Goal: Information Seeking & Learning: Learn about a topic

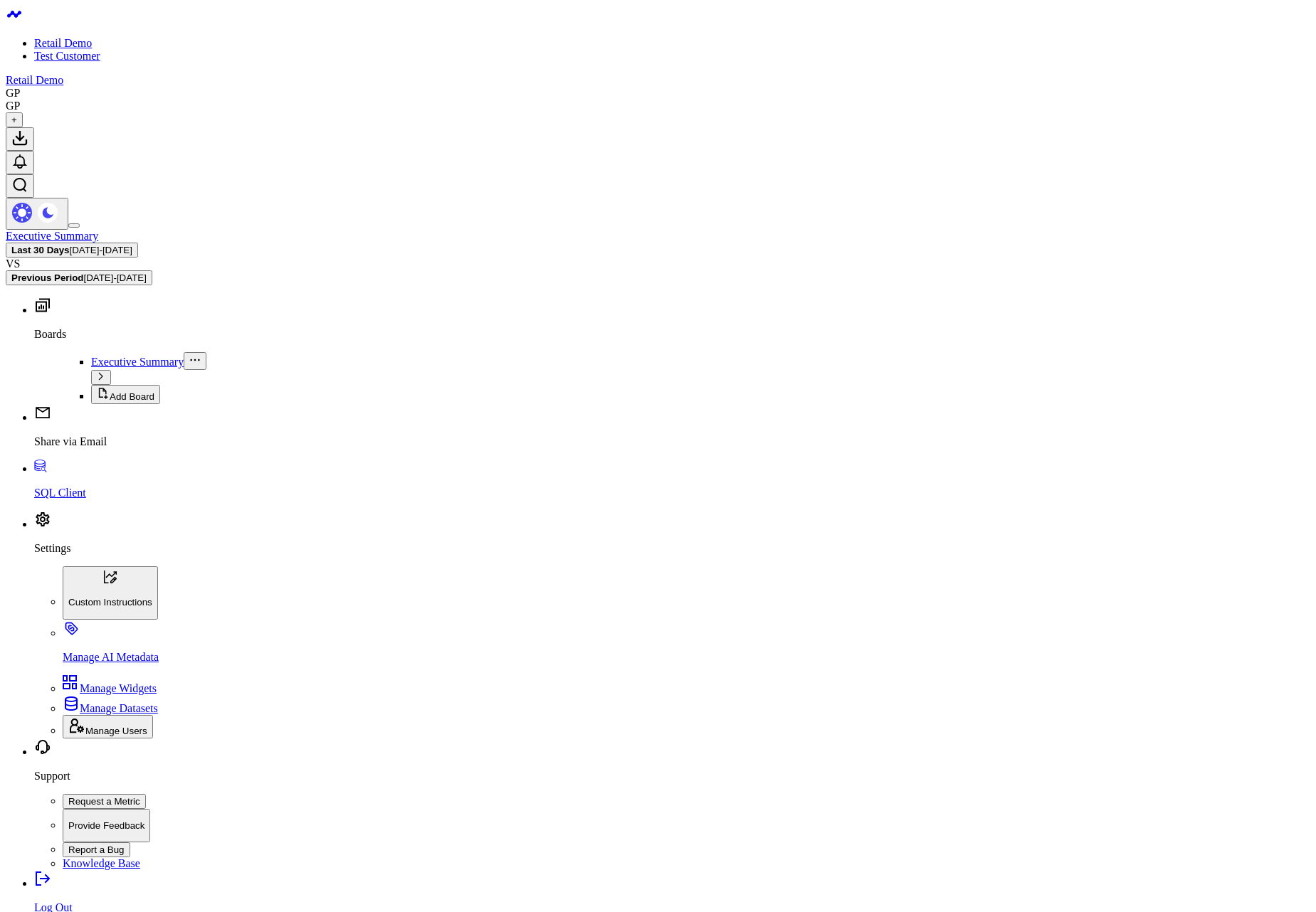
click at [132, 245] on span "08/05/25 - 09/03/25" at bounding box center [101, 250] width 62 height 11
click at [132, 245] on span "[DATE] - [DATE]" at bounding box center [101, 250] width 62 height 11
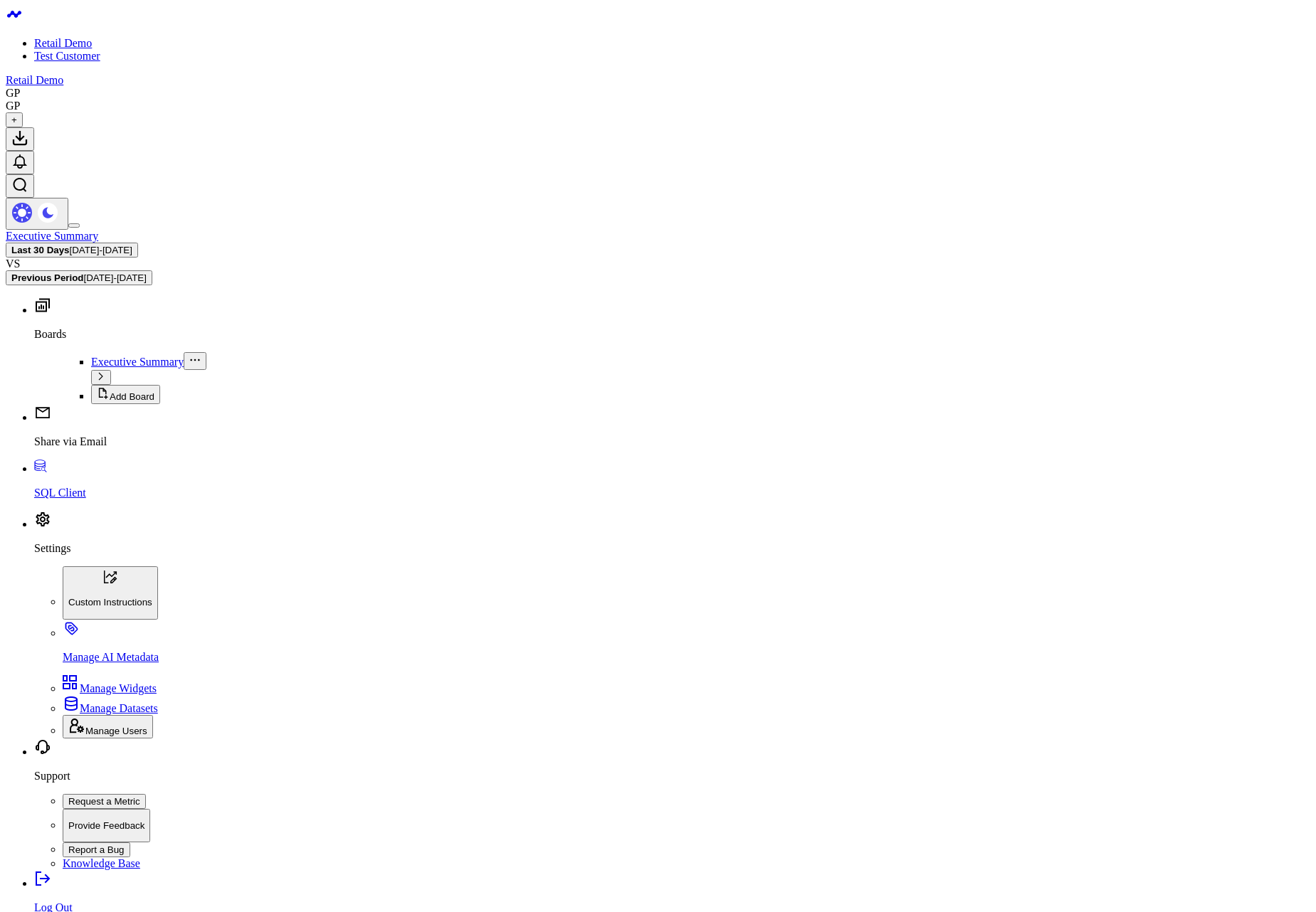
click at [132, 245] on span "[DATE] - [DATE]" at bounding box center [101, 250] width 62 height 11
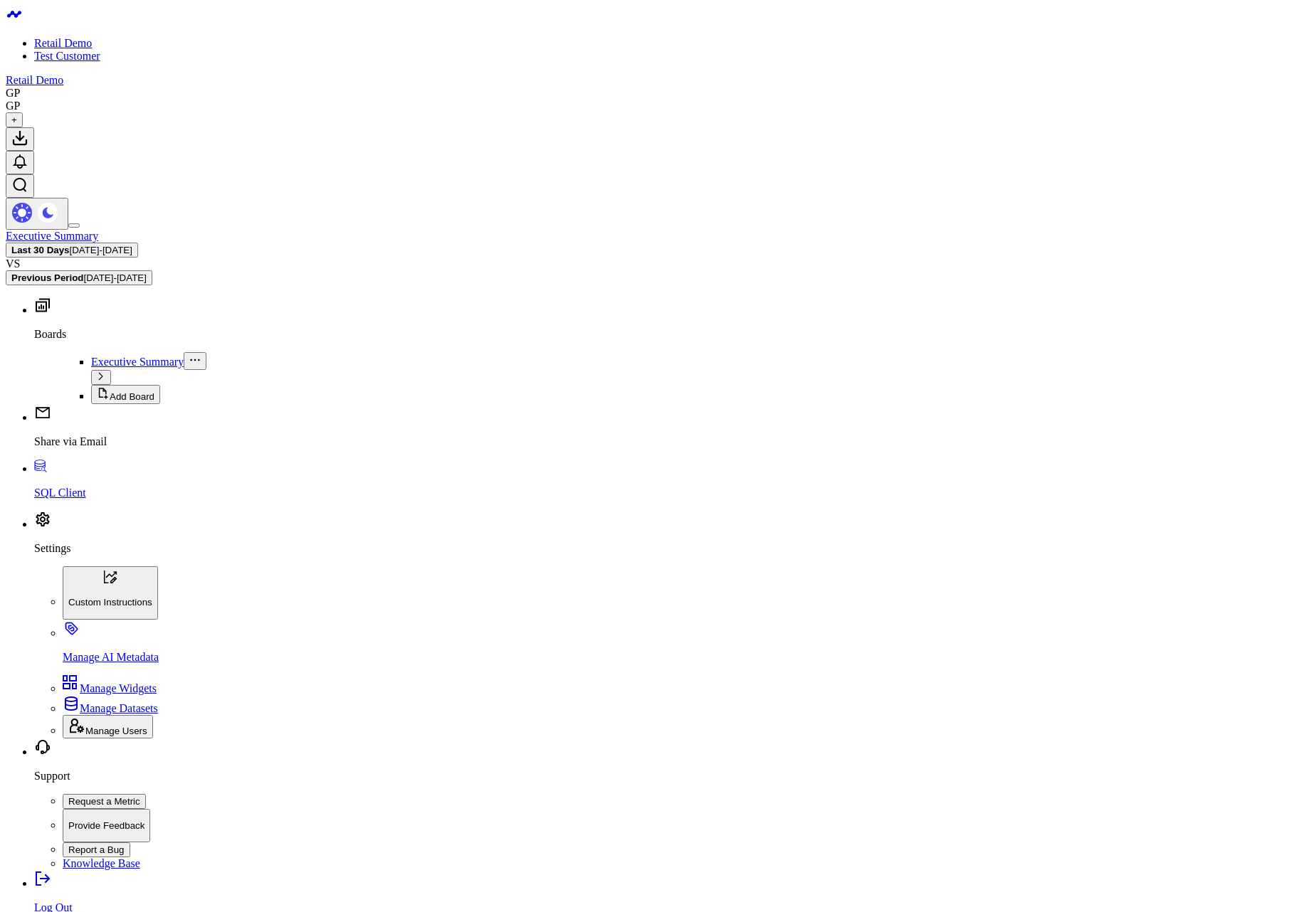
click at [132, 245] on span "[DATE] - [DATE]" at bounding box center [101, 250] width 62 height 11
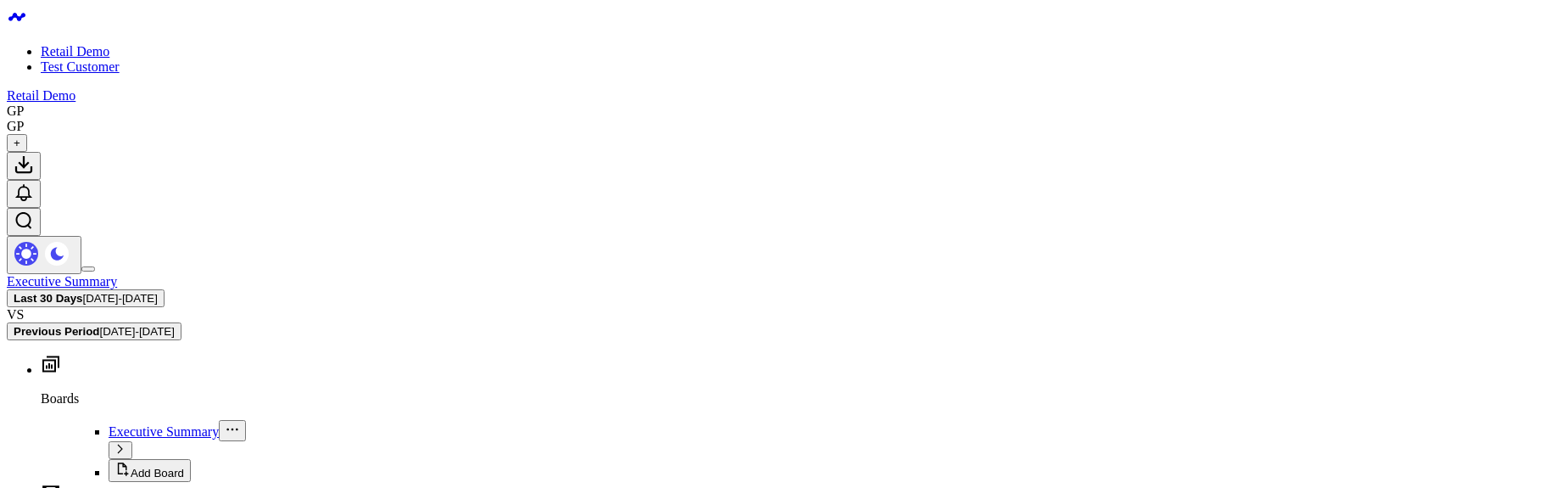
click at [83, 292] on b "Last 30 Days" at bounding box center [48, 298] width 70 height 13
click at [157, 292] on span "[DATE] - [DATE]" at bounding box center [120, 298] width 74 height 13
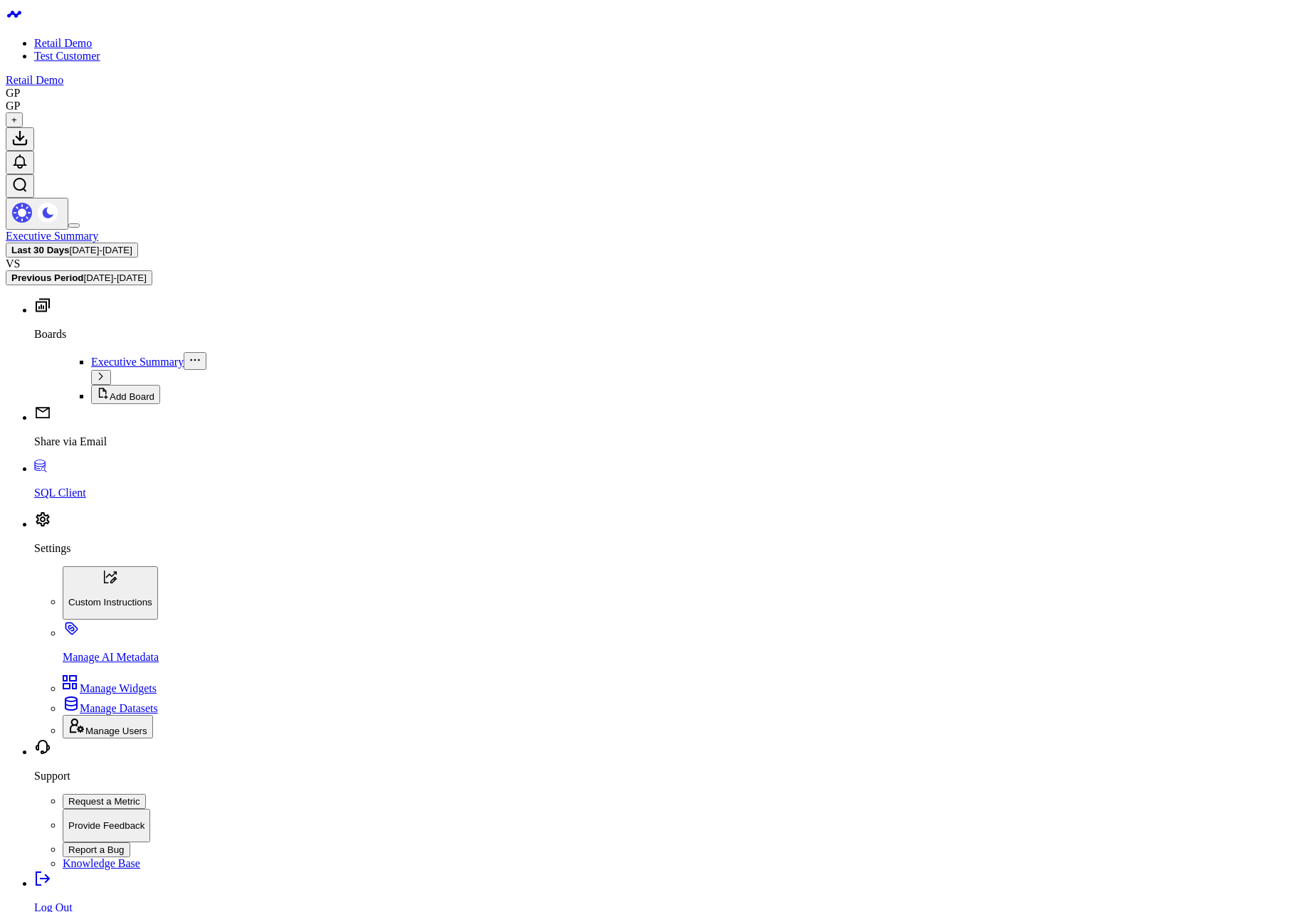
click at [1118, 243] on div "Last 30 Days 08/05/25 - 09/03/25 VS Previous Period 07/06/25 - 08/04/25" at bounding box center [658, 264] width 1305 height 43
click at [138, 243] on button "Last 30 Days 08/05/25 - 09/03/25" at bounding box center [71, 251] width 132 height 15
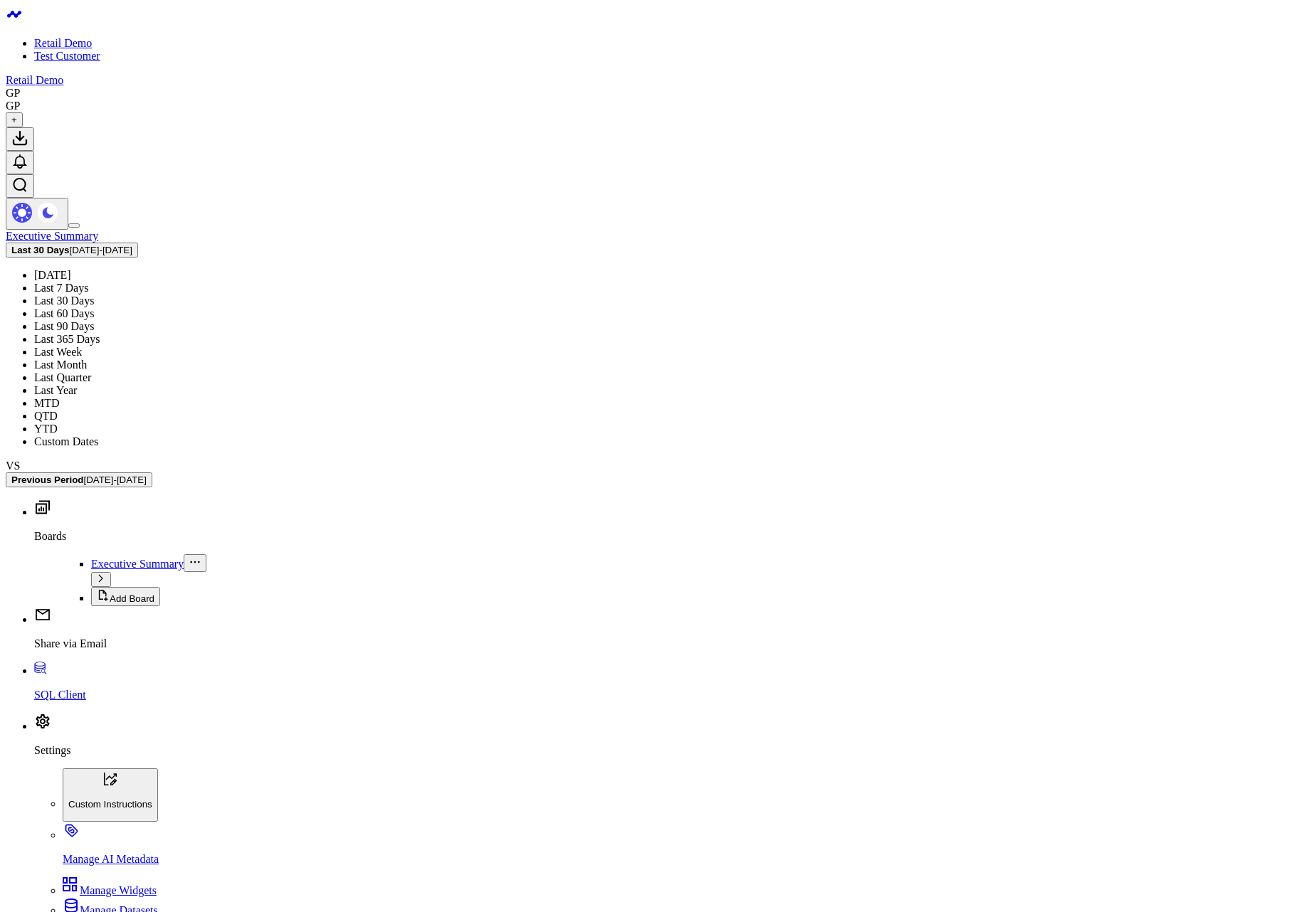
click at [58, 423] on link "YTD" at bounding box center [46, 429] width 24 height 12
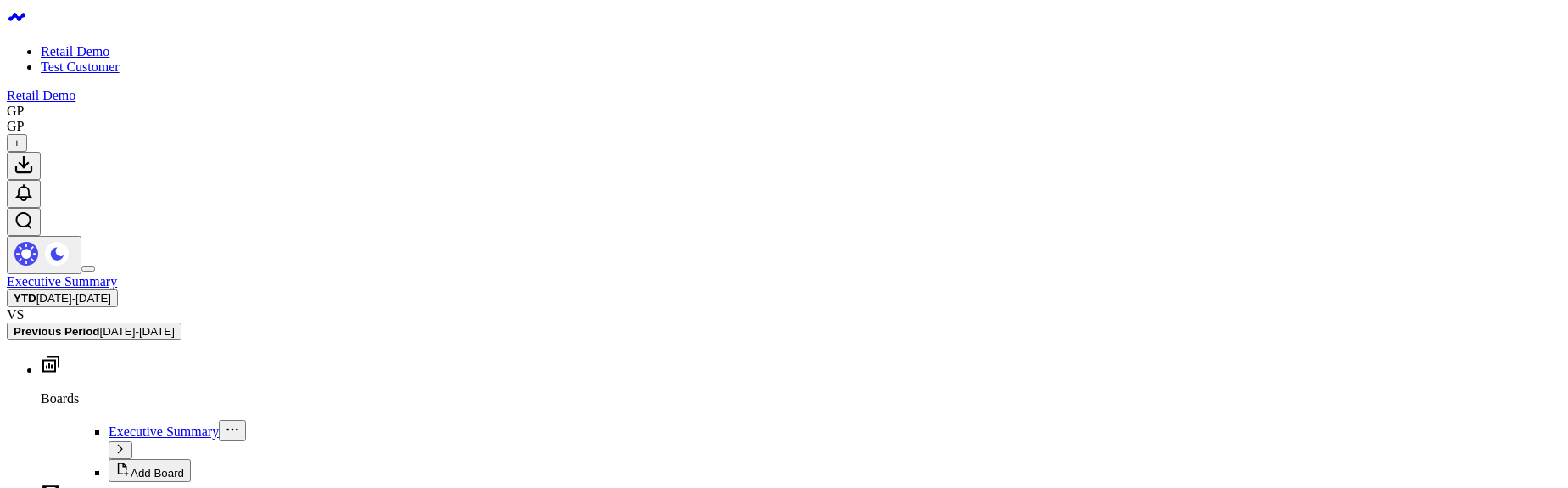
click at [118, 290] on button "YTD 01/01/25 - 09/03/25" at bounding box center [62, 299] width 111 height 18
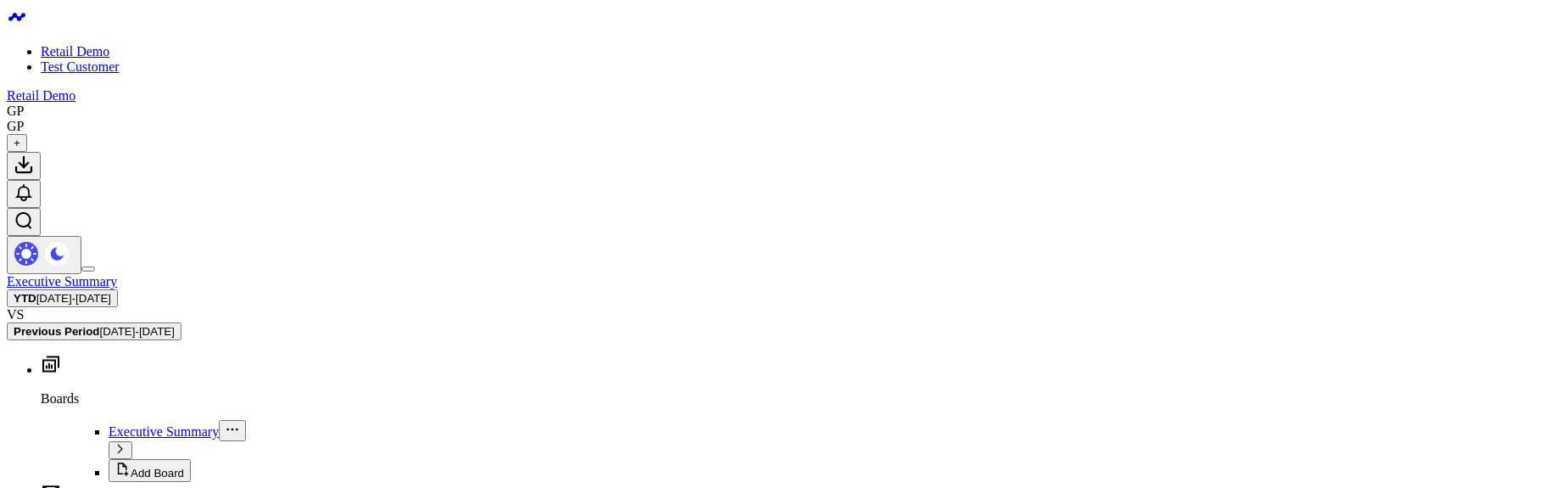
click at [36, 292] on b "YTD" at bounding box center [24, 298] width 23 height 13
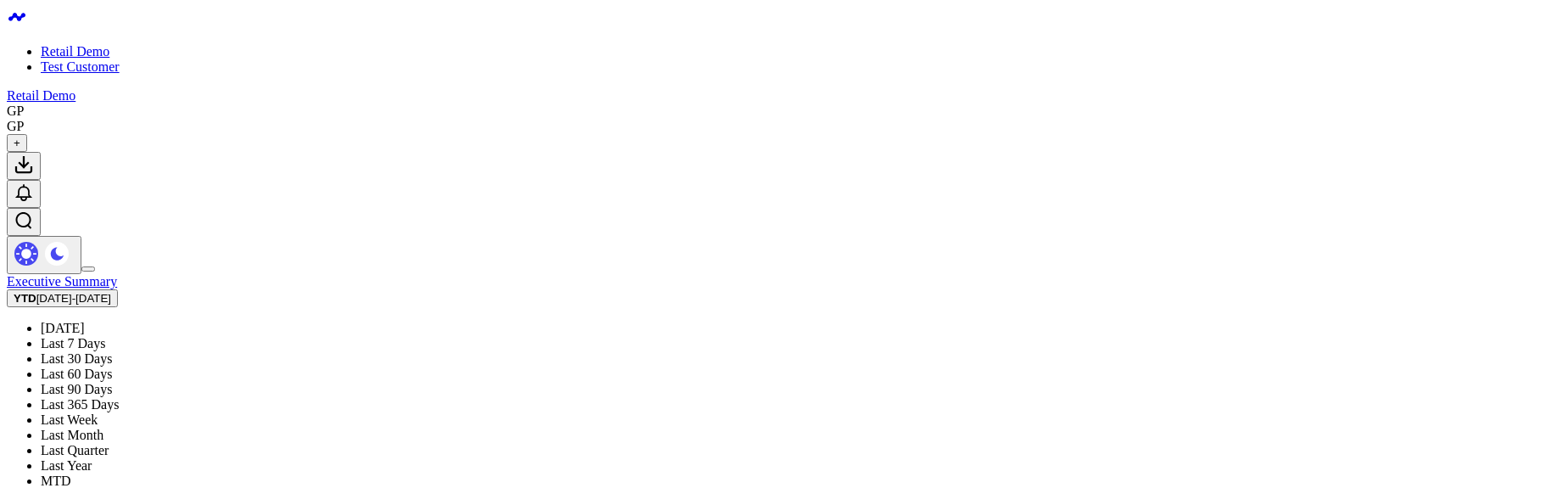
scroll to position [395, 0]
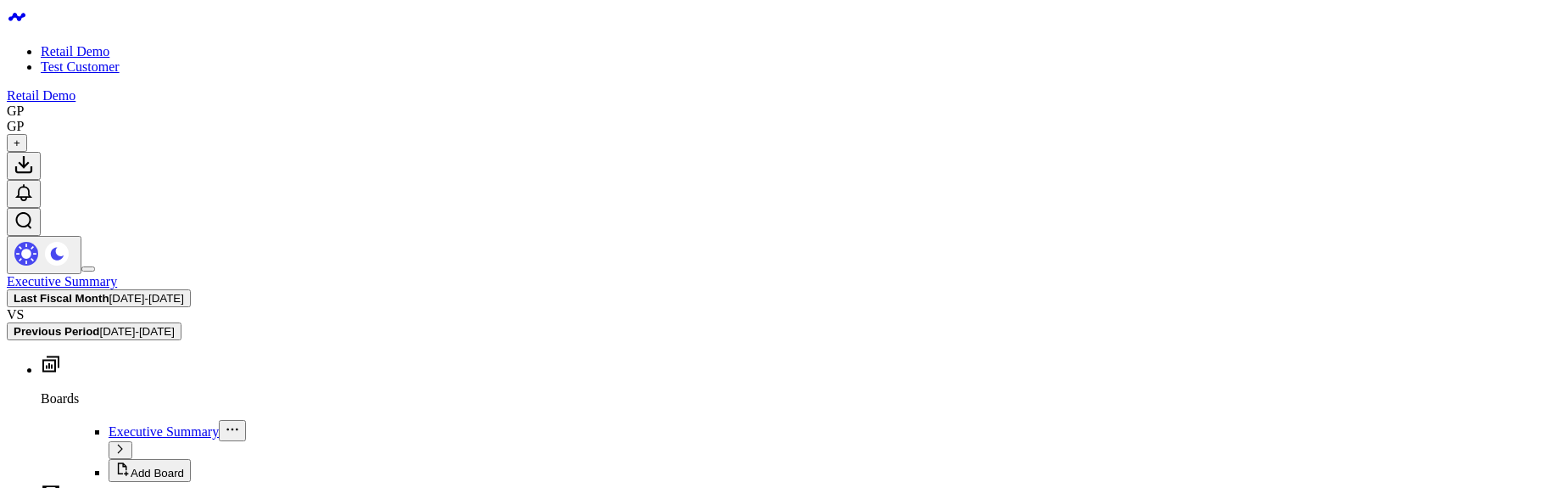
click at [184, 292] on span "[DATE] - [DATE]" at bounding box center [147, 298] width 74 height 13
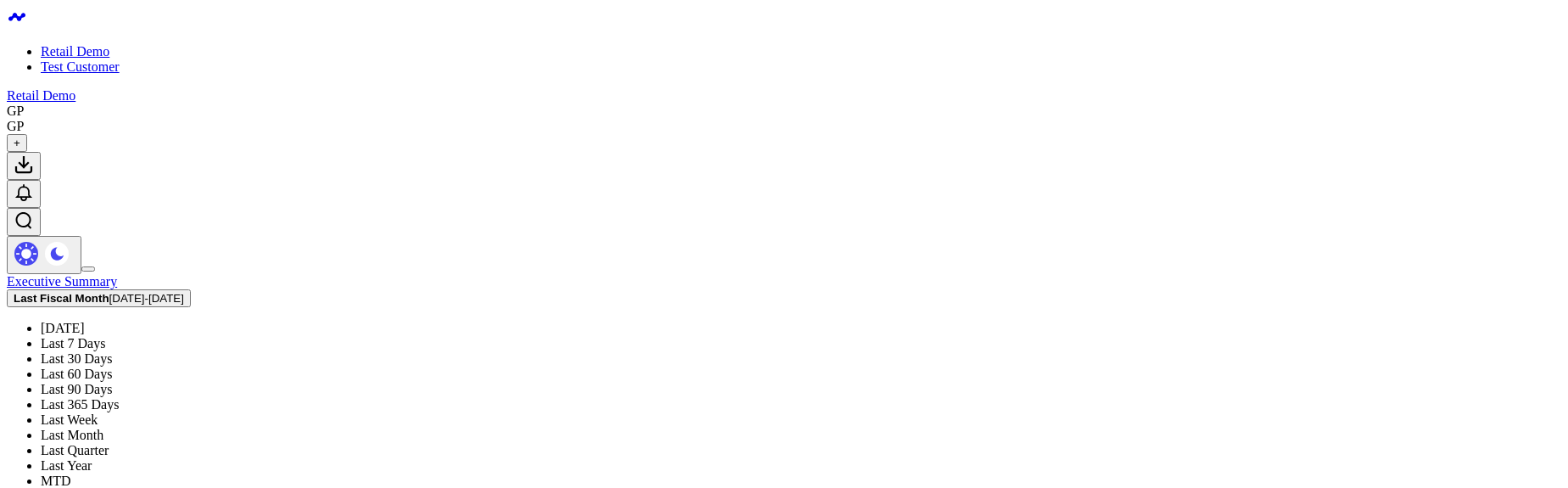
scroll to position [101, 0]
click at [103, 427] on link "Last Month" at bounding box center [71, 435] width 62 height 14
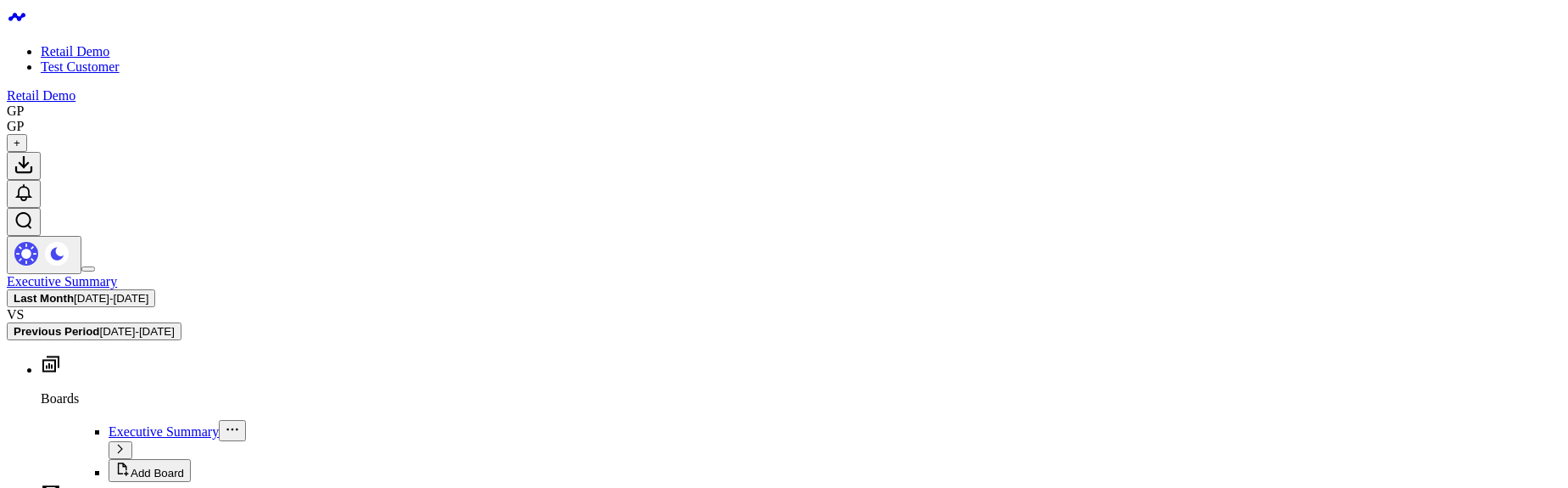
click at [148, 292] on span "08/01/25 - 08/31/25" at bounding box center [111, 298] width 74 height 13
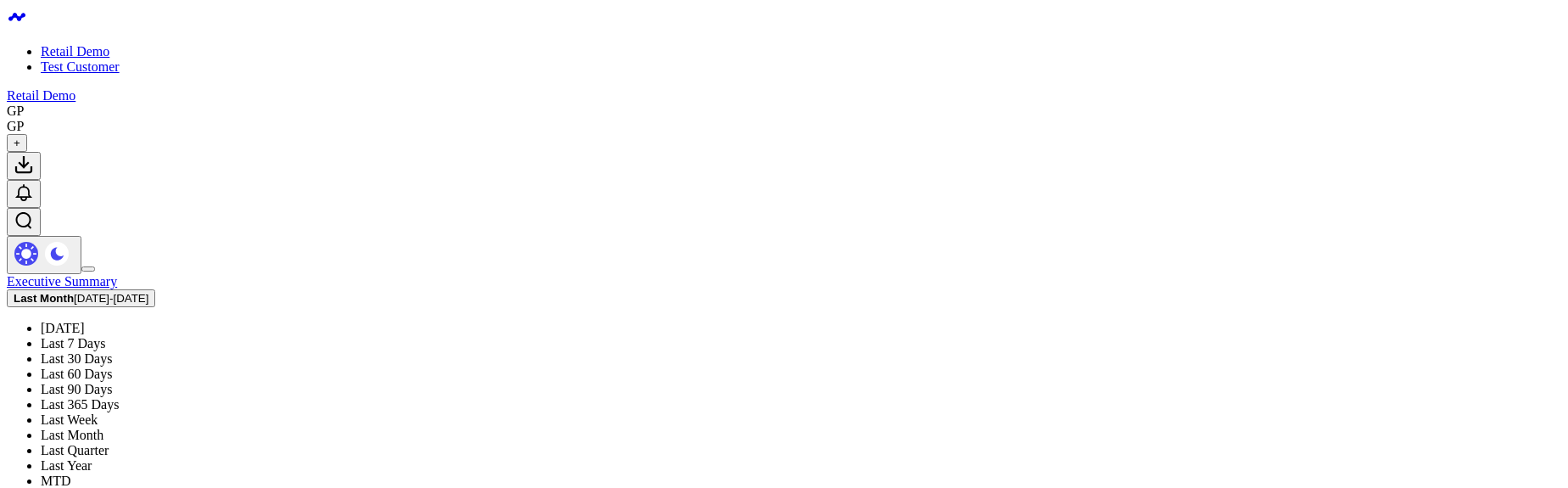
scroll to position [395, 0]
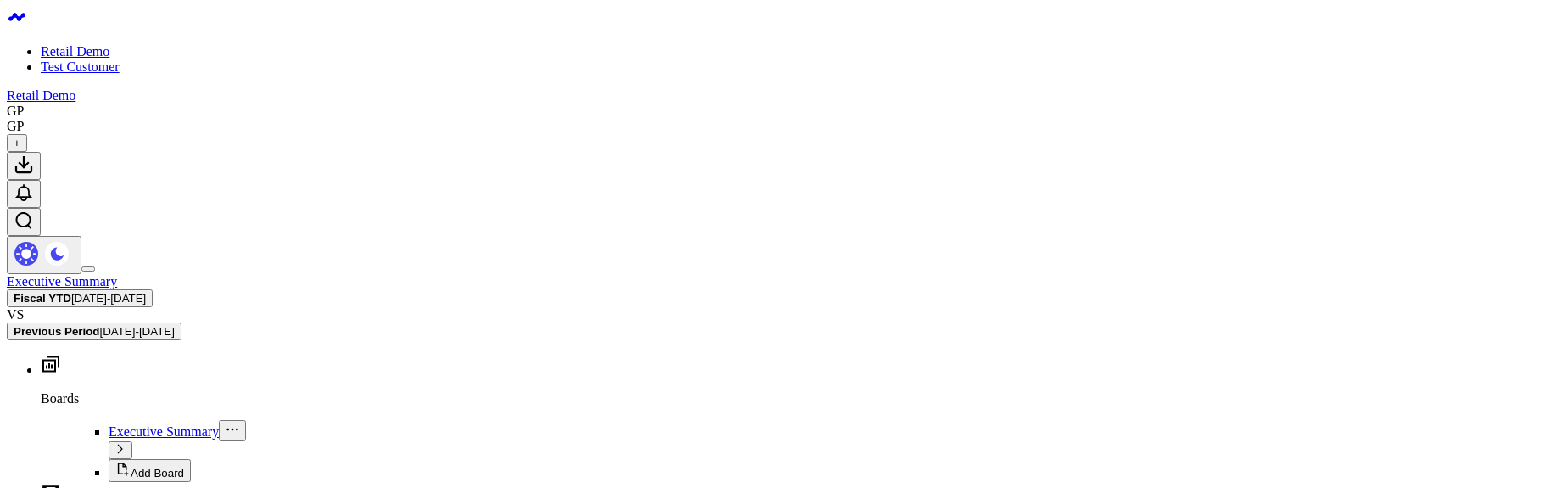
click at [153, 290] on button "Fiscal YTD 08/01/25 - 08/31/25" at bounding box center [79, 299] width 146 height 18
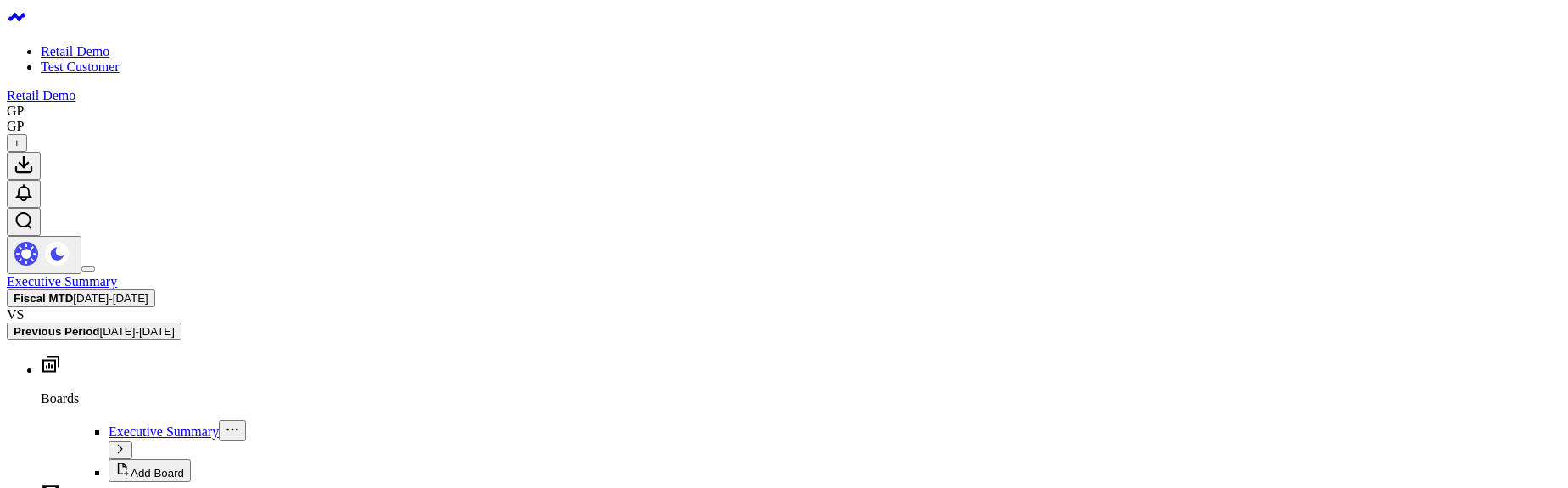
click at [73, 292] on b "Fiscal MTD" at bounding box center [43, 298] width 60 height 13
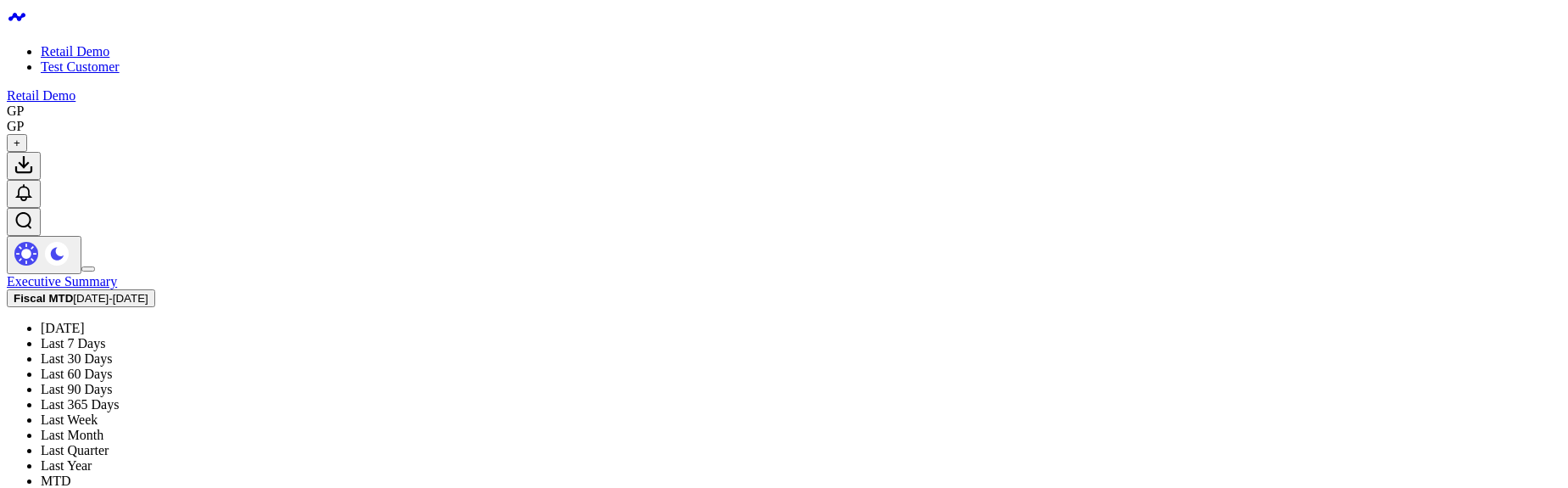
scroll to position [395, 0]
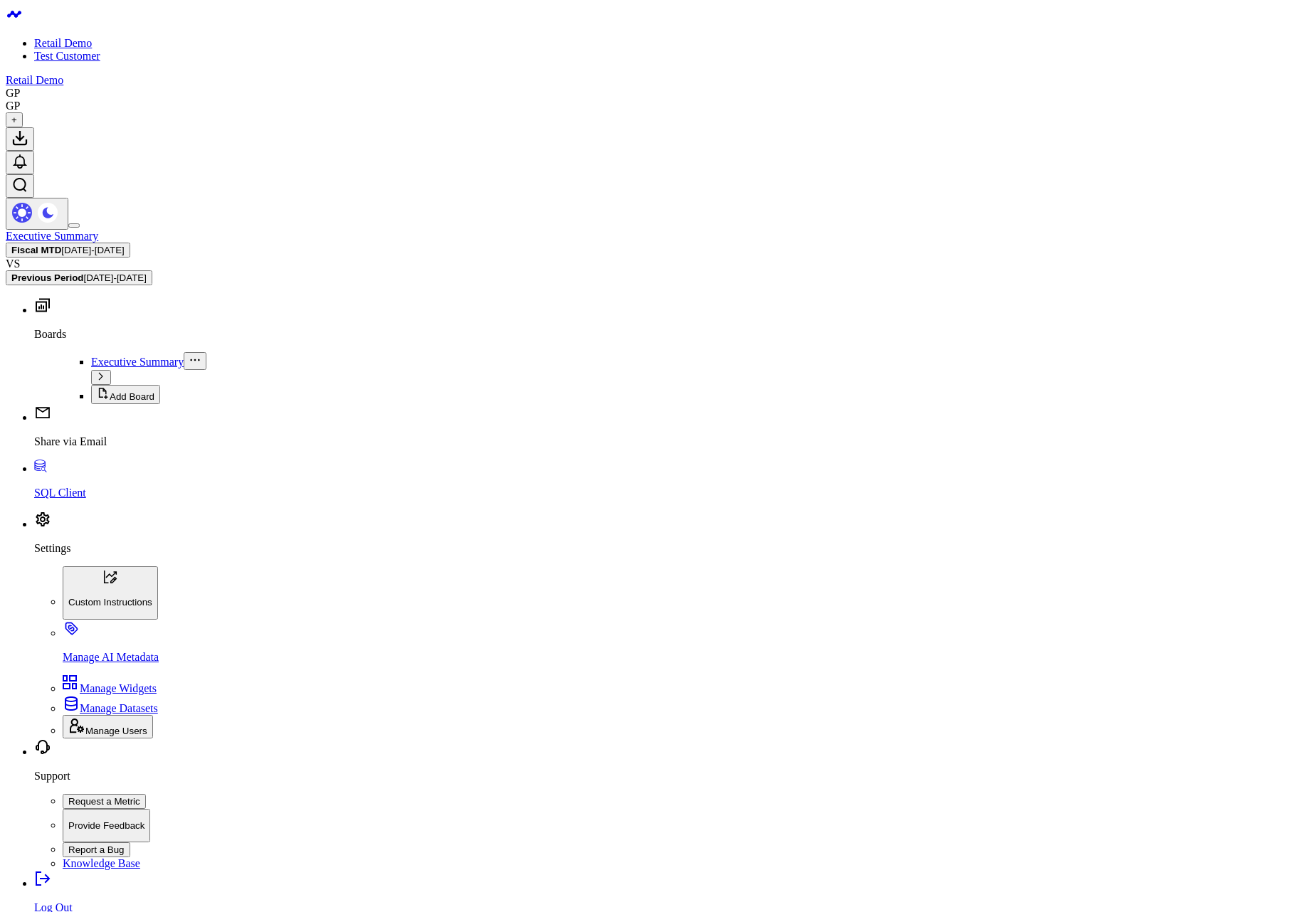
click at [124, 245] on span "[DATE] - [DATE]" at bounding box center [93, 250] width 62 height 11
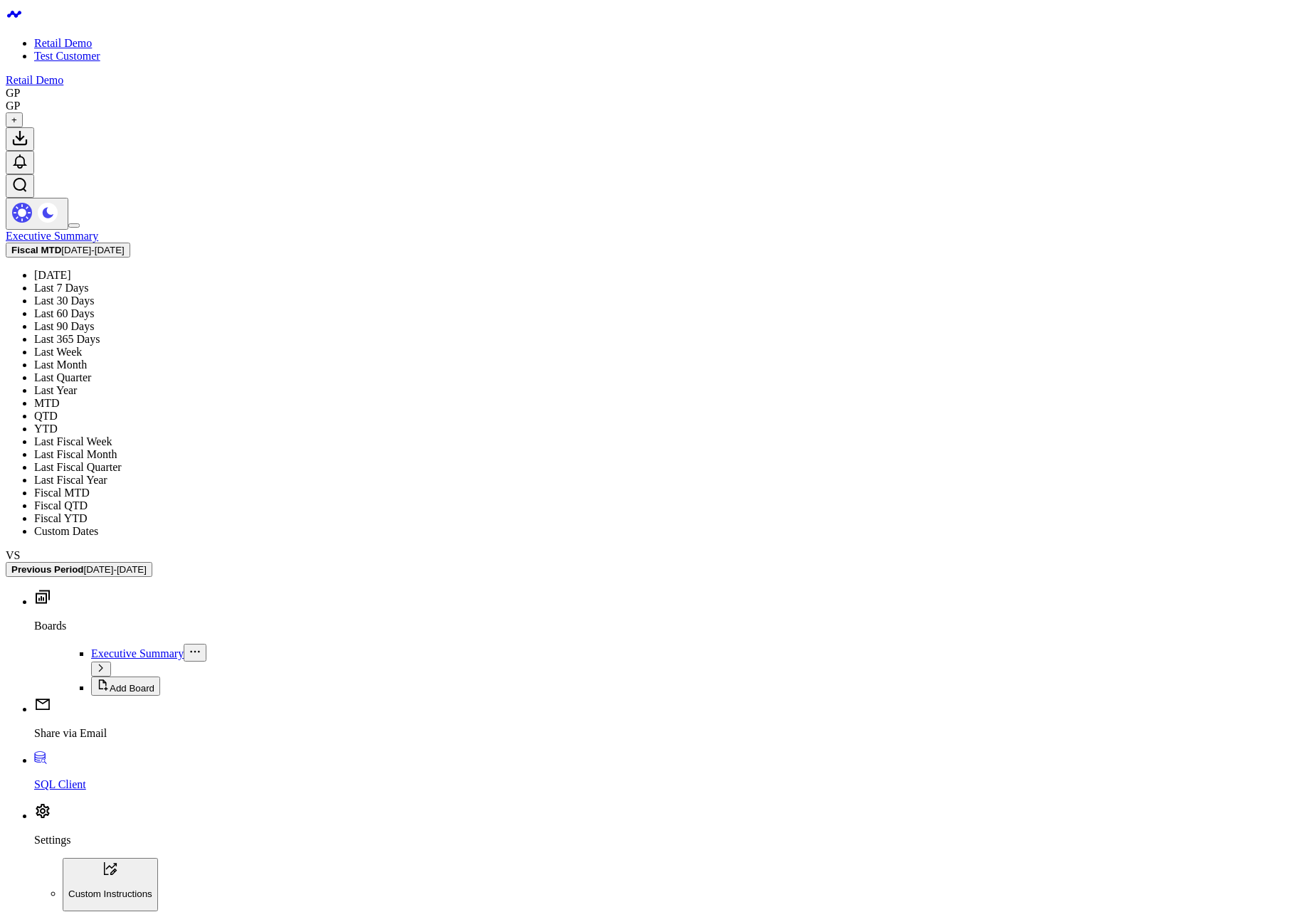
click at [112, 447] on link "Last Fiscal Week" at bounding box center [73, 442] width 78 height 12
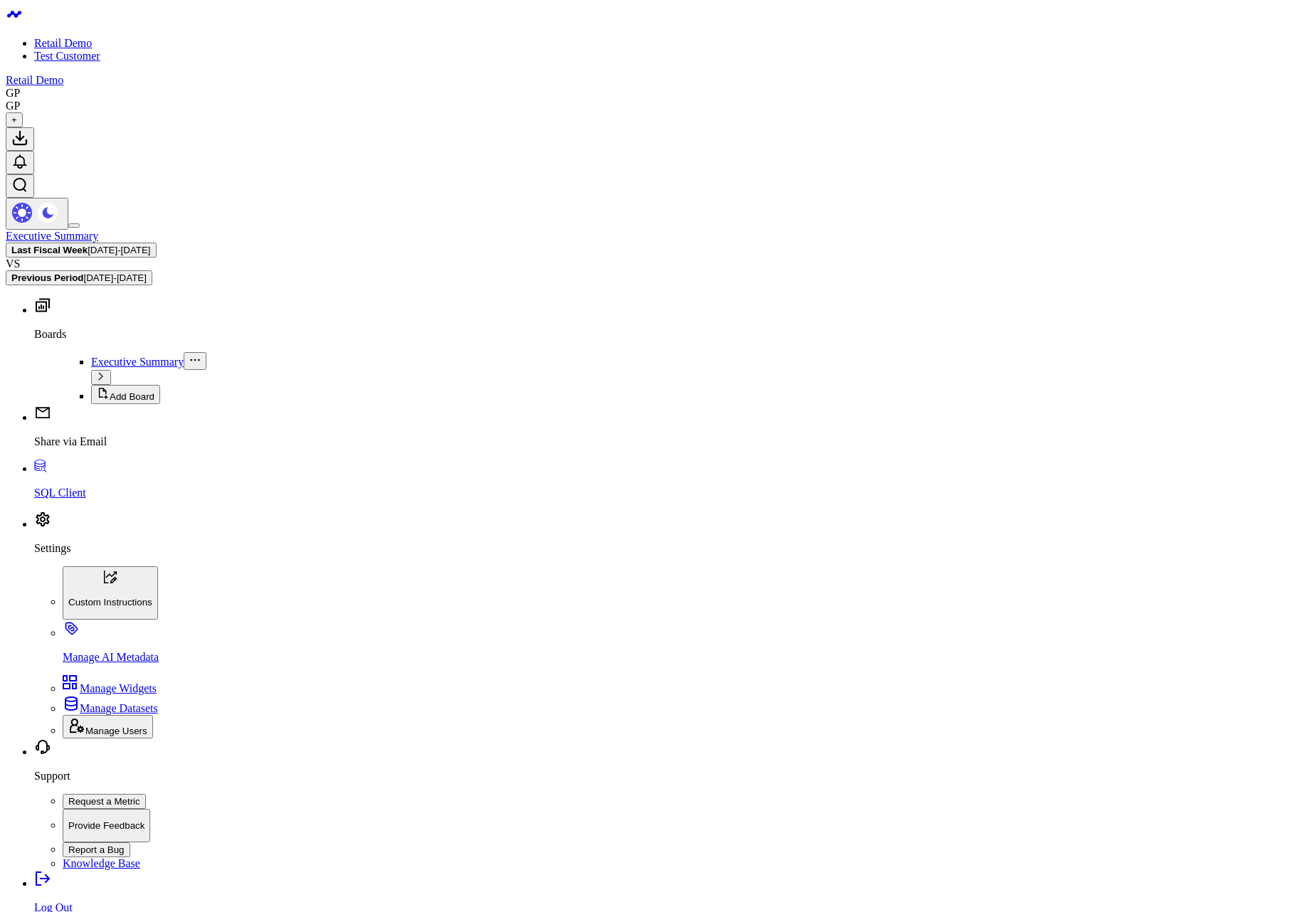
click at [150, 245] on span "[DATE] - [DATE]" at bounding box center [118, 250] width 62 height 11
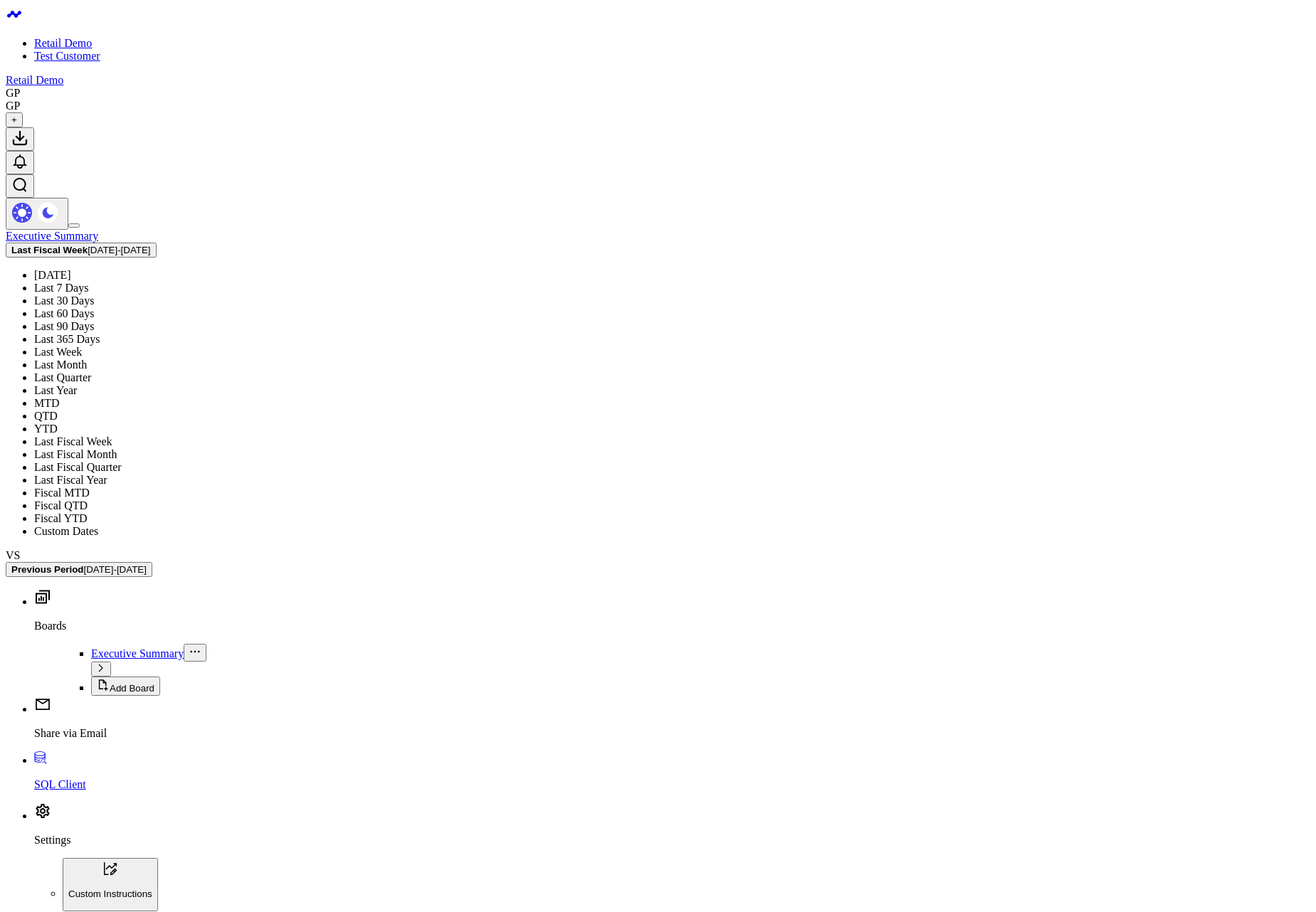
click at [117, 460] on link "Last Fiscal Month" at bounding box center [75, 454] width 83 height 12
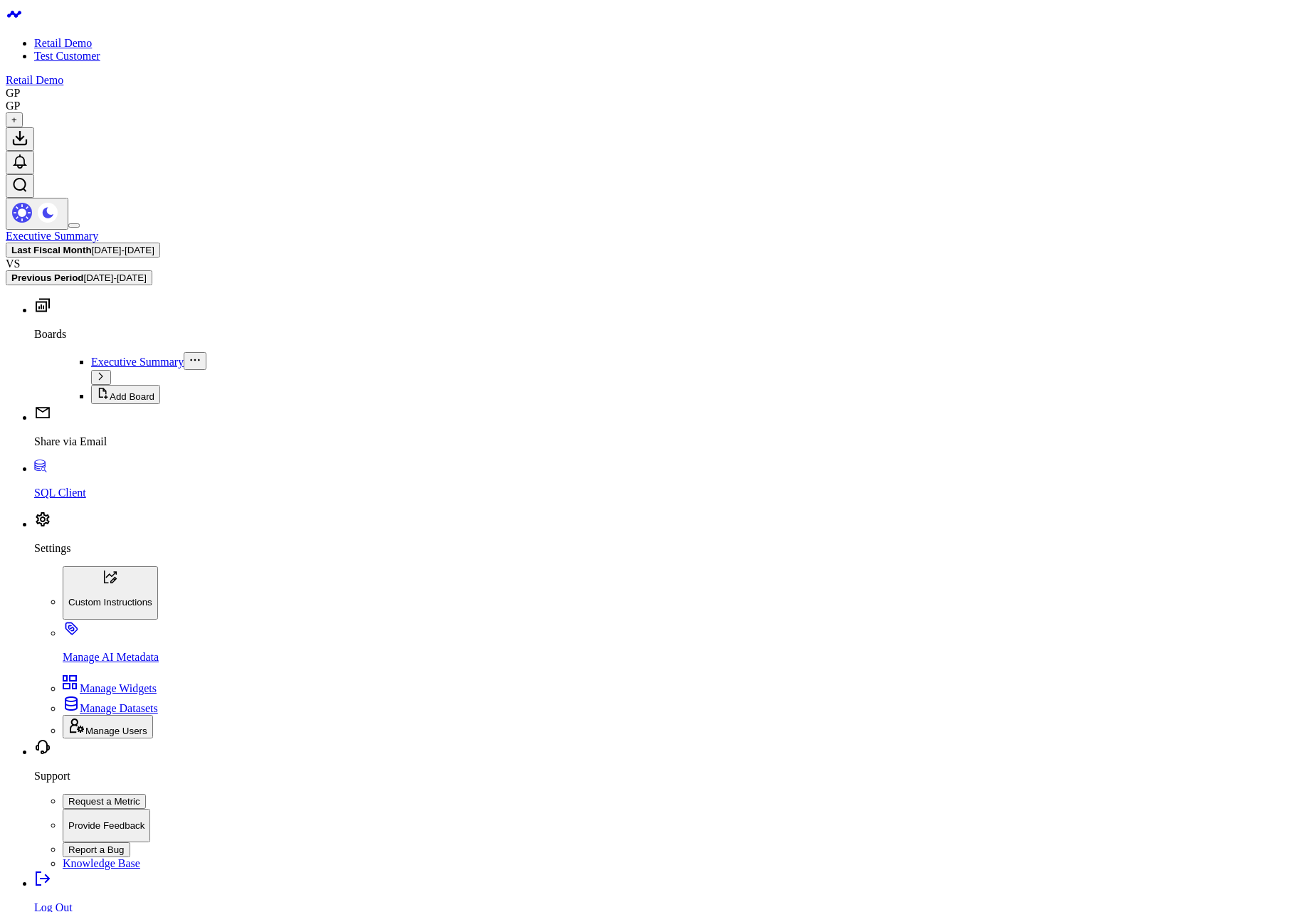
click at [160, 243] on button "Last Fiscal Month 09/04/25 - 10/03/25" at bounding box center [82, 251] width 154 height 15
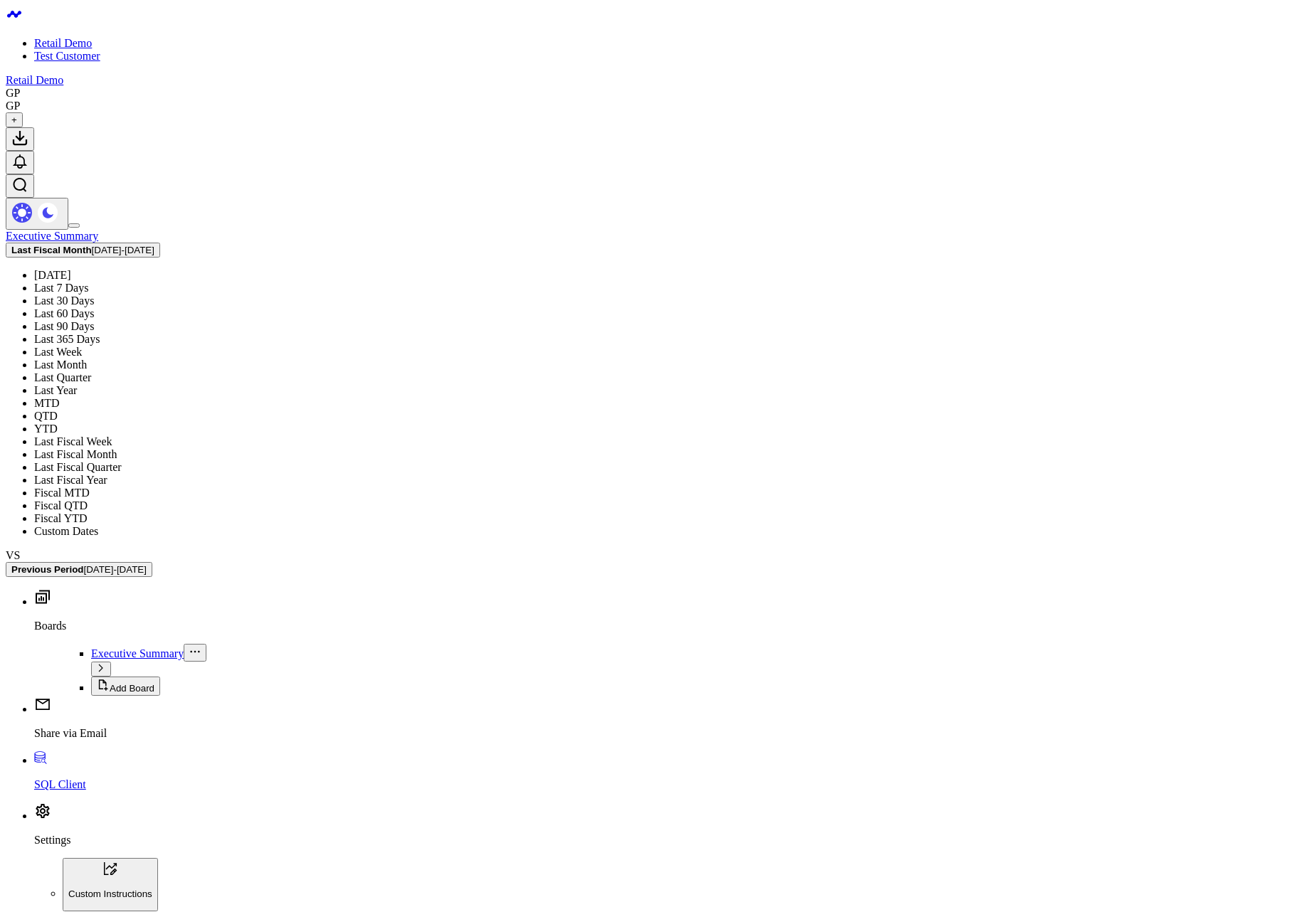
click at [108, 486] on link "Last Fiscal Year" at bounding box center [71, 480] width 74 height 12
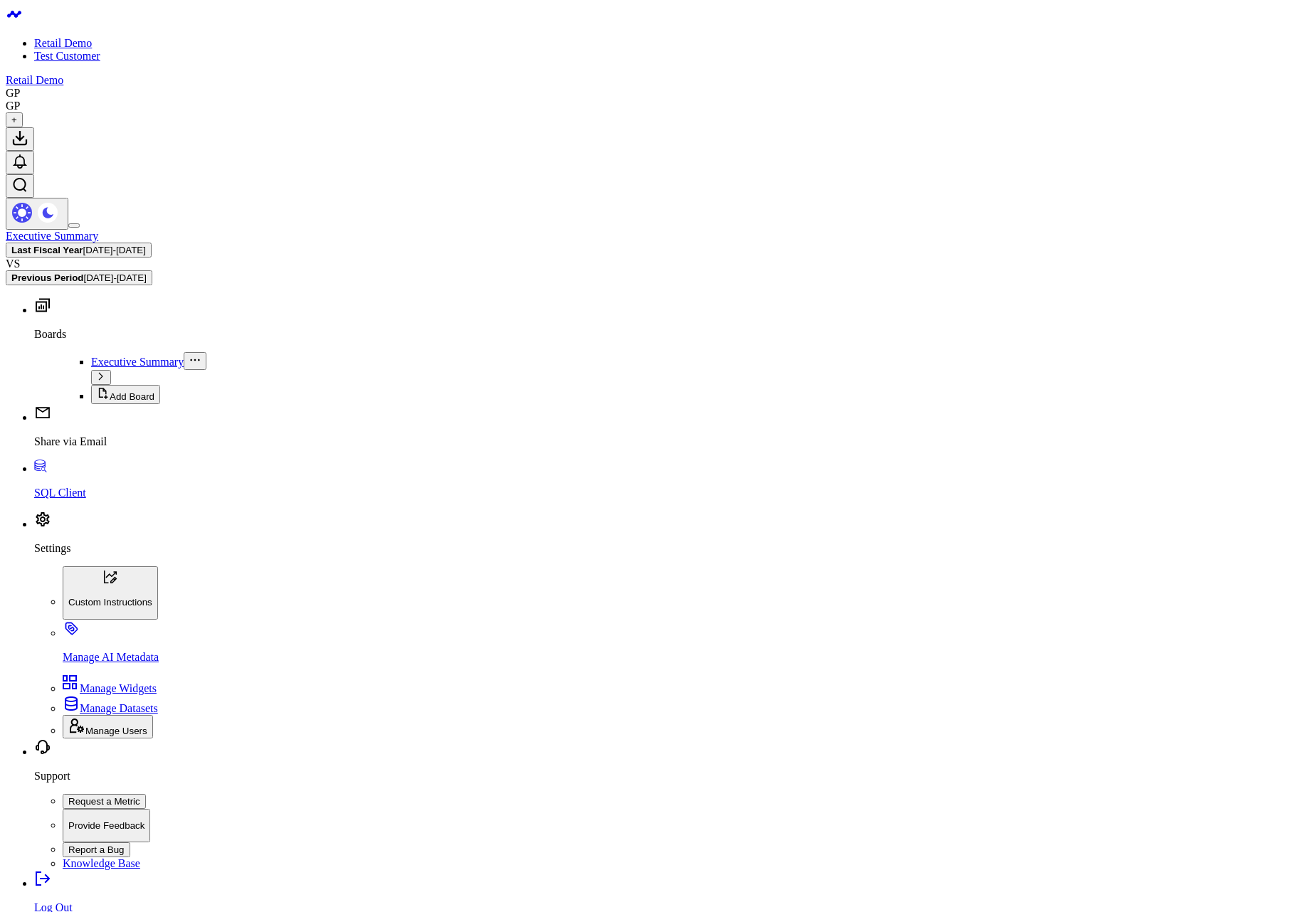
click at [146, 245] on span "09/04/25 - 10/03/25" at bounding box center [115, 250] width 62 height 11
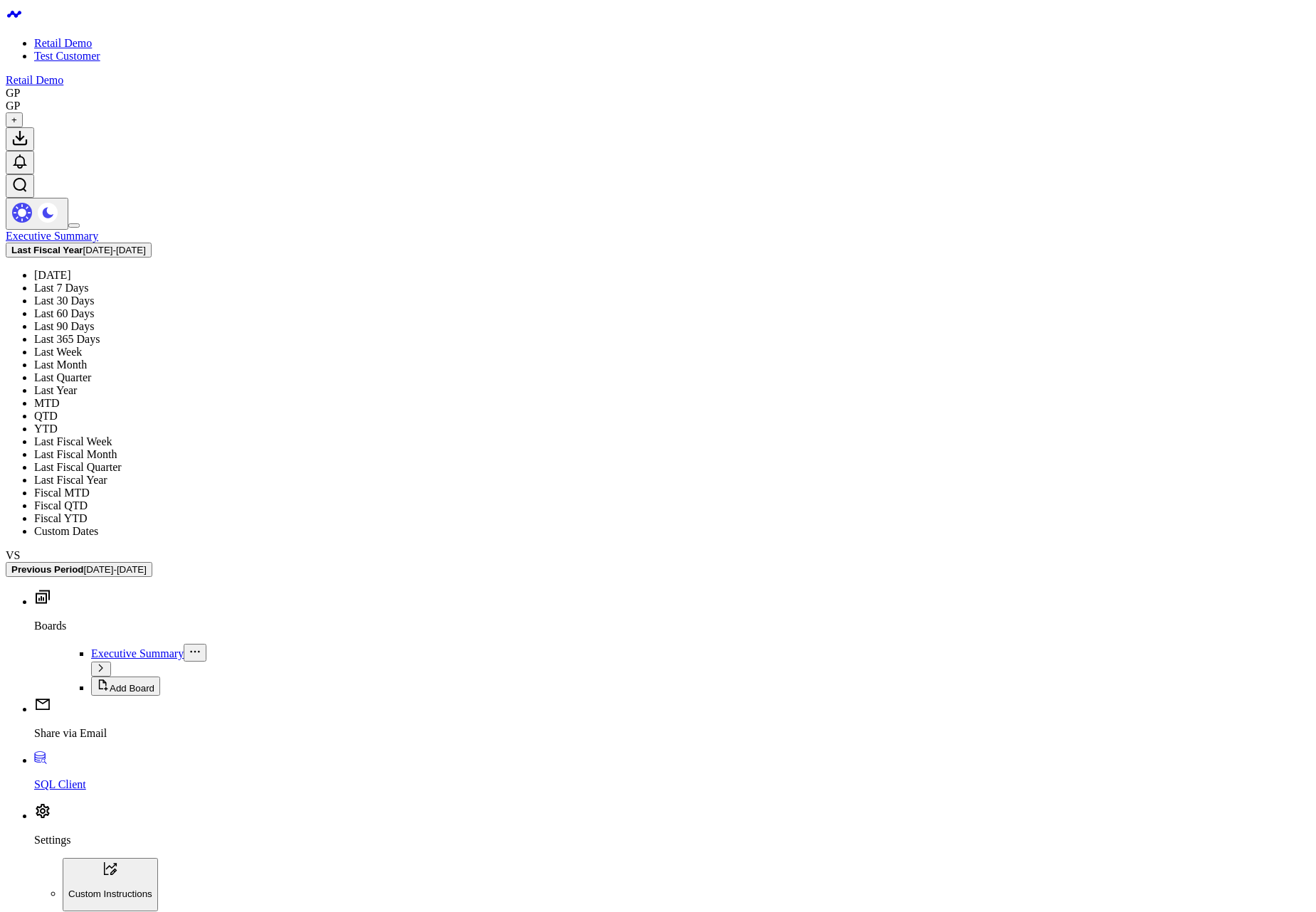
click at [87, 525] on link "Fiscal YTD" at bounding box center [61, 519] width 53 height 12
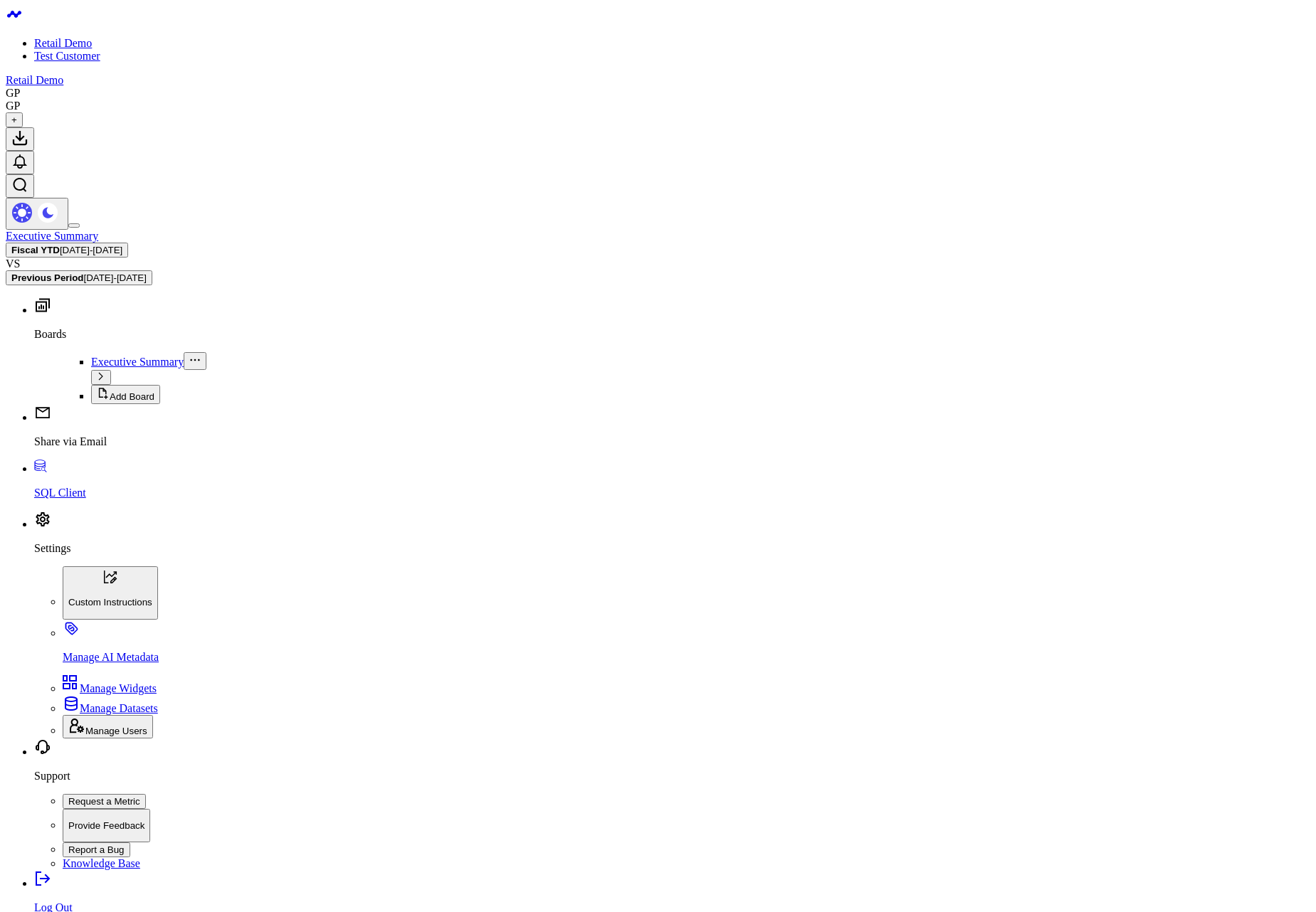
click at [122, 245] on span "09/04/25 - 10/03/25" at bounding box center [91, 250] width 62 height 11
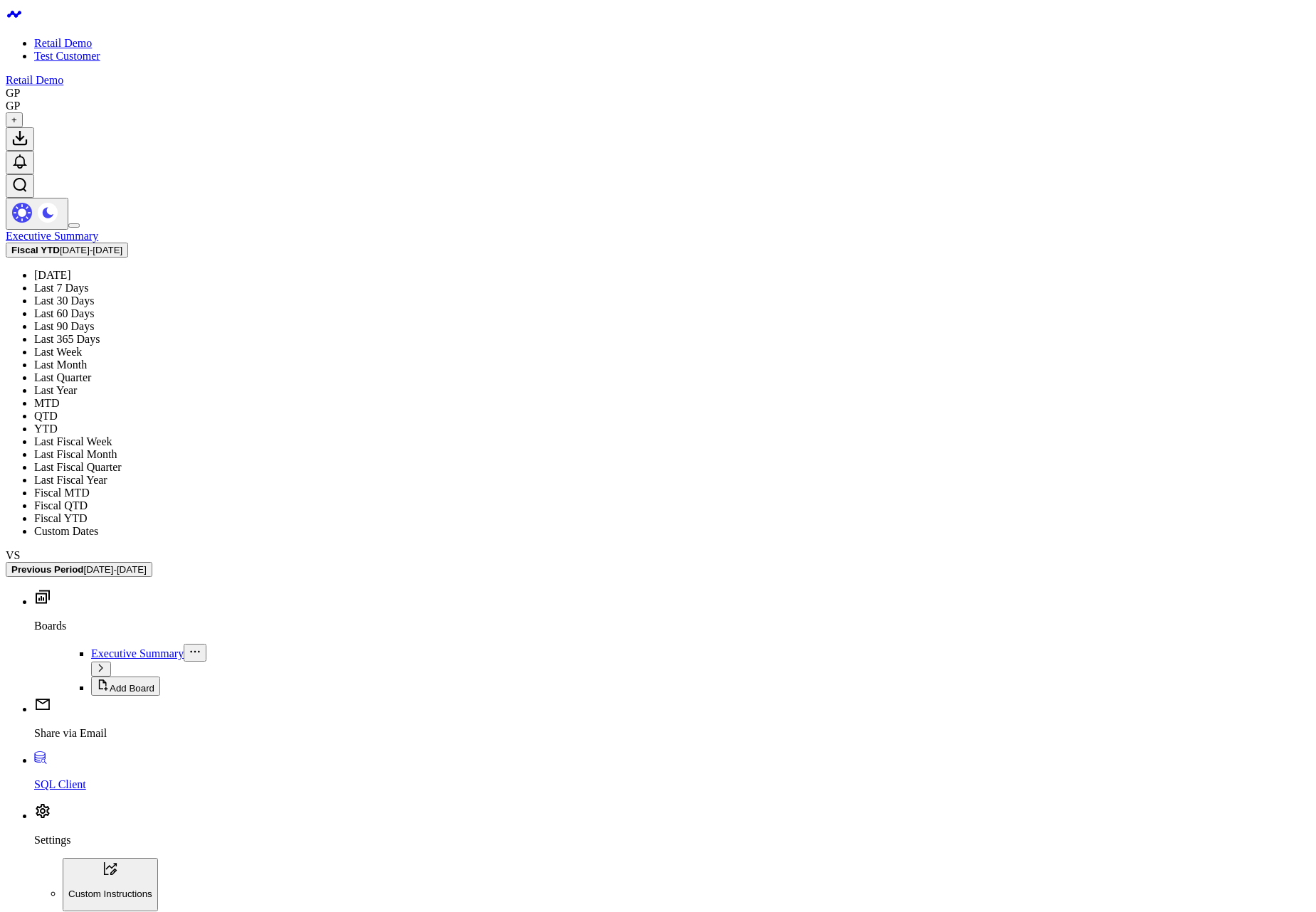
click at [90, 499] on link "Fiscal MTD" at bounding box center [62, 493] width 55 height 12
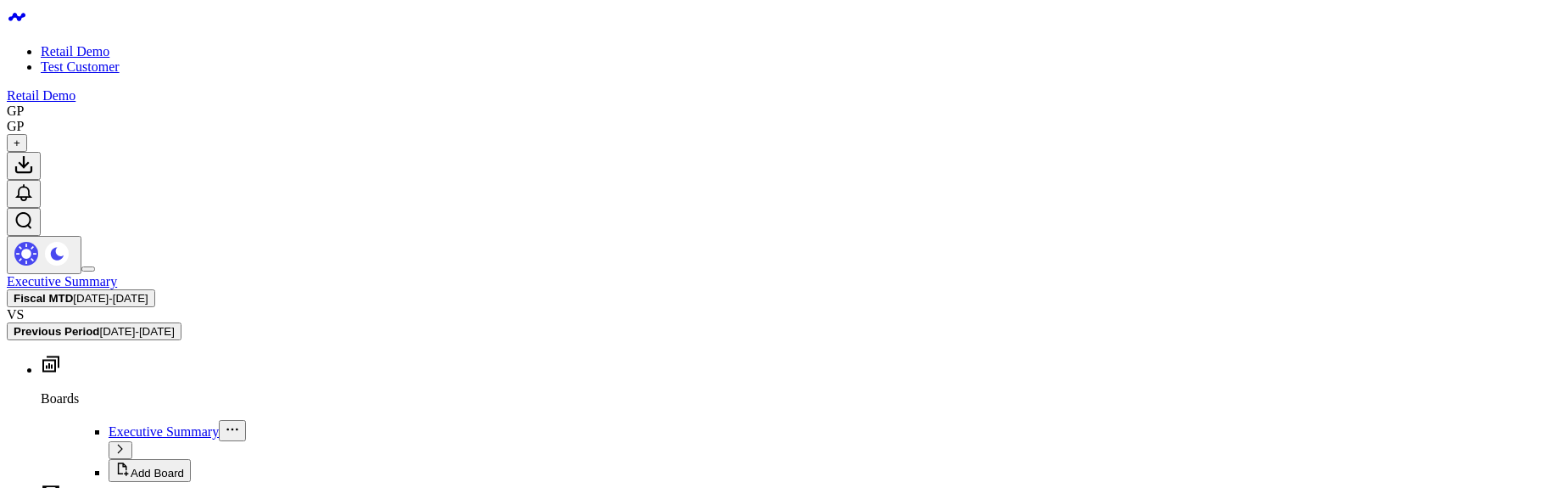
click at [147, 292] on span "[DATE] - [DATE]" at bounding box center [110, 298] width 74 height 13
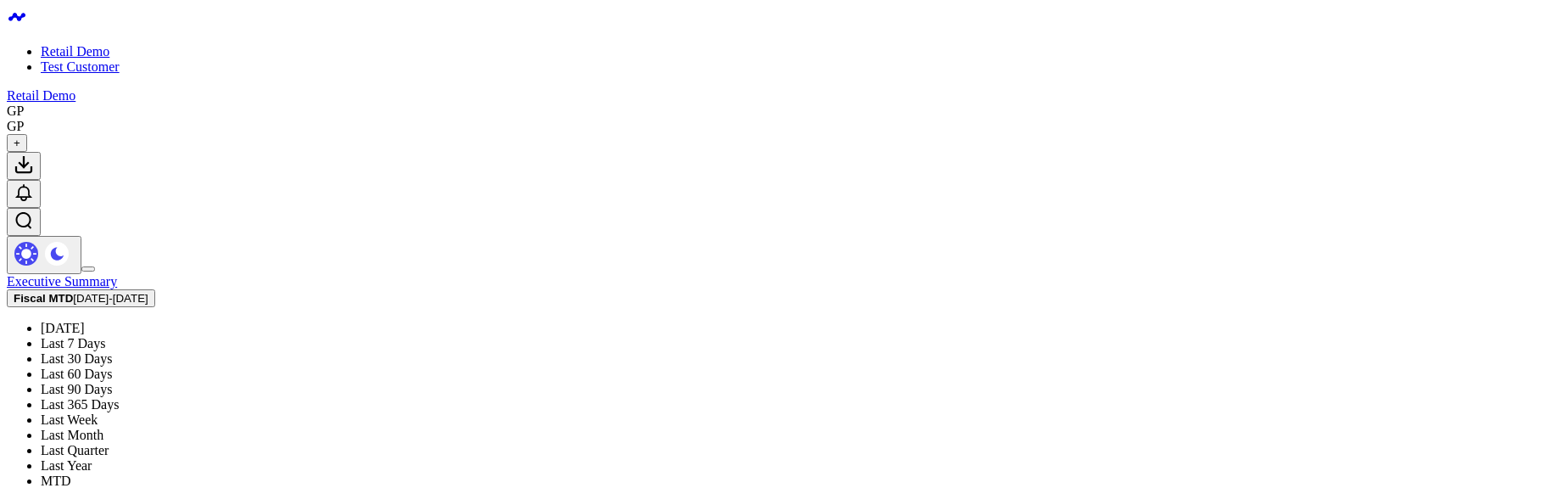
scroll to position [204, 0]
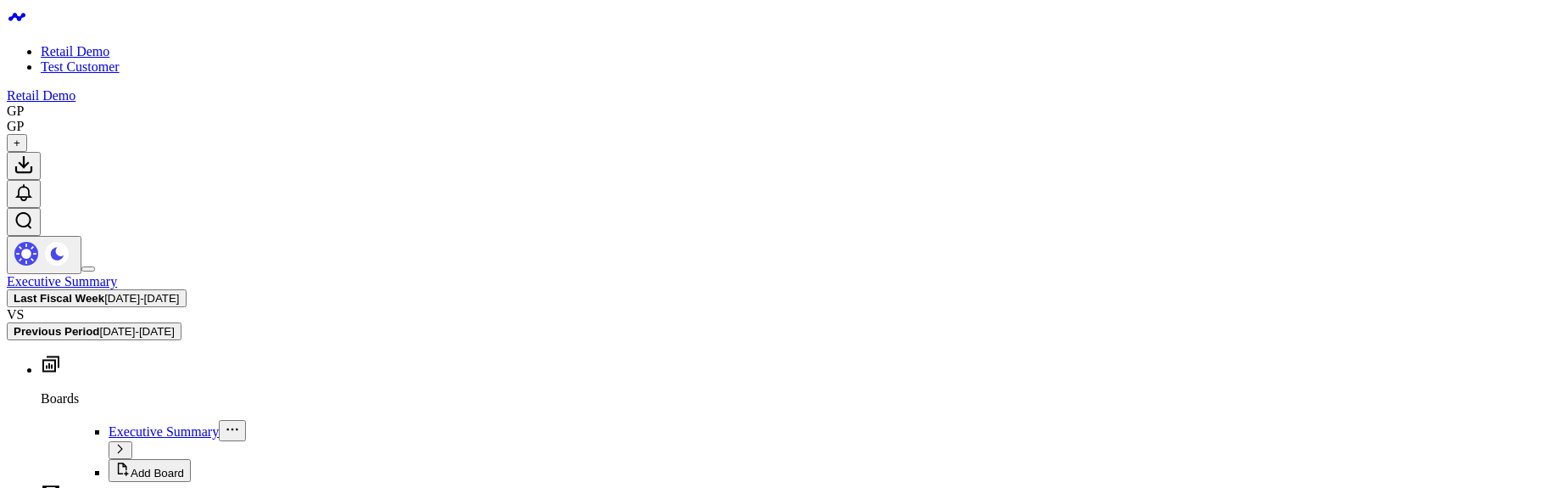
click at [179, 292] on span "[DATE] - [DATE]" at bounding box center [141, 298] width 74 height 13
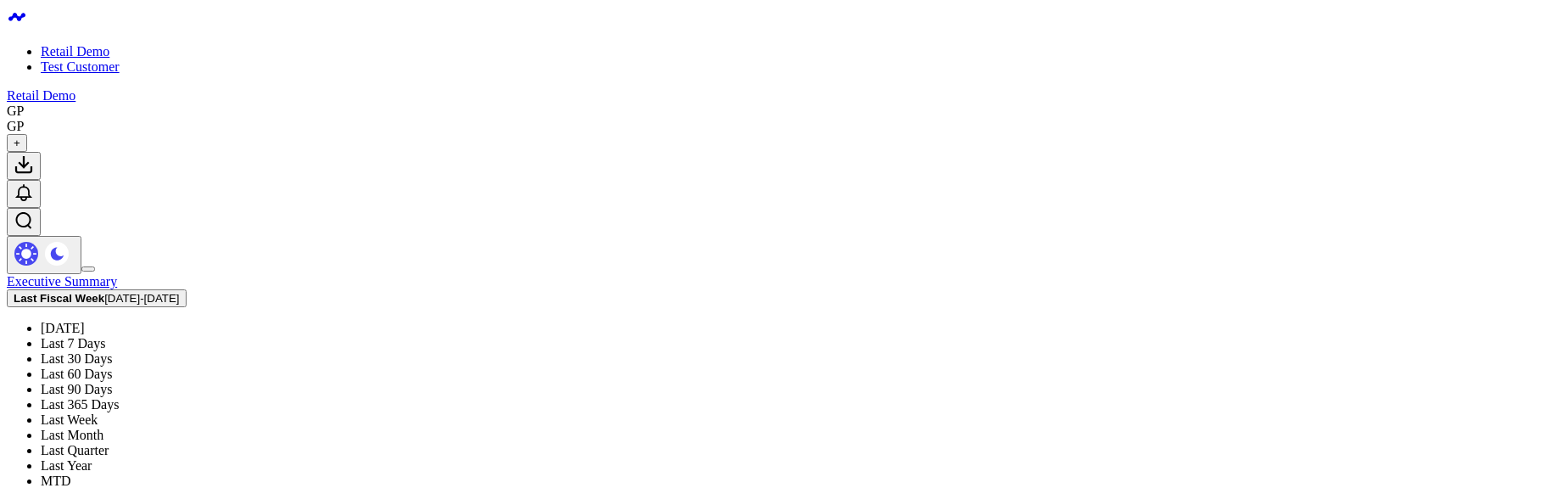
scroll to position [395, 0]
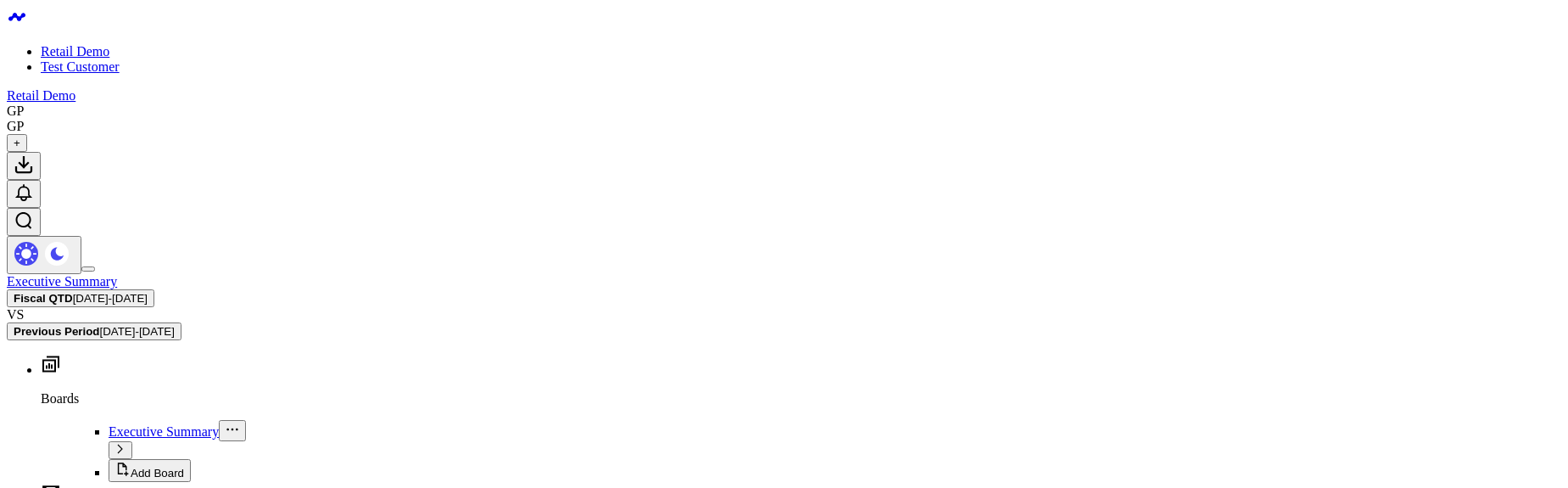
click at [179, 292] on span "[DATE] - [DATE]" at bounding box center [141, 298] width 74 height 13
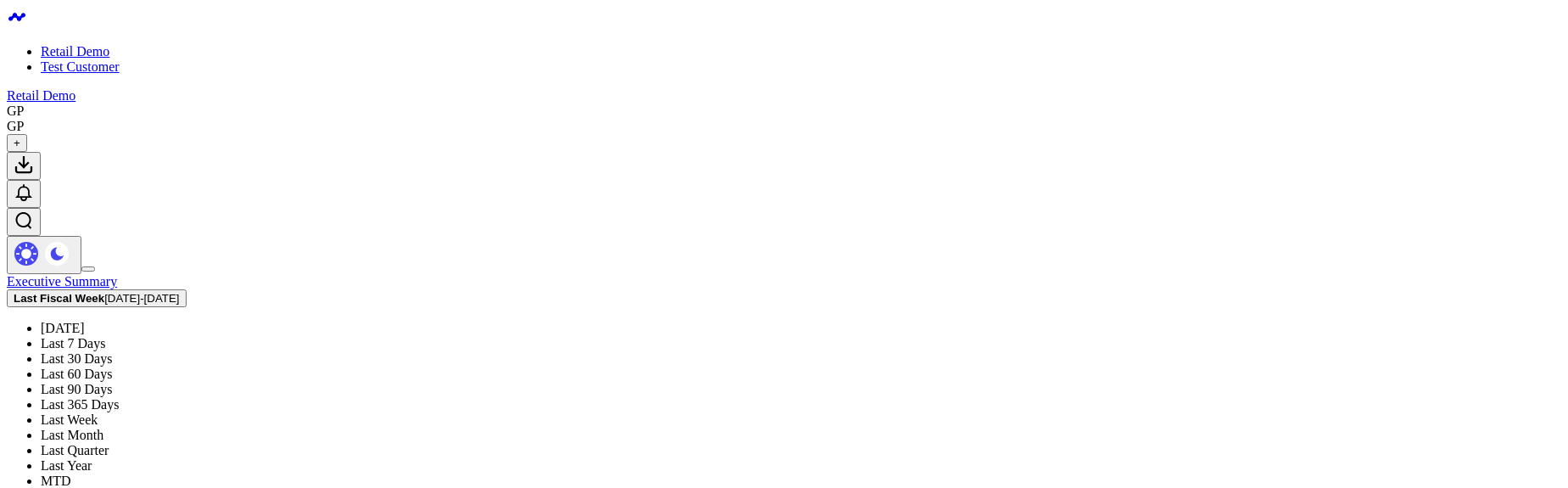
scroll to position [305, 0]
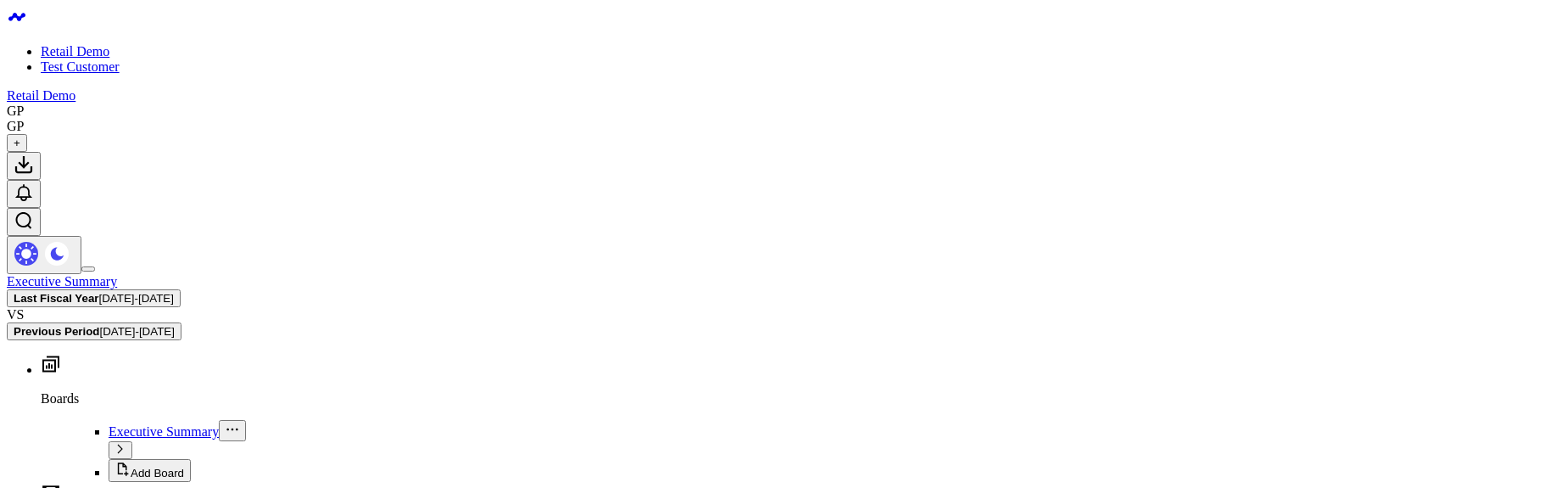
click at [174, 325] on span "01/01/23 - 12/31/23" at bounding box center [137, 331] width 74 height 13
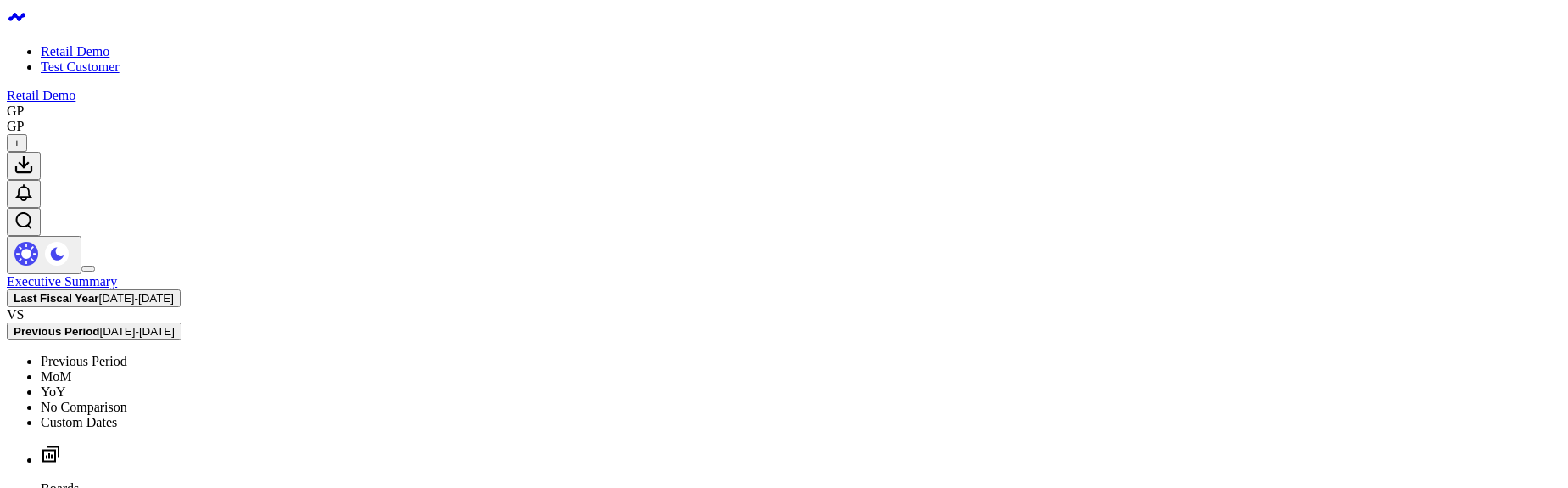
click at [66, 385] on link "YoY" at bounding box center [53, 392] width 25 height 14
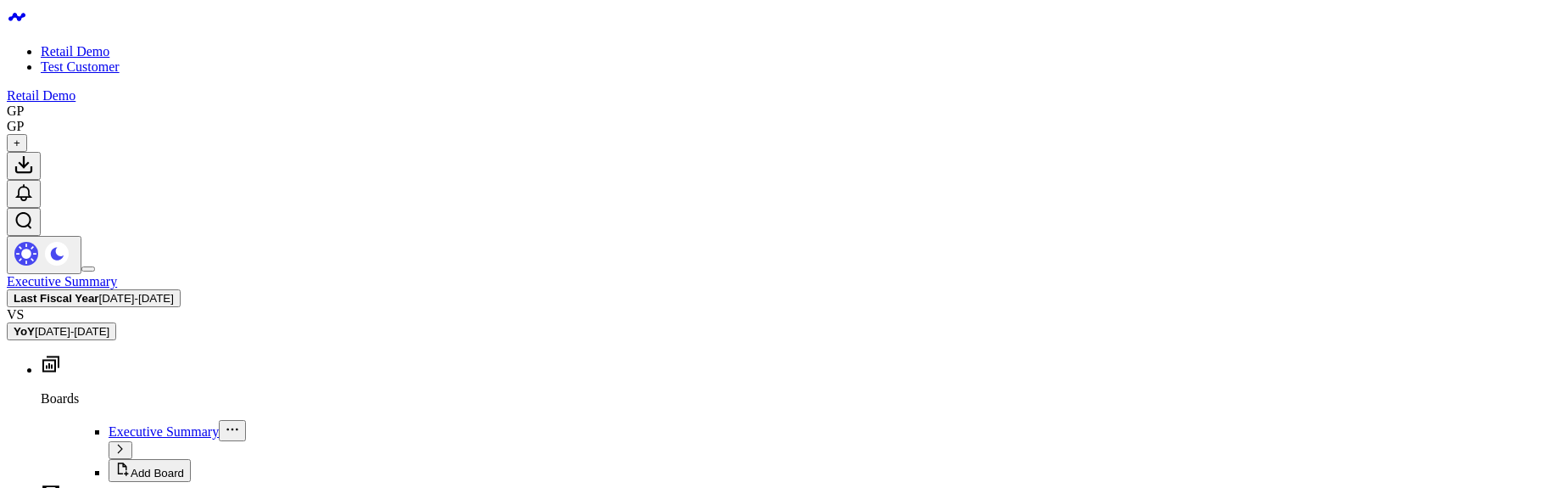
click at [174, 292] on span "01/01/24 - 12/31/24" at bounding box center [137, 298] width 74 height 13
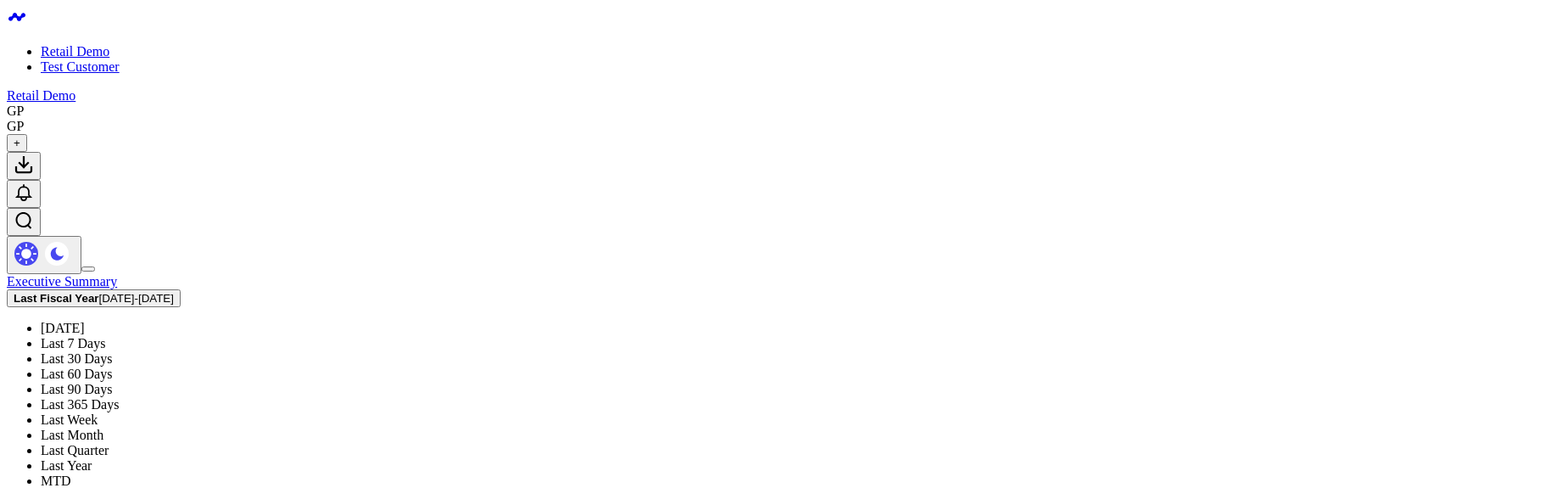
scroll to position [395, 0]
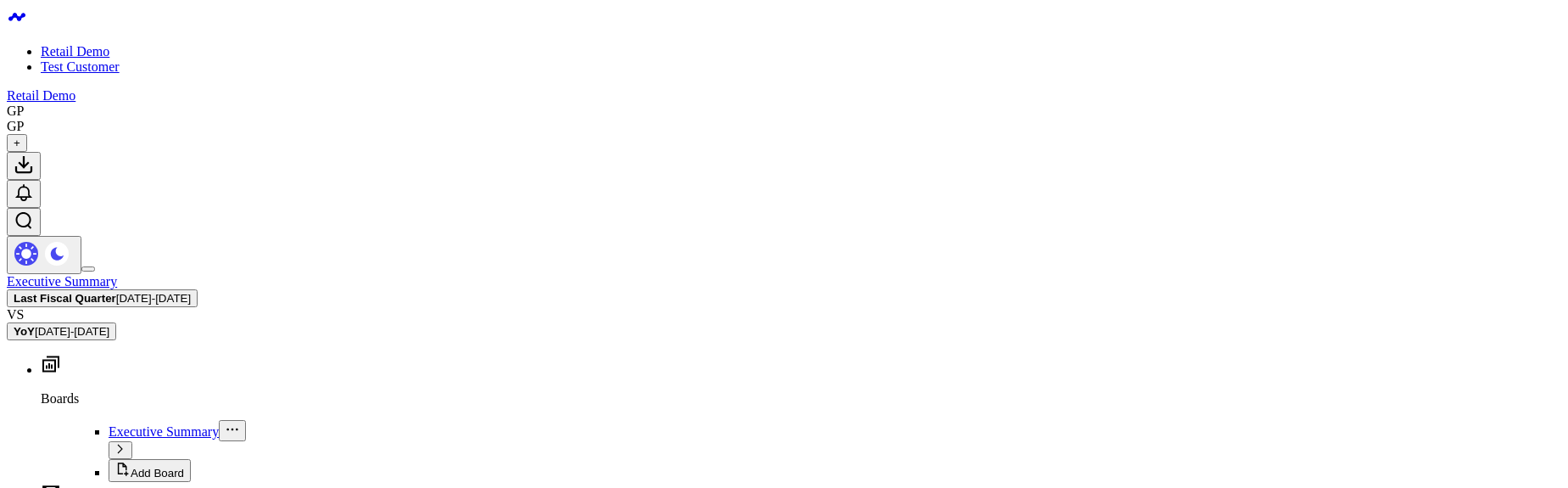
click at [191, 292] on span "04/01/25 - 06/30/25" at bounding box center [153, 298] width 74 height 13
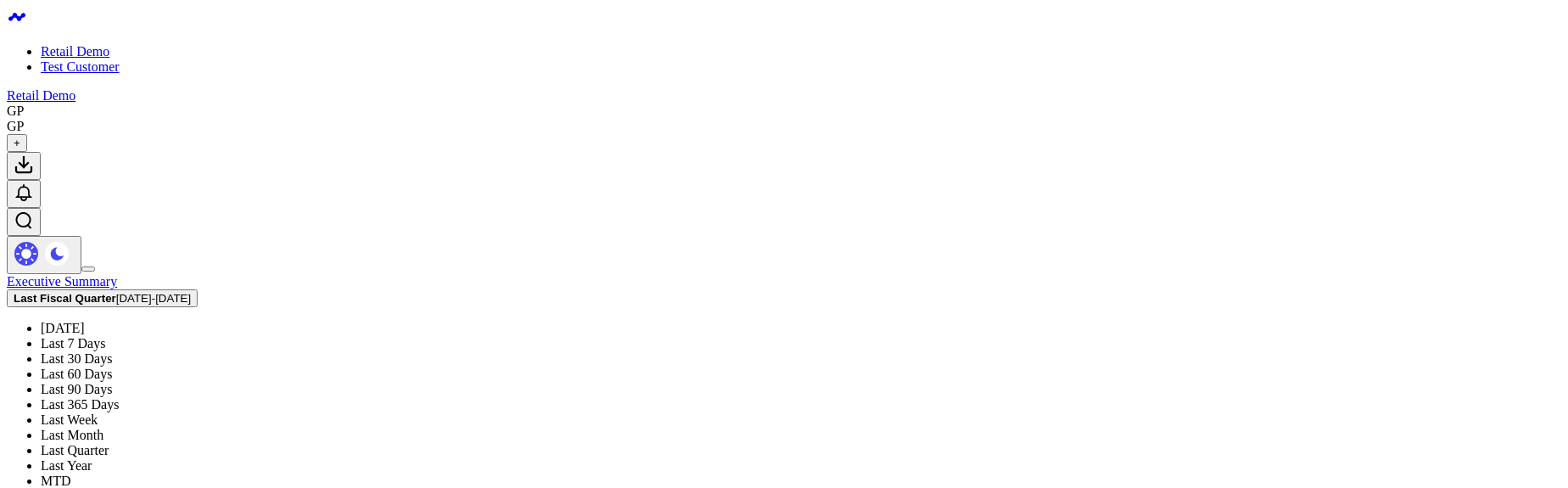
scroll to position [395, 0]
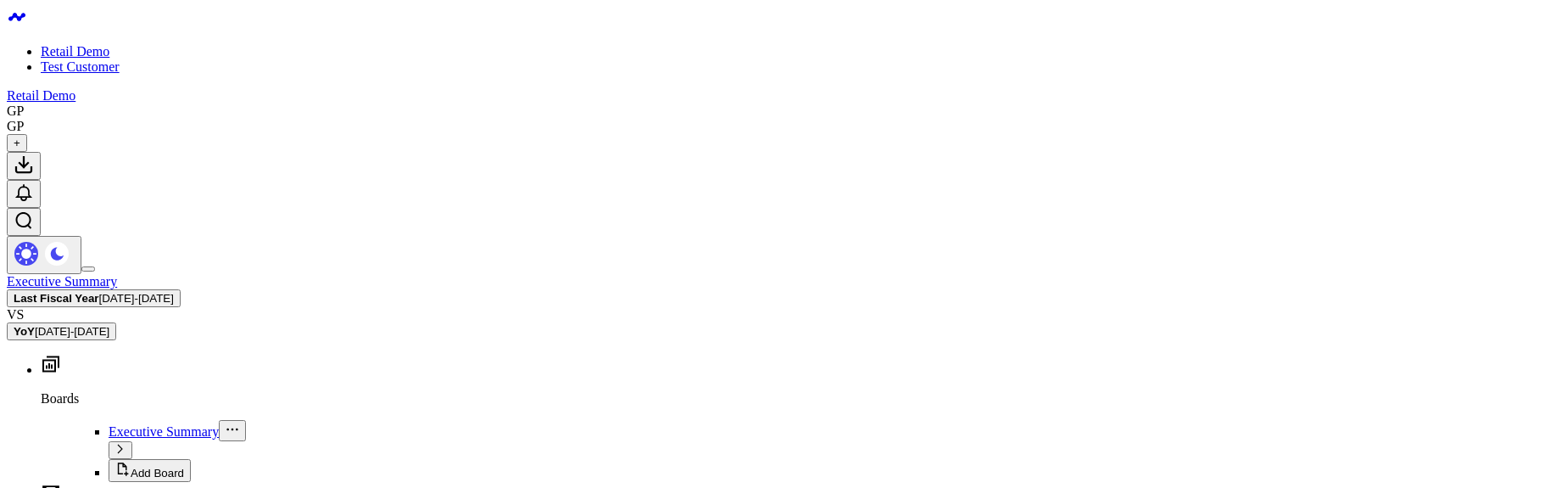
click at [174, 292] on span "01/01/24 - 12/31/24" at bounding box center [137, 298] width 74 height 13
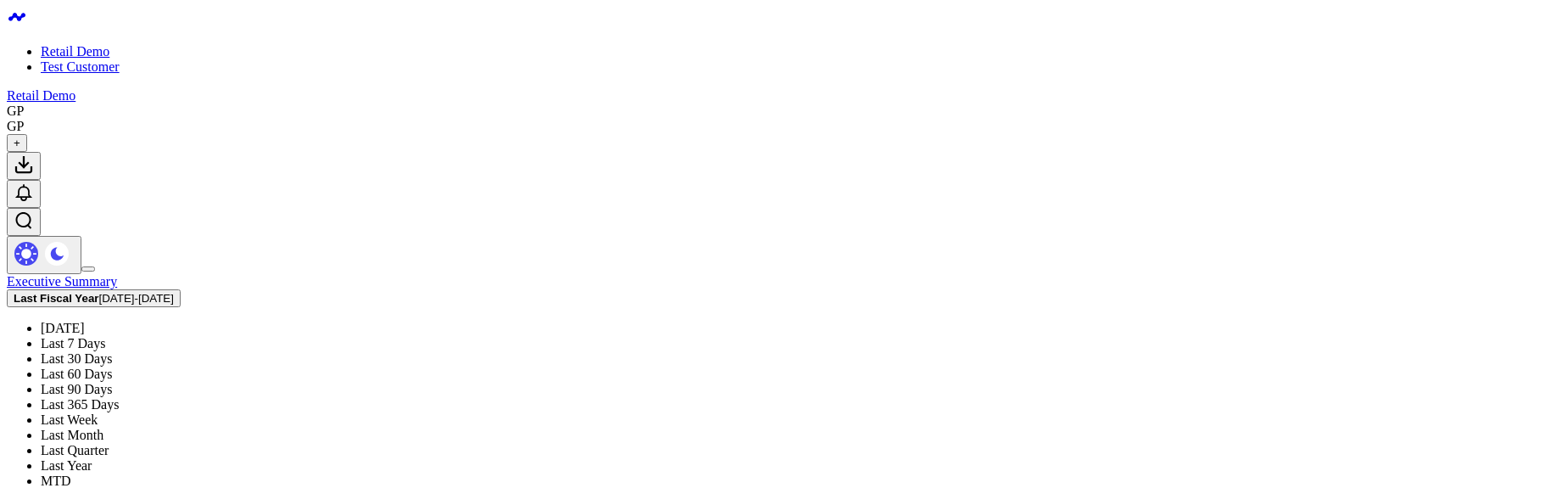
scroll to position [395, 0]
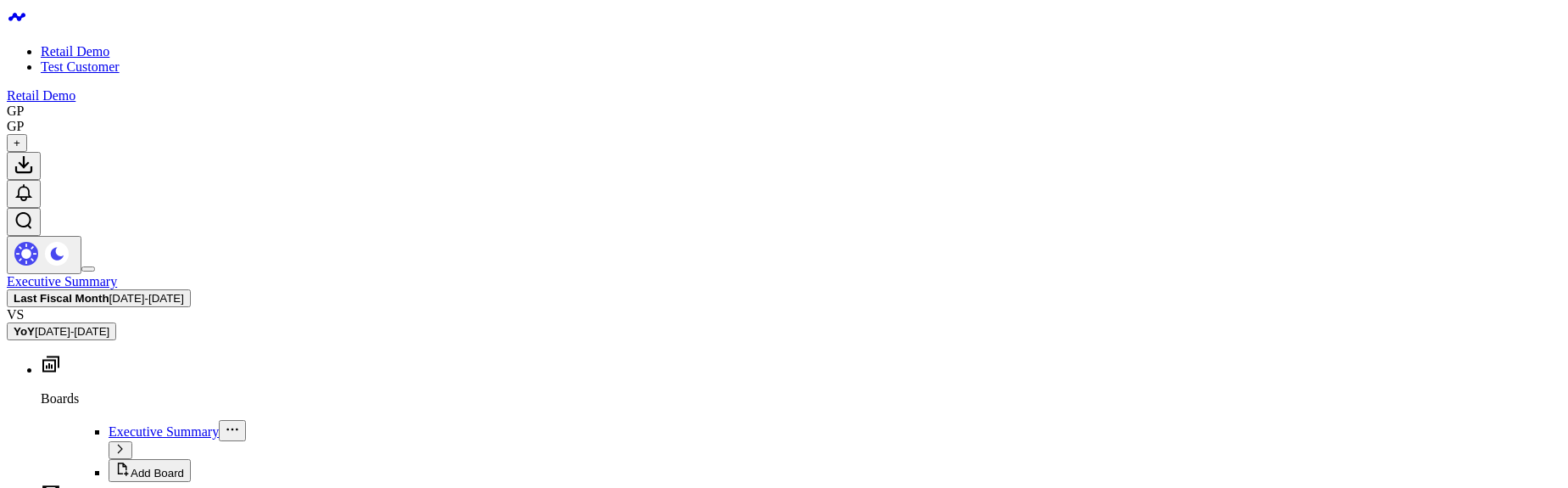
click at [184, 292] on span "09/04/25 - 10/03/25" at bounding box center [147, 298] width 74 height 13
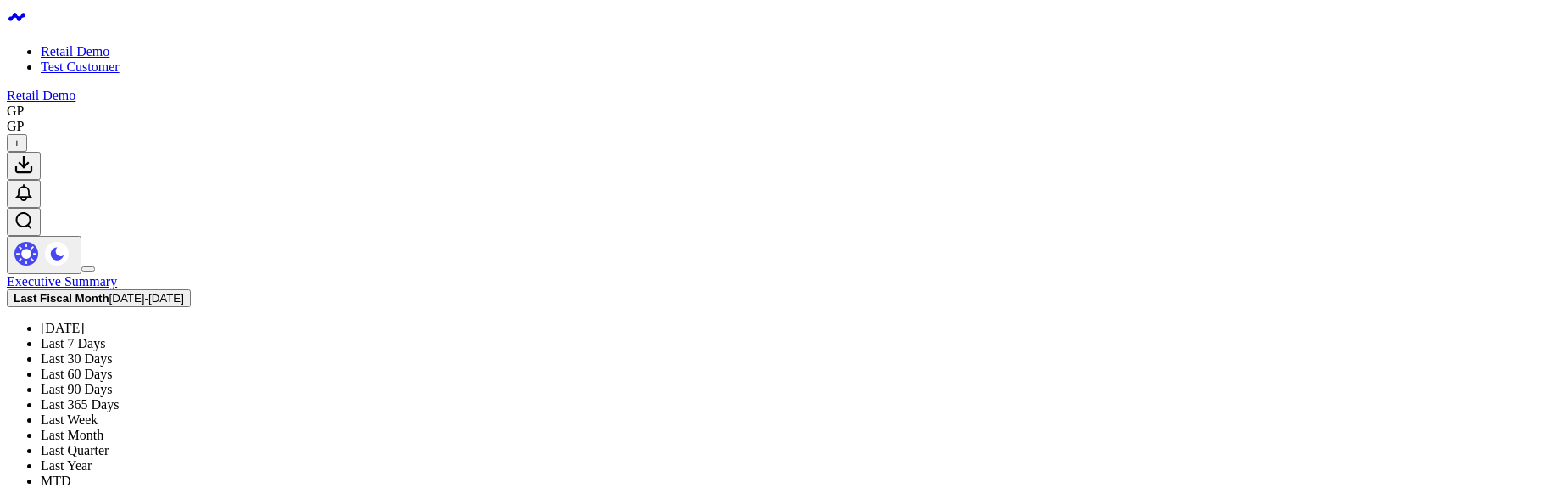
click at [98, 412] on link "Last Week" at bounding box center [69, 419] width 57 height 14
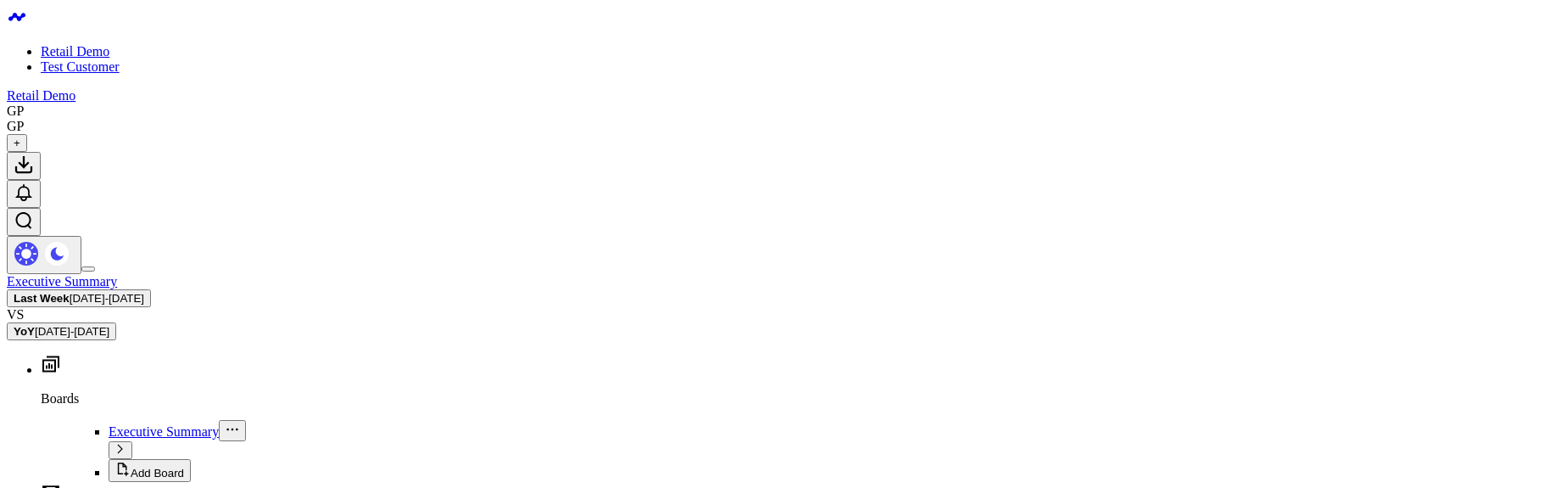
click at [151, 290] on button "Last Week 08/24/25 - 08/30/25" at bounding box center [78, 299] width 144 height 18
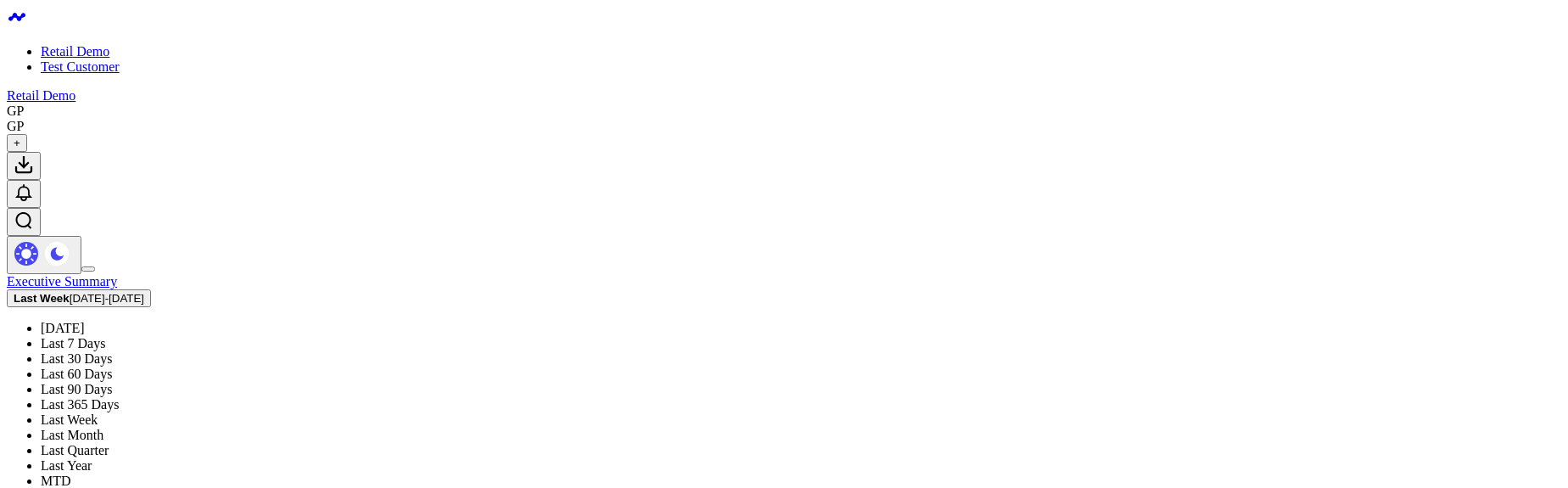
scroll to position [305, 0]
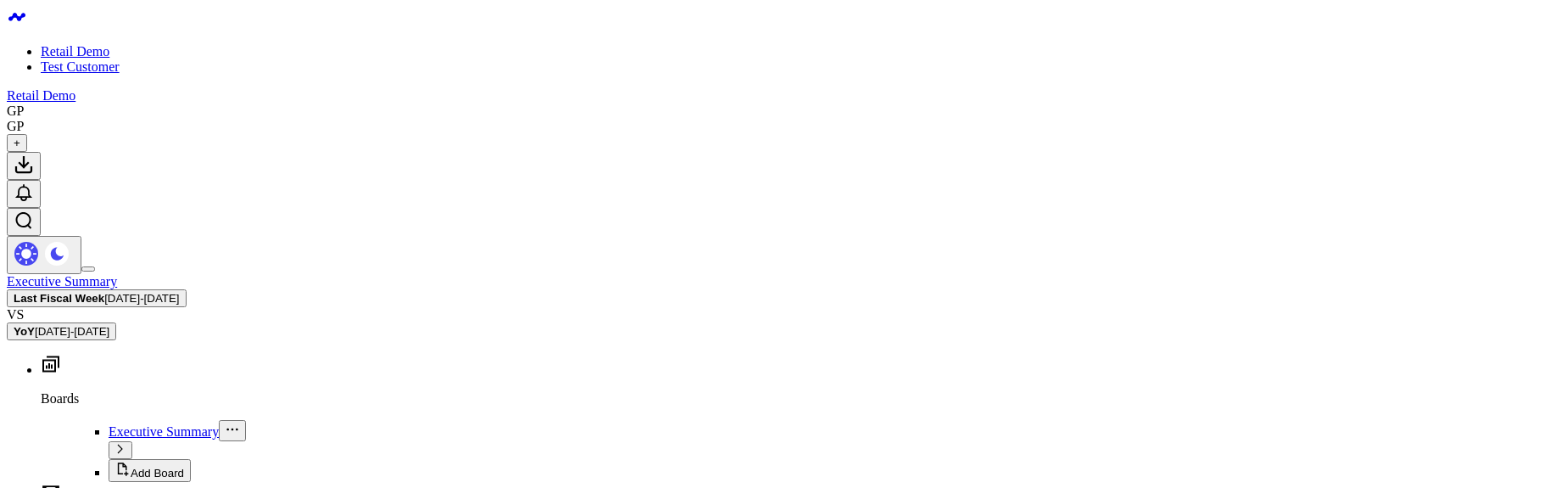
click at [179, 292] on span "[DATE] - [DATE]" at bounding box center [141, 298] width 74 height 13
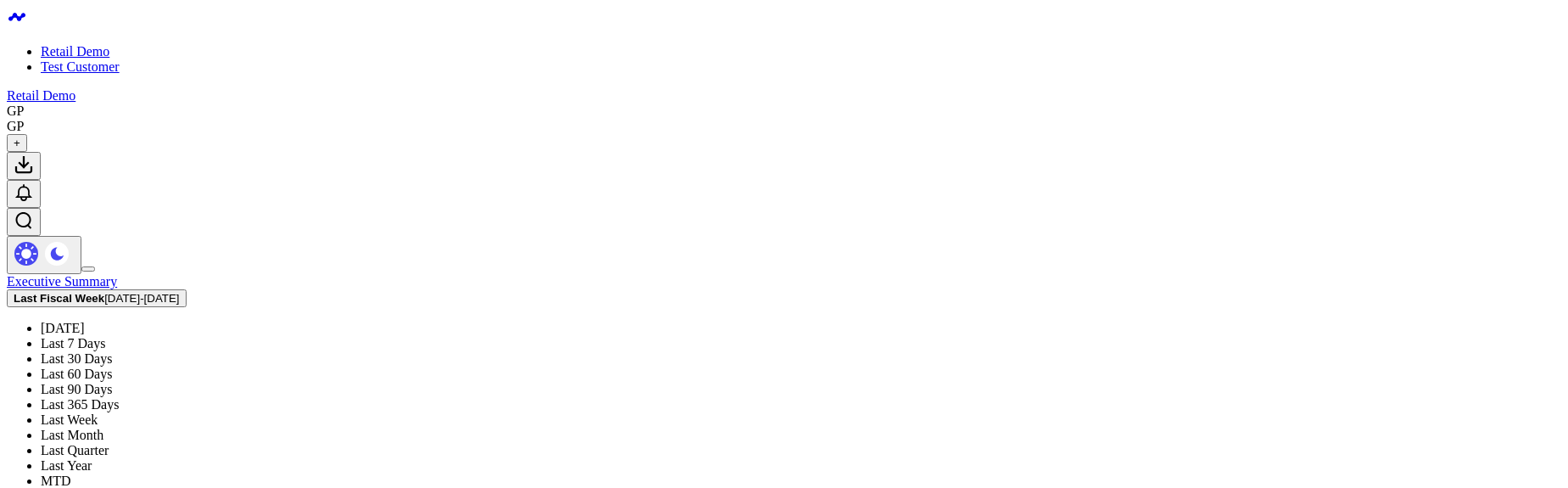
click at [112, 351] on link "Last 30 Days" at bounding box center [76, 359] width 71 height 14
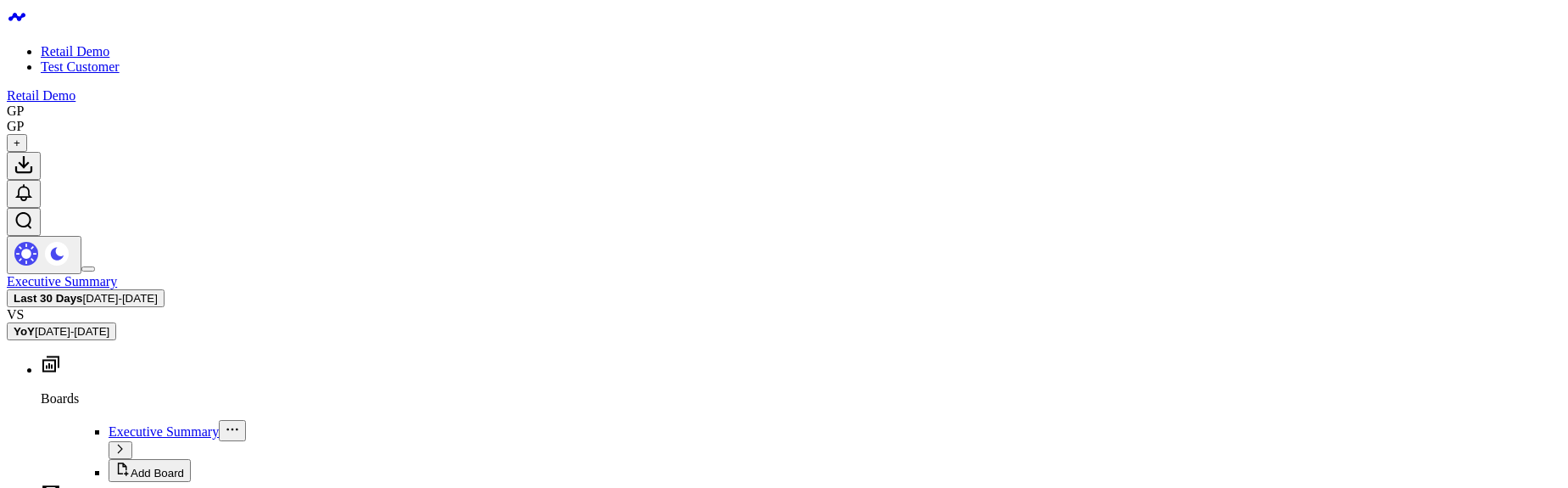
click at [157, 292] on span "[DATE] - [DATE]" at bounding box center [120, 298] width 74 height 13
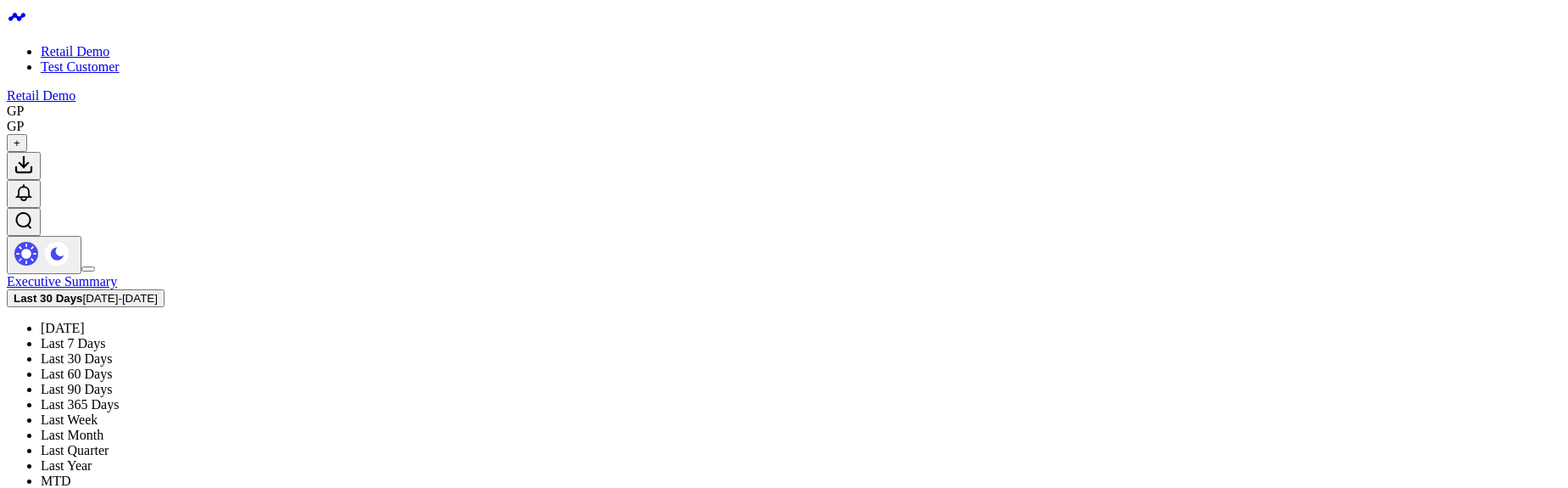
scroll to position [395, 0]
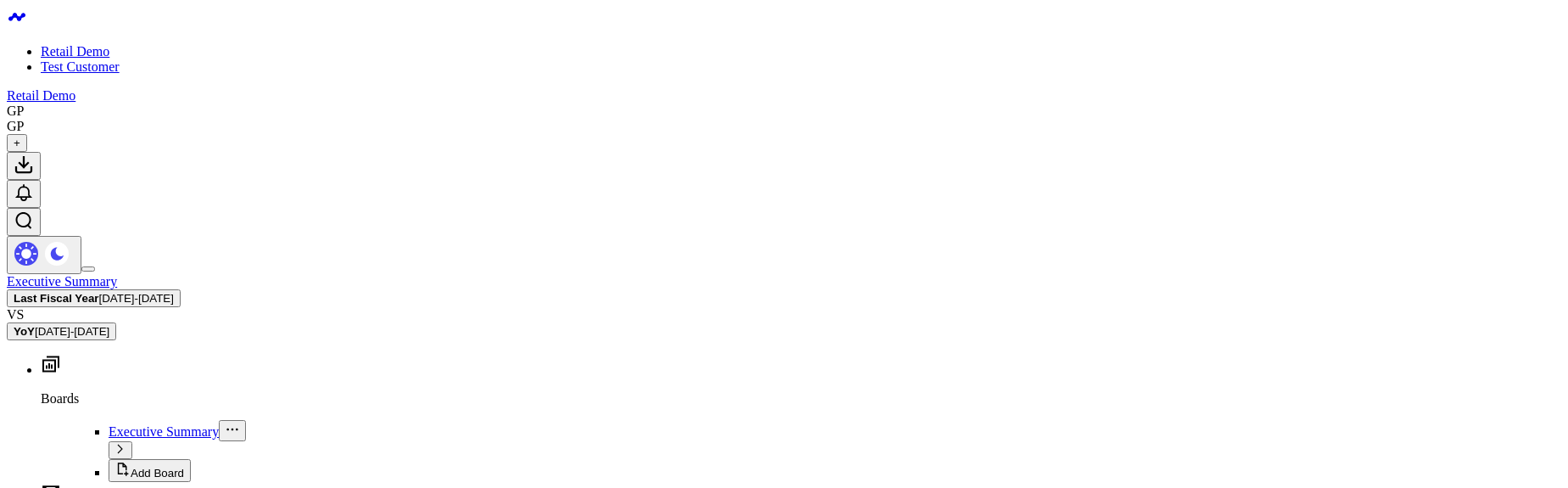
click at [34, 325] on b "YoY" at bounding box center [24, 331] width 21 height 13
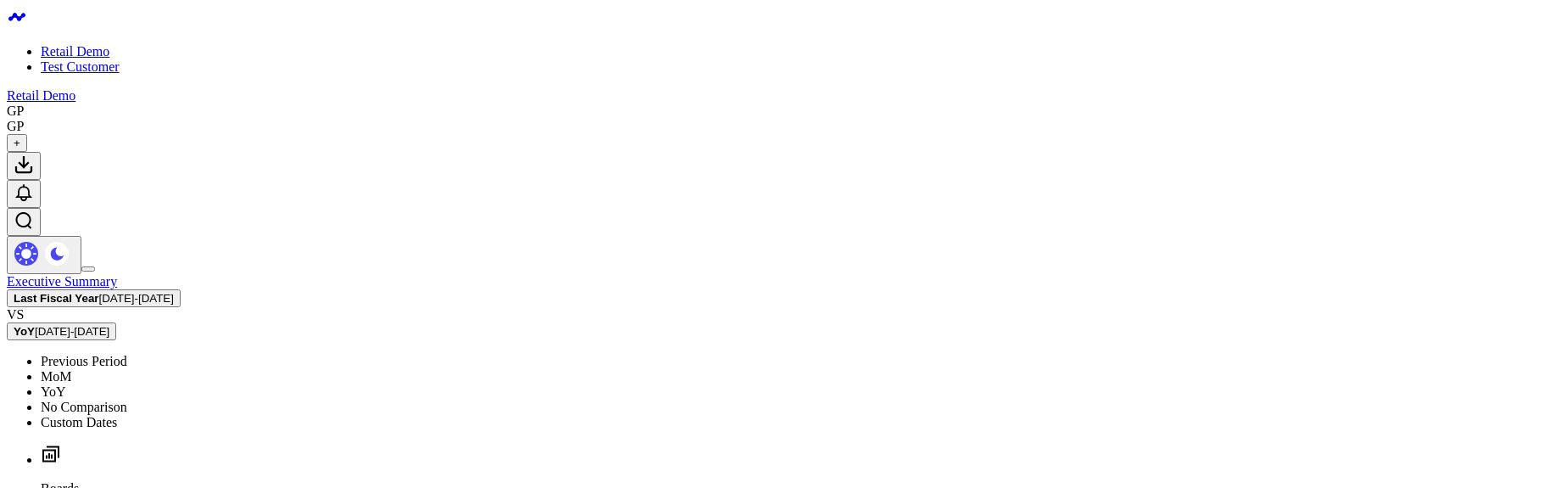
click at [128, 399] on link "No Comparison" at bounding box center [84, 407] width 87 height 14
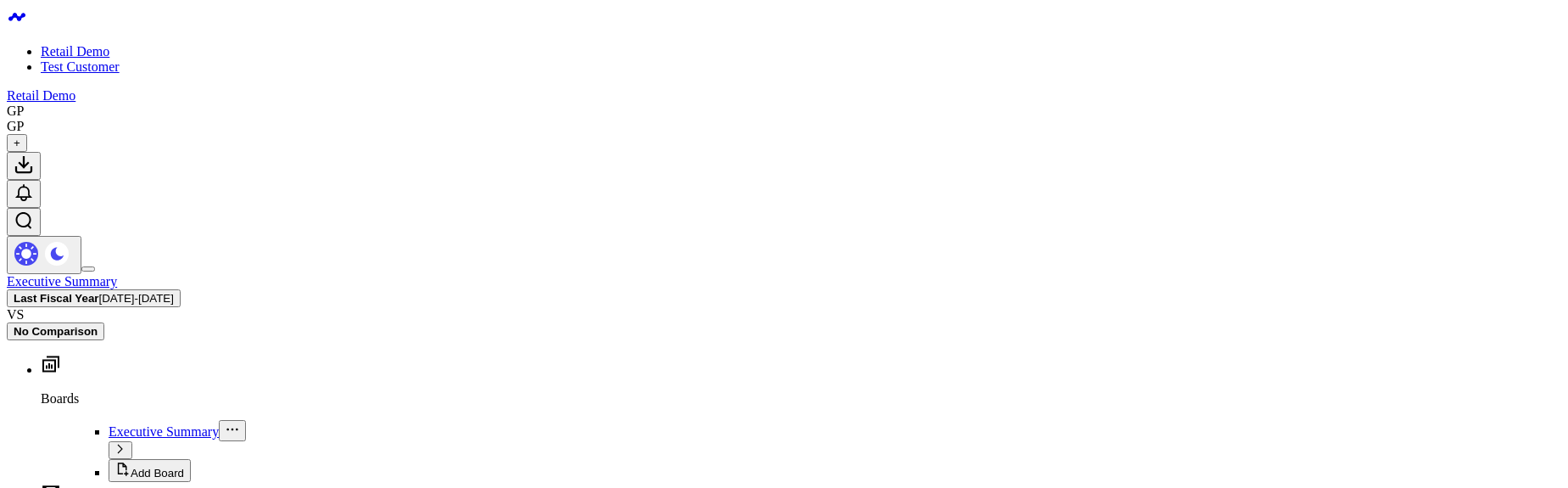
click at [174, 292] on span "[DATE] - [DATE]" at bounding box center [137, 298] width 74 height 13
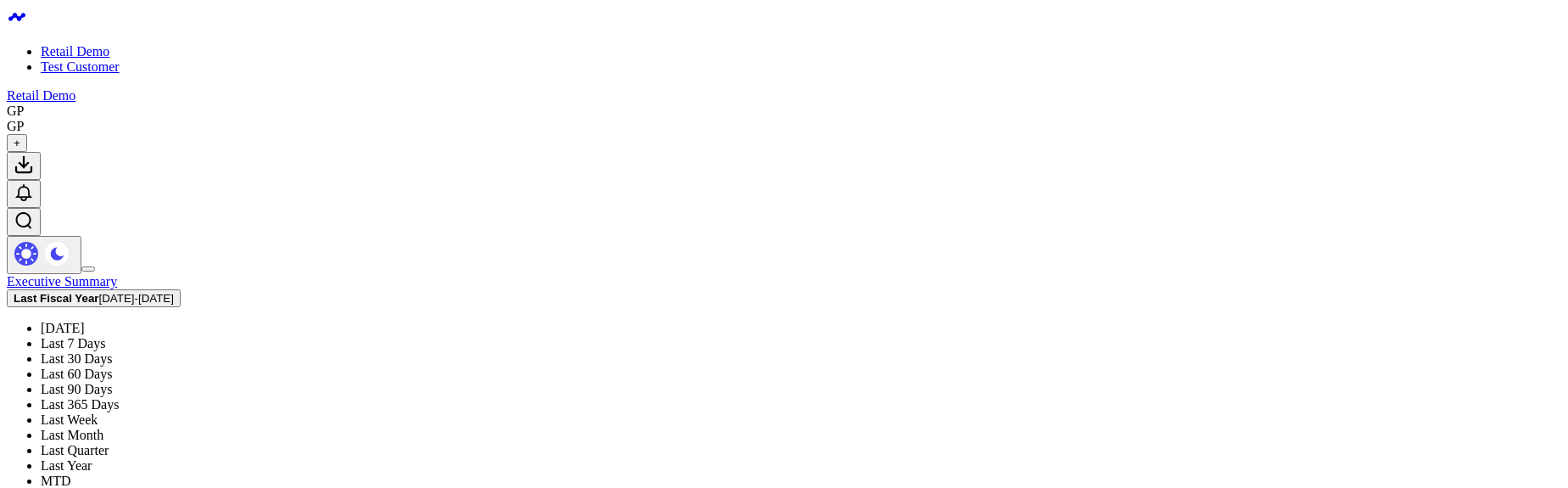
scroll to position [395, 0]
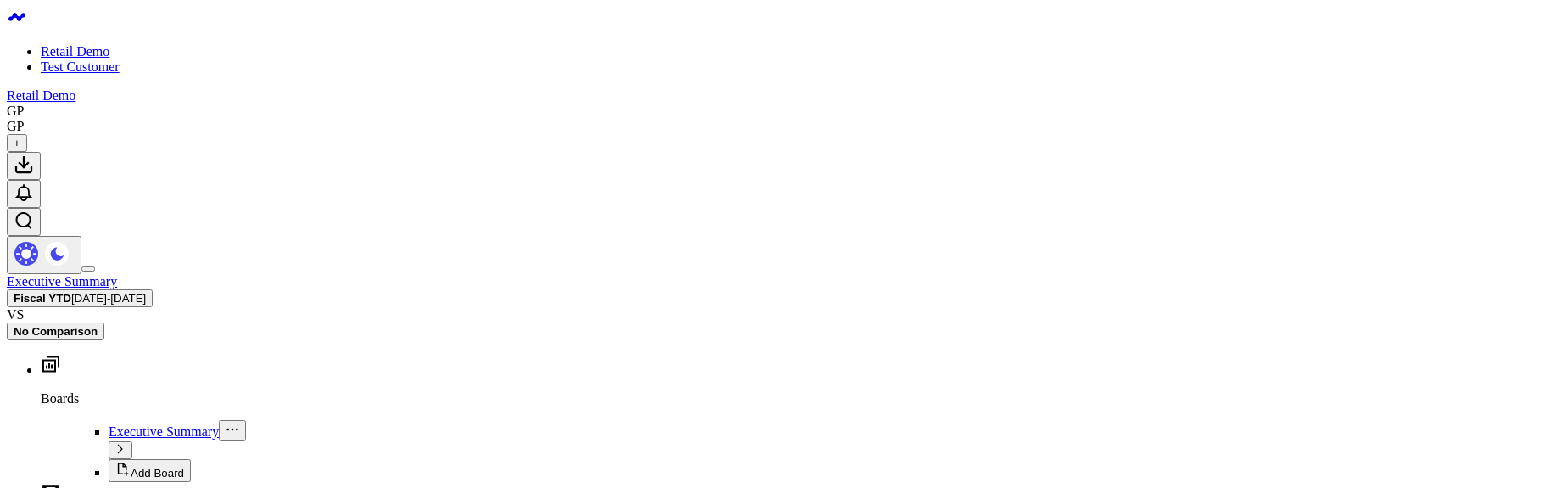
click at [146, 292] on span "03/04/25 - 09/03/25" at bounding box center [109, 298] width 74 height 13
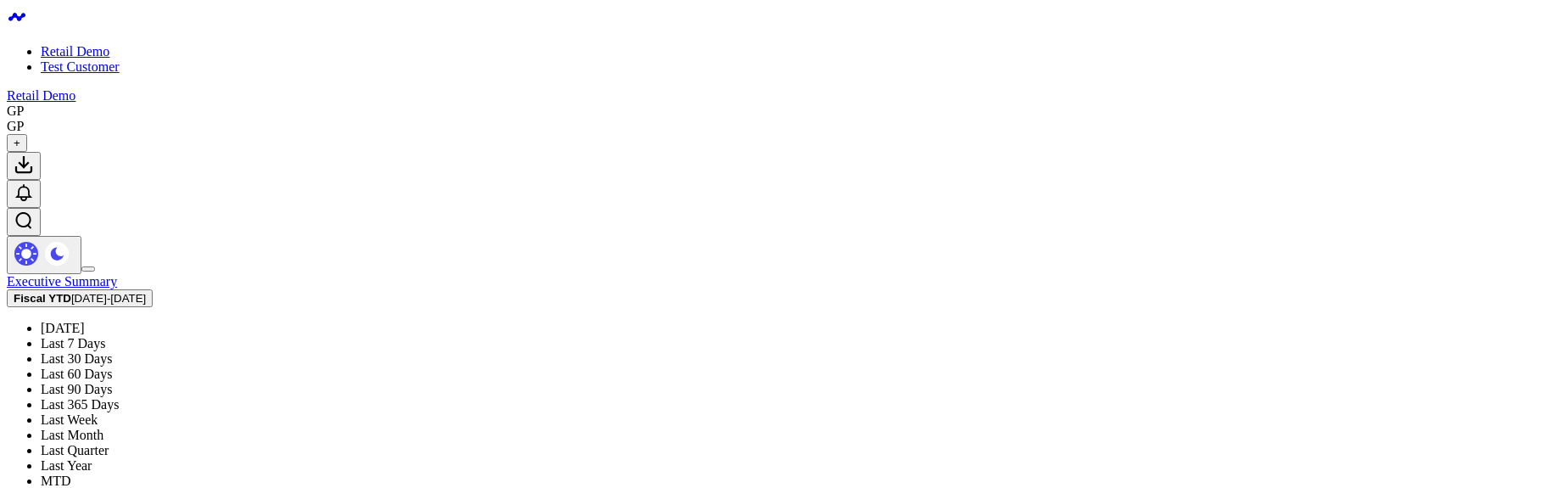
scroll to position [395, 0]
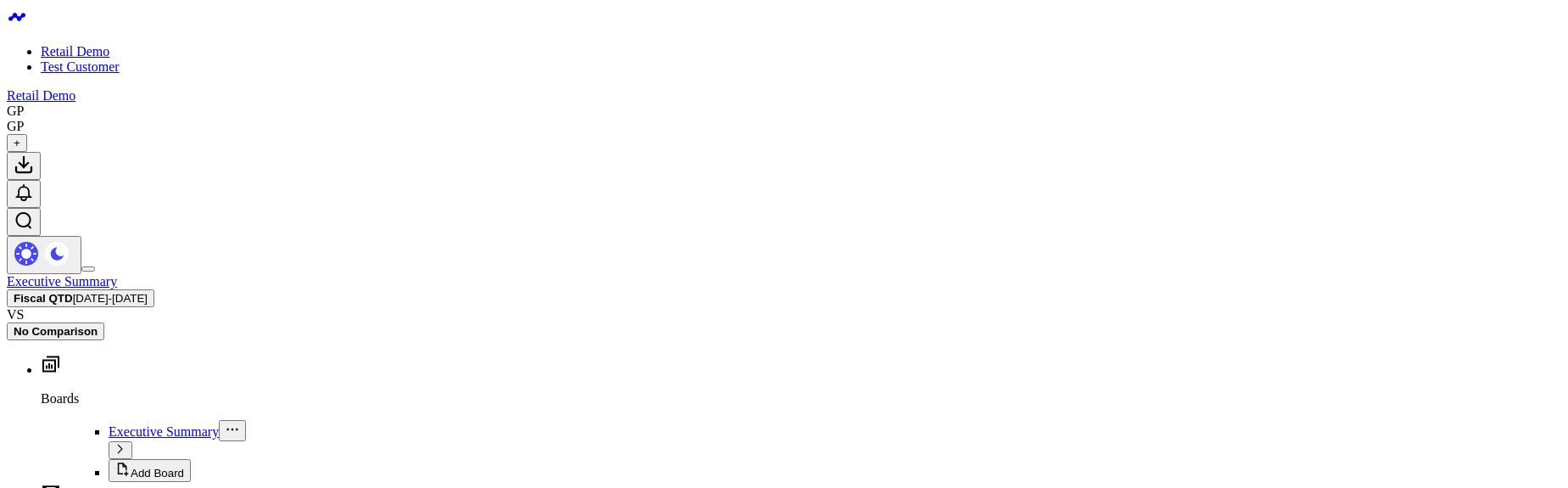
click at [147, 292] on span "06/04/25 - 09/03/25" at bounding box center [110, 298] width 74 height 13
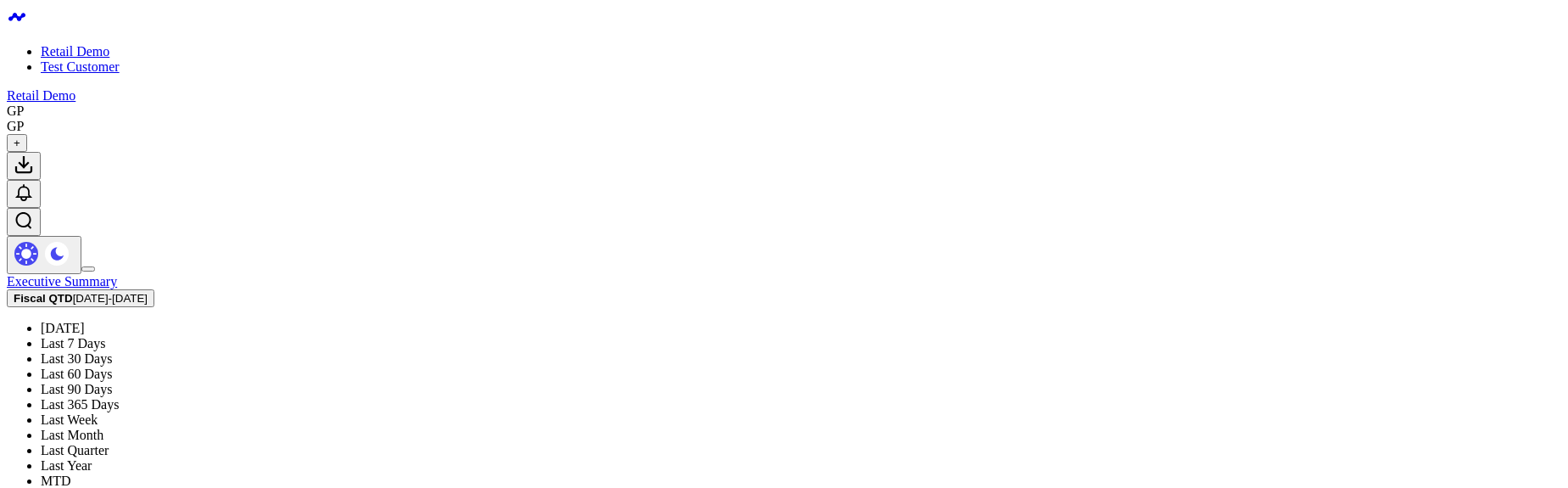
scroll to position [395, 0]
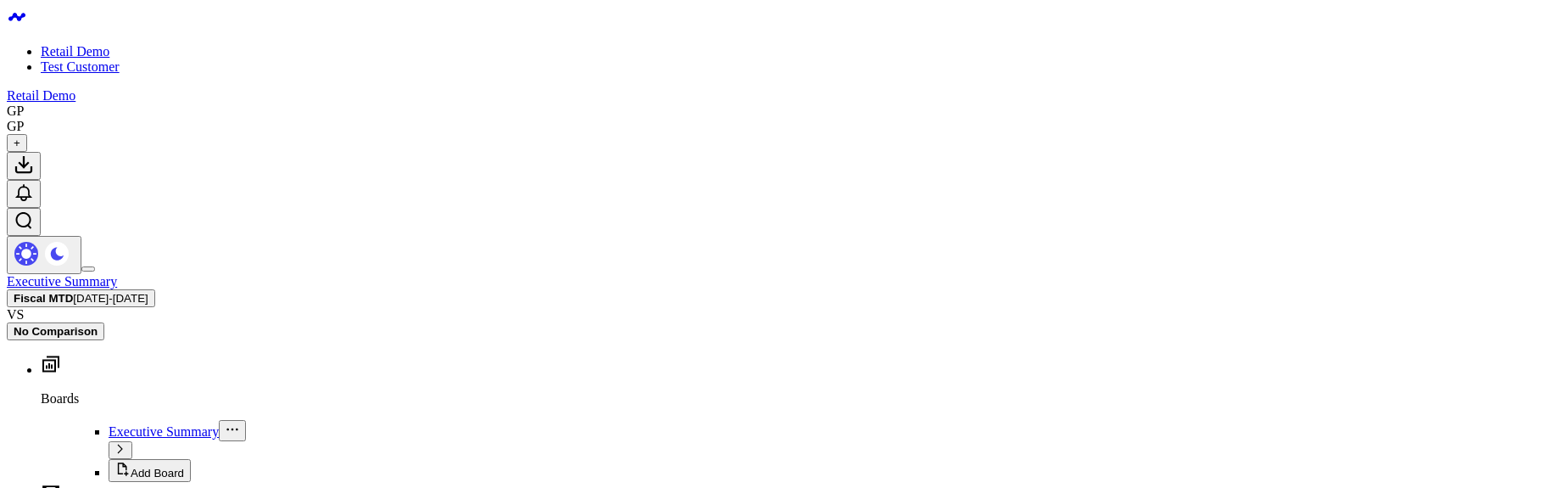
click at [147, 292] on span "09/04/25 - 09/03/25" at bounding box center [110, 298] width 74 height 13
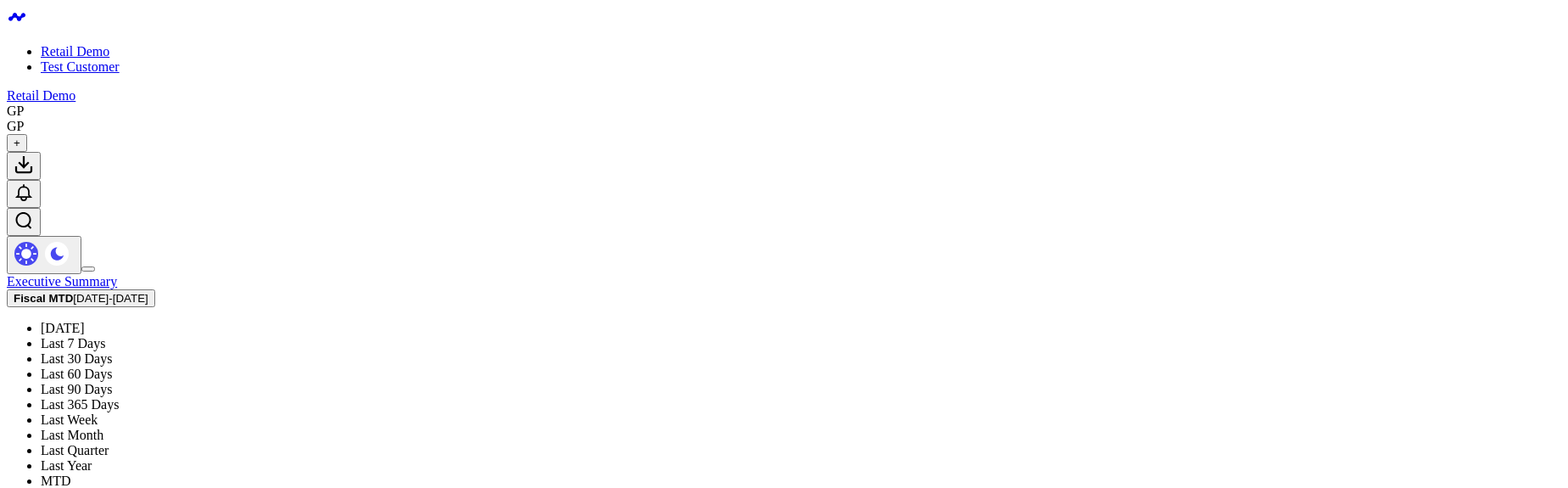
scroll to position [395, 0]
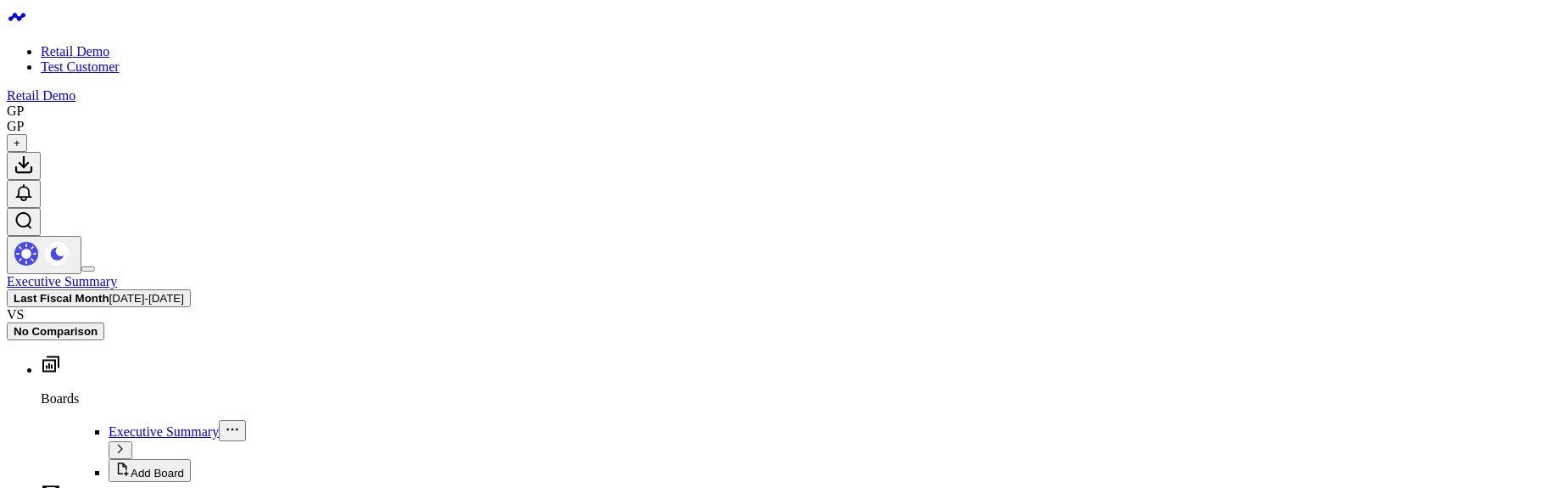
click at [184, 292] on span "09/04/25 - 10/03/25" at bounding box center [147, 298] width 74 height 13
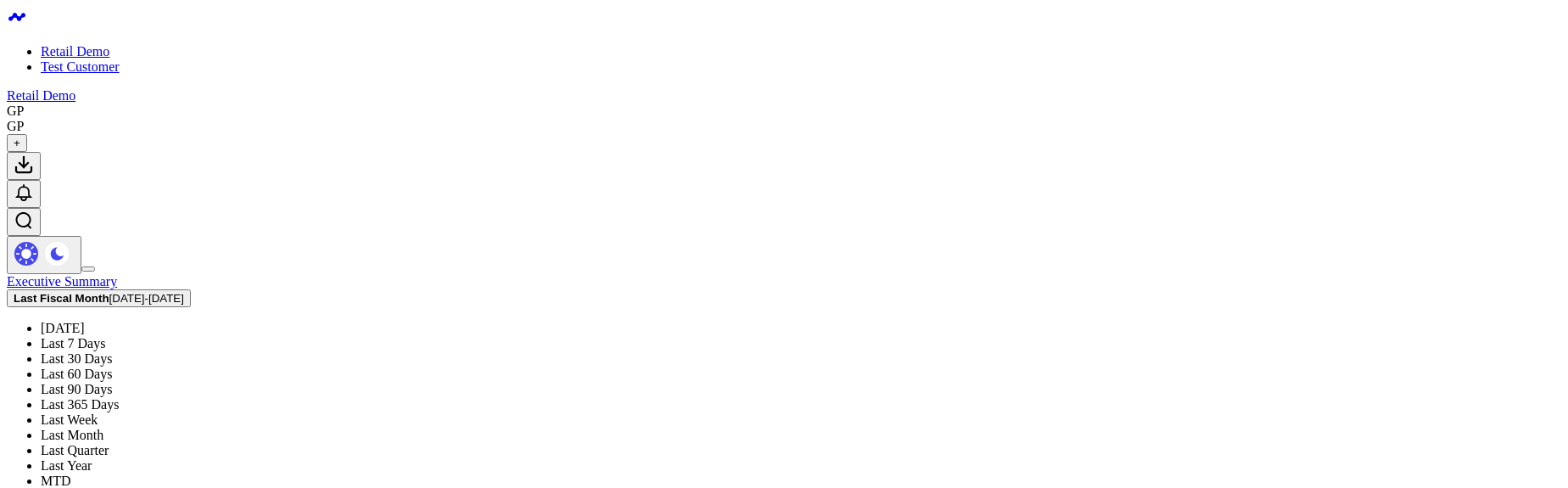
scroll to position [305, 0]
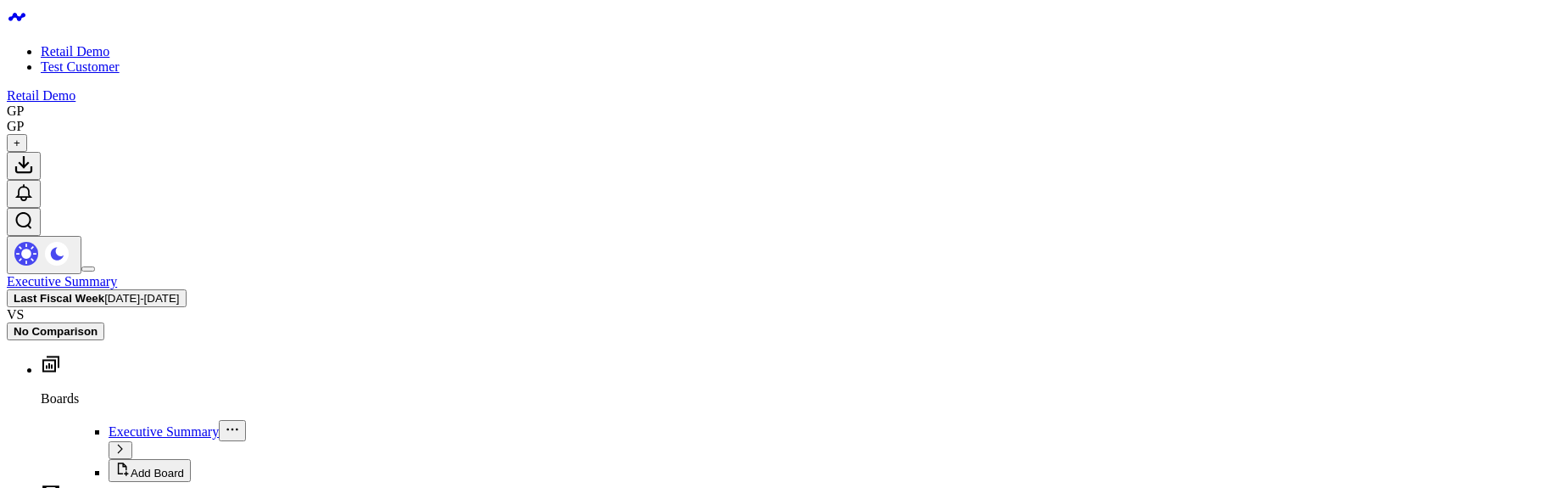
click at [179, 292] on span "08/24/25 - 08/30/25" at bounding box center [141, 298] width 74 height 13
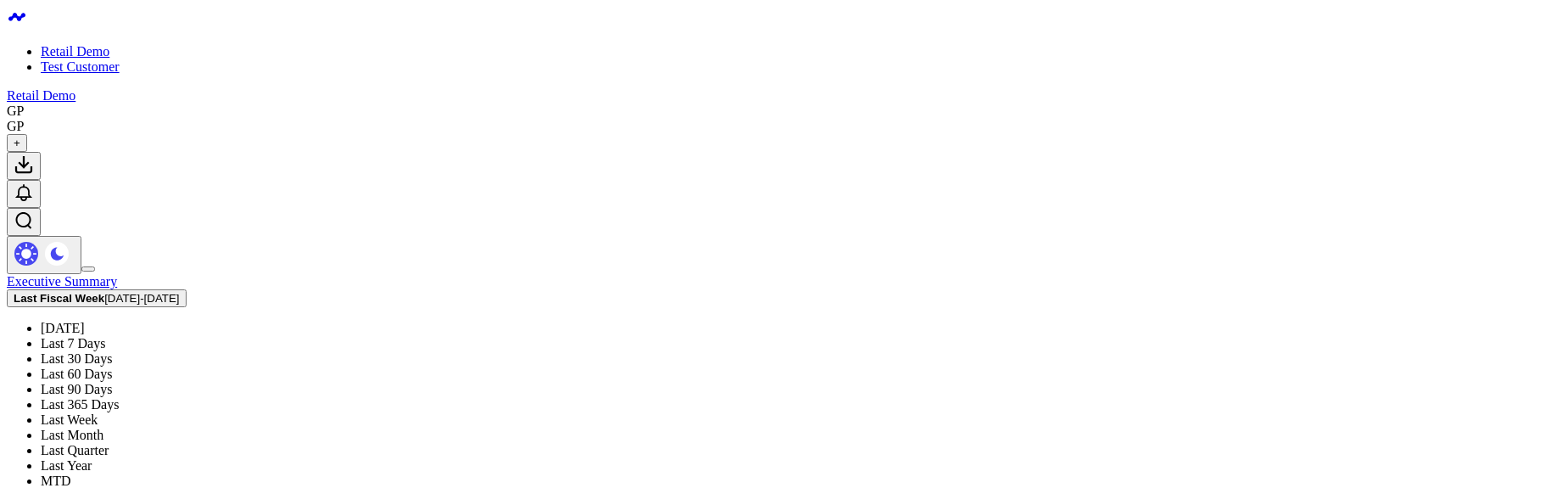
scroll to position [204, 0]
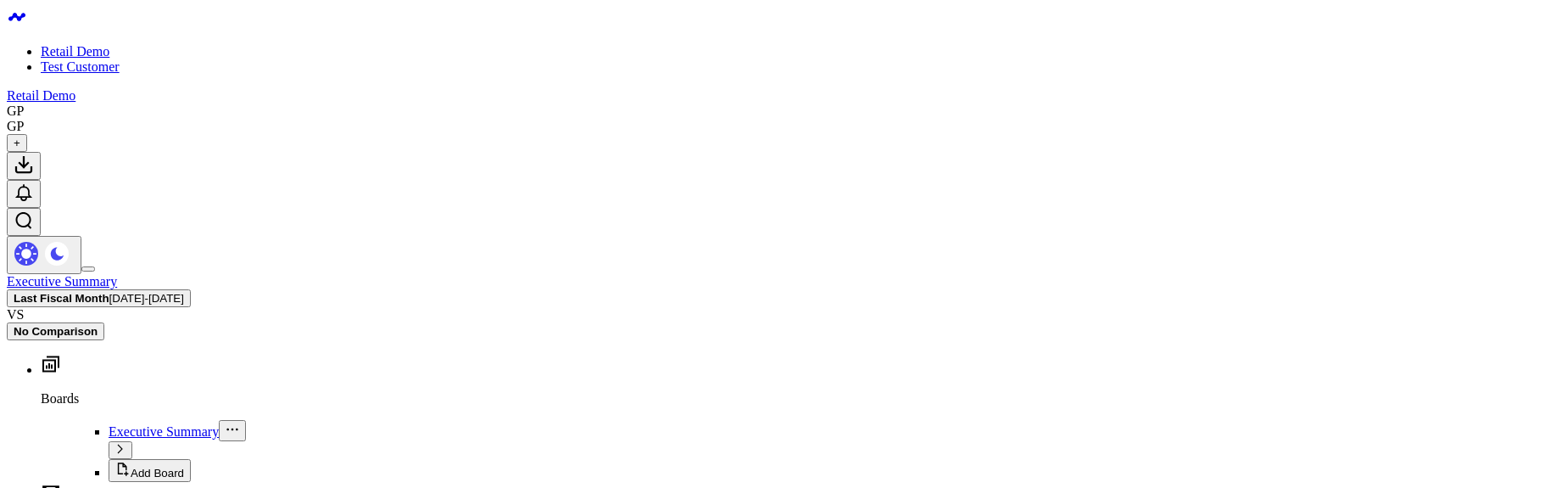
click at [184, 292] on span "09/04/25 - 10/03/25" at bounding box center [147, 298] width 74 height 13
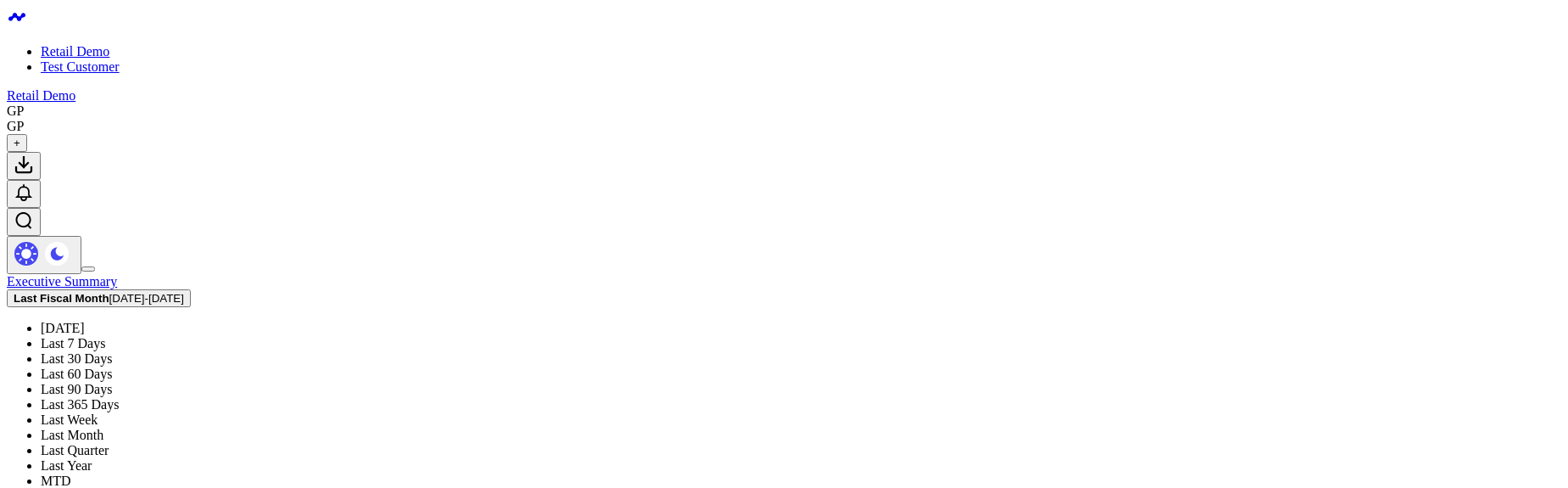
scroll to position [305, 0]
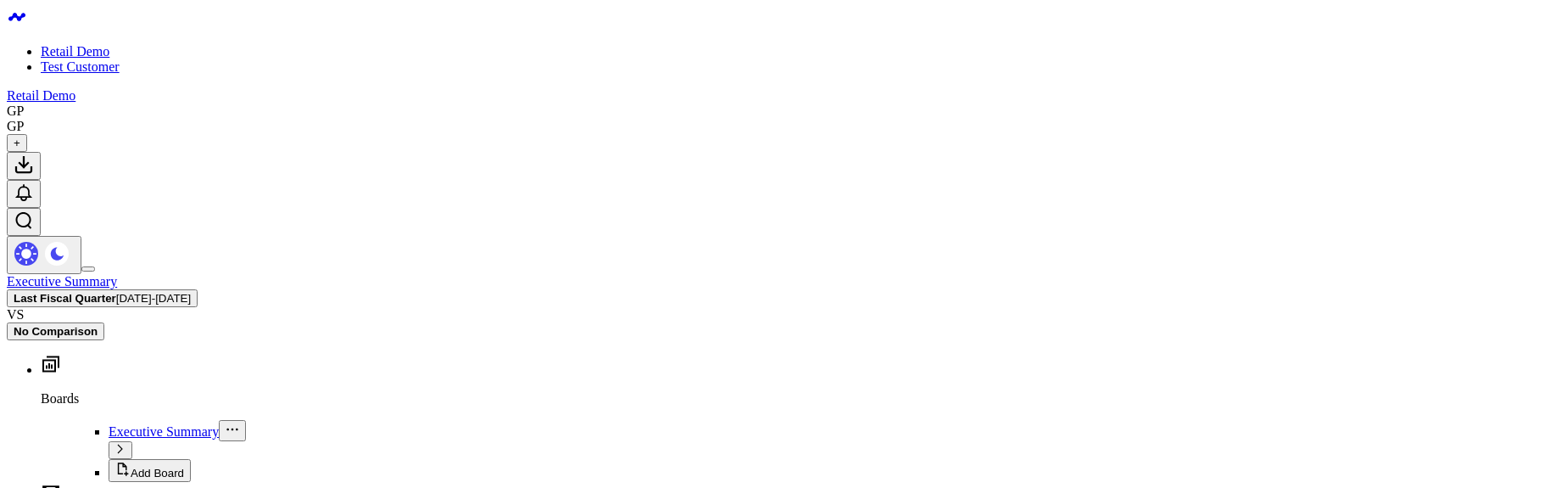
click at [191, 292] on span "03/04/25 - 06/03/25" at bounding box center [153, 298] width 74 height 13
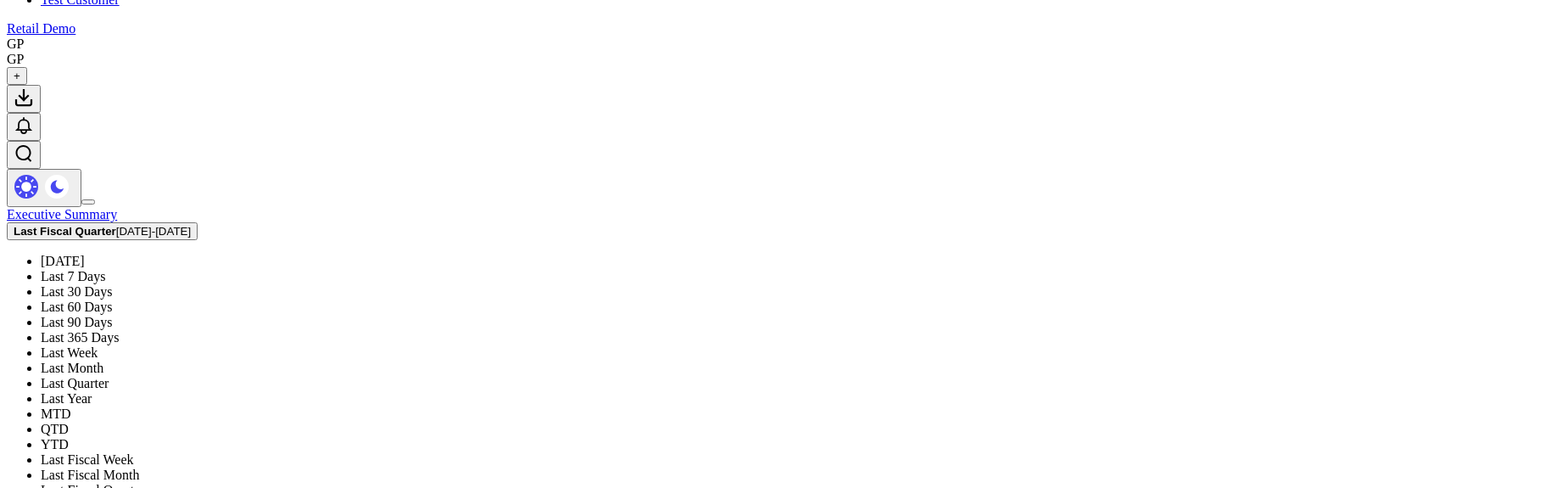
scroll to position [292, 0]
click at [134, 453] on link "Last Fiscal Week" at bounding box center [87, 460] width 93 height 14
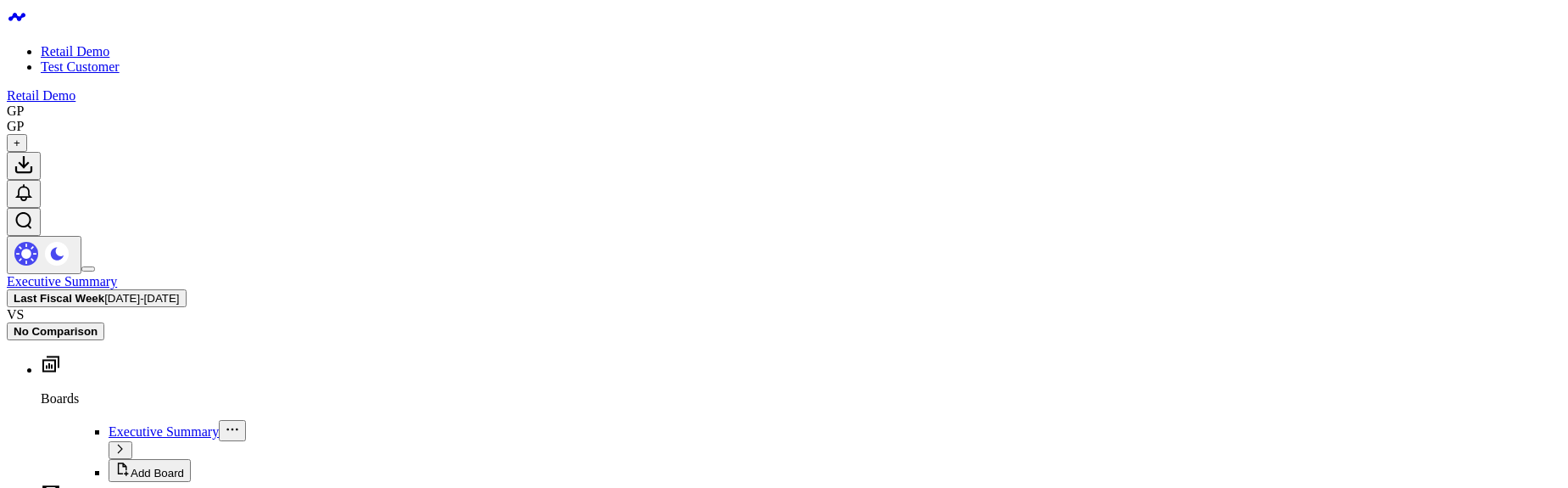
click at [179, 292] on span "[DATE] - [DATE]" at bounding box center [141, 298] width 74 height 13
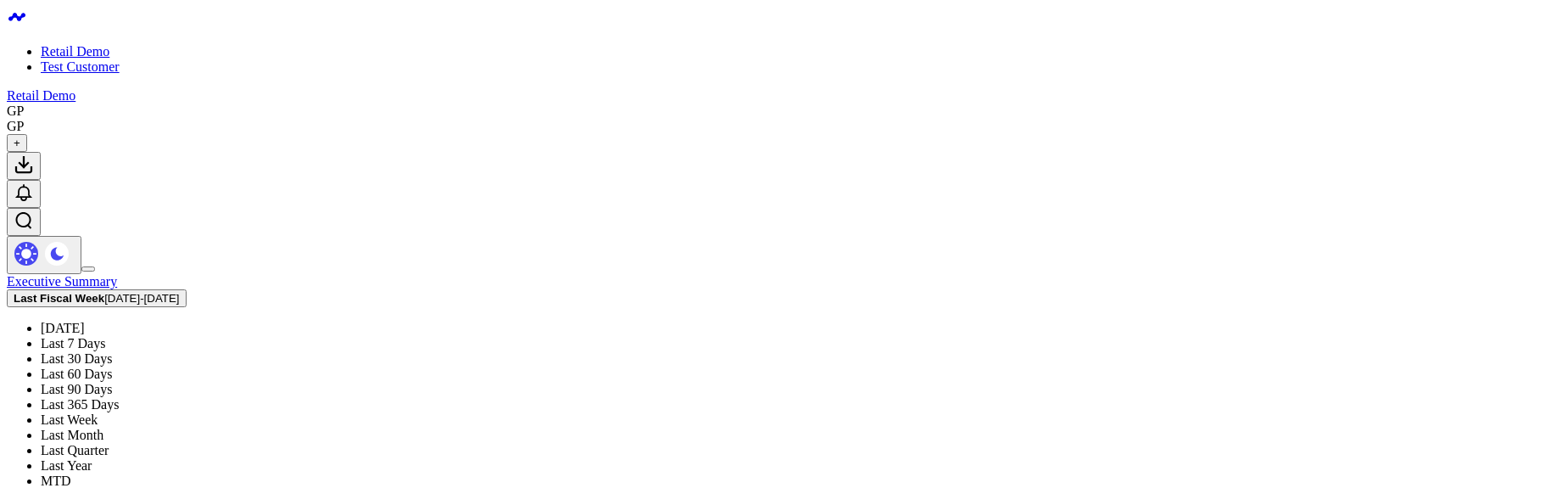
click at [112, 367] on link "Last 60 Days" at bounding box center [76, 374] width 71 height 14
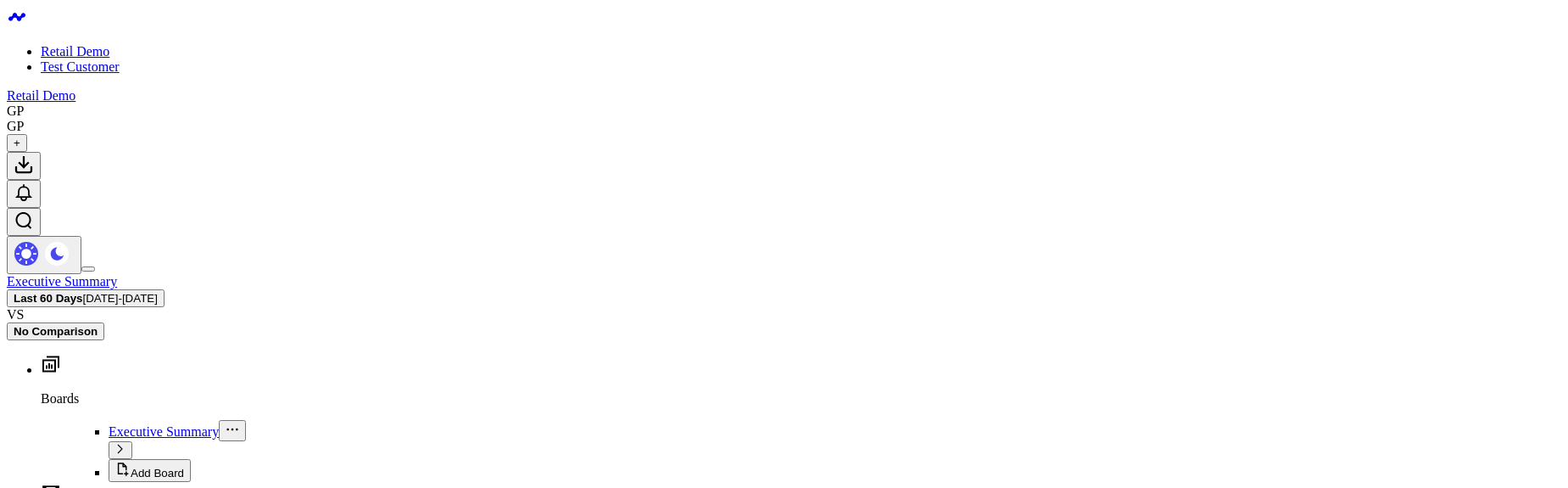
click at [83, 292] on b "Last 60 Days" at bounding box center [48, 298] width 70 height 13
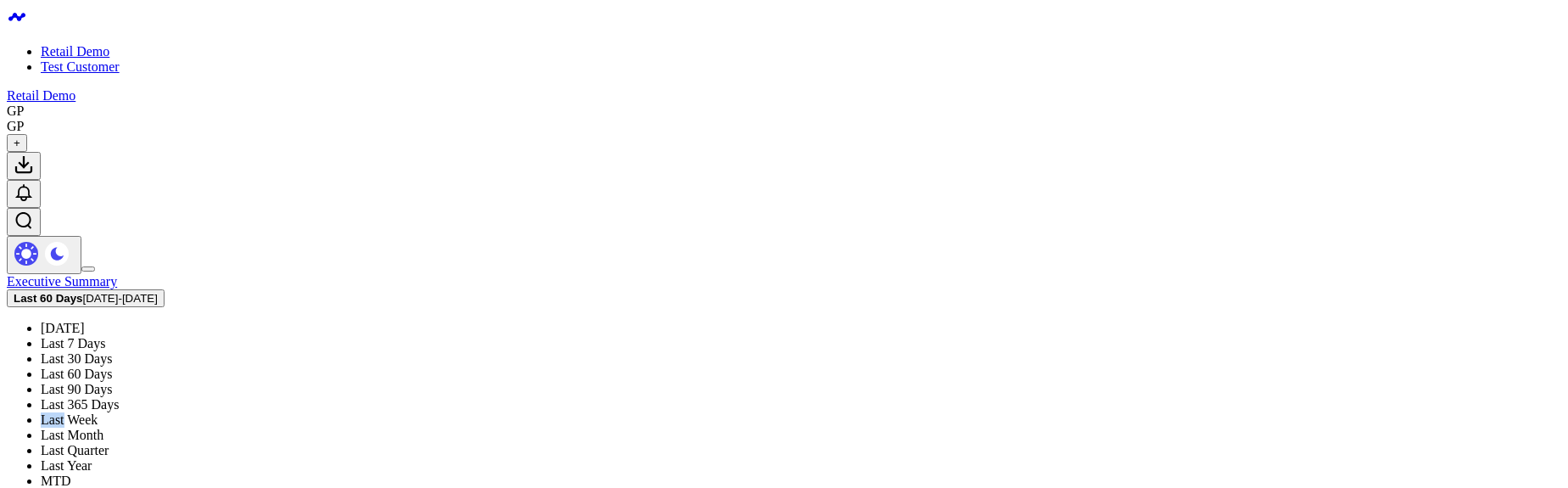
click at [98, 412] on link "Last Week" at bounding box center [69, 419] width 57 height 14
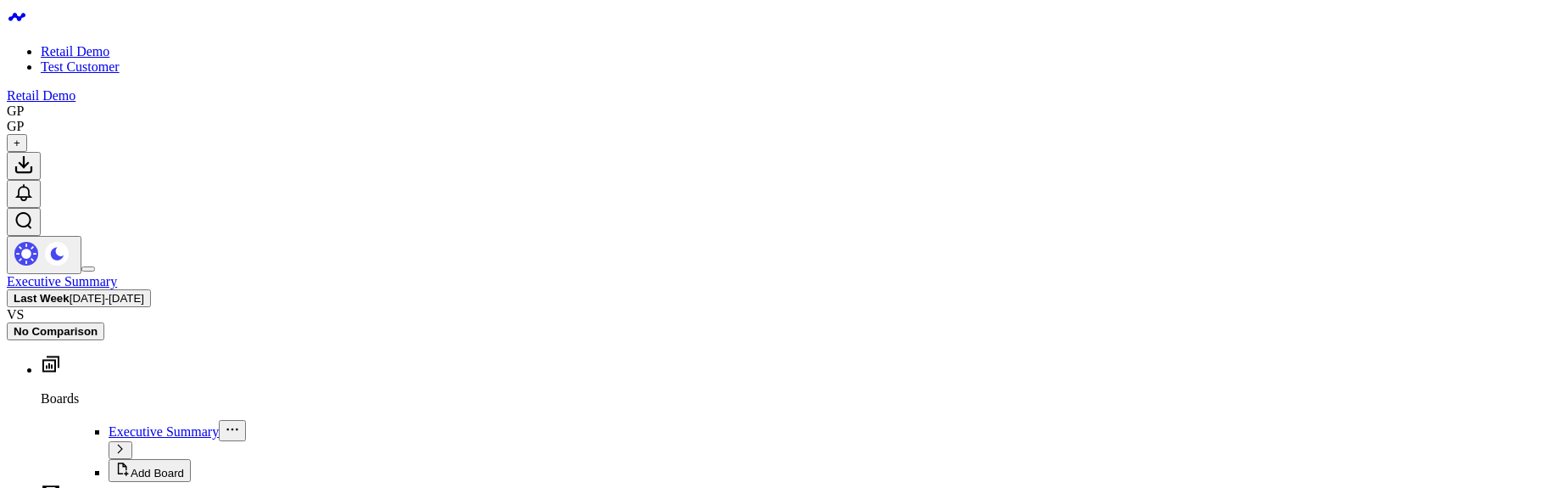
click at [144, 292] on span "08/24/25 - 08/30/25" at bounding box center [107, 298] width 74 height 13
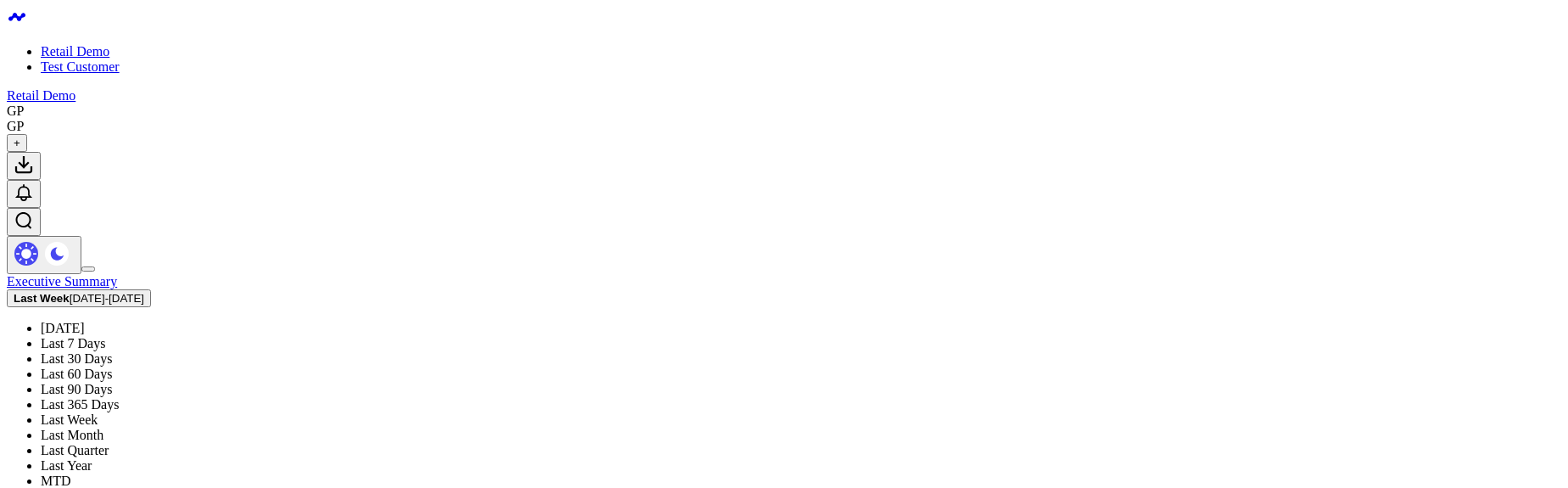
click at [103, 427] on link "Last Month" at bounding box center [71, 435] width 62 height 14
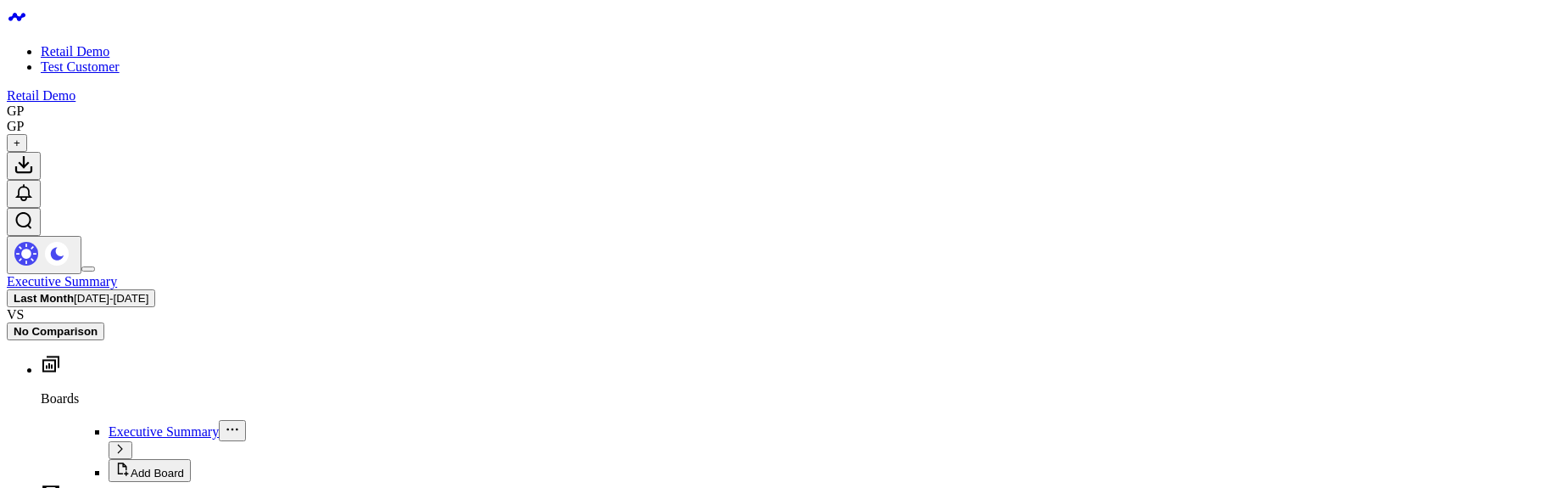
click at [94, 60] on link "Test Customer" at bounding box center [80, 67] width 79 height 14
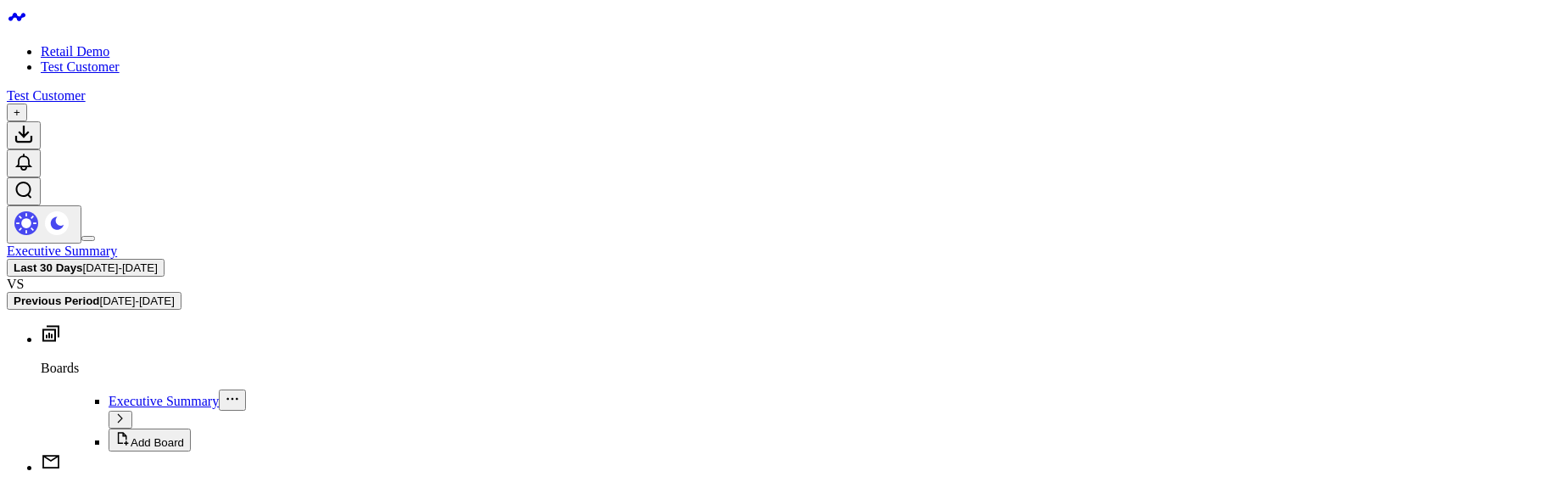
scroll to position [67, 0]
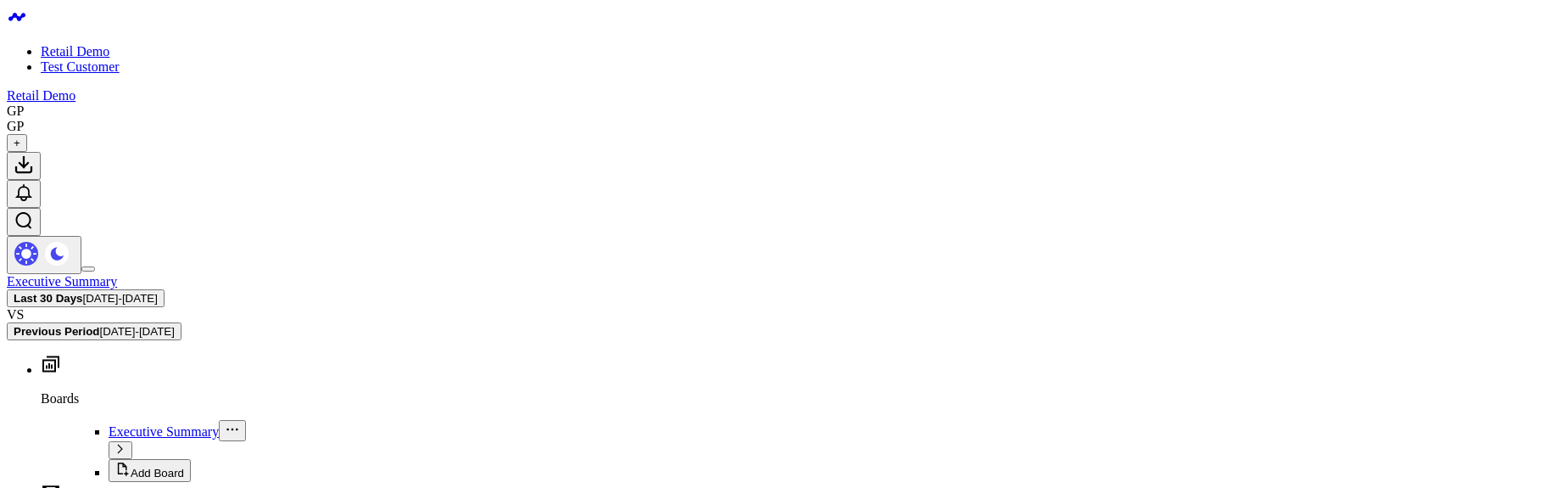
click at [165, 290] on button "Last 30 Days [DATE] - [DATE]" at bounding box center [85, 299] width 157 height 18
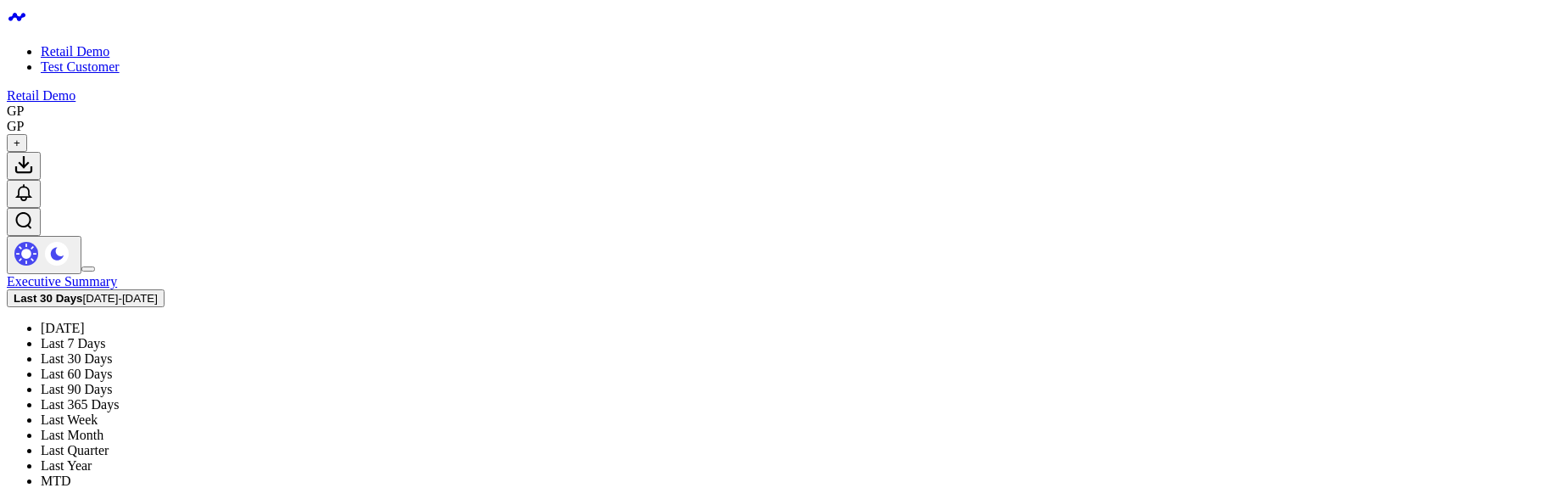
scroll to position [292, 0]
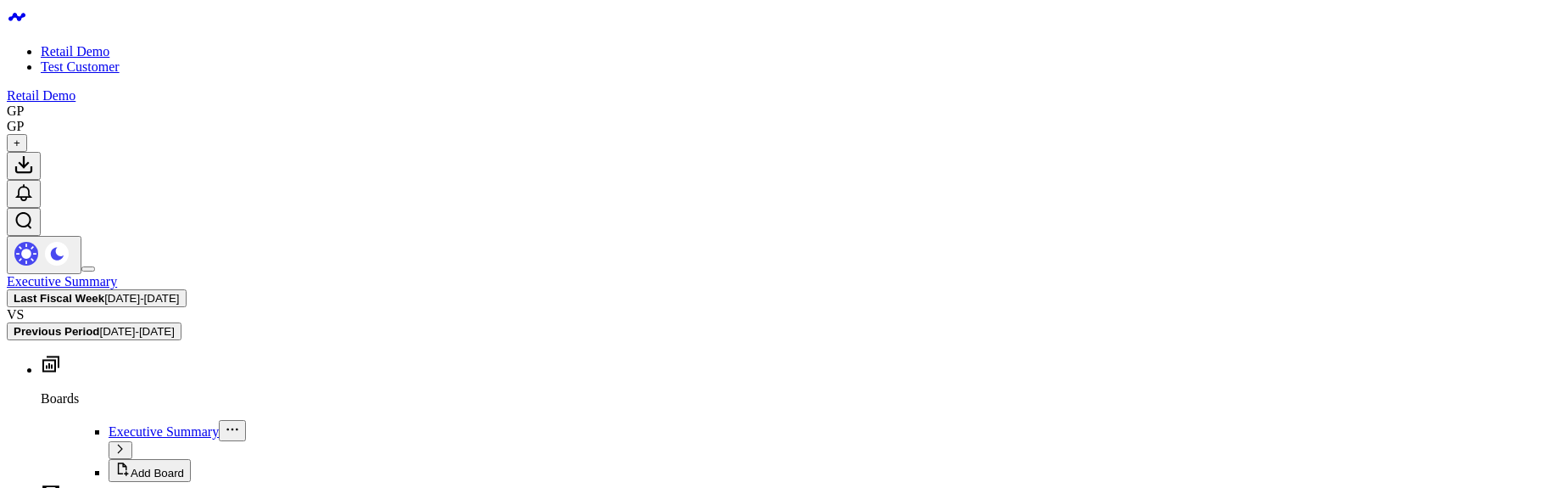
click at [179, 292] on span "[DATE] - [DATE]" at bounding box center [141, 298] width 74 height 13
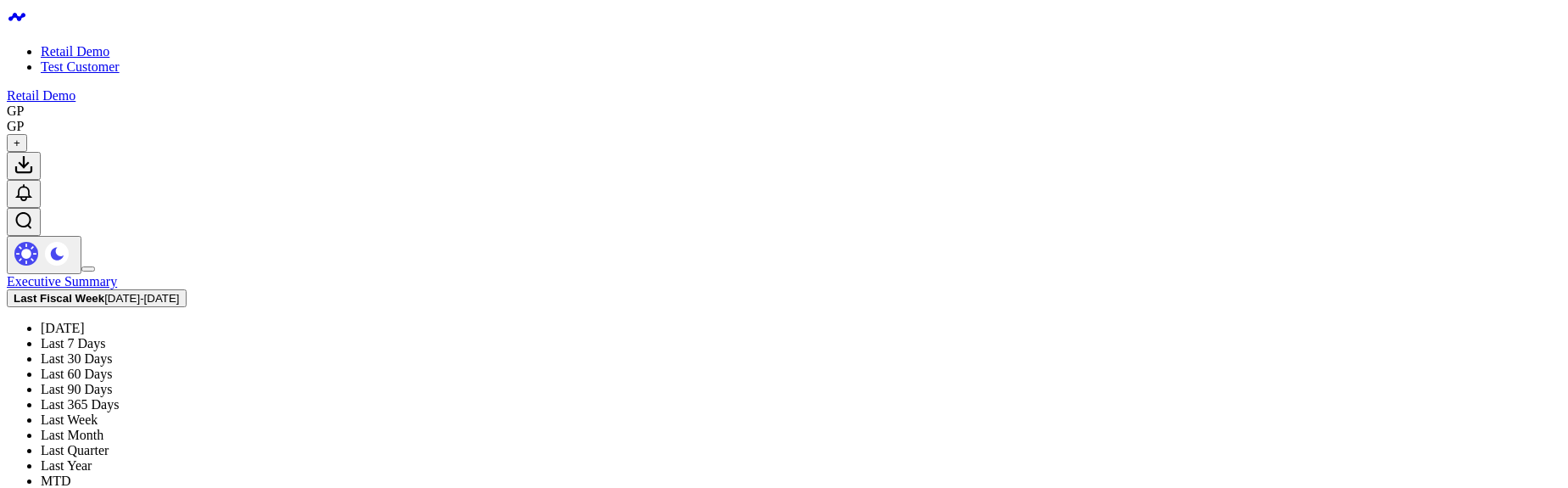
scroll to position [305, 0]
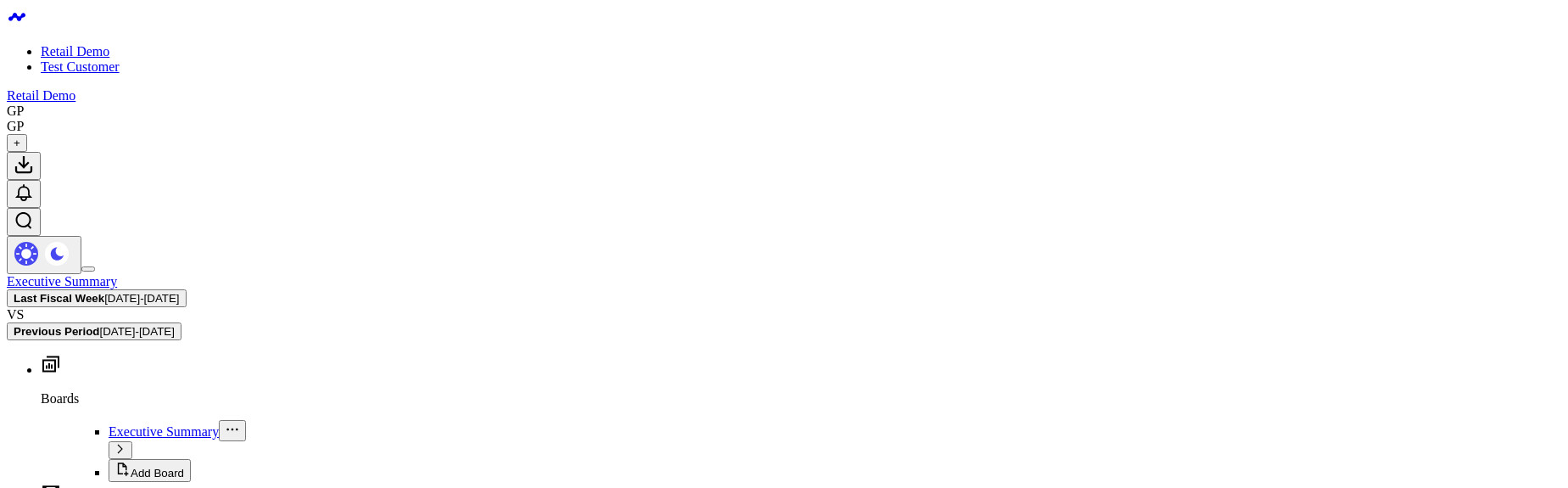
click at [179, 292] on span "[DATE] - [DATE]" at bounding box center [141, 298] width 74 height 13
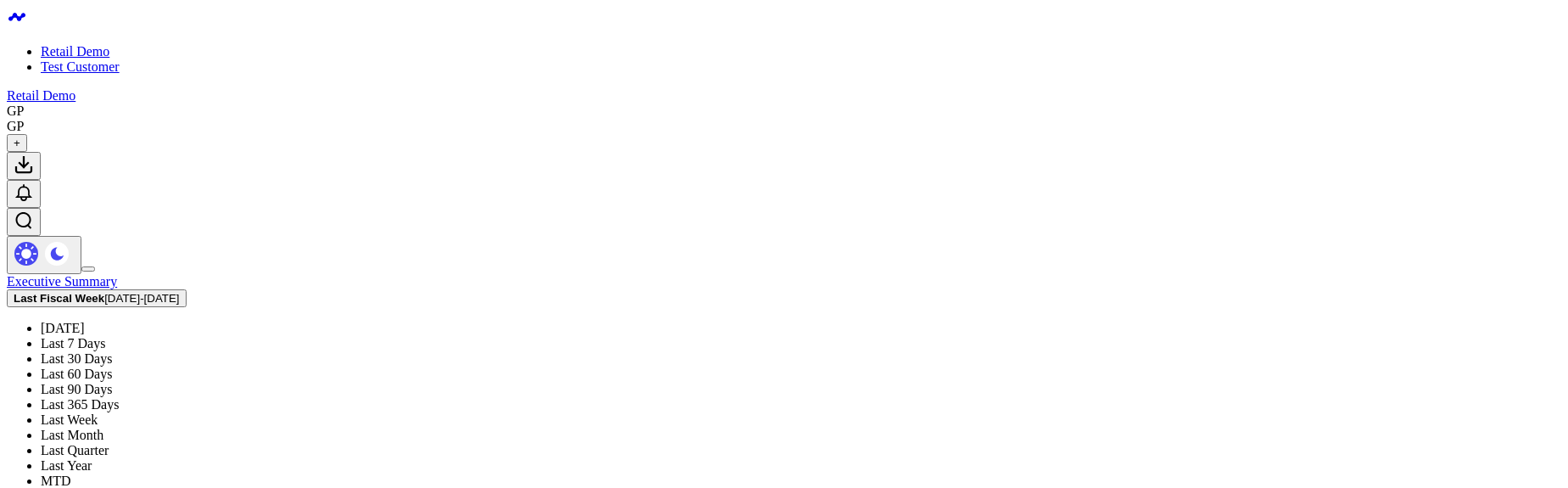
scroll to position [395, 0]
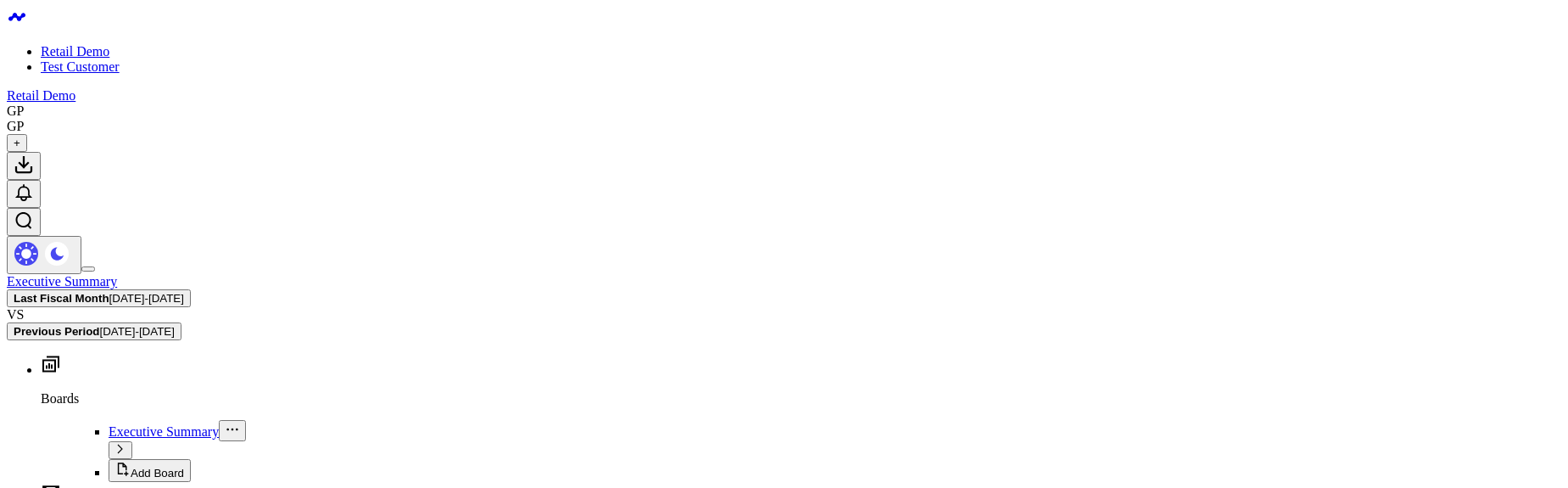
click at [191, 290] on button "Last Fiscal Month 09/04/25 - 10/03/25" at bounding box center [98, 299] width 184 height 18
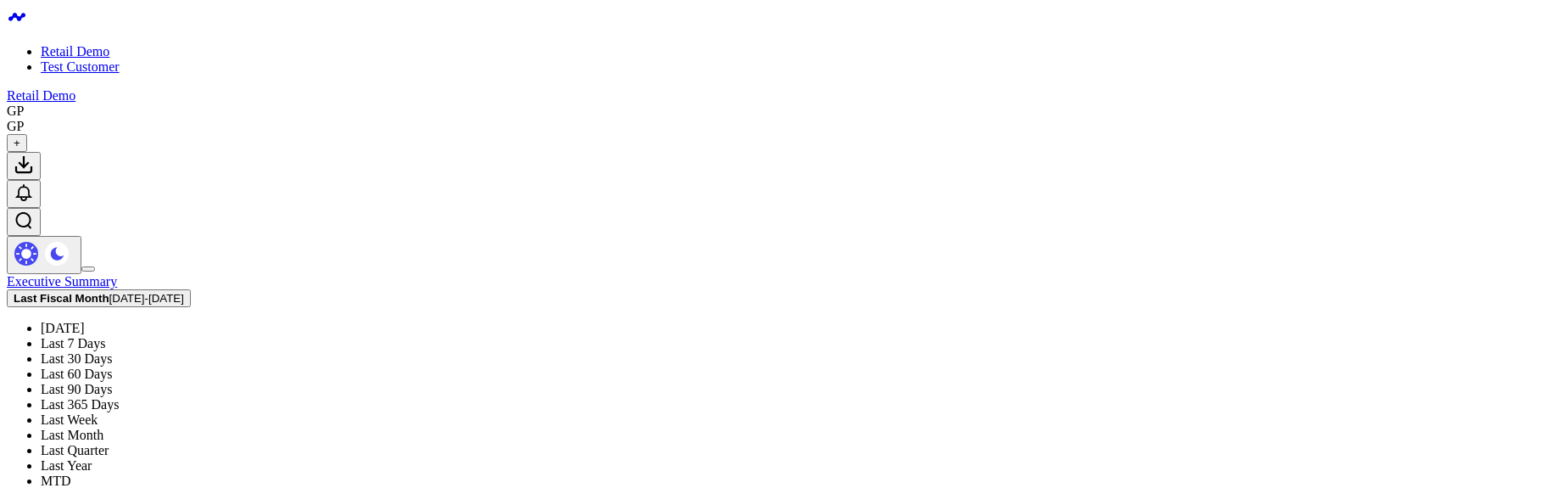
scroll to position [305, 0]
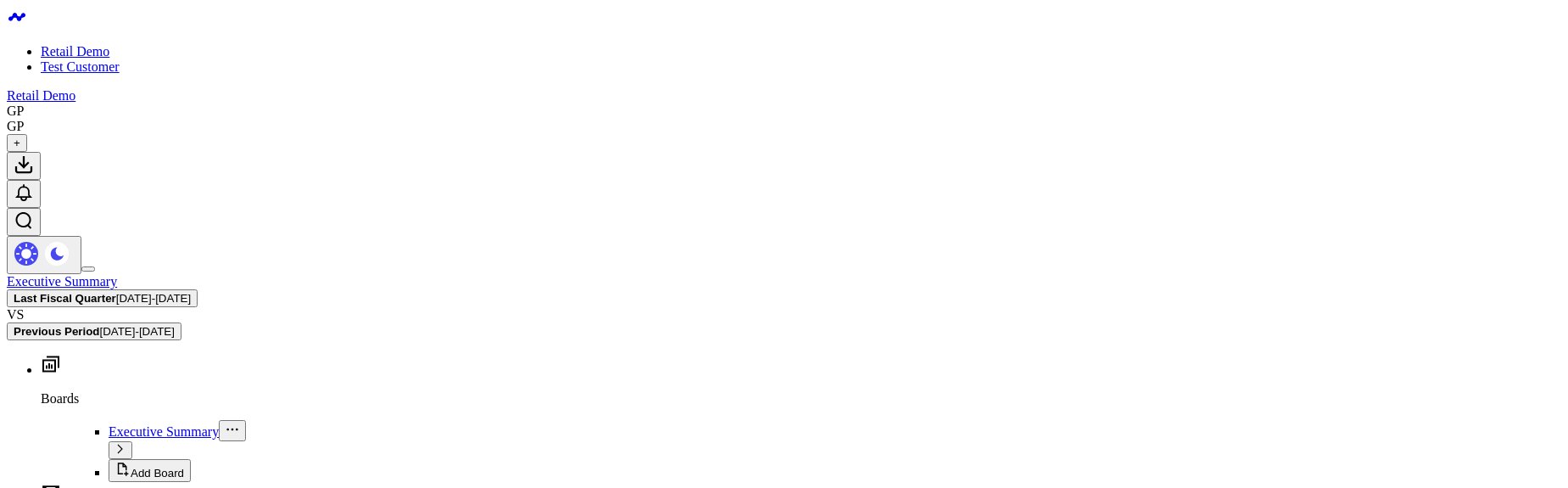
click at [191, 292] on span "03/04/25 - 06/03/25" at bounding box center [153, 298] width 74 height 13
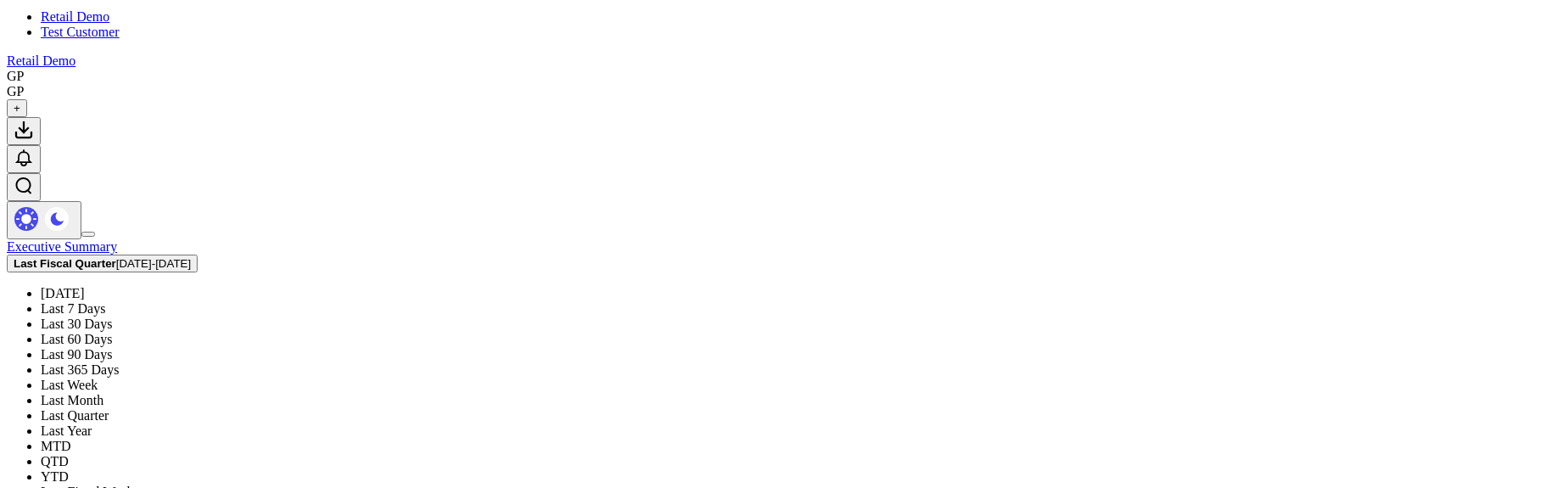
scroll to position [67, 0]
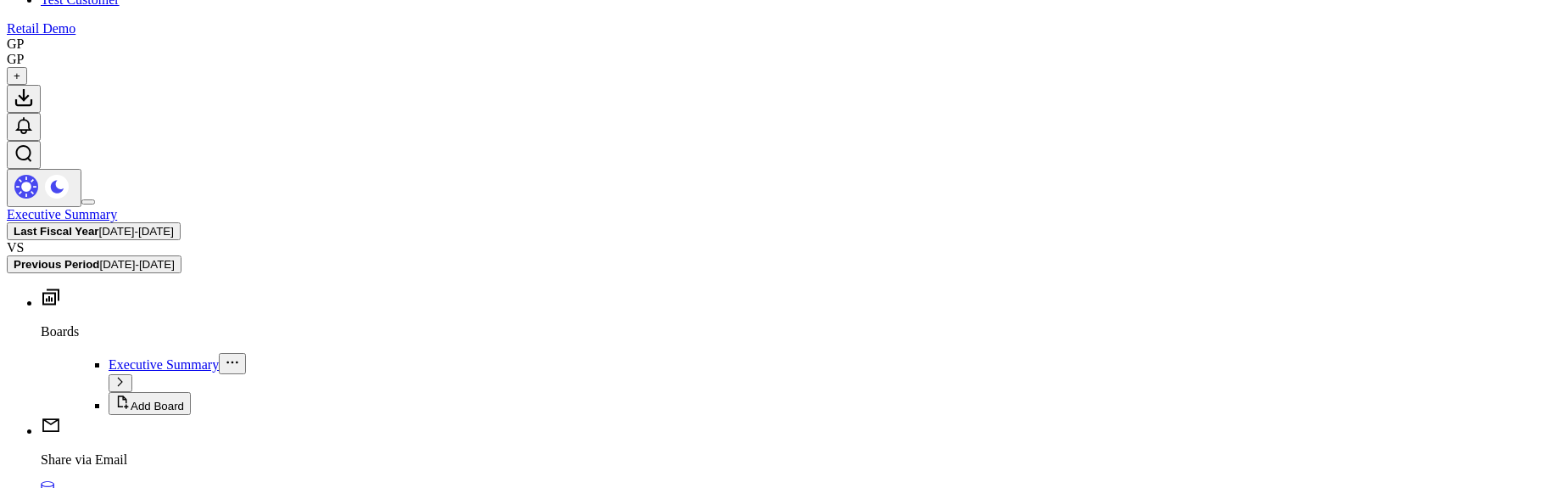
click at [174, 225] on span "03/04/24 - 03/03/25" at bounding box center [137, 231] width 74 height 13
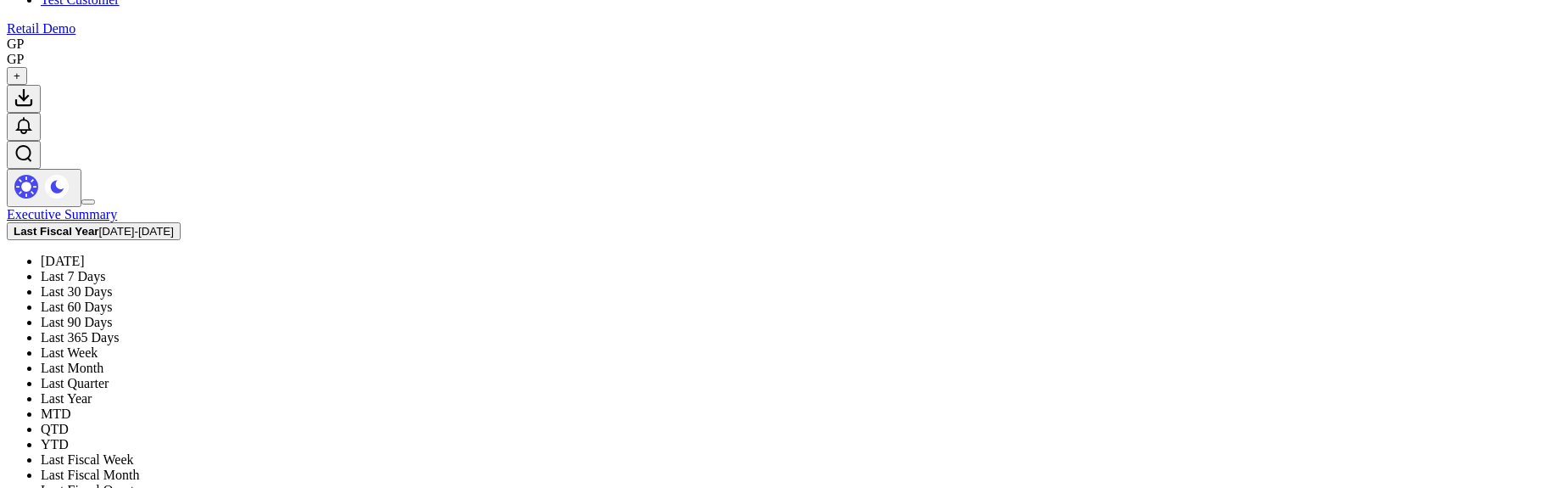
scroll to position [395, 0]
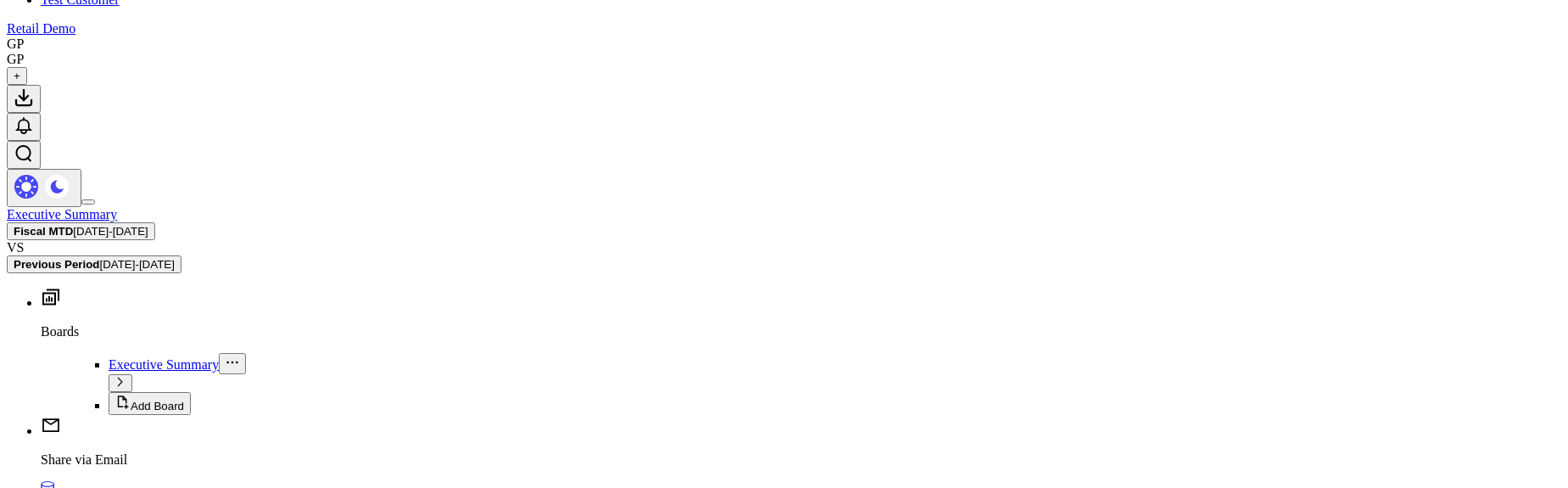
click at [147, 225] on span "09/04/25 - 09/03/25" at bounding box center [110, 231] width 74 height 13
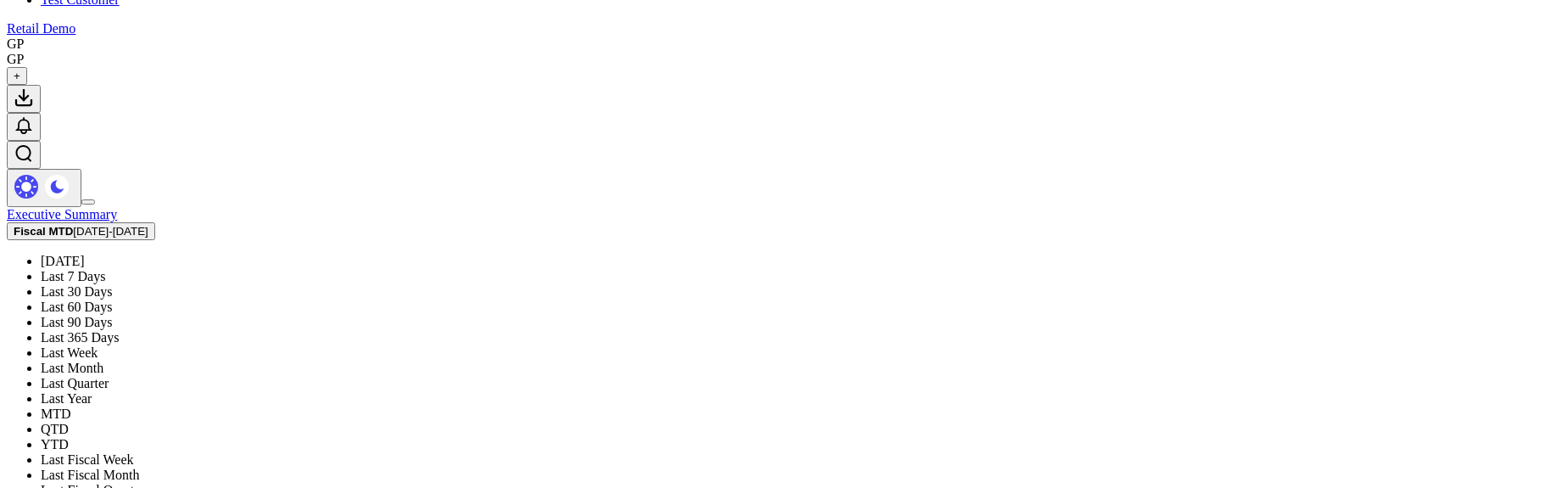
scroll to position [395, 0]
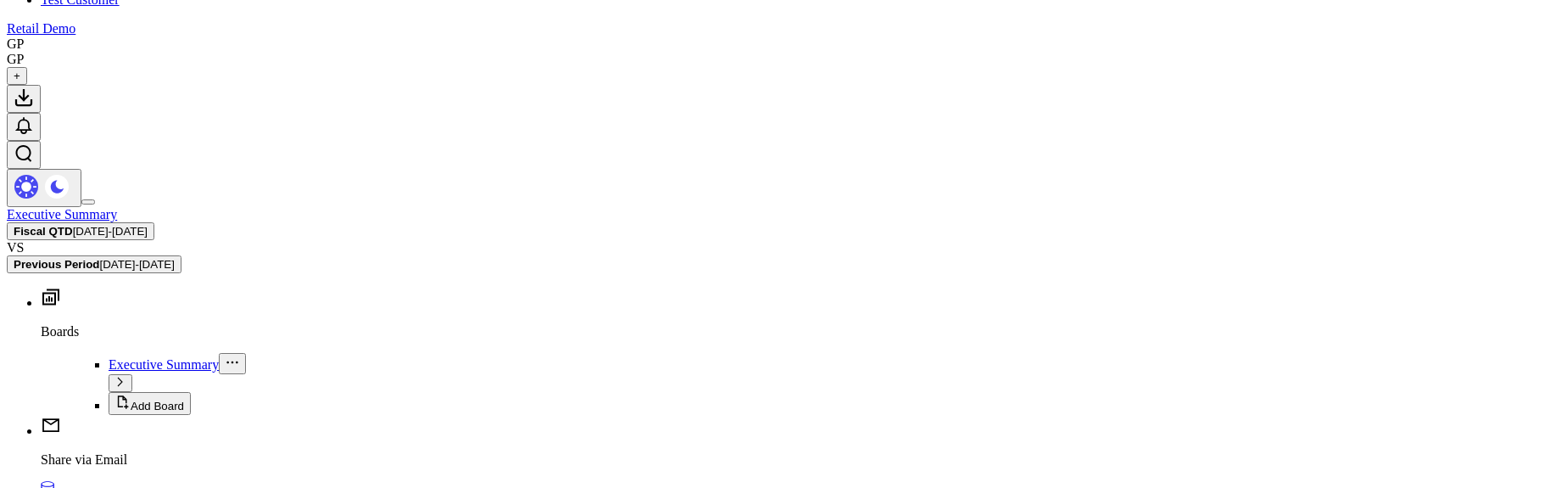
click at [147, 225] on span "06/04/25 - 09/03/25" at bounding box center [110, 231] width 74 height 13
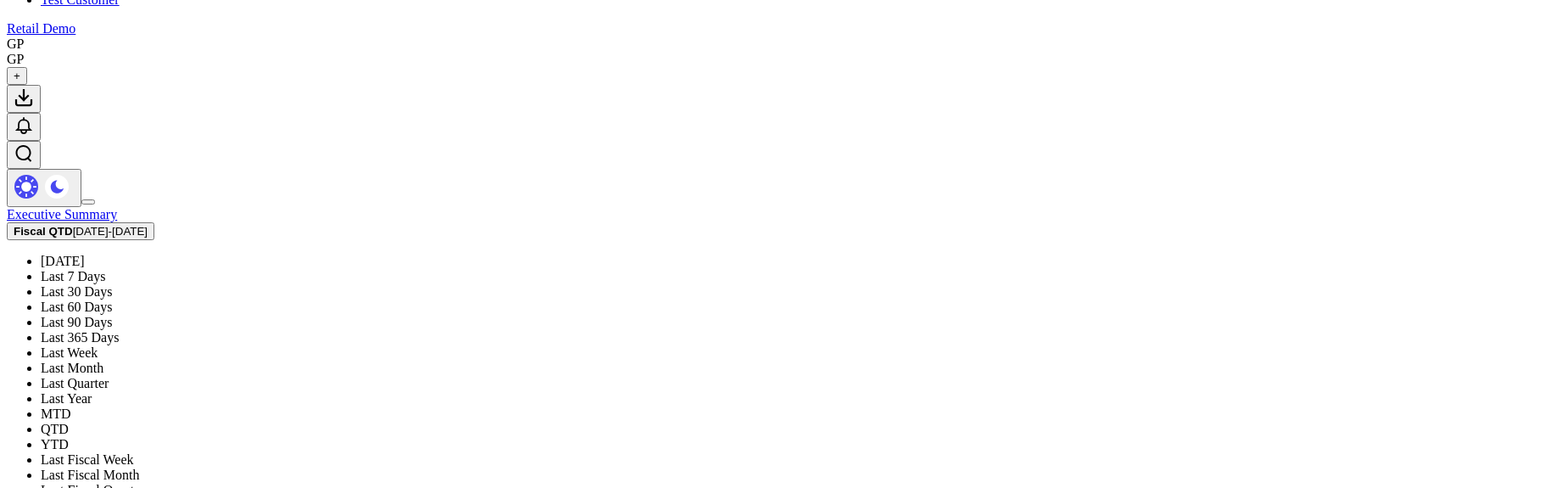
scroll to position [395, 0]
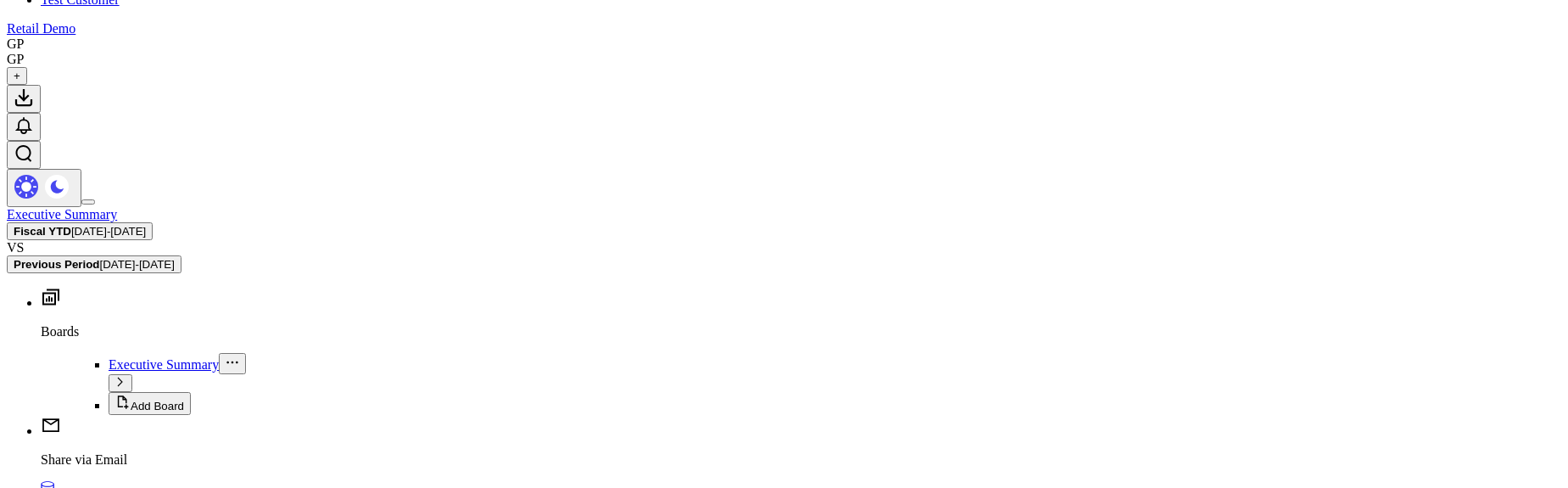
click at [146, 225] on span "03/04/25 - 09/03/25" at bounding box center [109, 231] width 74 height 13
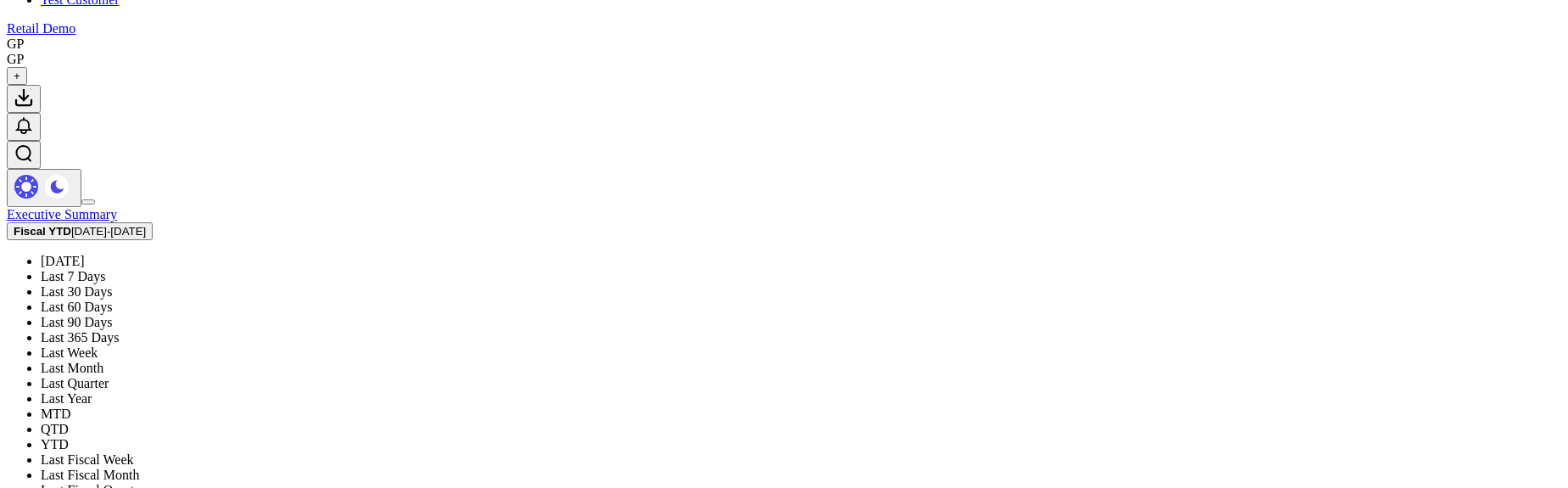
scroll to position [395, 0]
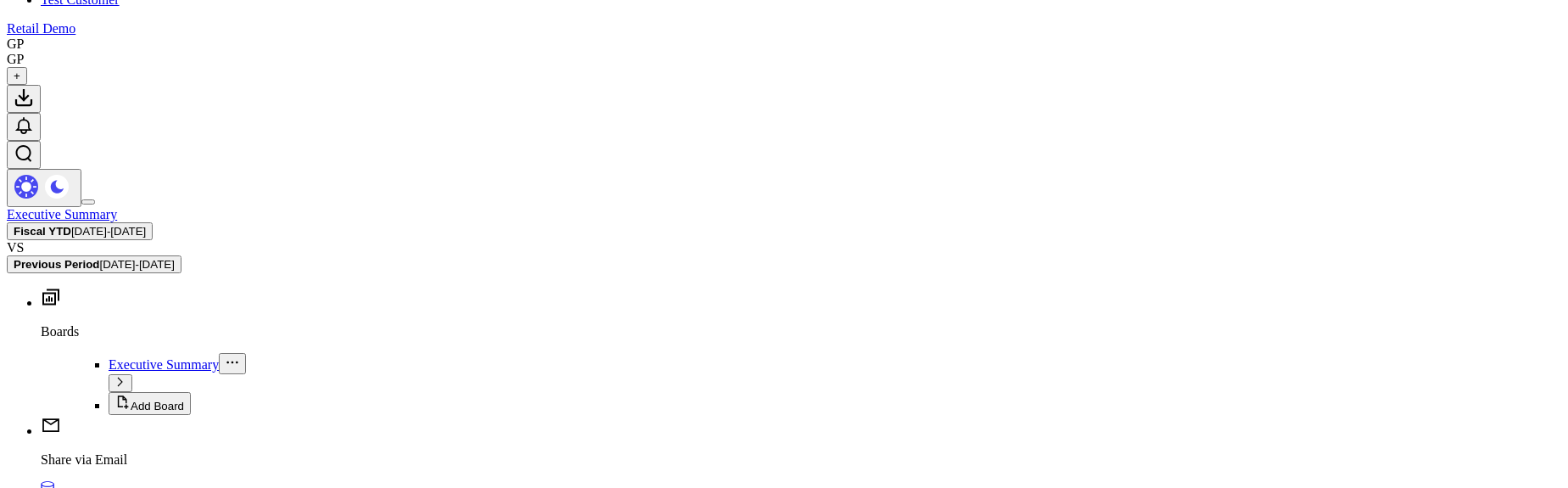
click at [146, 225] on span "03/04/25 - 09/03/25" at bounding box center [109, 231] width 74 height 13
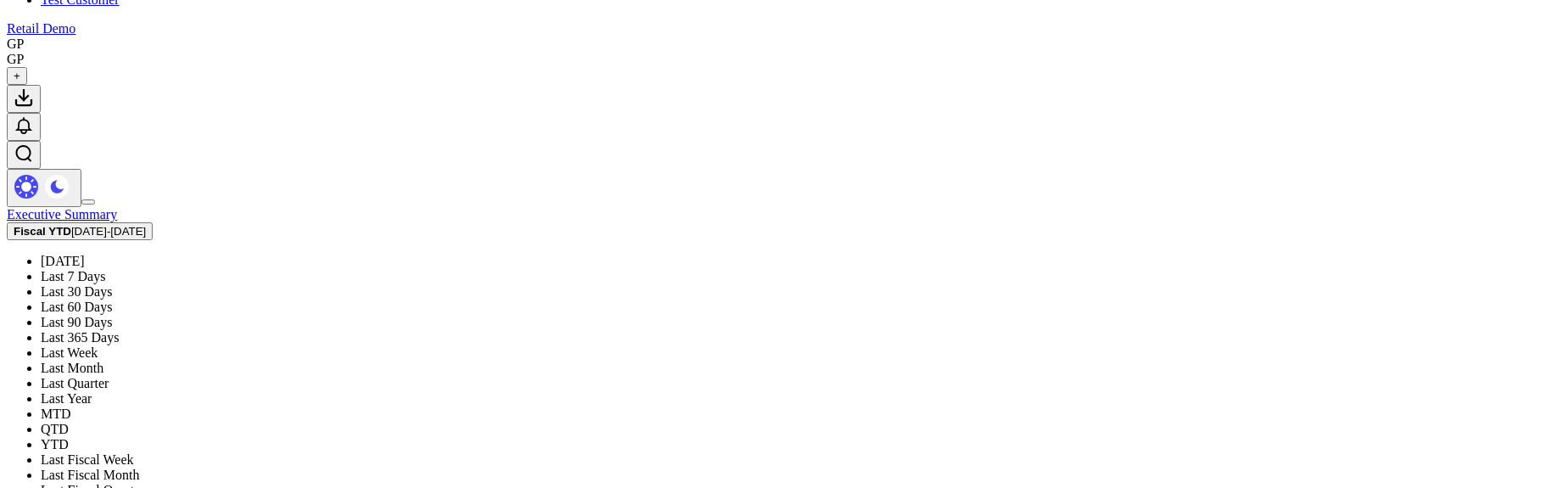
click at [134, 453] on link "Last Fiscal Week" at bounding box center [87, 460] width 93 height 14
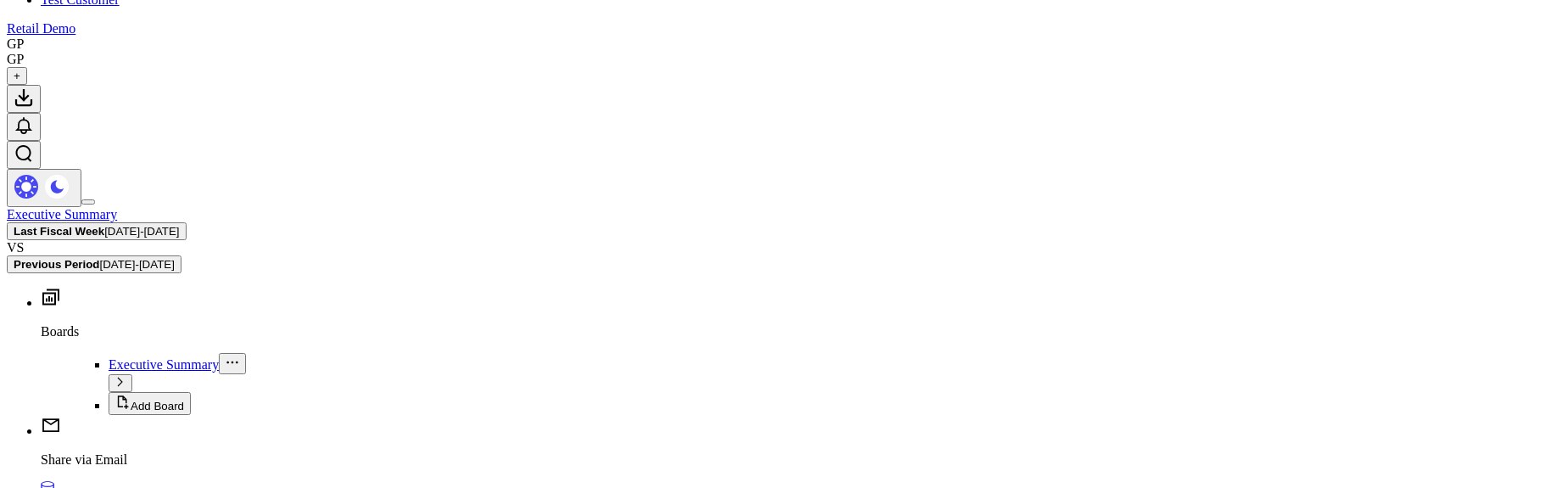
click at [179, 225] on span "[DATE] - [DATE]" at bounding box center [141, 231] width 74 height 13
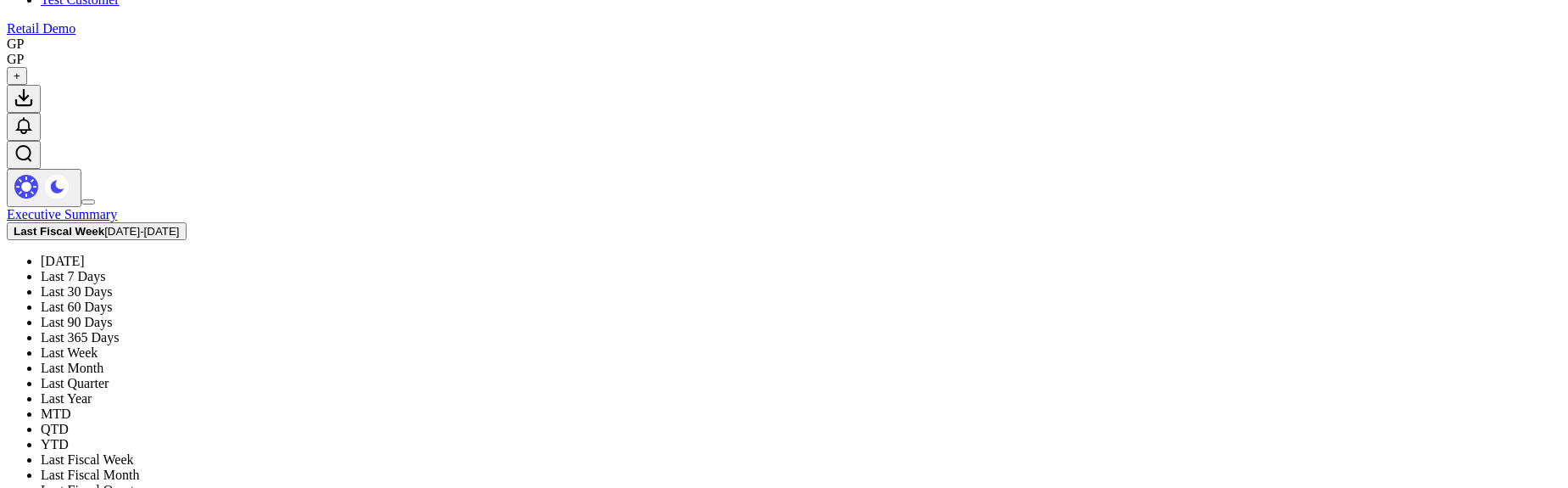
scroll to position [395, 0]
click at [134, 453] on link "Last Fiscal Week" at bounding box center [87, 460] width 93 height 14
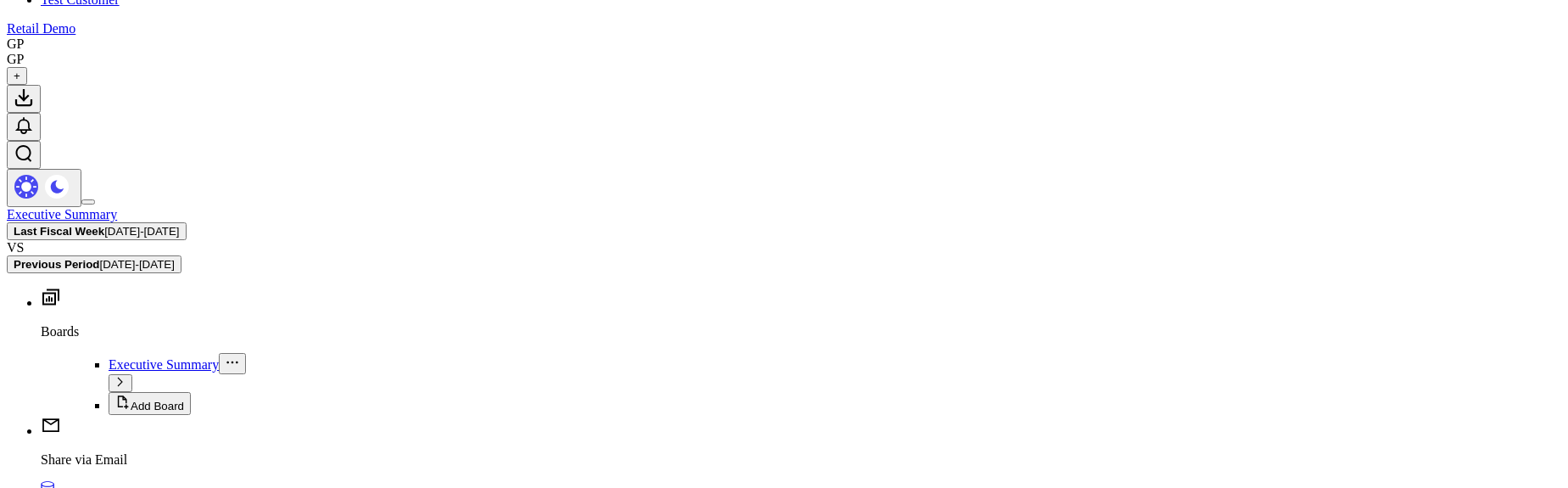
click at [179, 225] on span "[DATE] - [DATE]" at bounding box center [141, 231] width 74 height 13
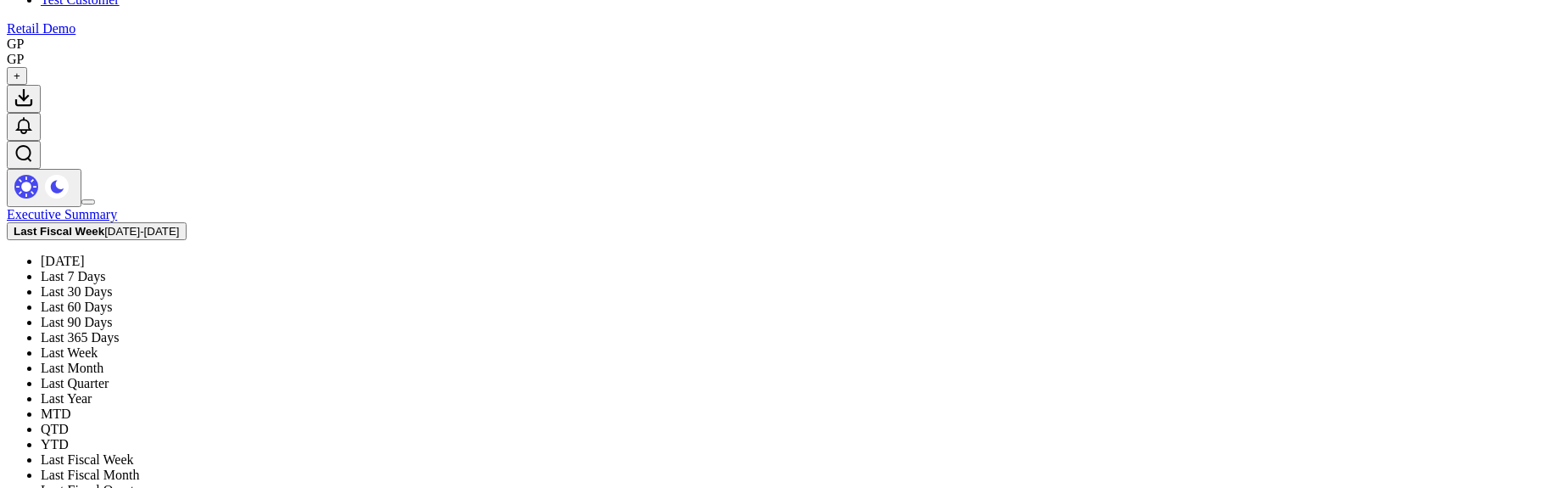
scroll to position [191, 0]
click at [139, 467] on link "Last Fiscal Month" at bounding box center [90, 474] width 99 height 14
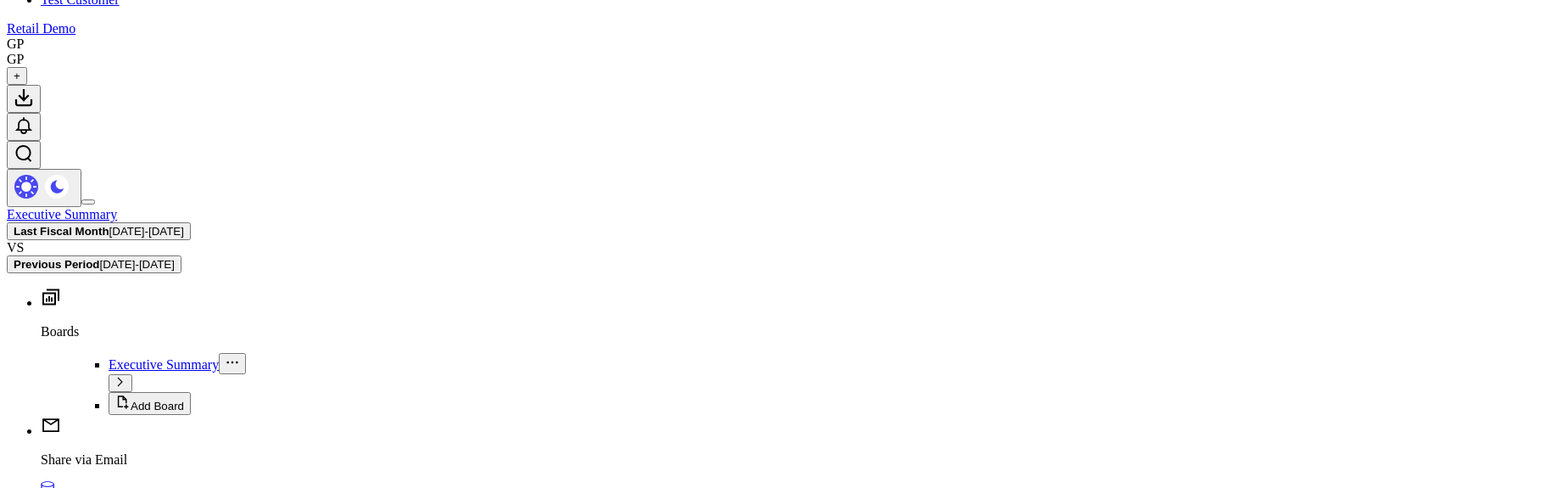
click at [184, 225] on span "09/04/25 - 10/03/25" at bounding box center [147, 231] width 74 height 13
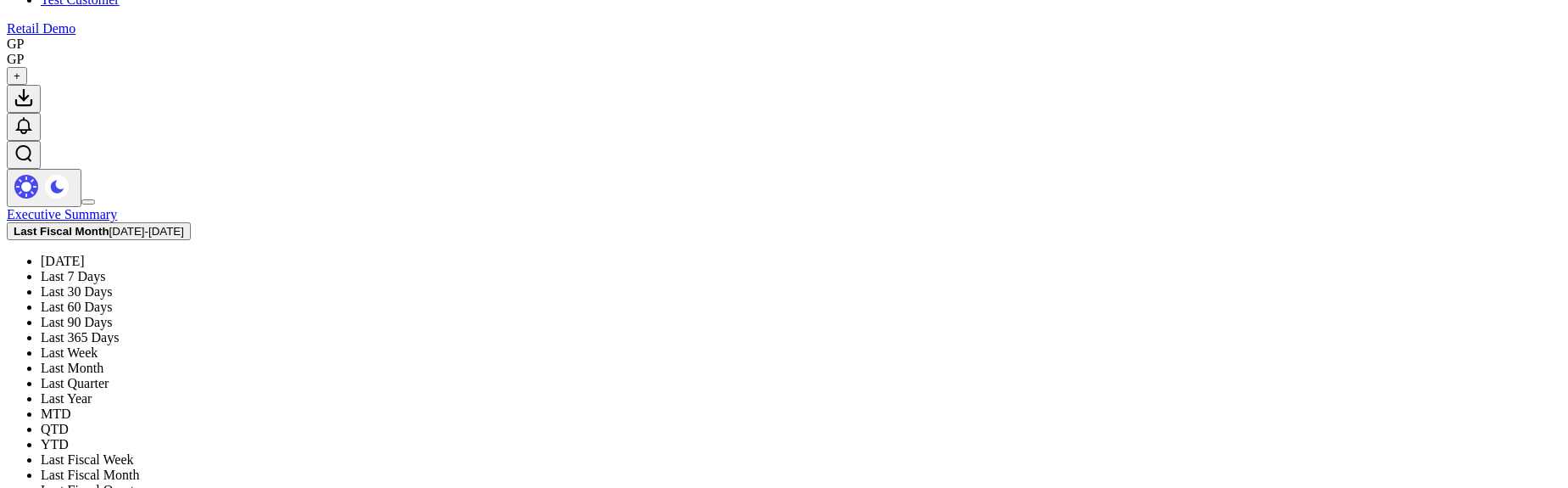
scroll to position [305, 0]
click at [145, 483] on link "Last Fiscal Quarter" at bounding box center [92, 490] width 104 height 14
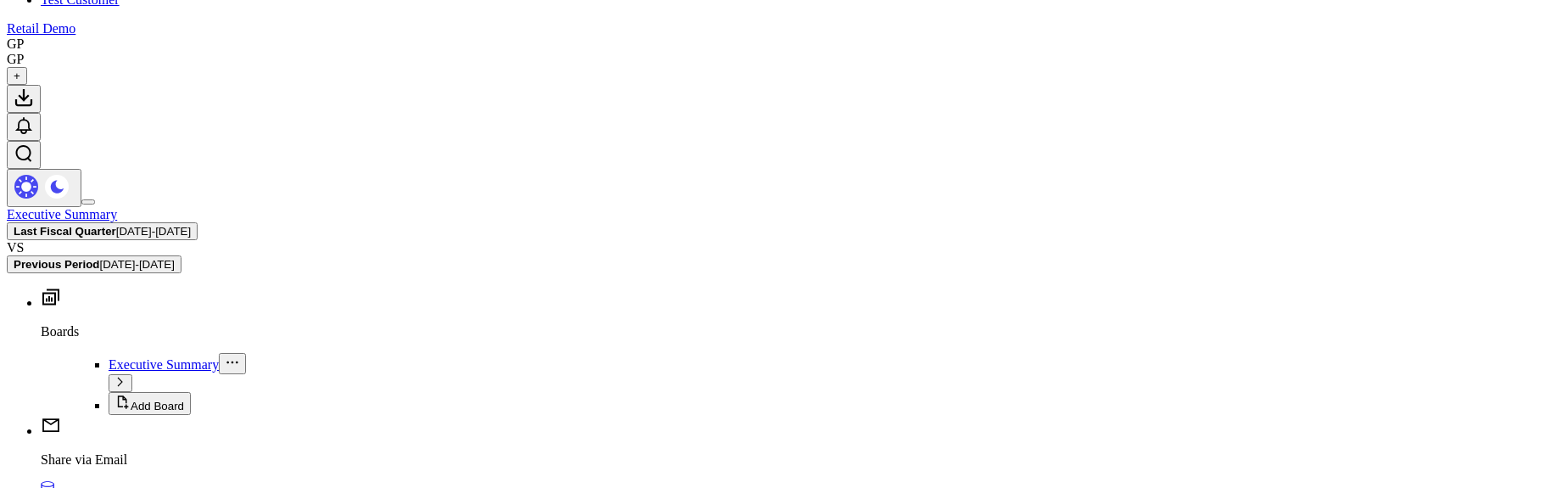
click at [191, 225] on span "03/04/25 - 06/03/25" at bounding box center [153, 231] width 74 height 13
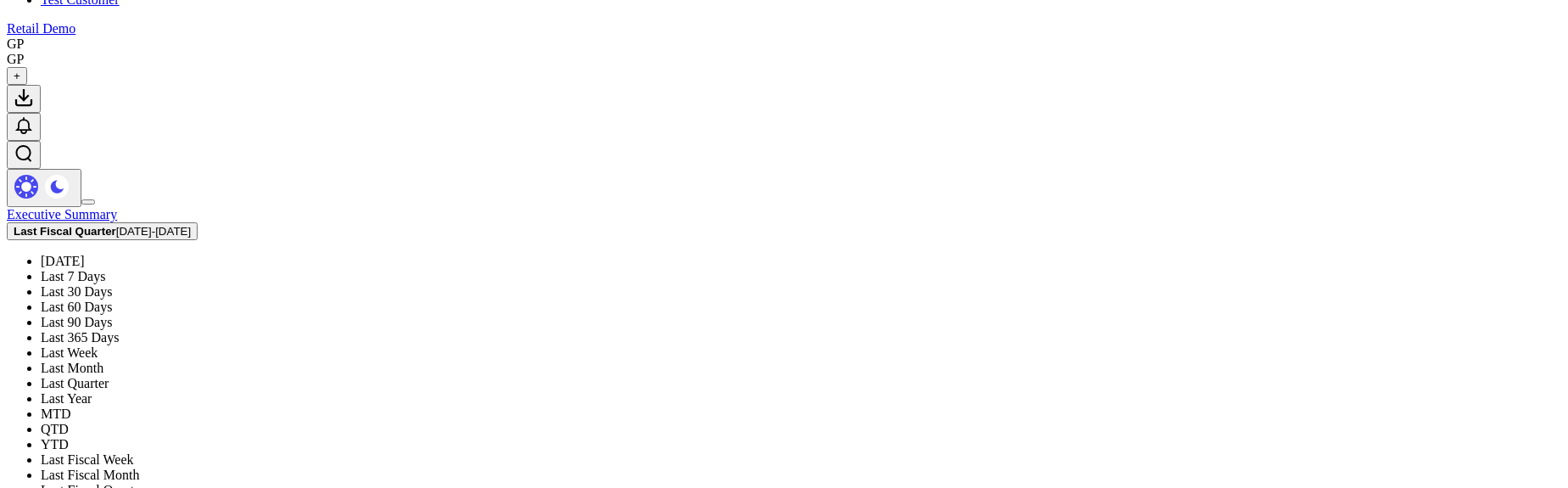
scroll to position [395, 0]
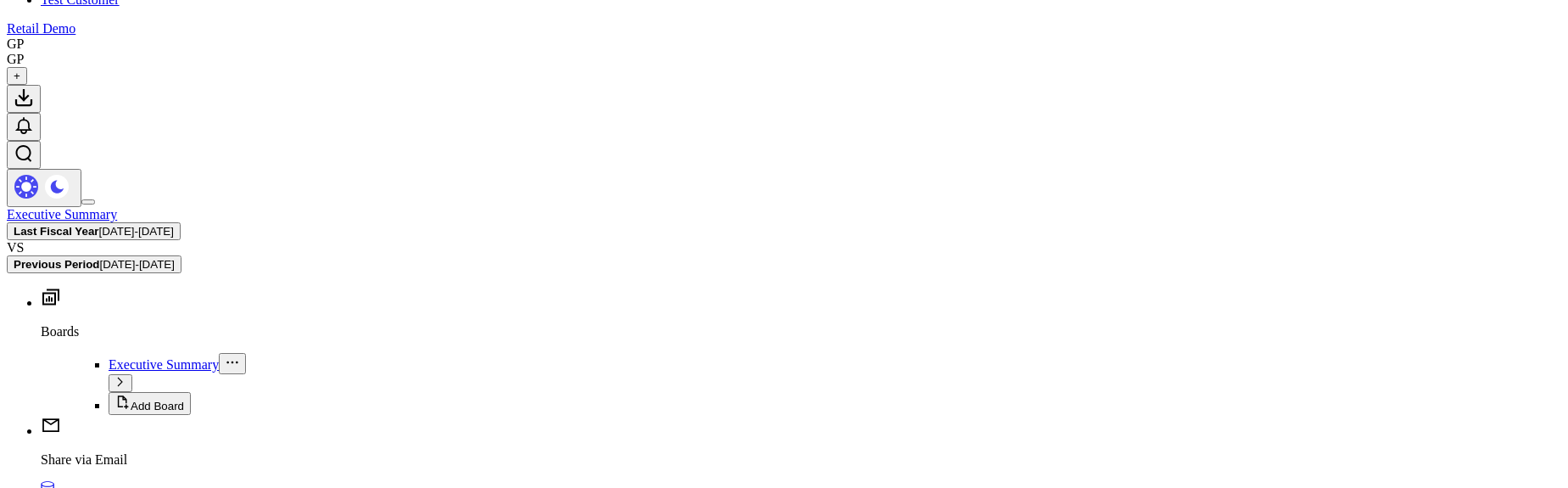
click at [181, 223] on button "Last Fiscal Year 03/04/24 - 03/03/25" at bounding box center [93, 232] width 174 height 18
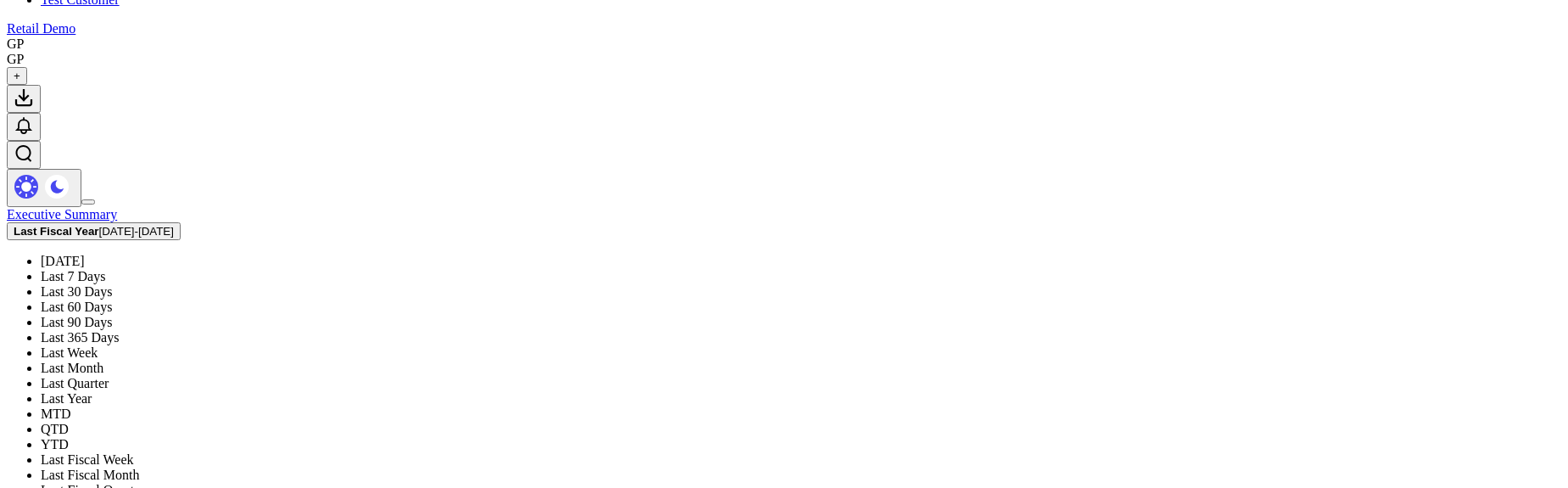
scroll to position [395, 0]
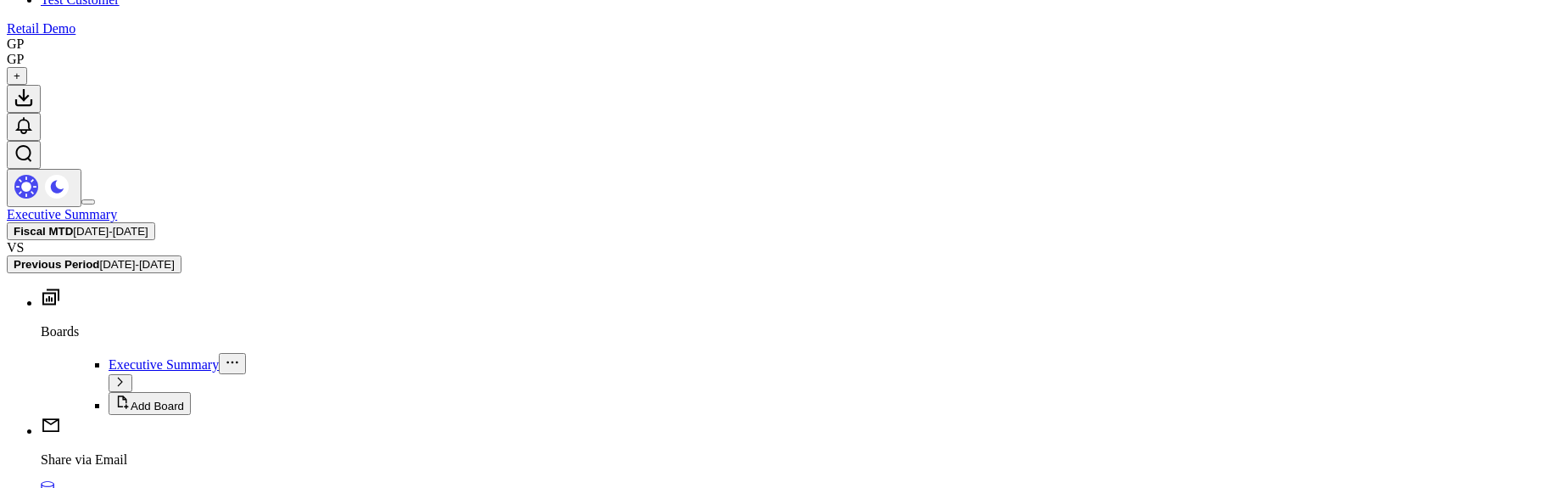
click at [156, 223] on button "Fiscal MTD 09/04/25 - 09/03/25" at bounding box center [81, 232] width 148 height 18
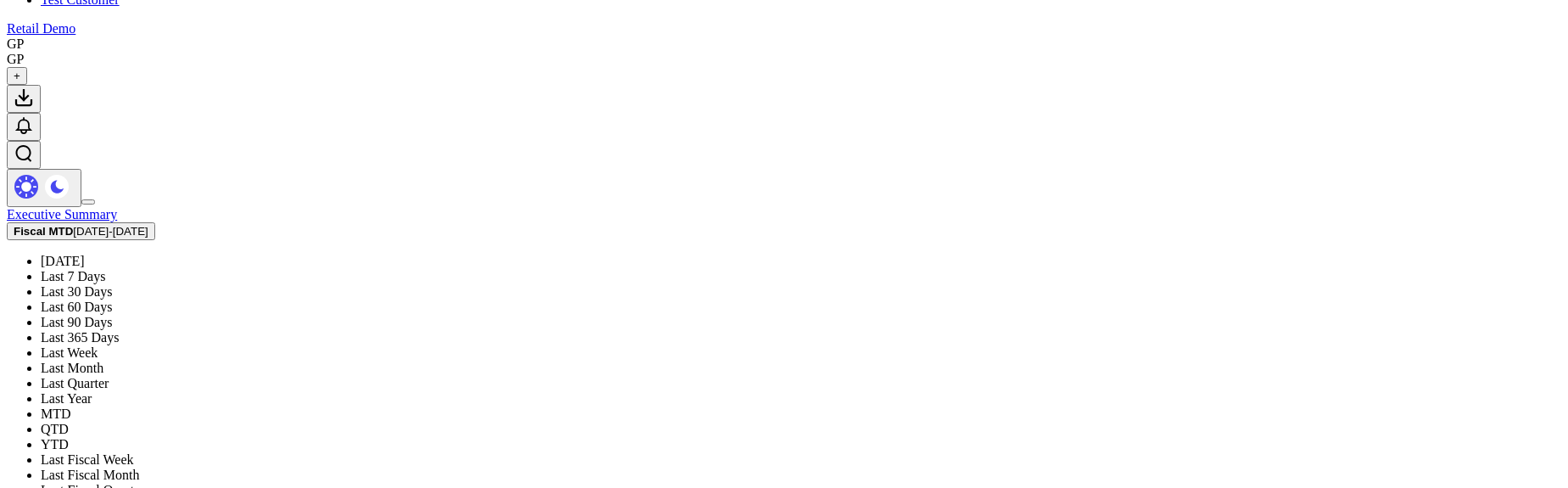
scroll to position [395, 0]
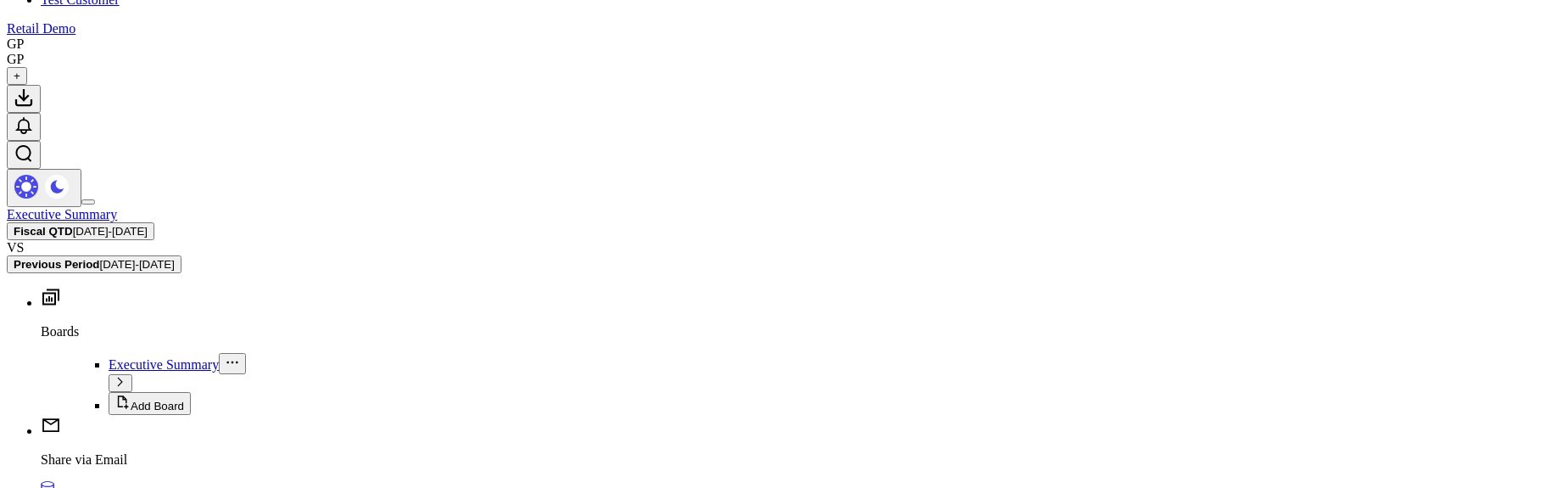
click at [147, 225] on span "[DATE] - [DATE]" at bounding box center [110, 231] width 74 height 13
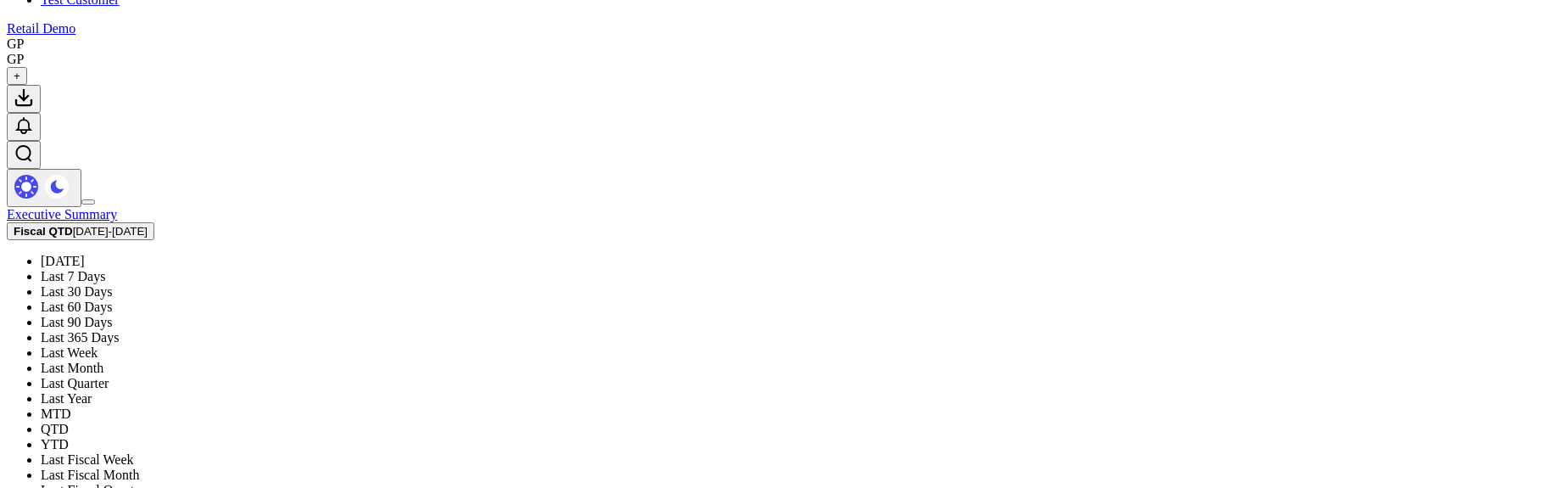
scroll to position [395, 0]
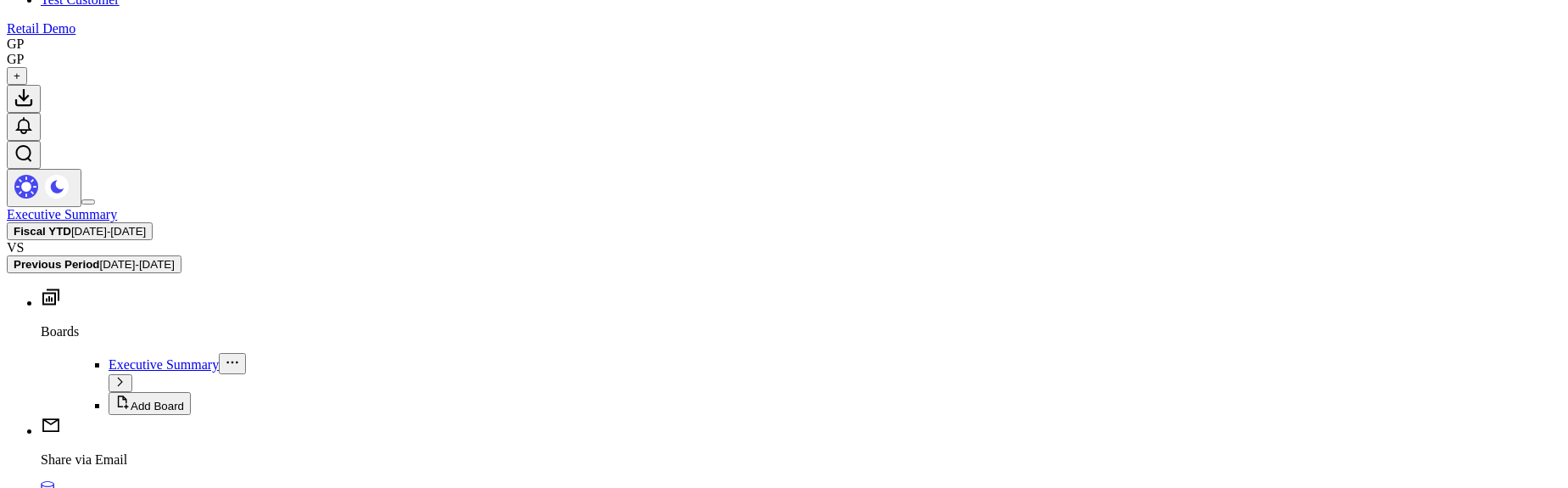
click at [71, 225] on b "Fiscal YTD" at bounding box center [43, 231] width 58 height 13
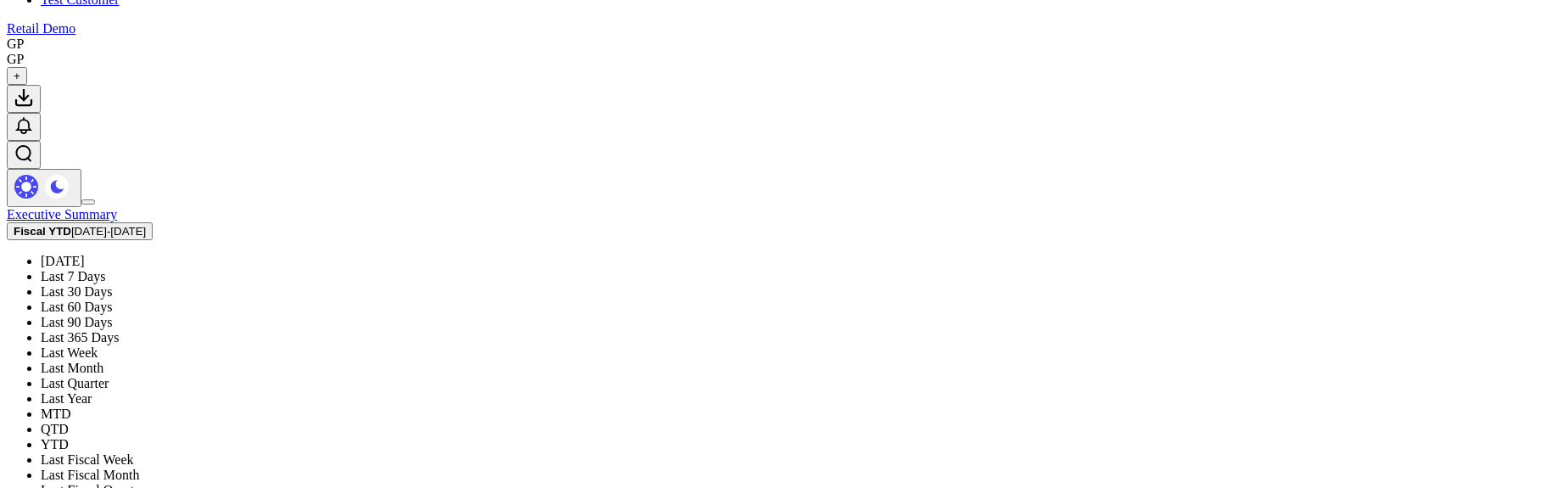
scroll to position [395, 0]
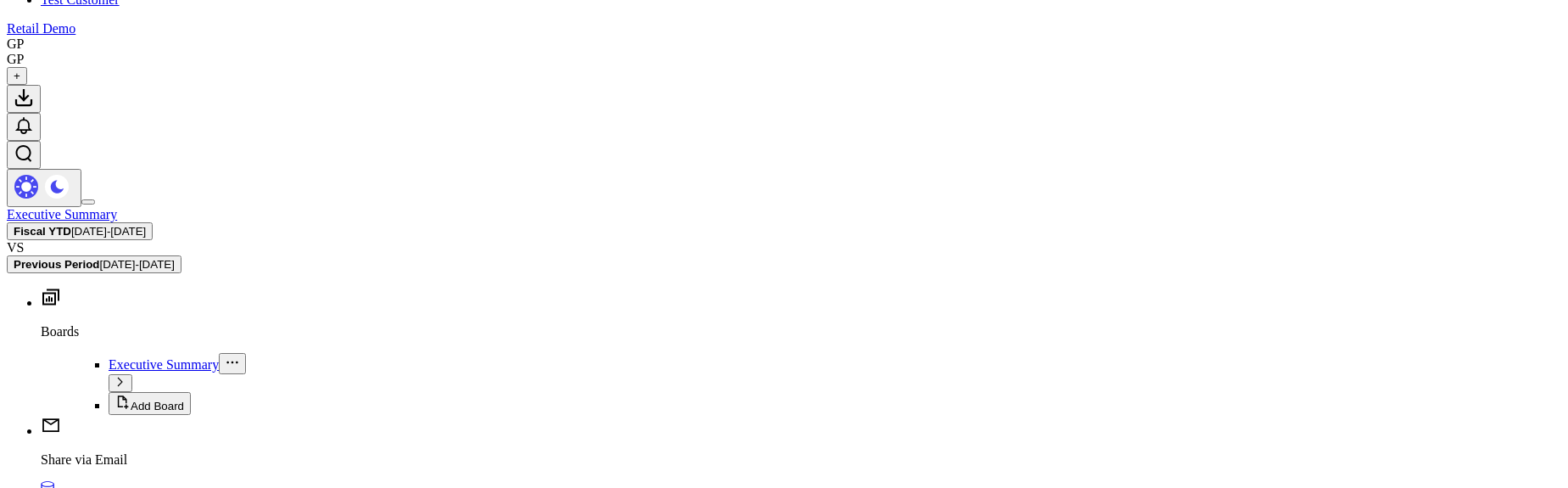
click at [146, 225] on span "[DATE] - [DATE]" at bounding box center [109, 231] width 74 height 13
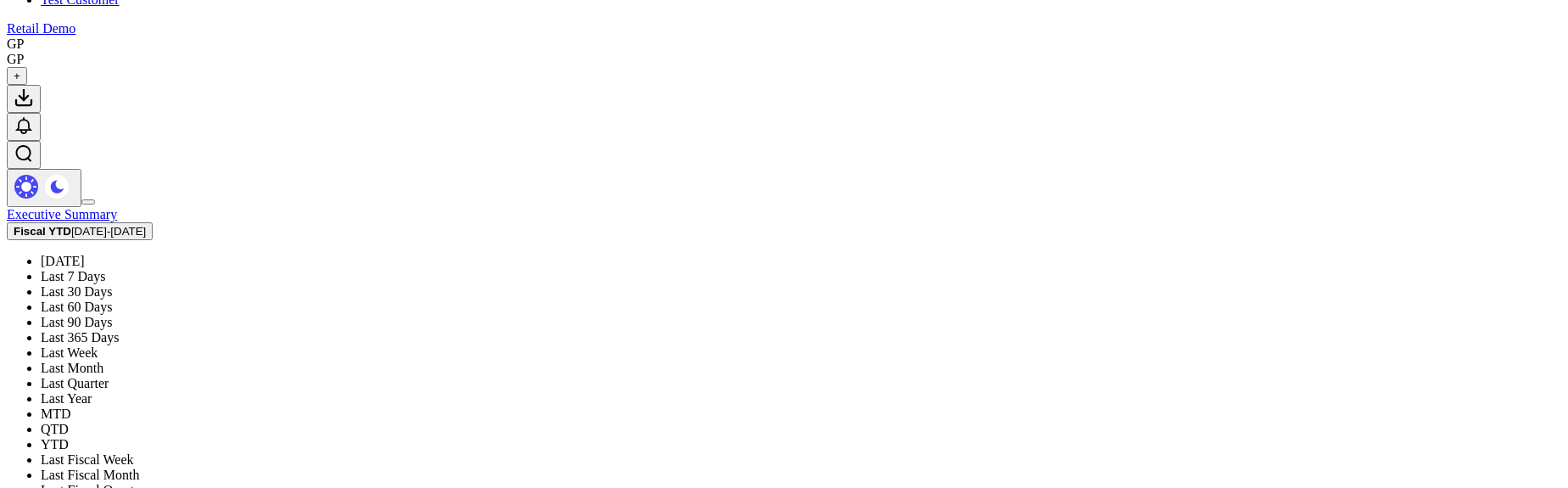
scroll to position [204, 0]
click at [139, 467] on link "Last Fiscal Month" at bounding box center [90, 474] width 99 height 14
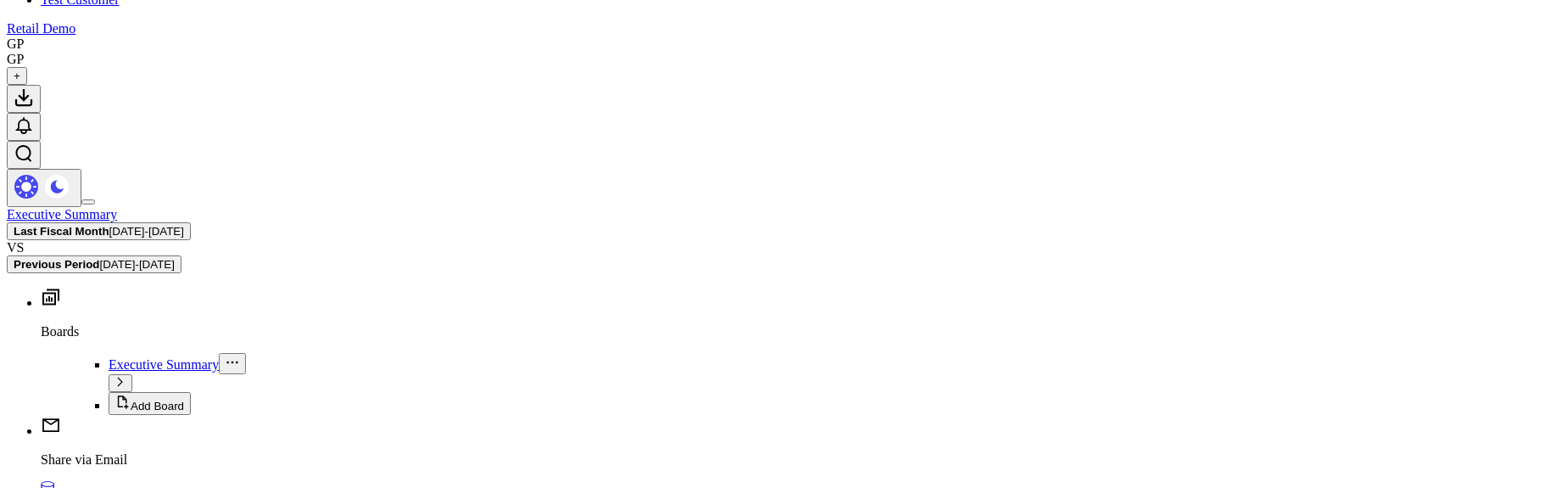
click at [191, 223] on button "Last Fiscal Month 09/04/25 - 10/03/25" at bounding box center [98, 232] width 184 height 18
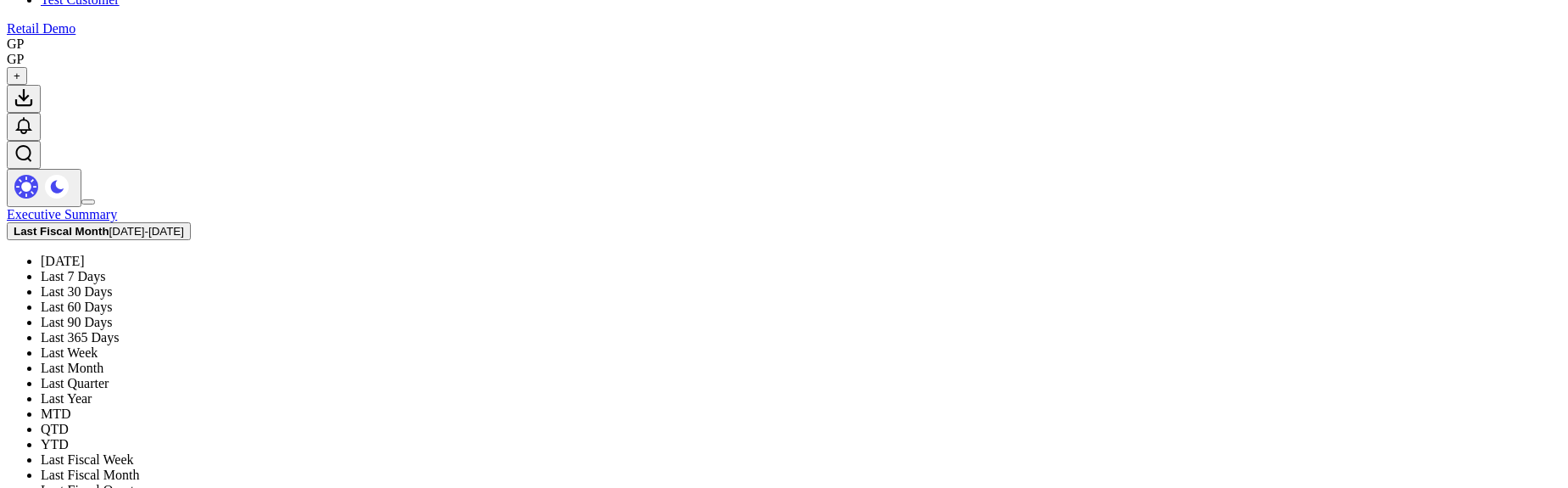
scroll to position [395, 0]
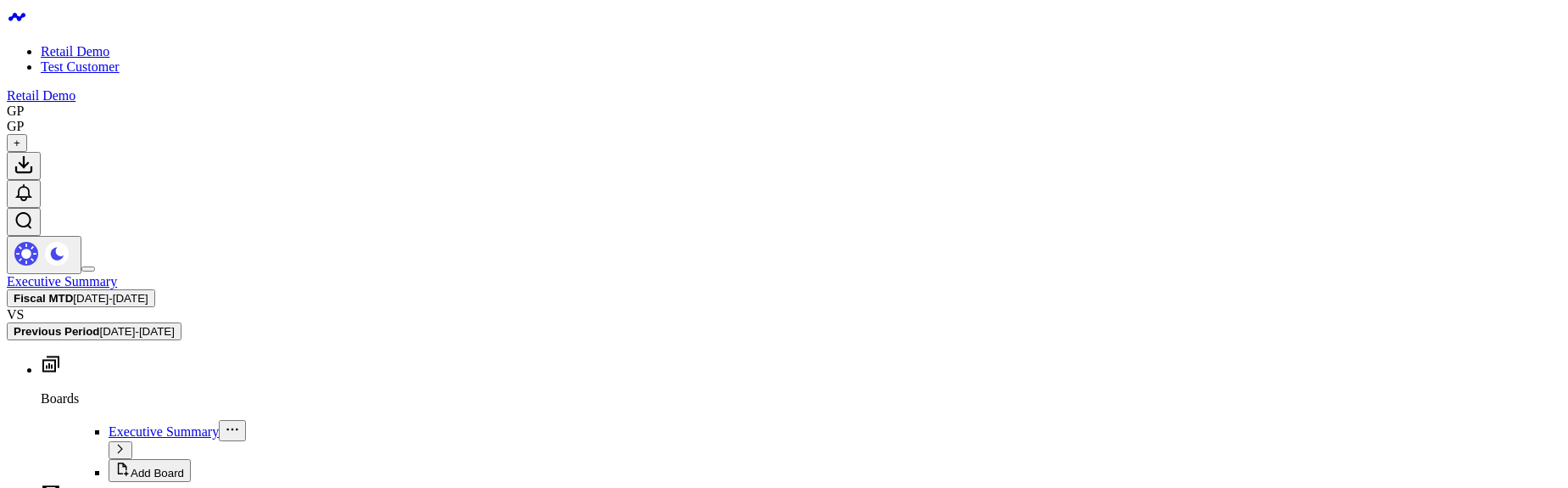
click at [73, 292] on b "Fiscal MTD" at bounding box center [43, 298] width 60 height 13
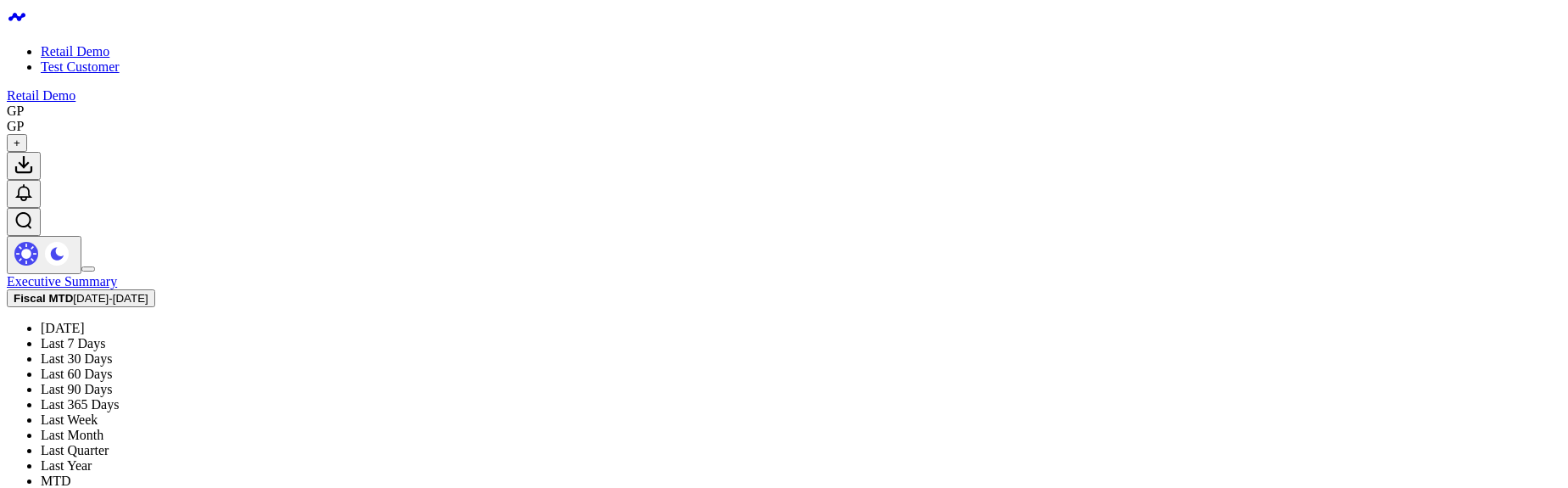
scroll to position [305, 0]
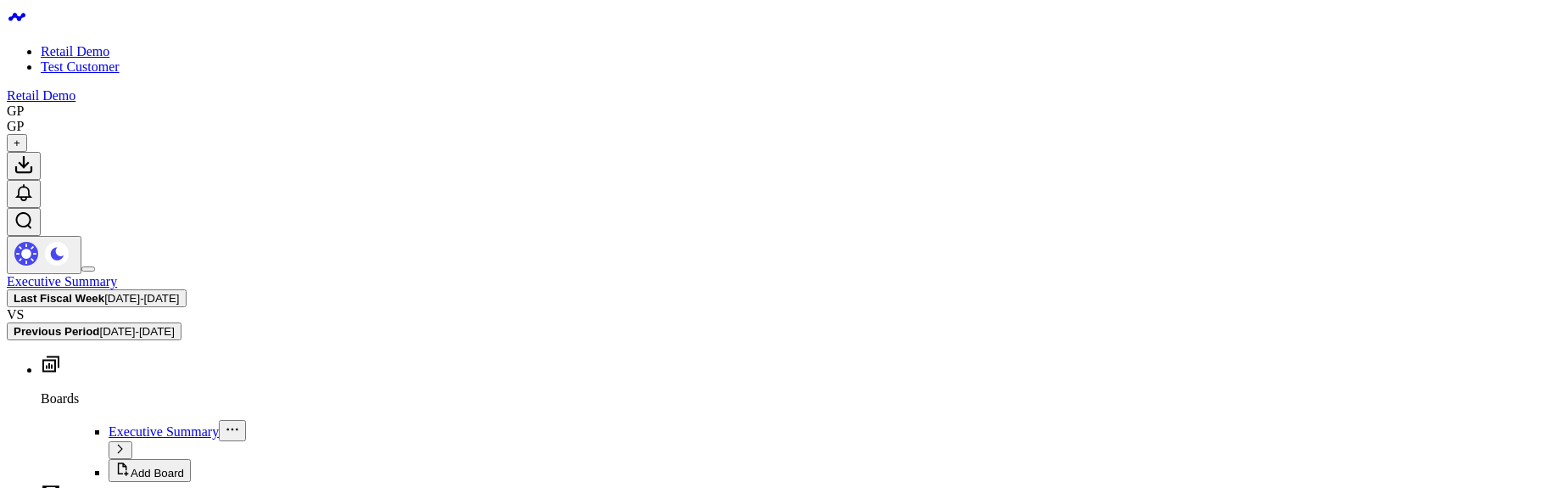
click at [179, 292] on span "[DATE] - [DATE]" at bounding box center [141, 298] width 74 height 13
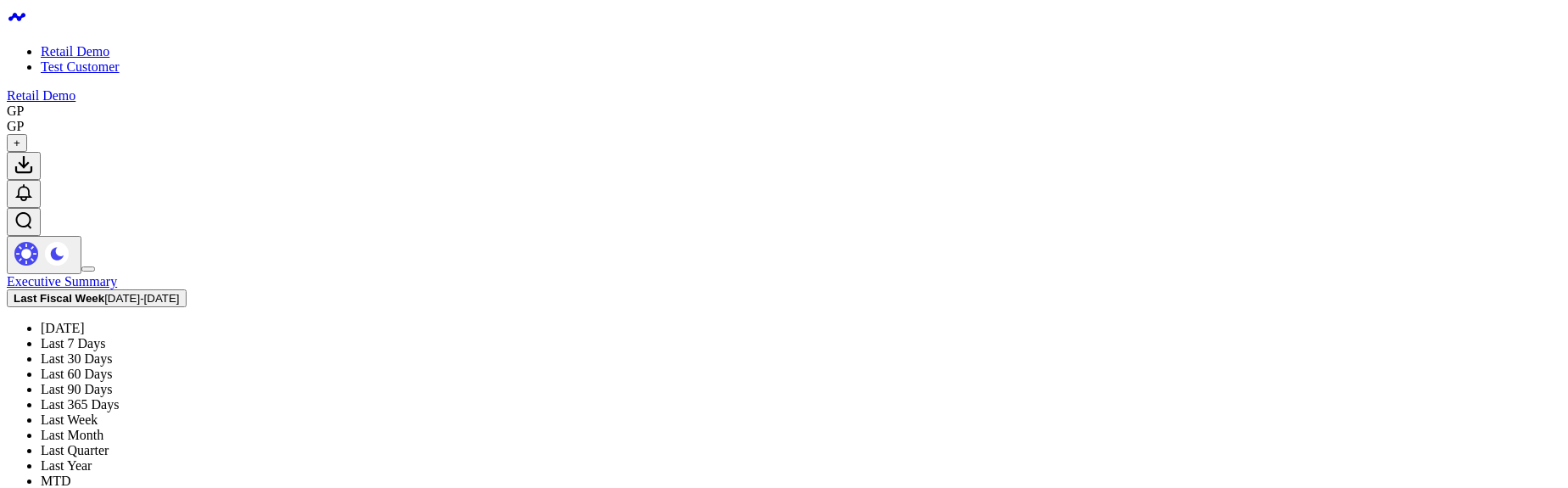
scroll to position [305, 0]
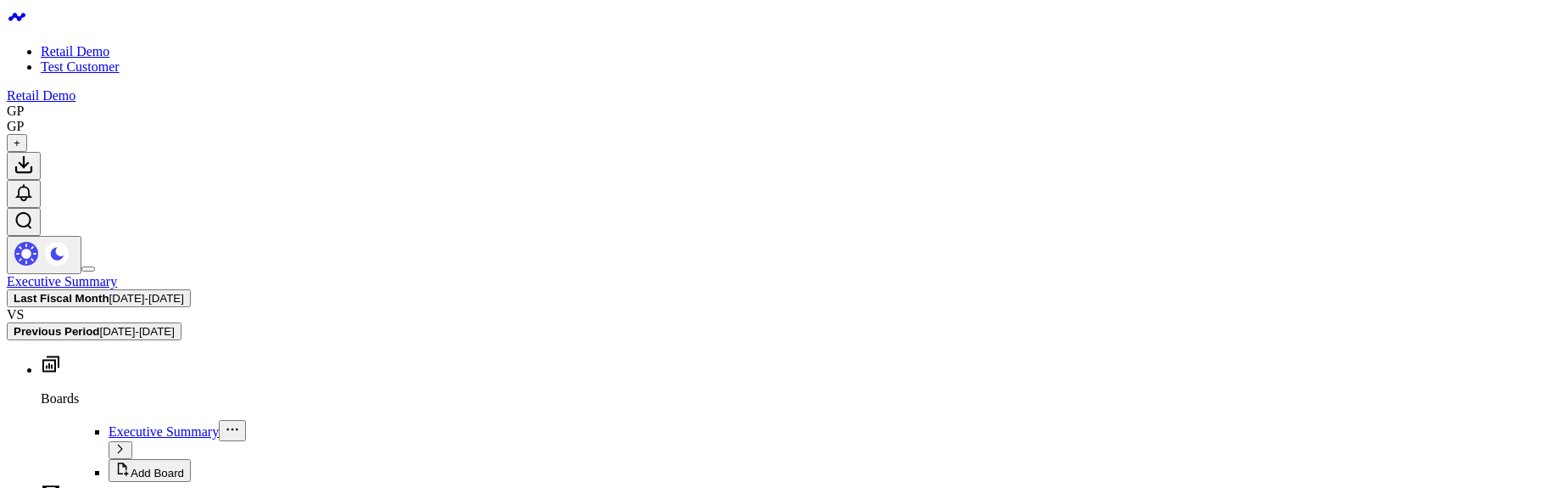
click at [184, 292] on span "[DATE] - [DATE]" at bounding box center [147, 298] width 74 height 13
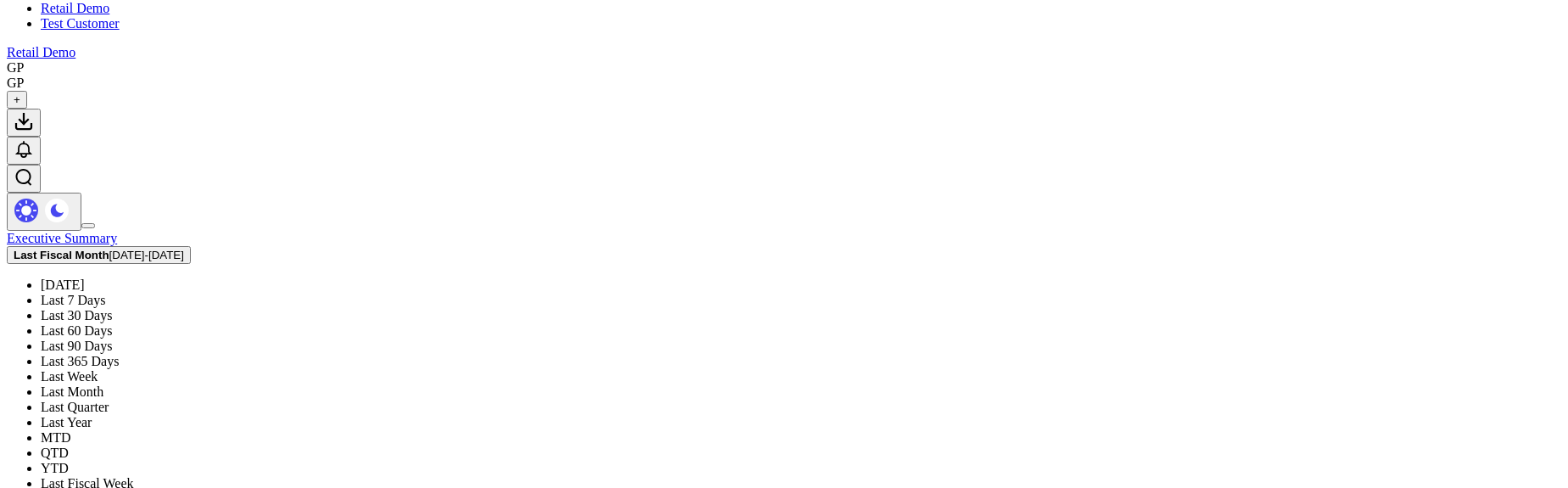
scroll to position [67, 0]
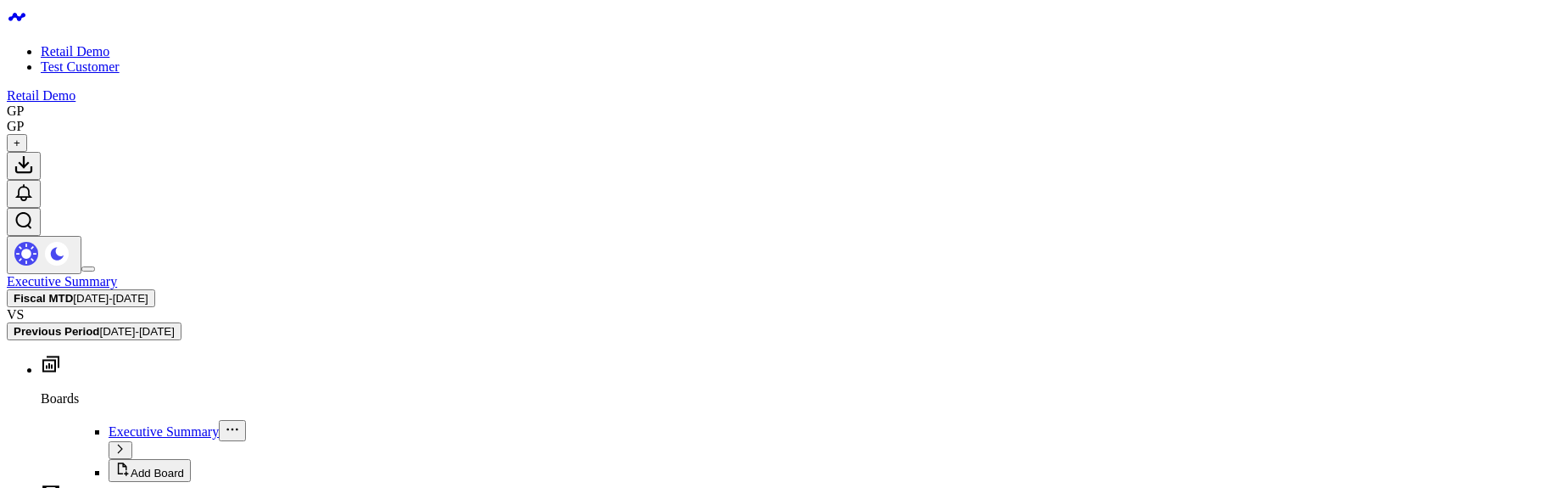
click at [147, 292] on span "09/01/25 - 09/03/25" at bounding box center [110, 298] width 74 height 13
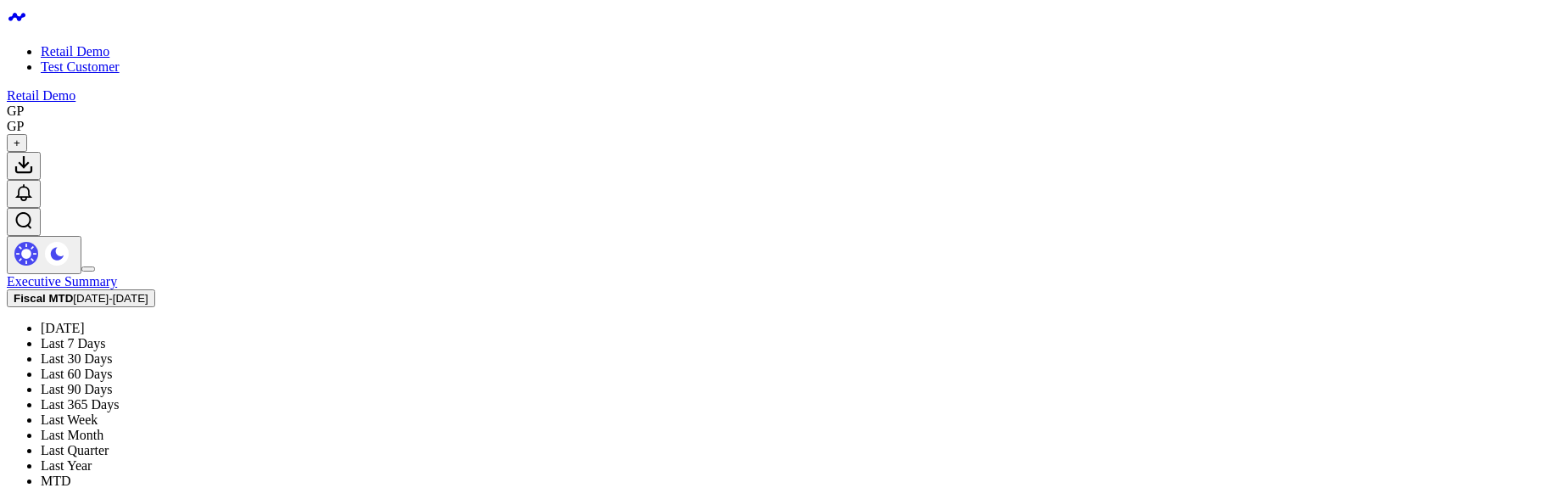
scroll to position [395, 0]
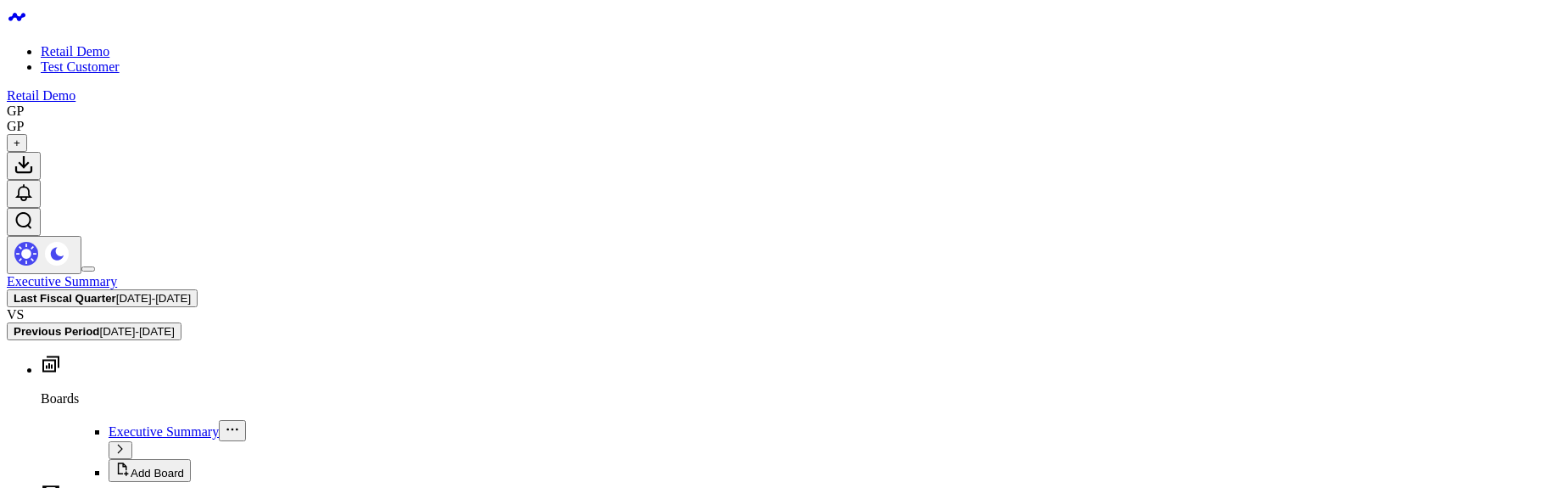
click at [191, 292] on span "03/04/25 - 06/03/25" at bounding box center [153, 298] width 74 height 13
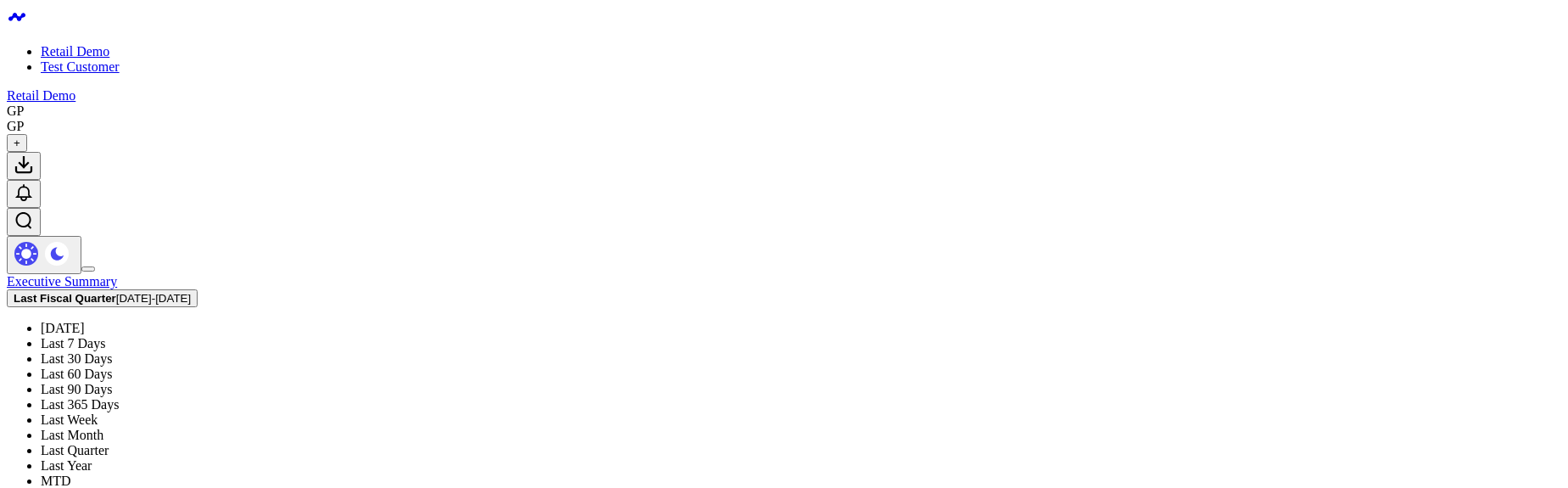
scroll to position [395, 0]
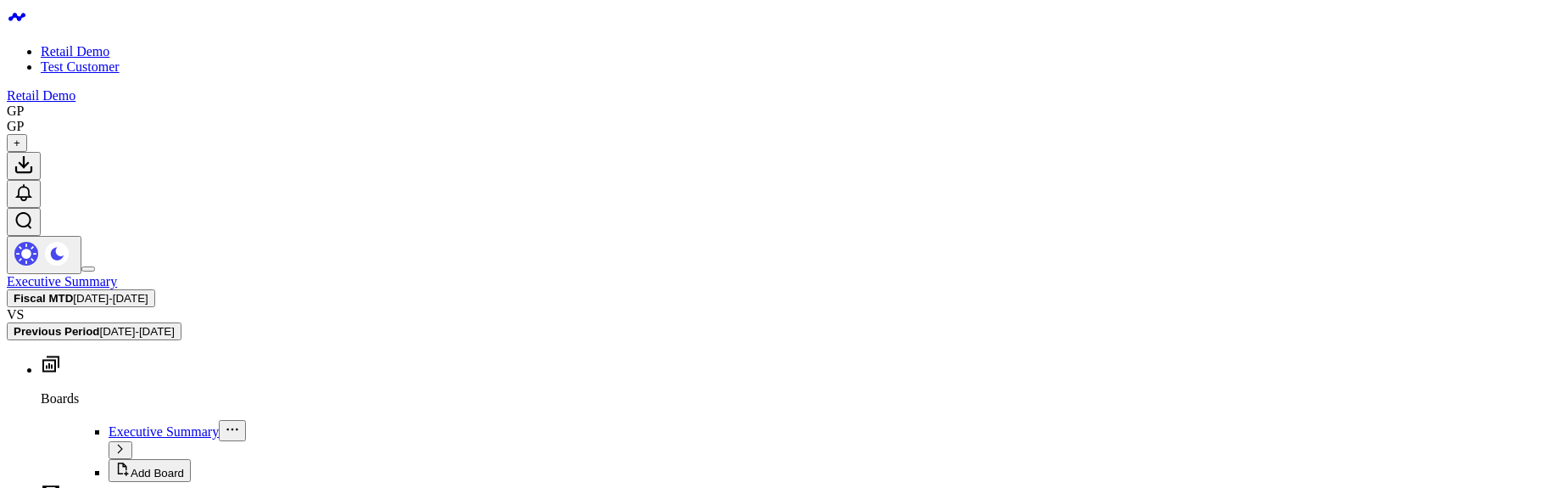
click at [147, 292] on span "[DATE] - [DATE]" at bounding box center [110, 298] width 74 height 13
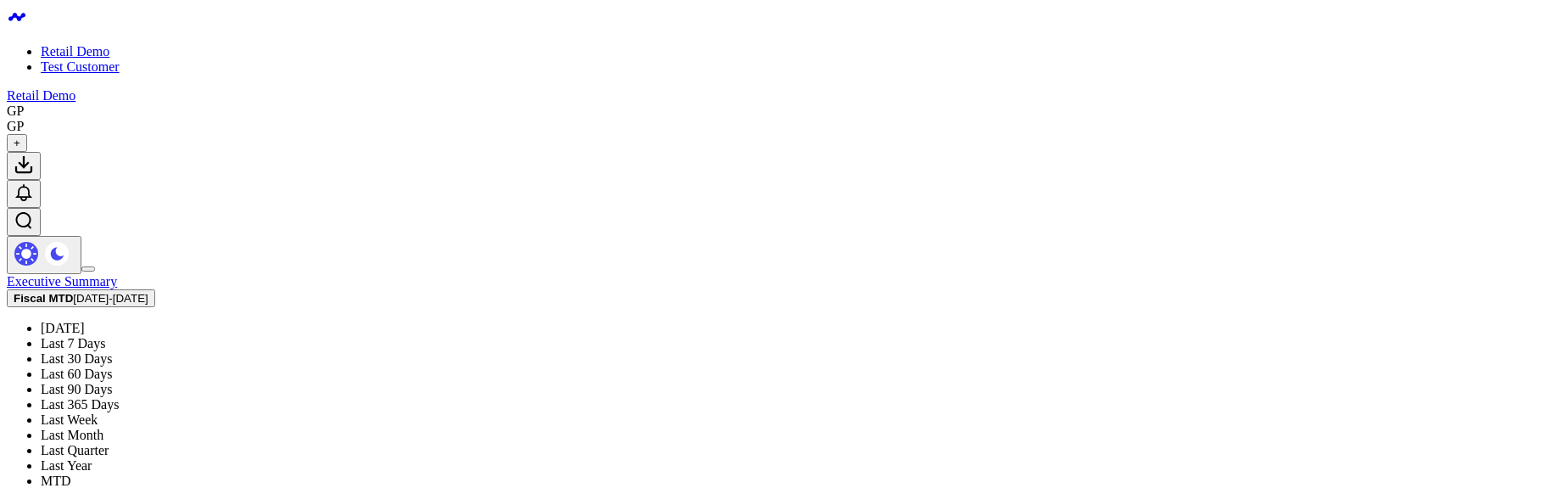
scroll to position [204, 0]
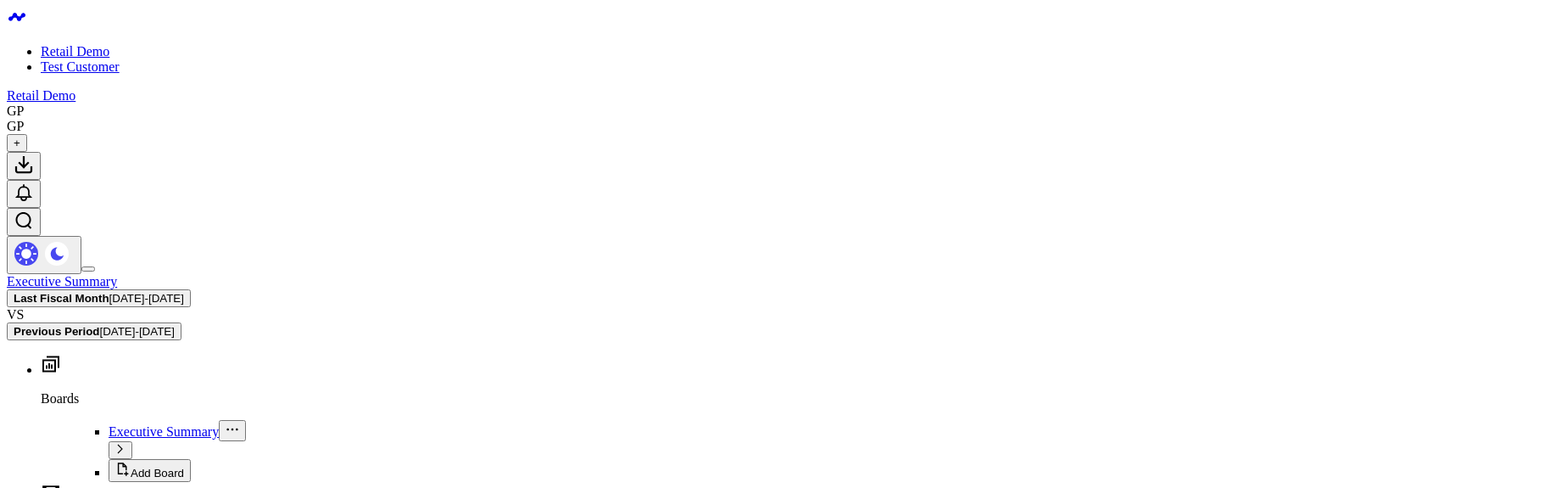
click at [191, 290] on button "Last Fiscal Month [DATE] - [DATE]" at bounding box center [98, 299] width 184 height 18
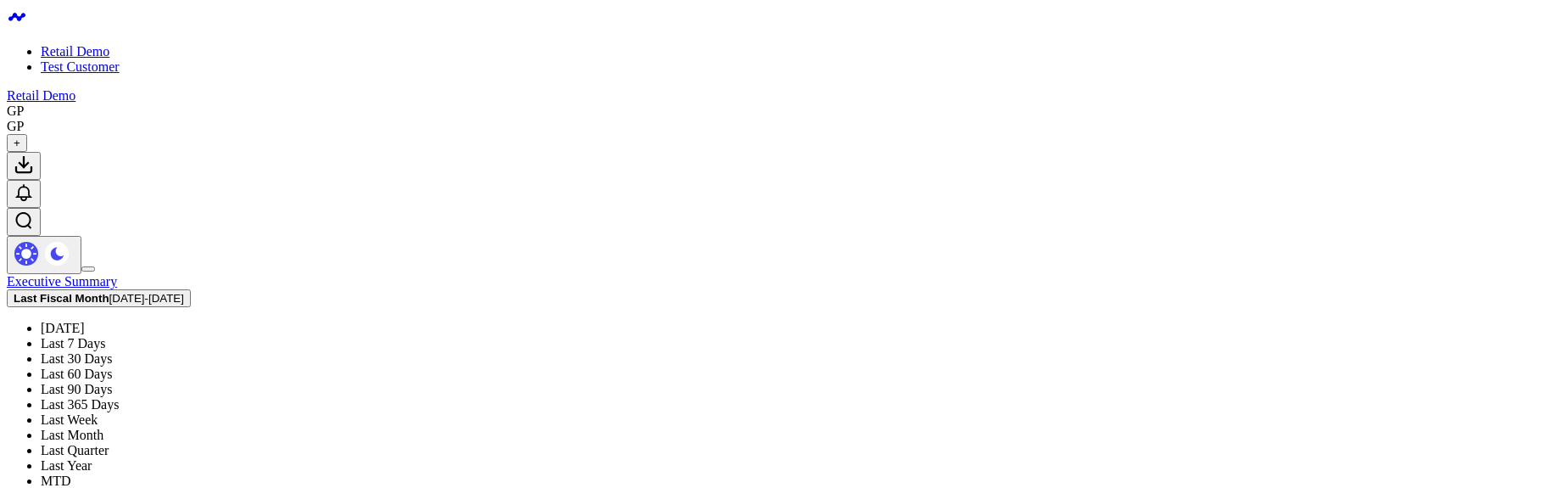
scroll to position [395, 0]
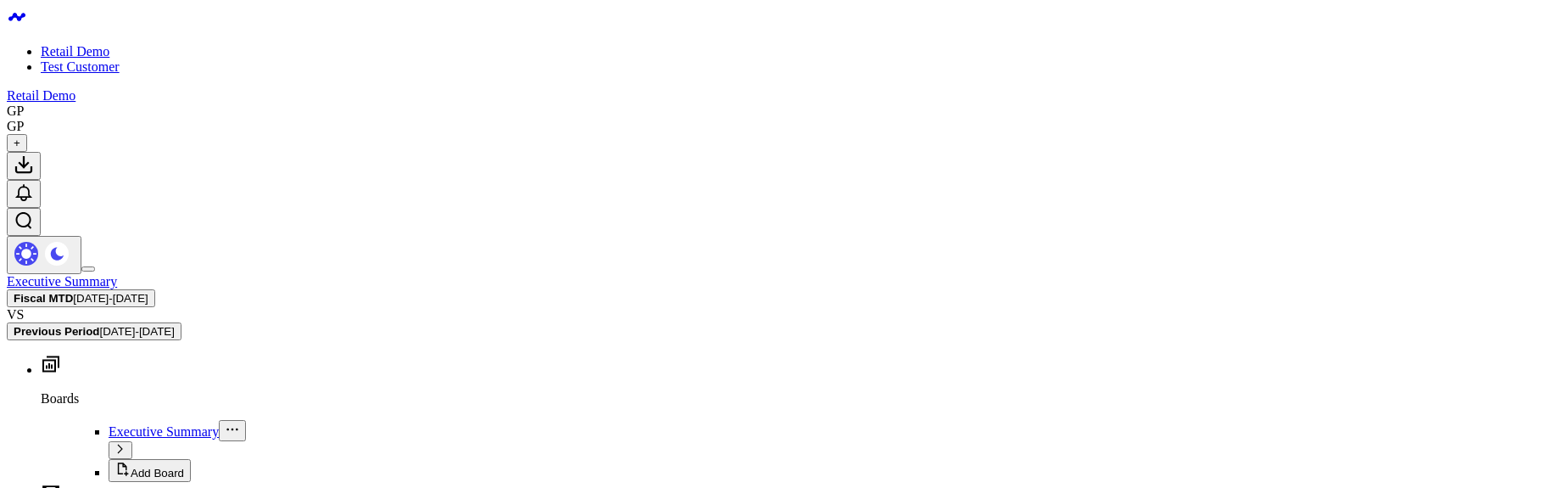
click at [147, 292] on span "[DATE] - [DATE]" at bounding box center [110, 298] width 74 height 13
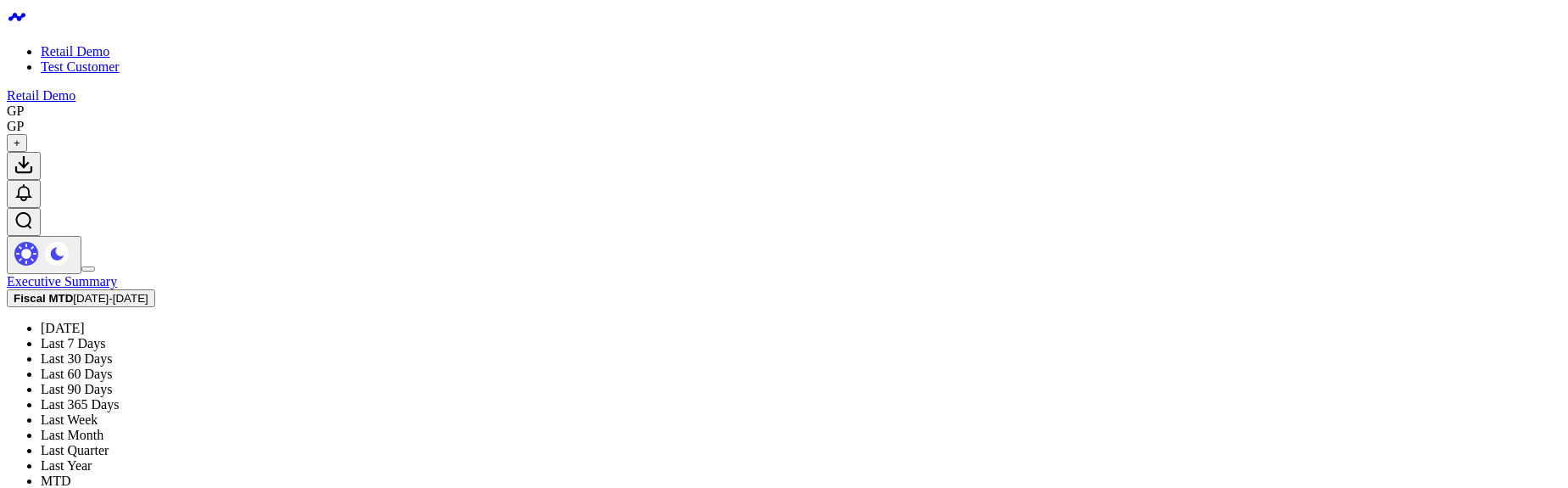
scroll to position [305, 0]
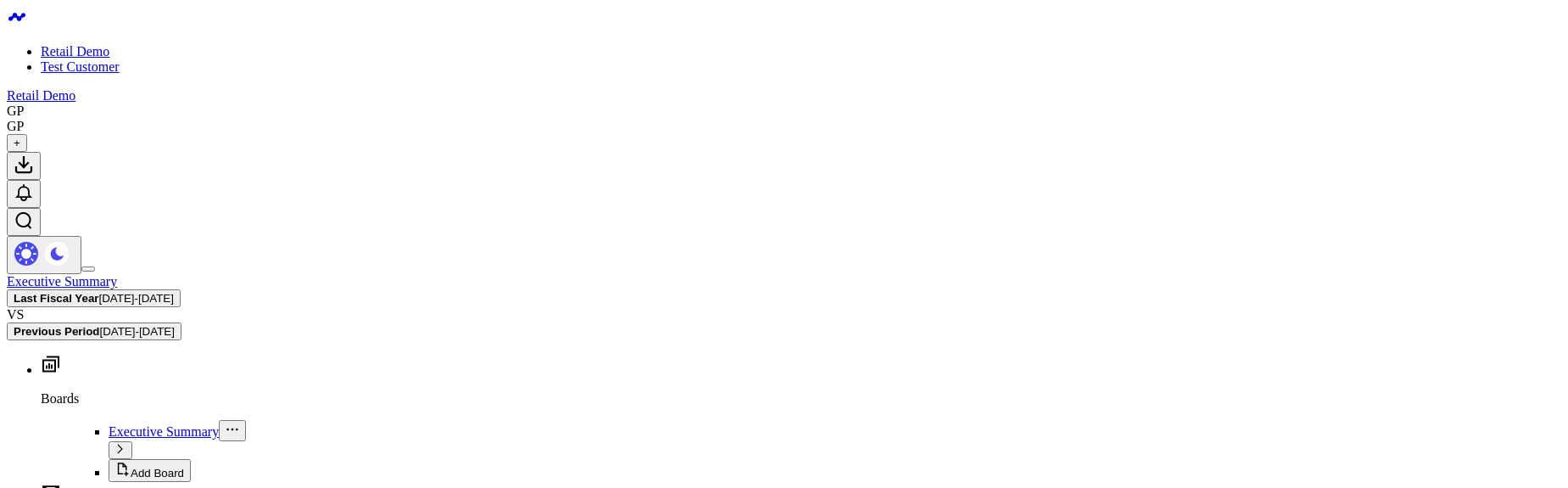
click at [174, 292] on span "[DATE] - [DATE]" at bounding box center [137, 298] width 74 height 13
click at [181, 290] on button "Last Fiscal Year 01/01/24 - 12/31/24" at bounding box center [93, 299] width 174 height 18
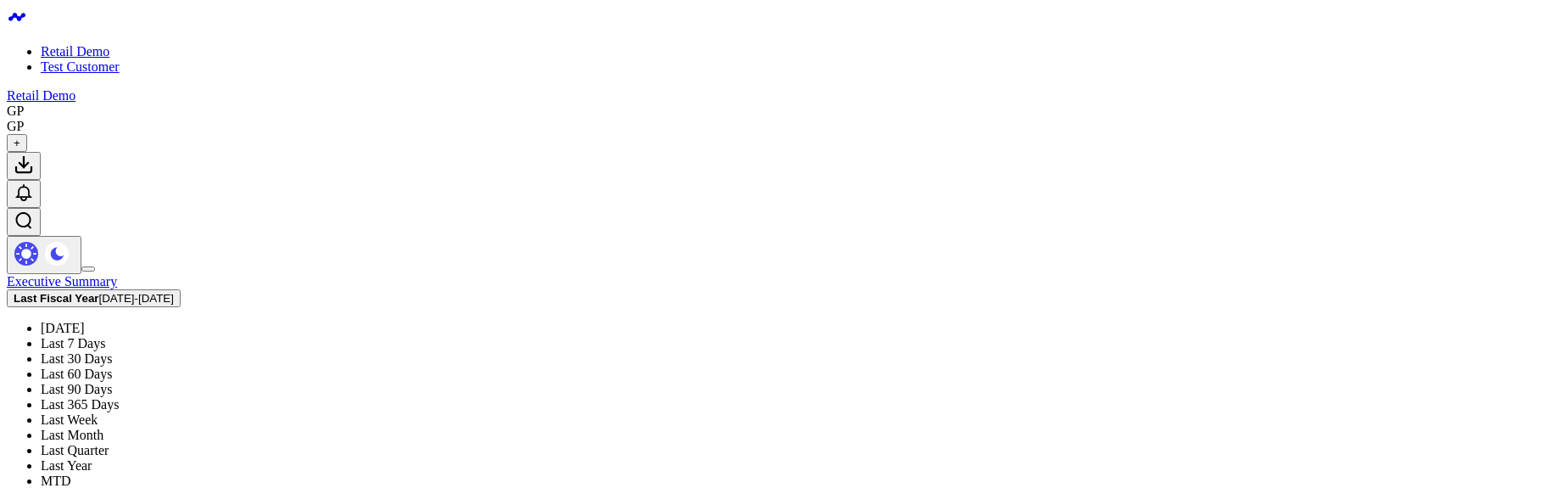
click at [1175, 336] on li "Last 7 Days" at bounding box center [801, 343] width 1520 height 15
click at [112, 351] on link "Last 30 Days" at bounding box center [76, 359] width 71 height 14
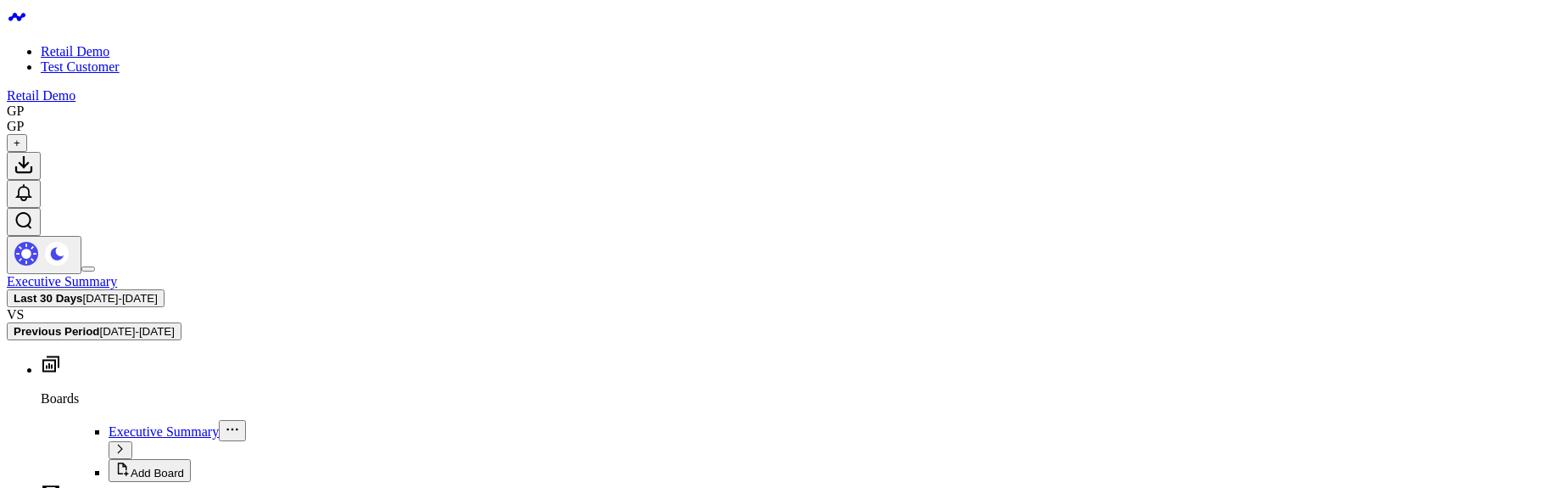
click at [157, 292] on span "[DATE] - [DATE]" at bounding box center [120, 298] width 74 height 13
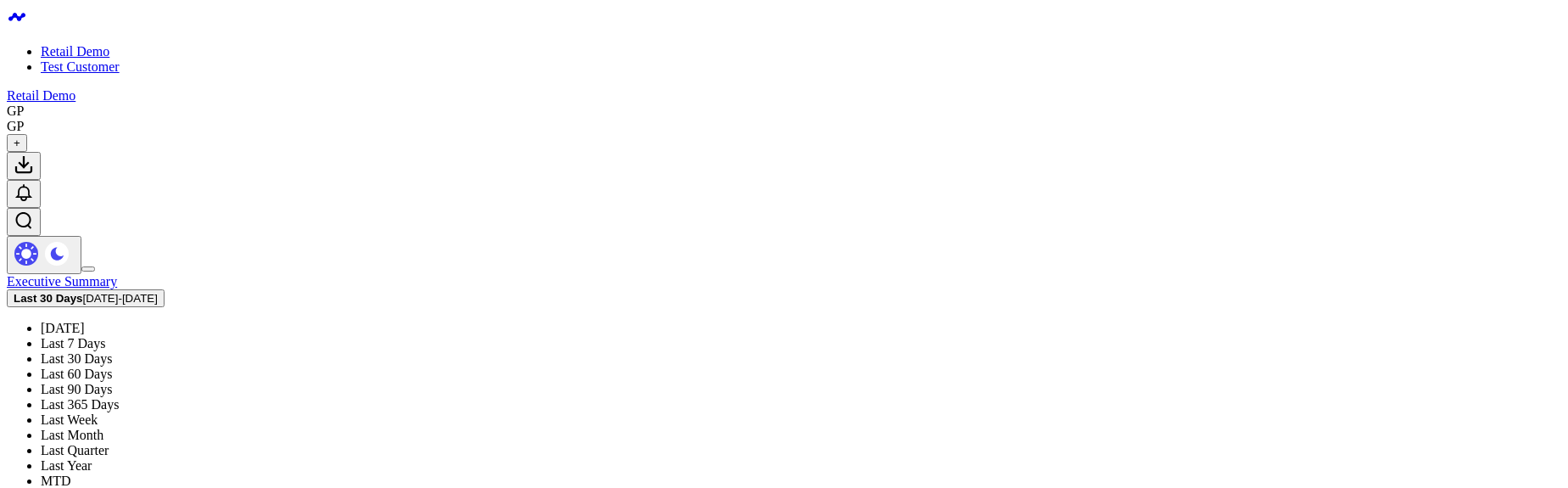
scroll to position [395, 0]
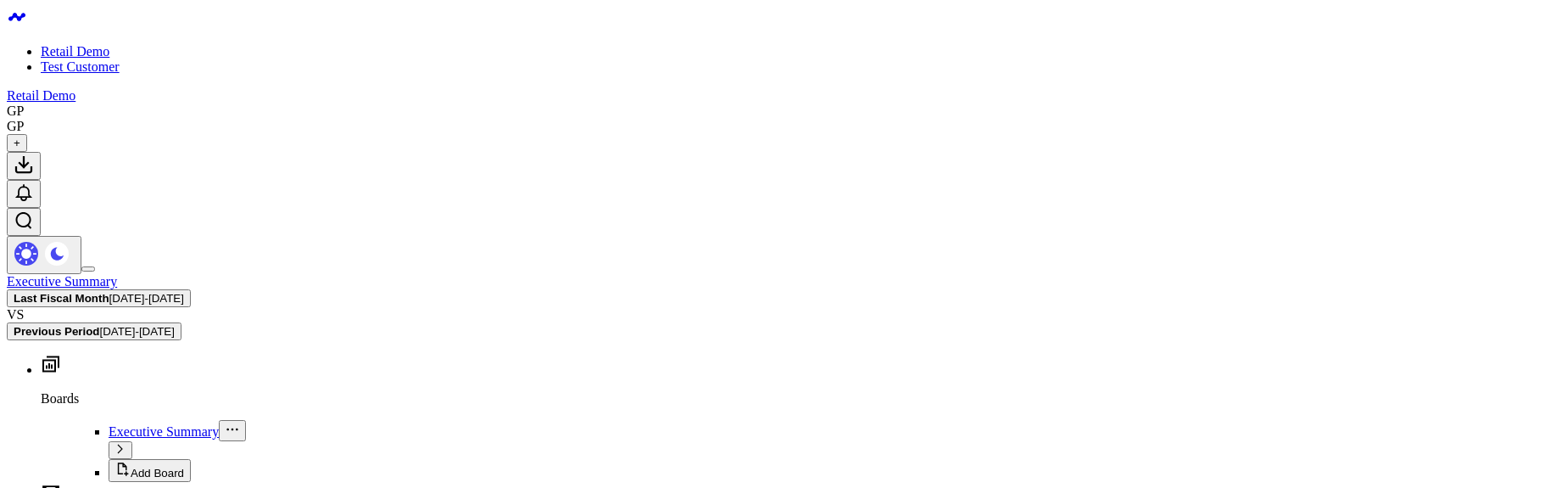
click at [184, 292] on span "[DATE] - [DATE]" at bounding box center [147, 298] width 74 height 13
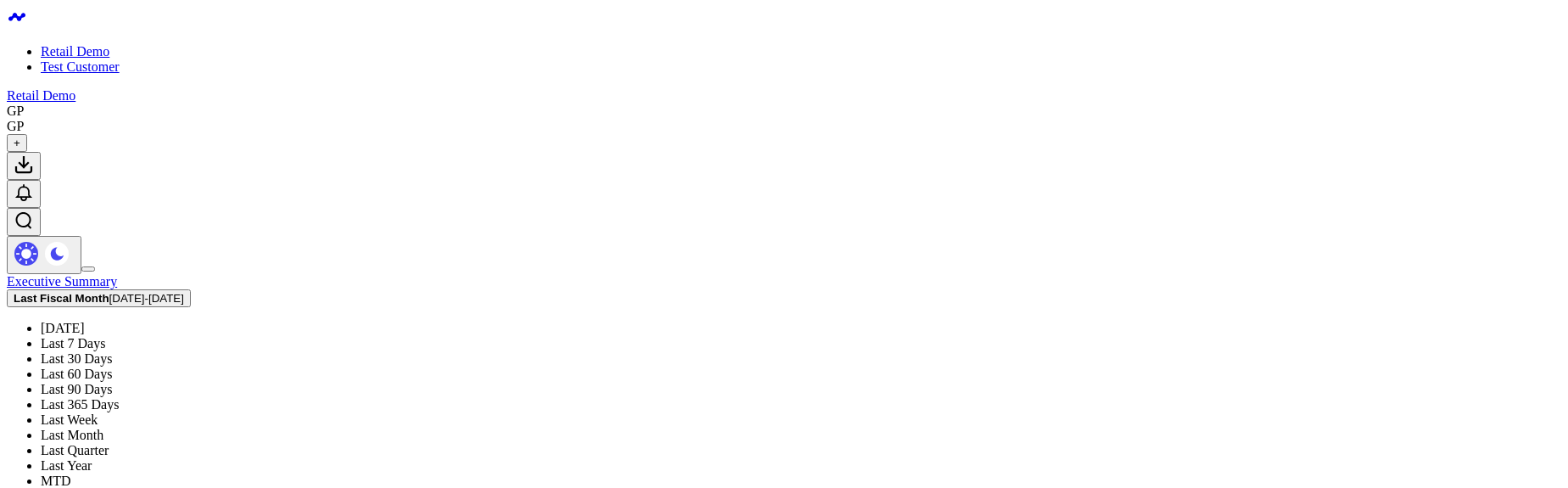
scroll to position [395, 0]
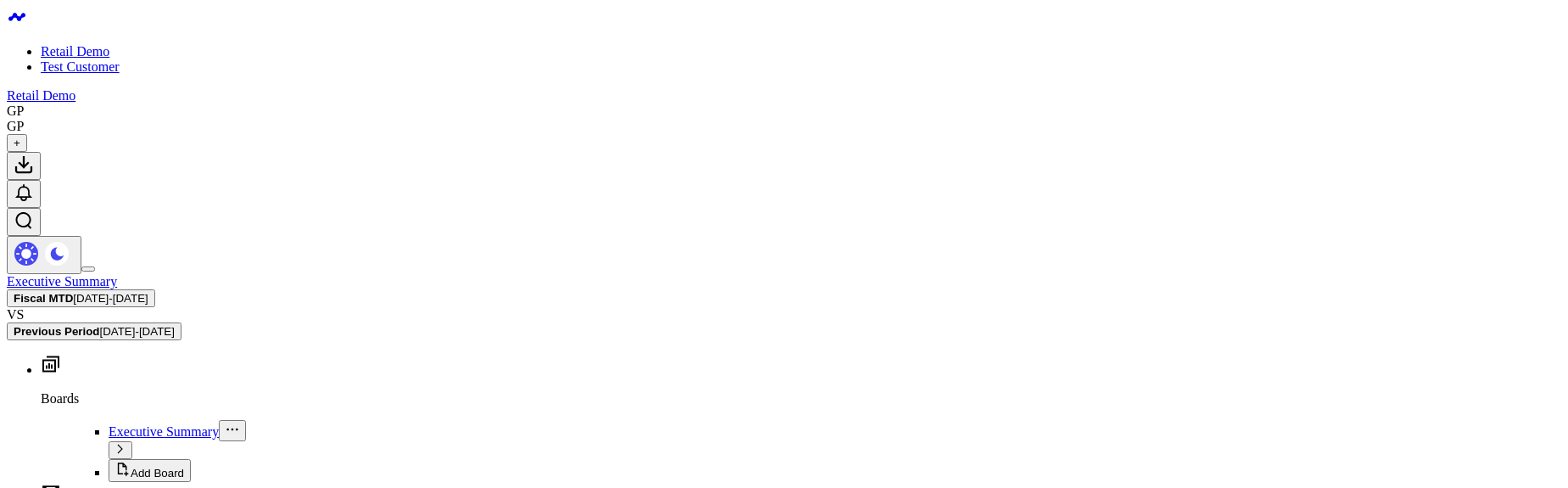
click at [147, 292] on span "09/04/25 - 09/03/25" at bounding box center [110, 298] width 74 height 13
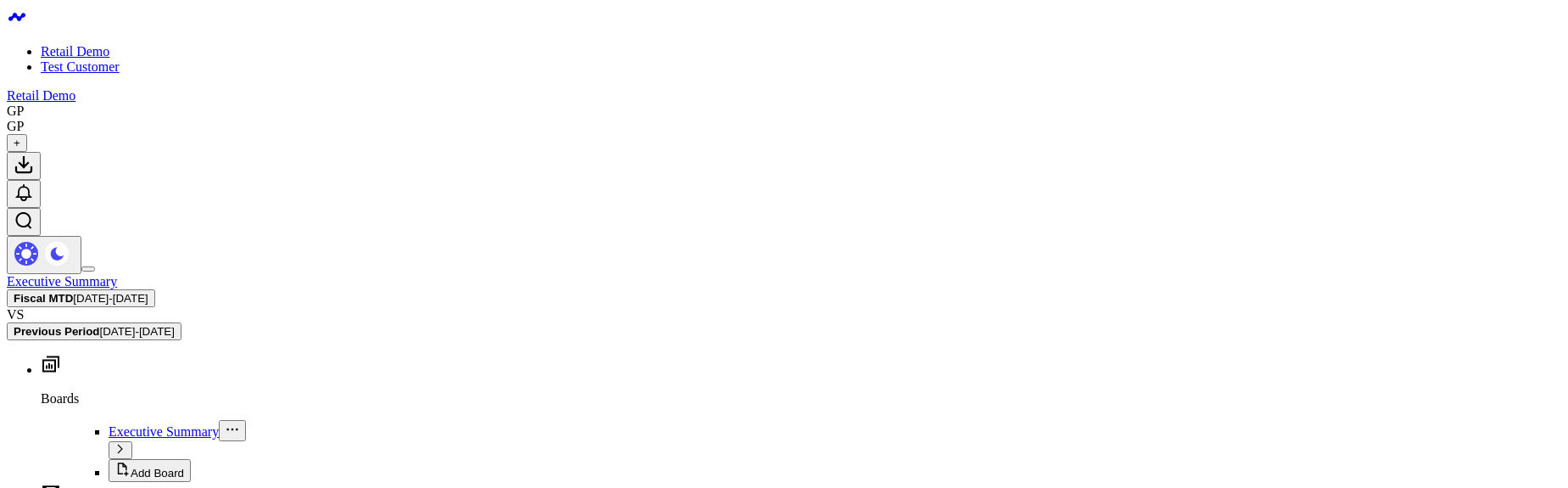
click at [73, 292] on b "Fiscal MTD" at bounding box center [43, 298] width 60 height 13
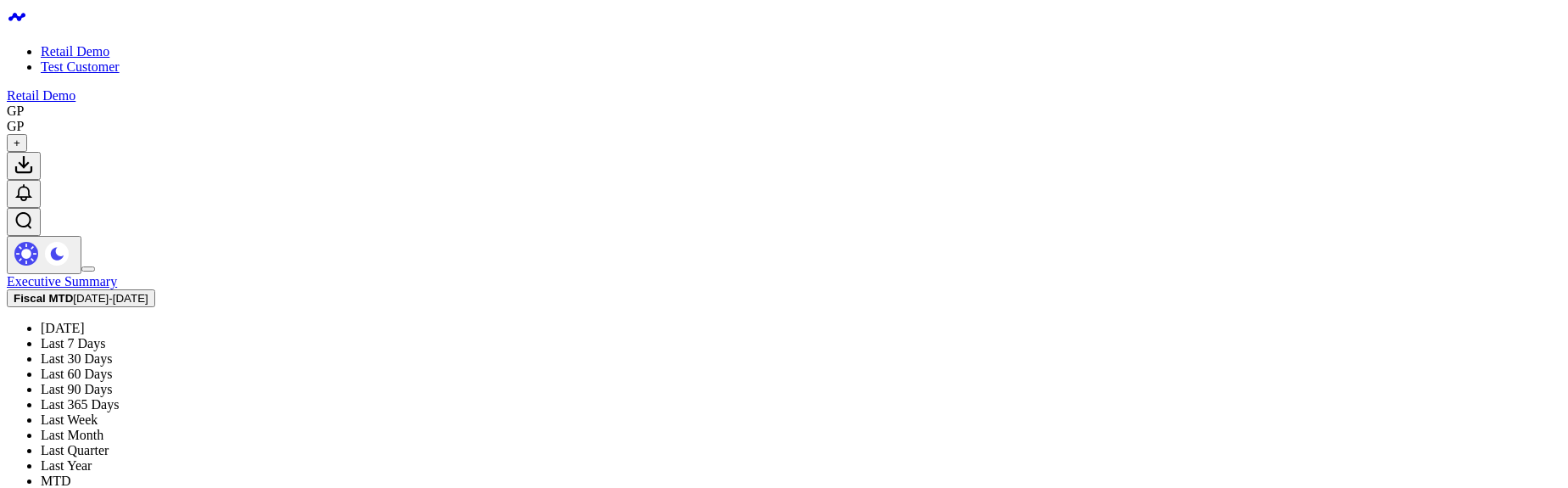
scroll to position [305, 0]
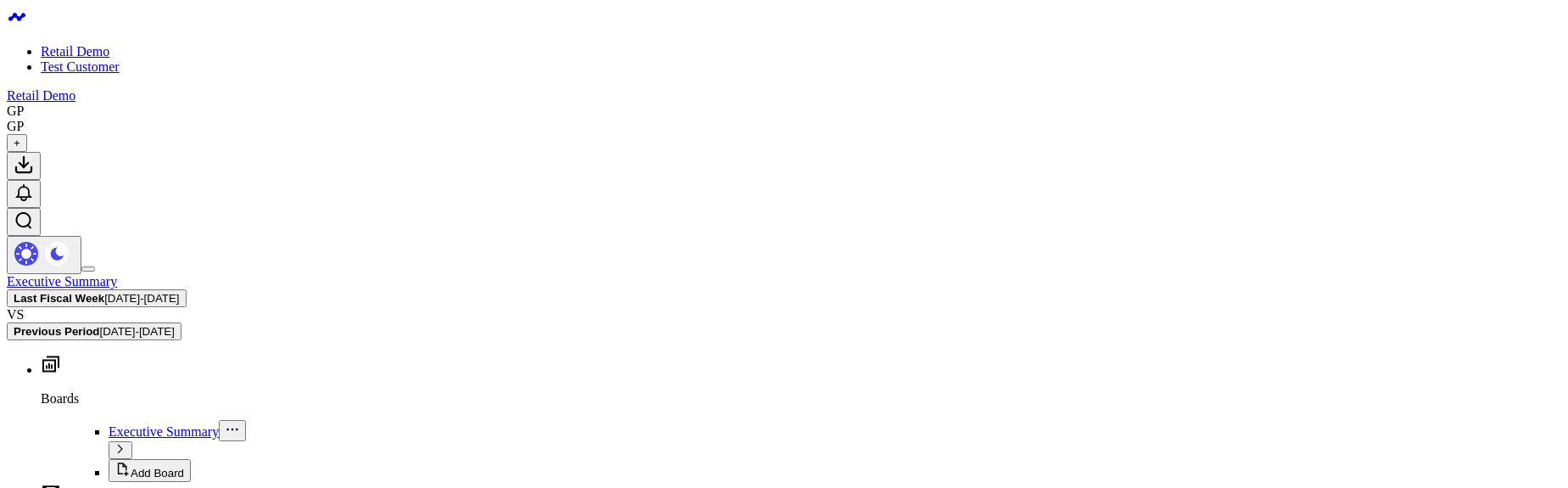
click at [179, 292] on span "08/24/25 - 08/30/25" at bounding box center [141, 298] width 74 height 13
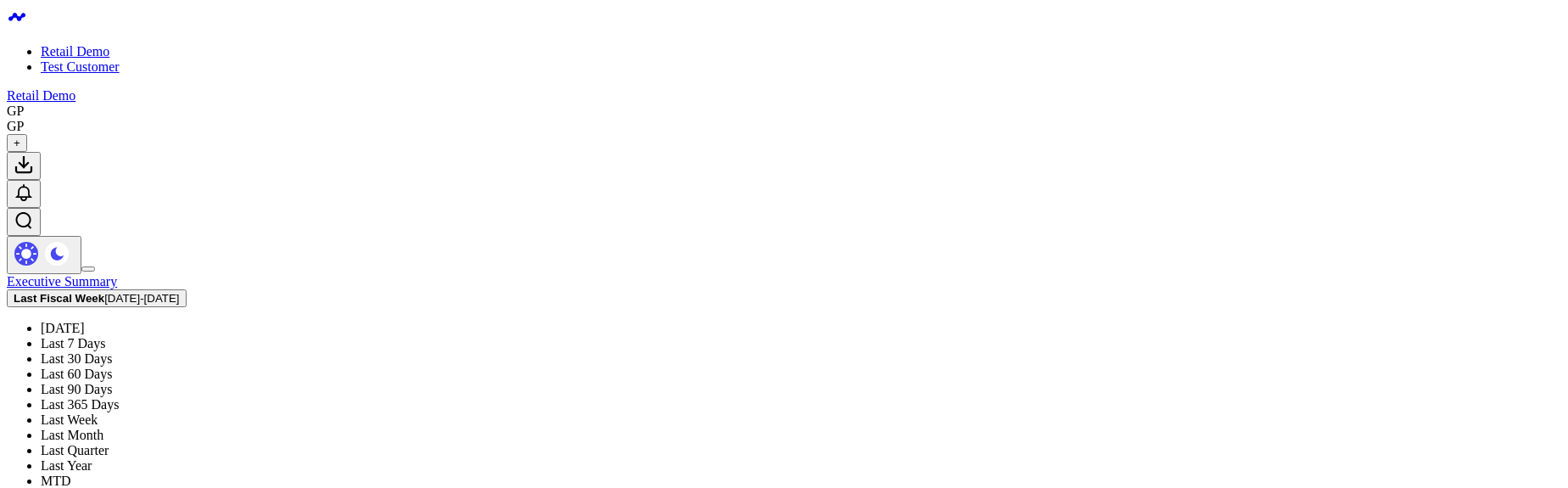
scroll to position [204, 0]
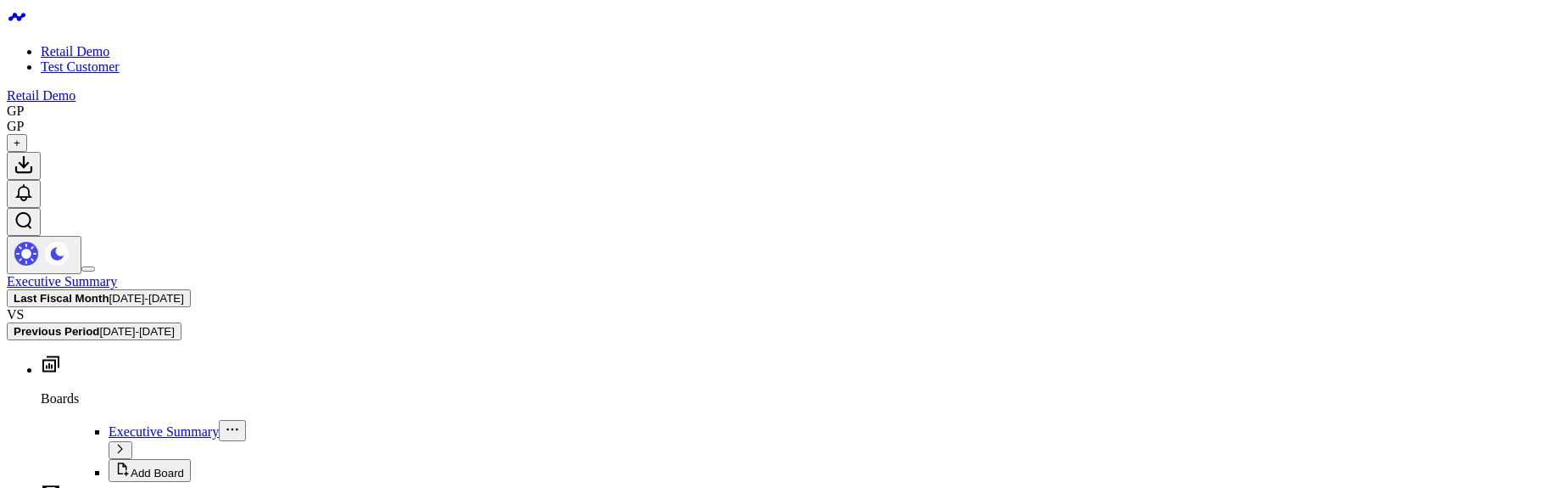
click at [191, 290] on button "Last Fiscal Month 08/04/25 - 09/03/25" at bounding box center [98, 299] width 184 height 18
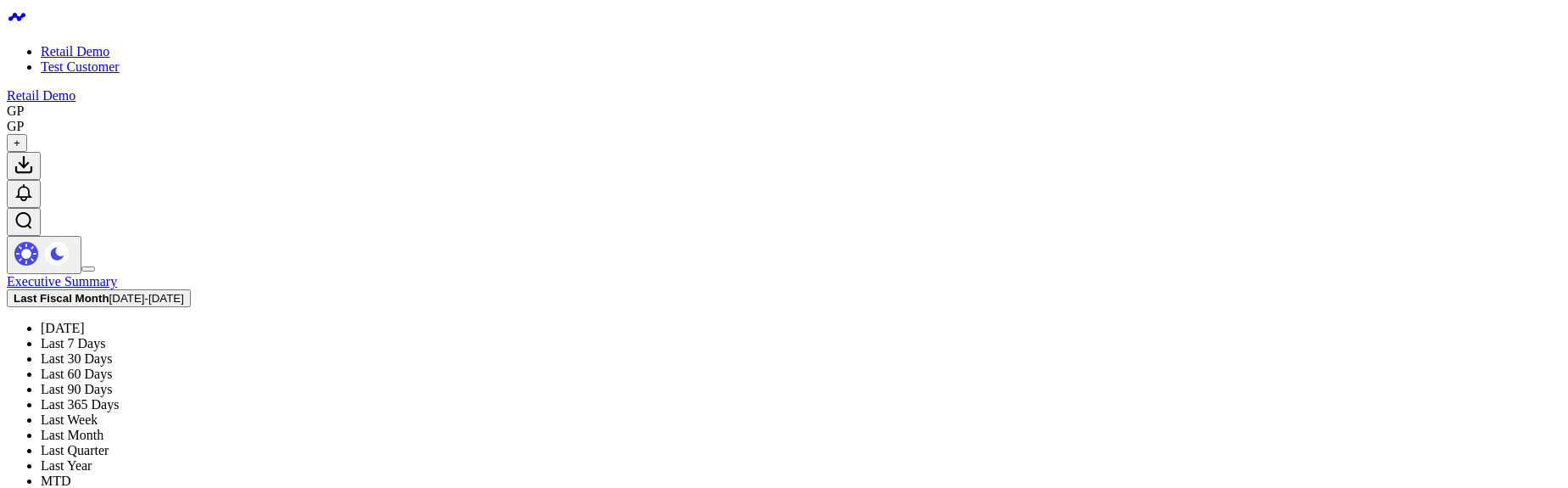
scroll to position [395, 0]
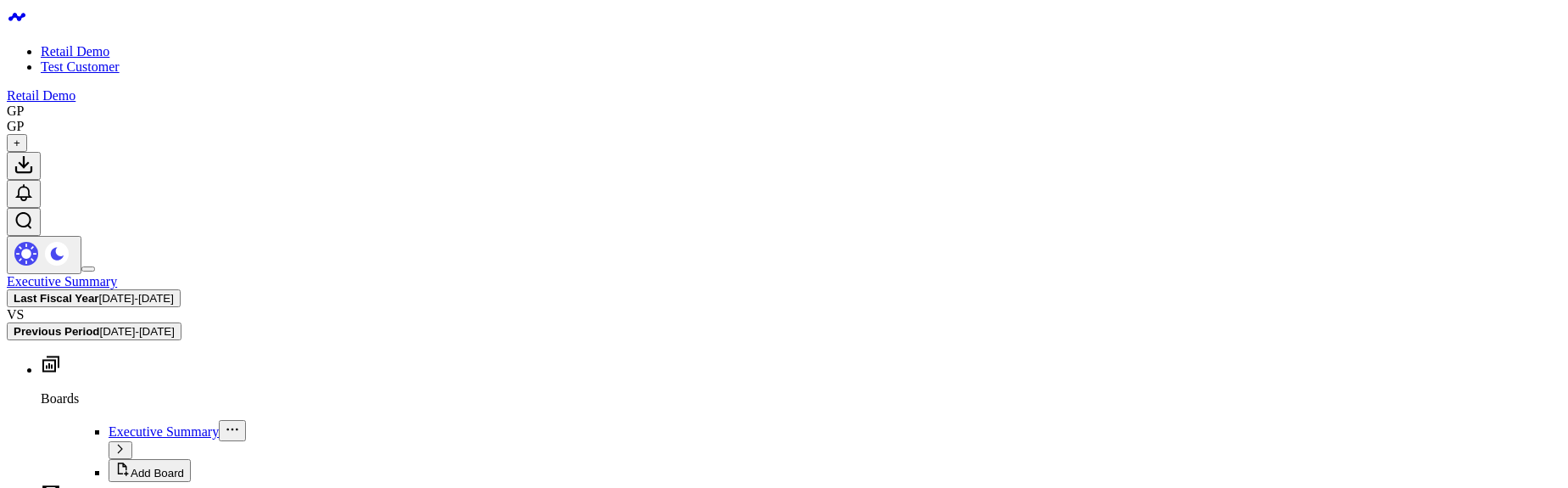
click at [174, 292] on span "[DATE] - [DATE]" at bounding box center [137, 298] width 74 height 13
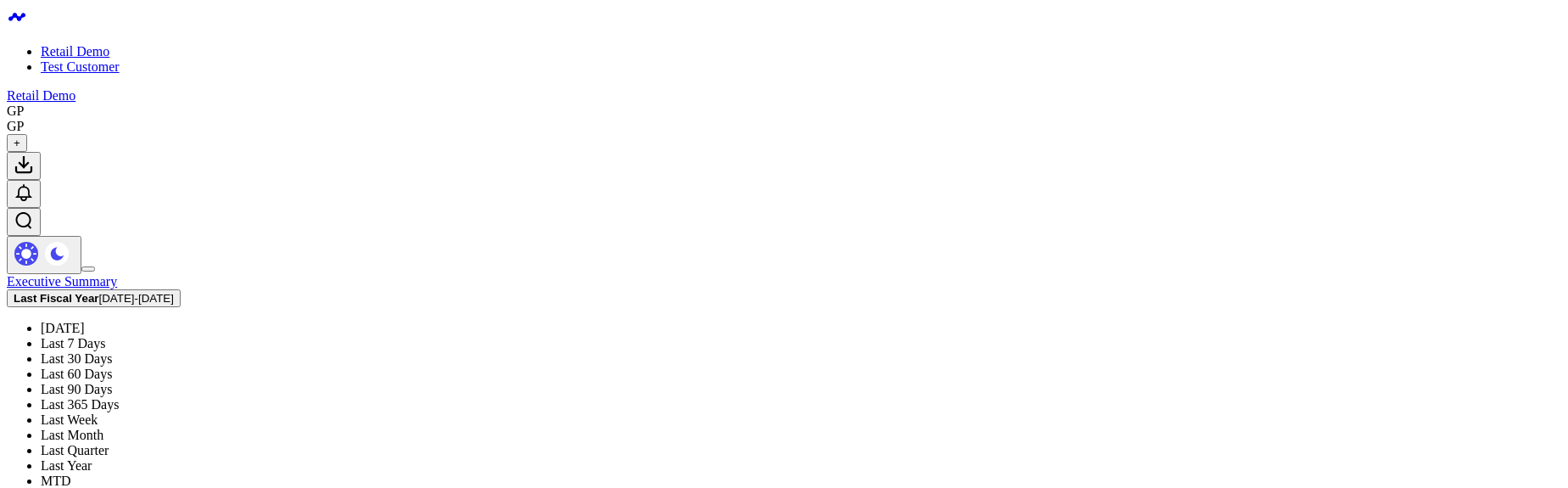
scroll to position [305, 0]
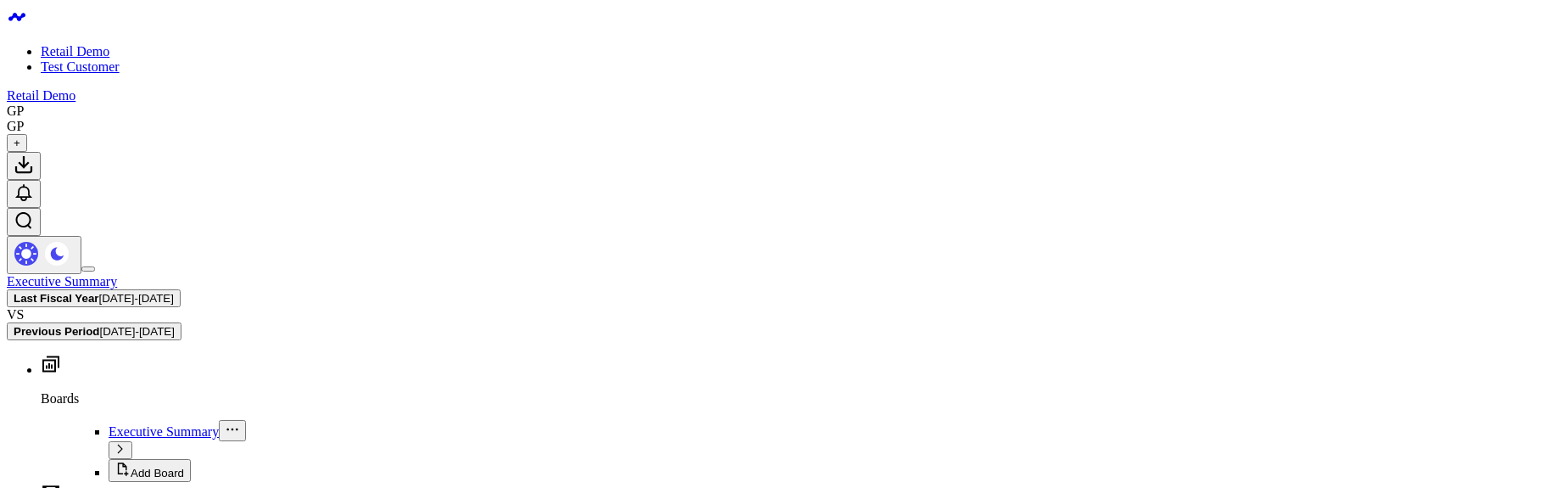
click at [181, 290] on button "Last Fiscal Year [DATE] - [DATE]" at bounding box center [93, 299] width 174 height 18
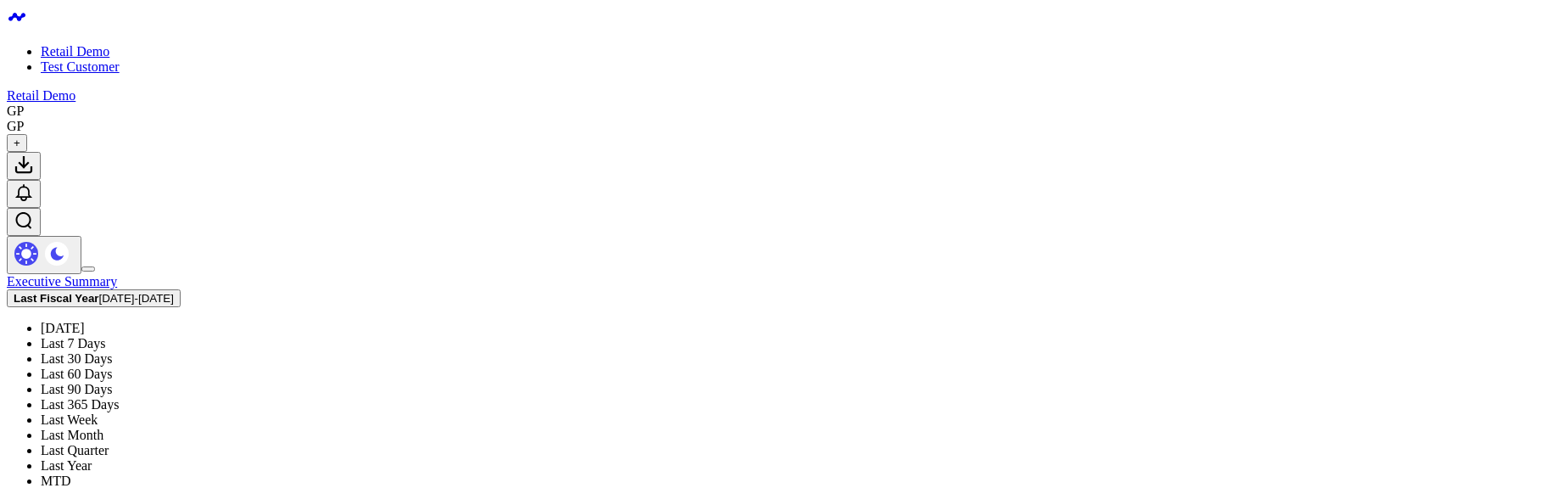
click at [119, 397] on link "Last 365 Days" at bounding box center [80, 405] width 78 height 14
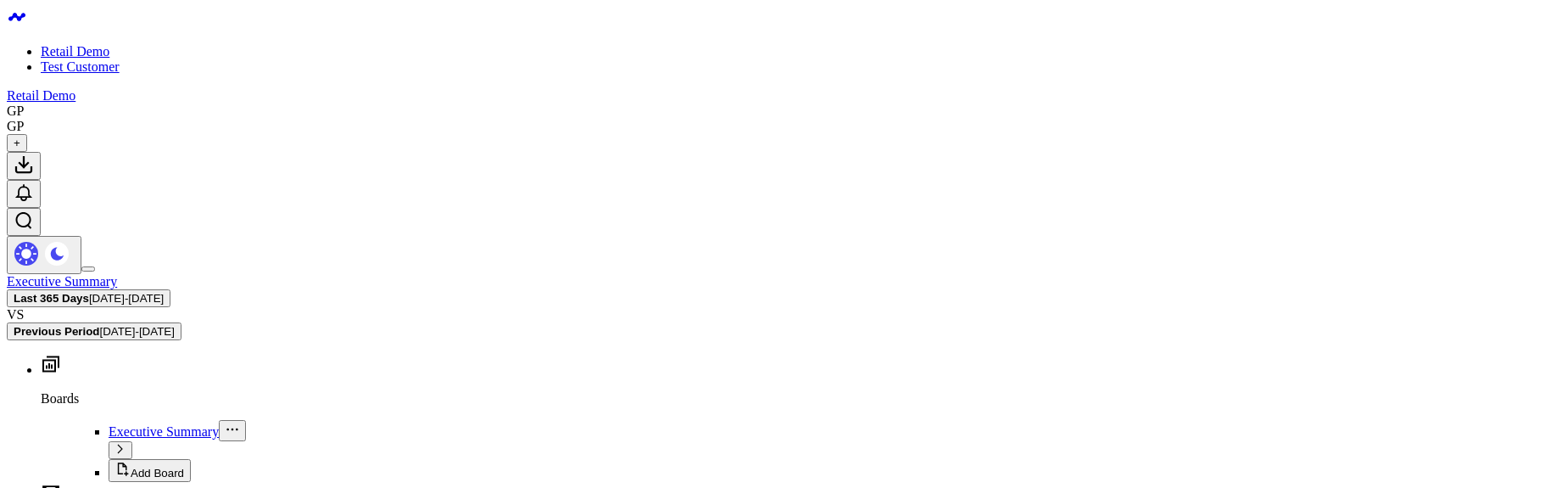
click at [1221, 274] on div "Executive Summary Last 365 Days [DATE] - [DATE] VS Previous Period [DATE] - [DA…" at bounding box center [784, 307] width 1554 height 66
click at [164, 292] on span "09/04/24 - 09/03/25" at bounding box center [126, 298] width 74 height 13
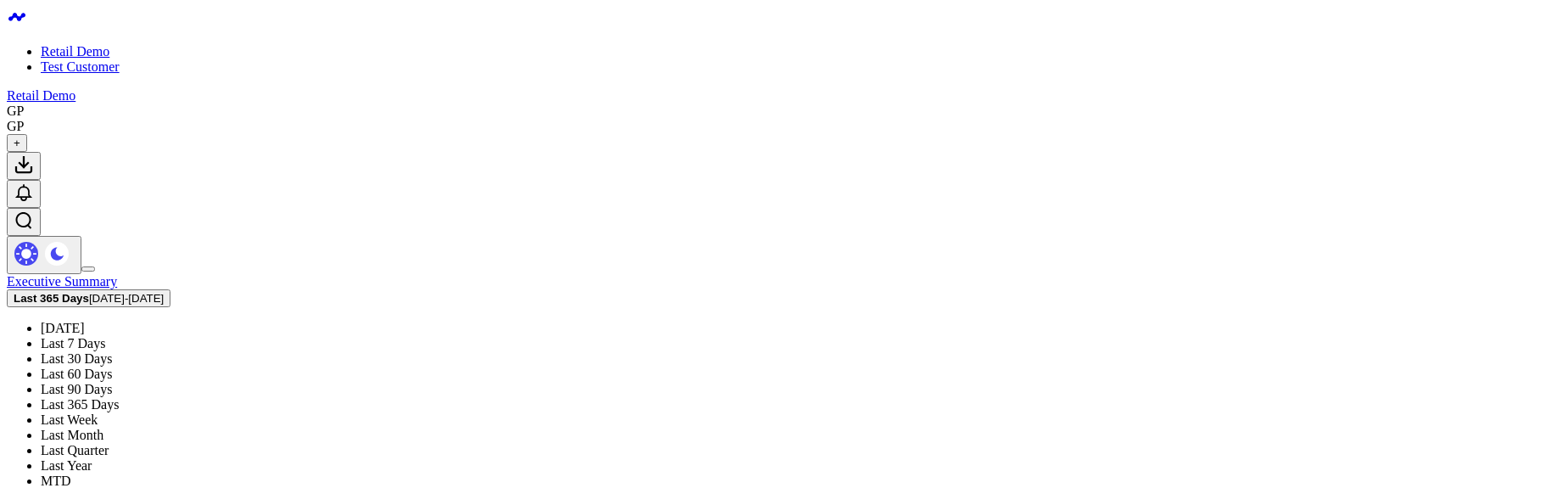
scroll to position [305, 0]
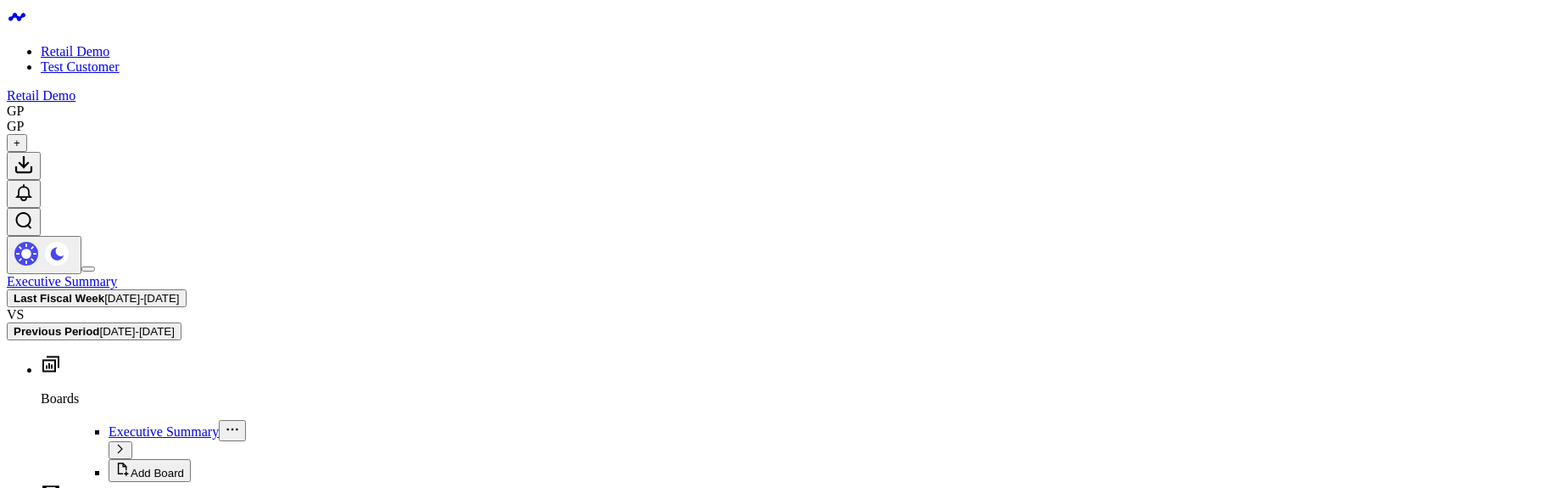
click at [186, 290] on button "Last Fiscal Week 08/24/25 - 08/30/25" at bounding box center [96, 299] width 180 height 18
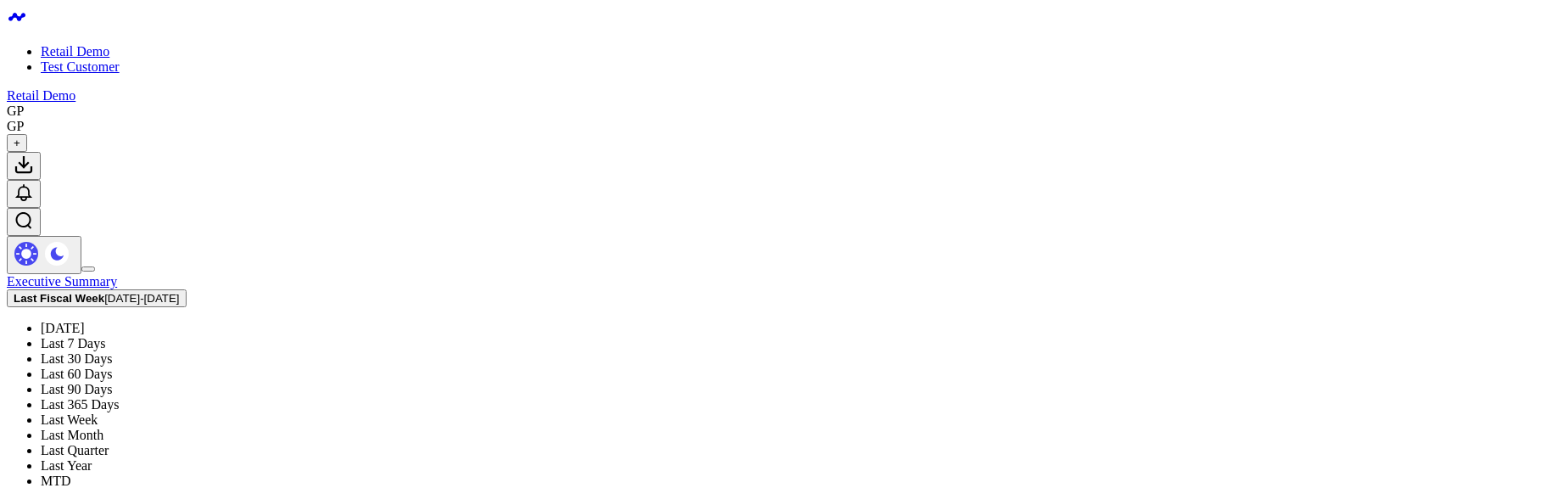
scroll to position [305, 0]
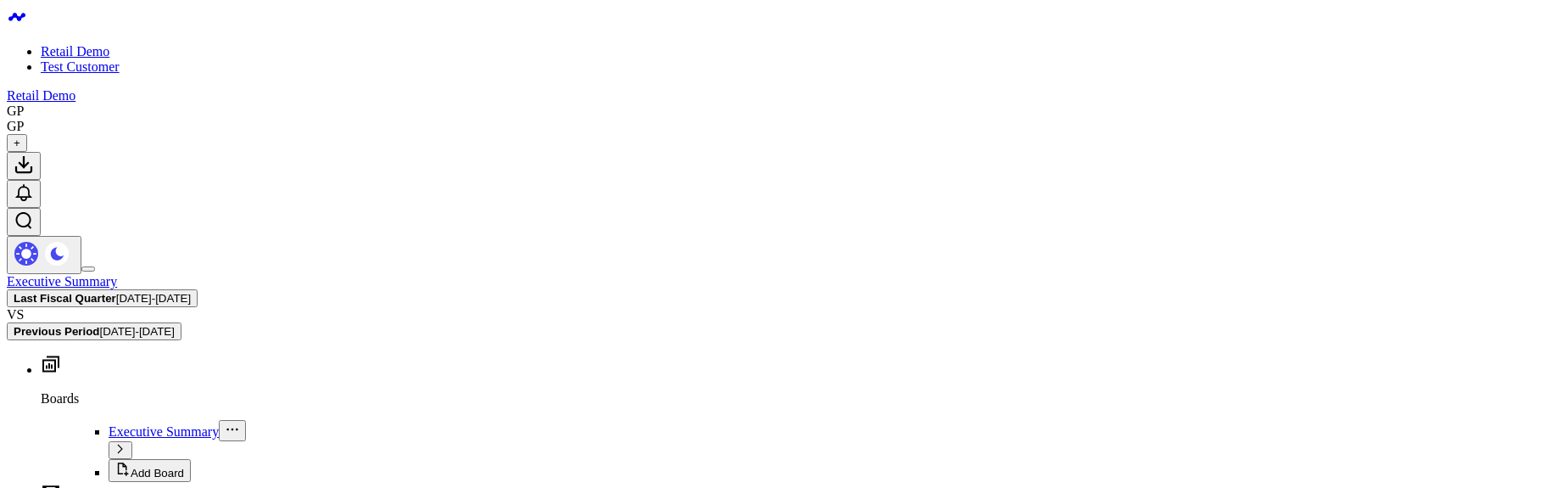
click at [191, 292] on span "03/04/25 - 06/03/25" at bounding box center [153, 298] width 74 height 13
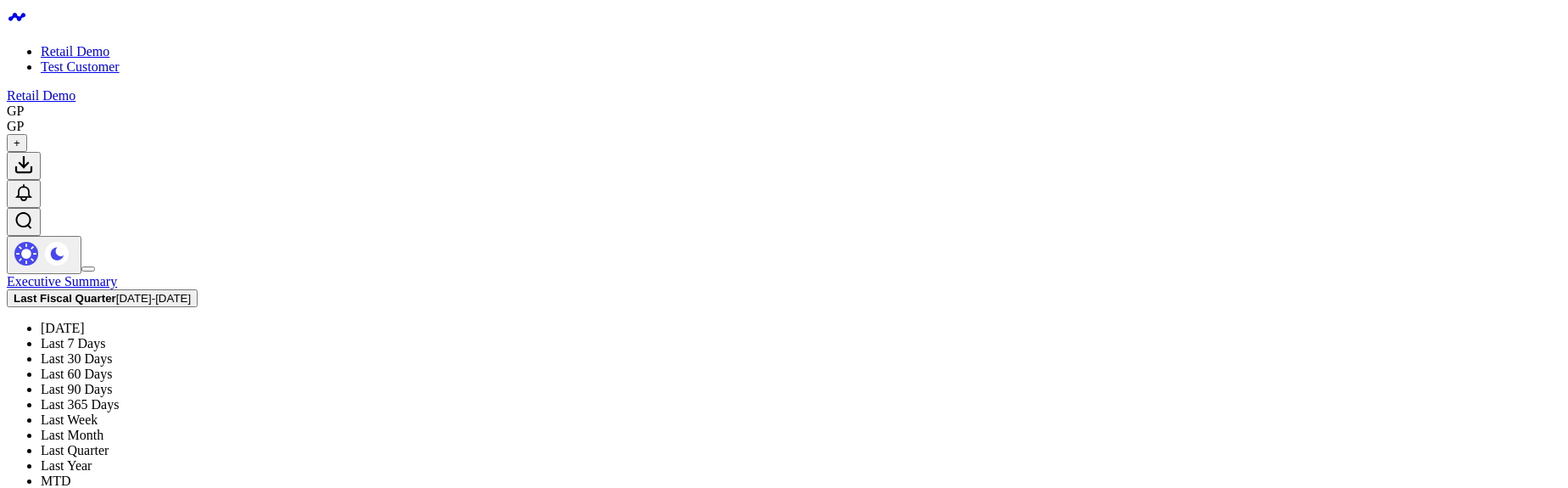
scroll to position [204, 0]
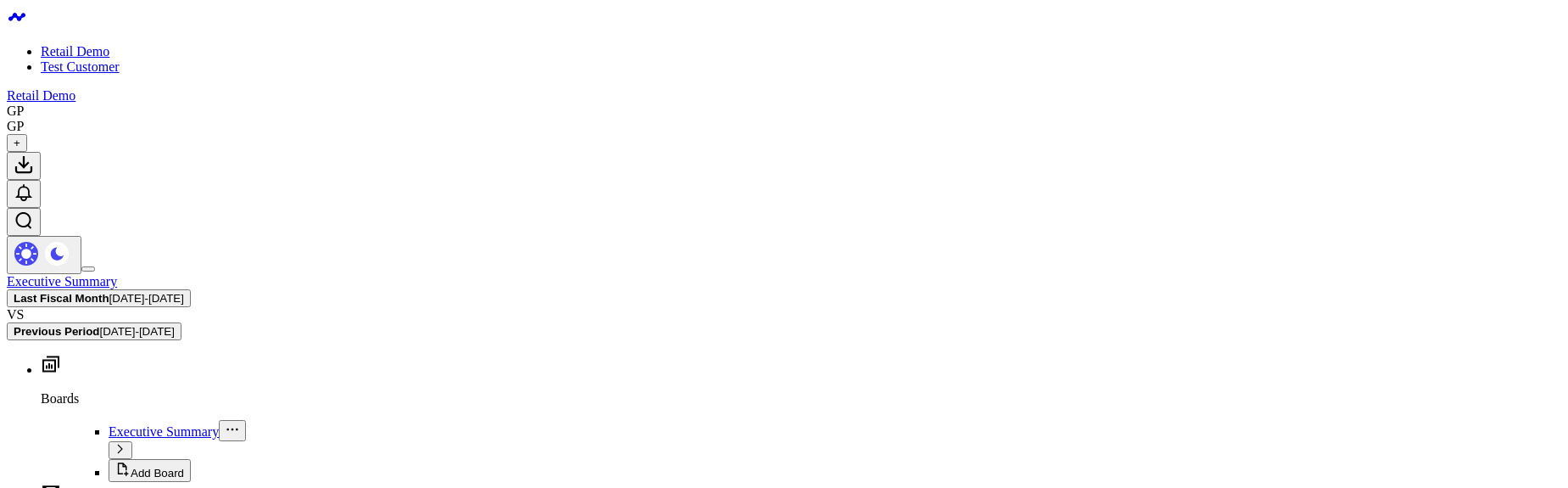
click at [191, 290] on button "Last Fiscal Month 08/04/25 - 09/03/25" at bounding box center [98, 299] width 184 height 18
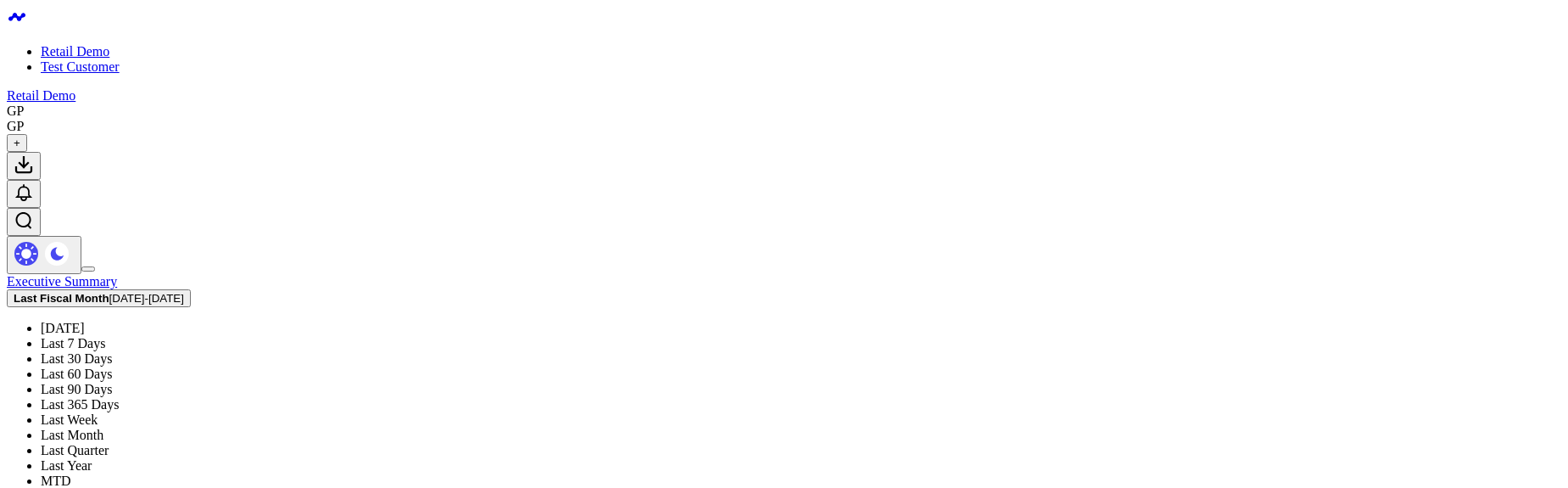
scroll to position [395, 0]
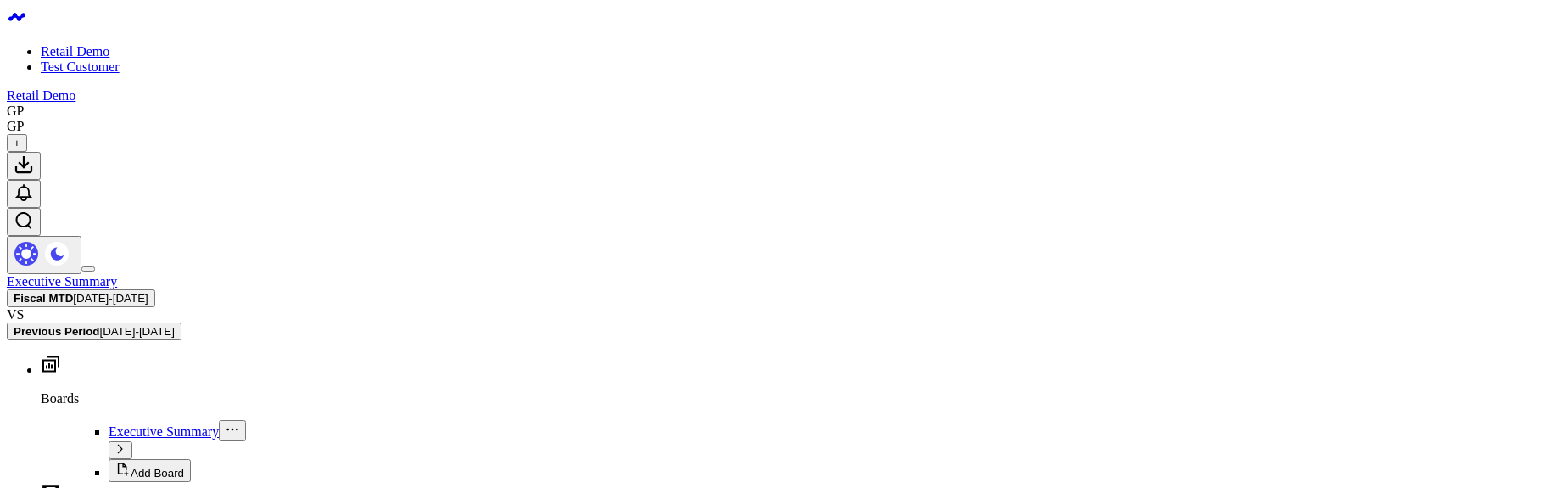
click at [147, 292] on span "09/04/25 - 09/04/25" at bounding box center [110, 298] width 74 height 13
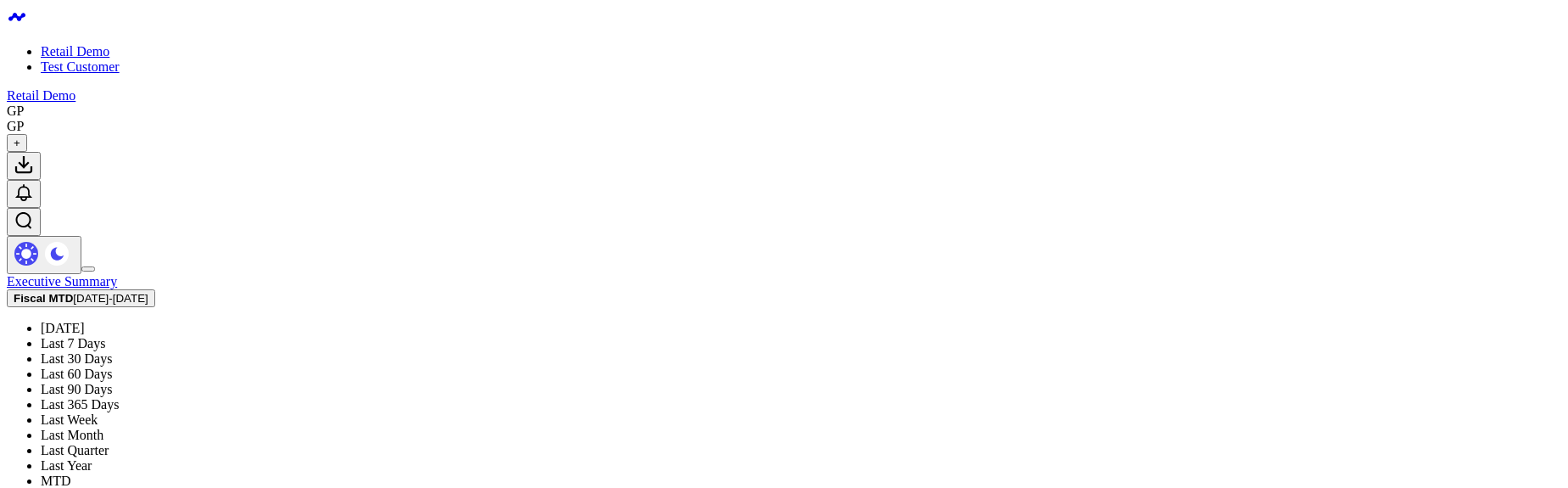
scroll to position [395, 0]
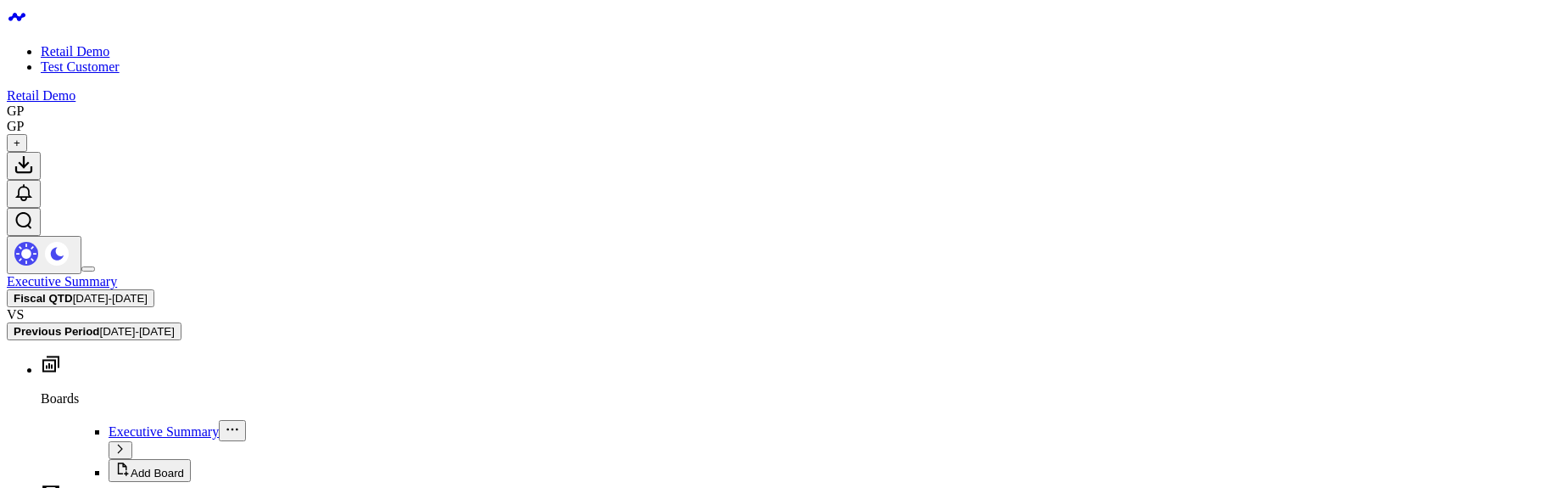
click at [147, 292] on span "06/04/25 - 09/03/25" at bounding box center [110, 298] width 74 height 13
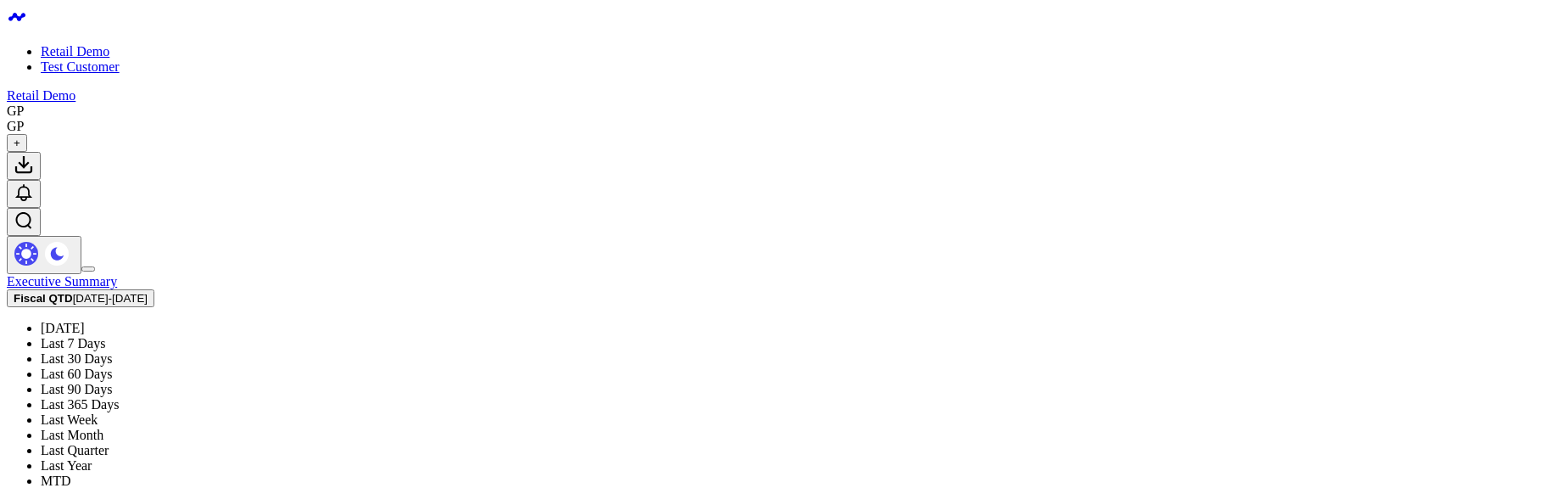
scroll to position [395, 0]
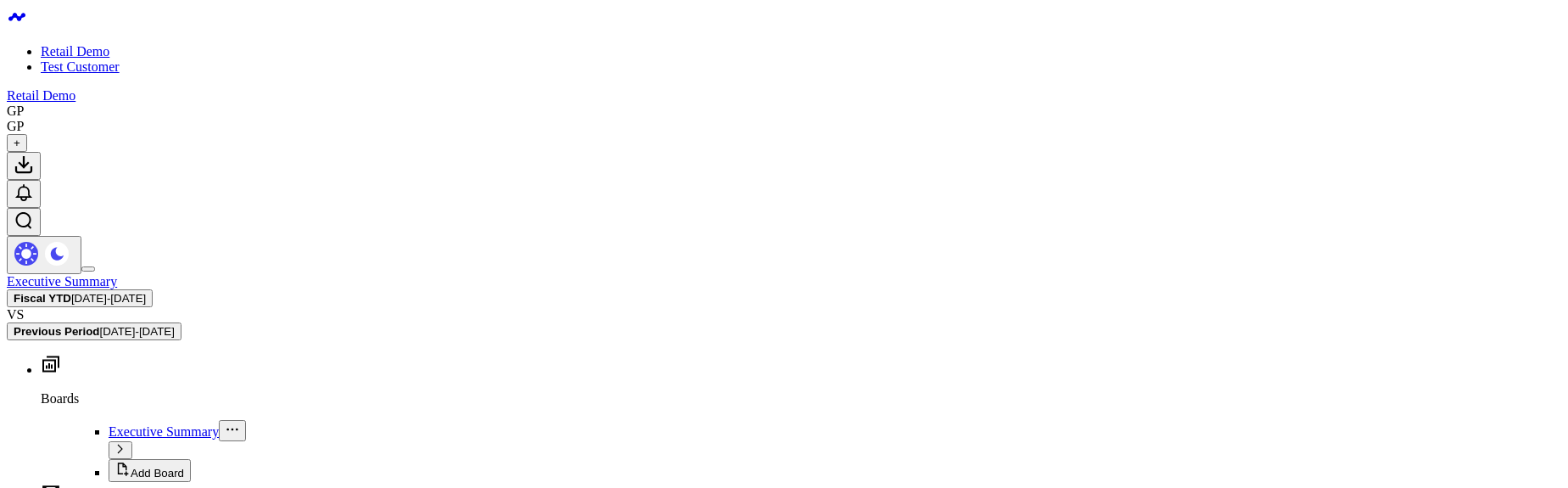
click at [146, 292] on span "03/04/25 - 09/03/25" at bounding box center [109, 298] width 74 height 13
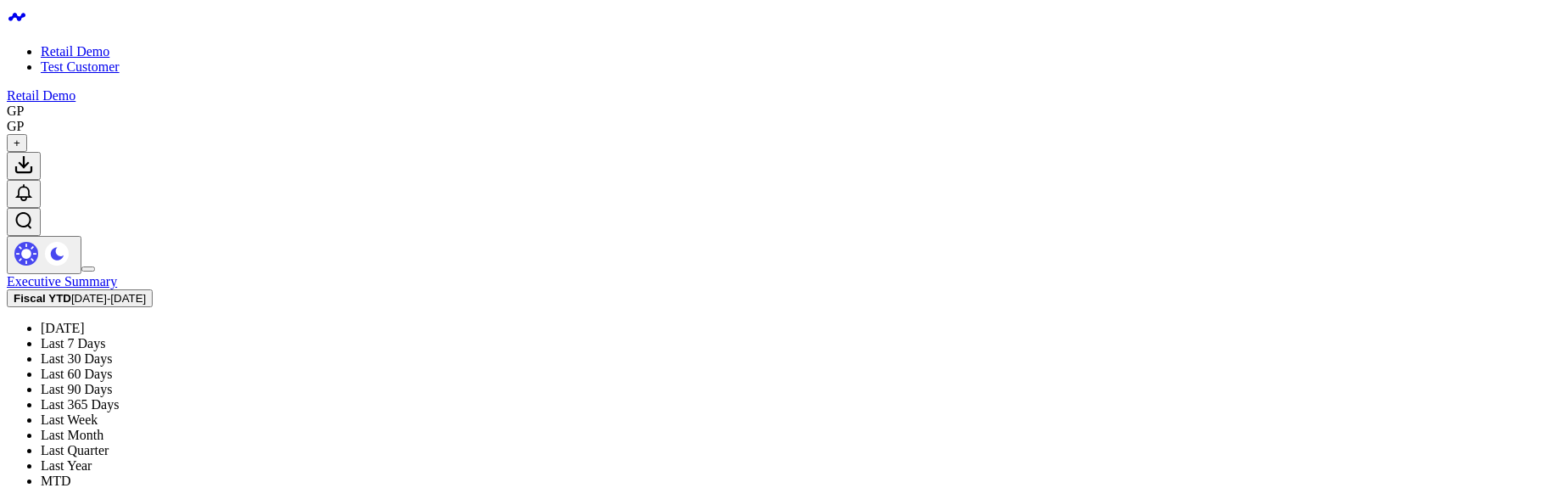
scroll to position [395, 0]
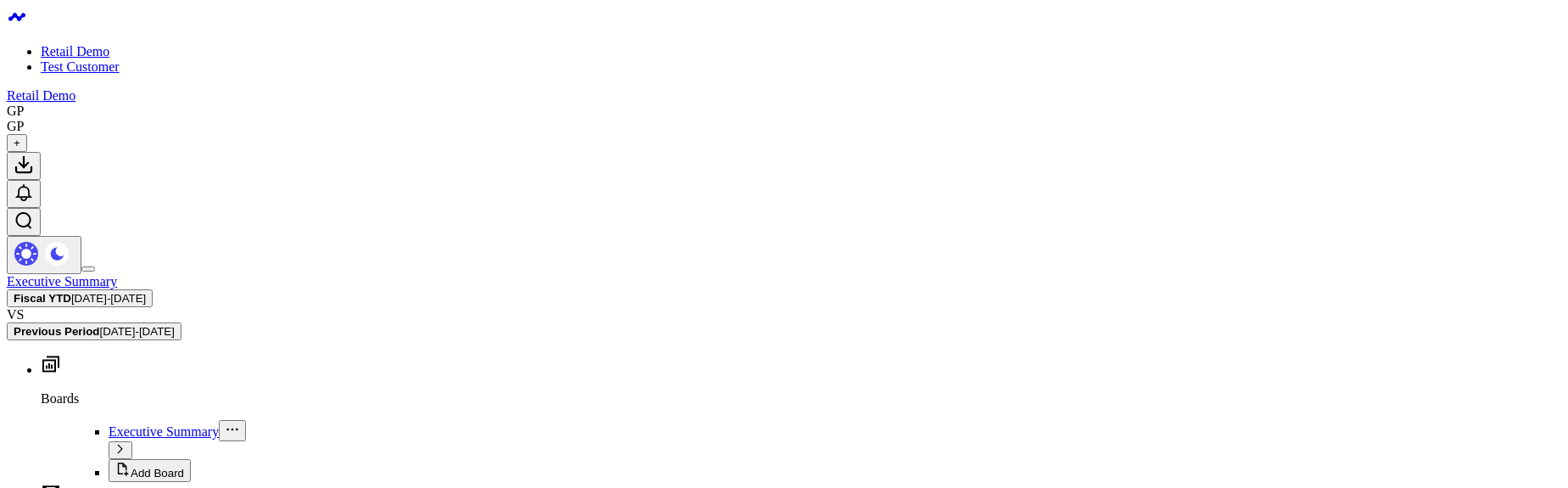
click at [146, 292] on span "[DATE] - [DATE]" at bounding box center [109, 298] width 74 height 13
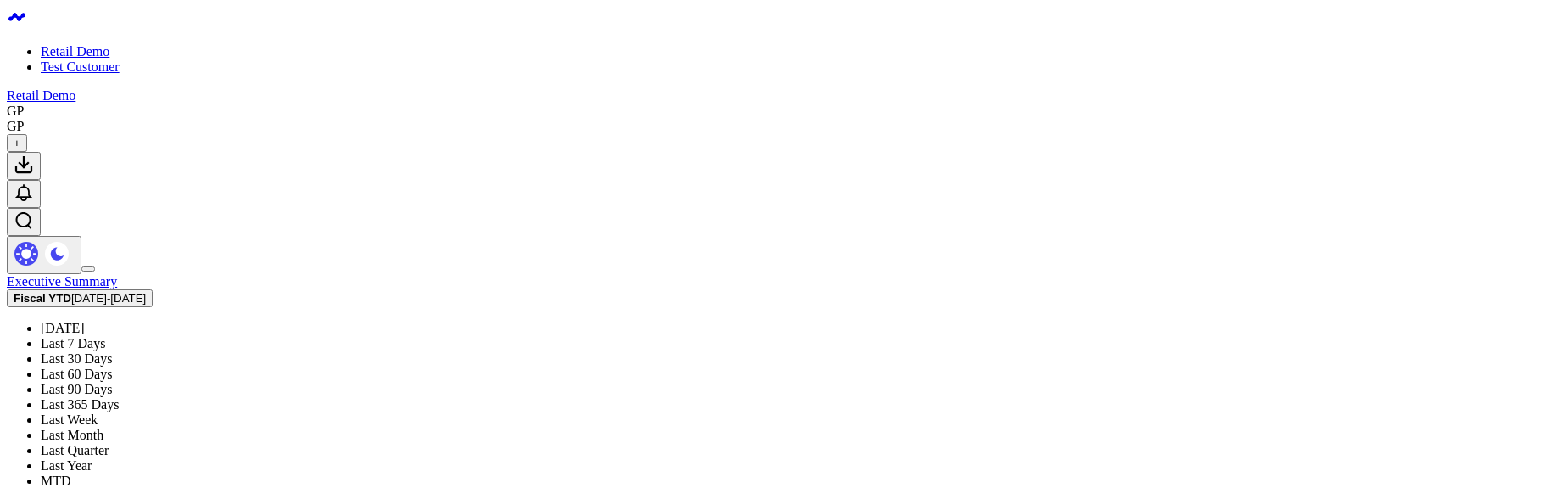
scroll to position [395, 0]
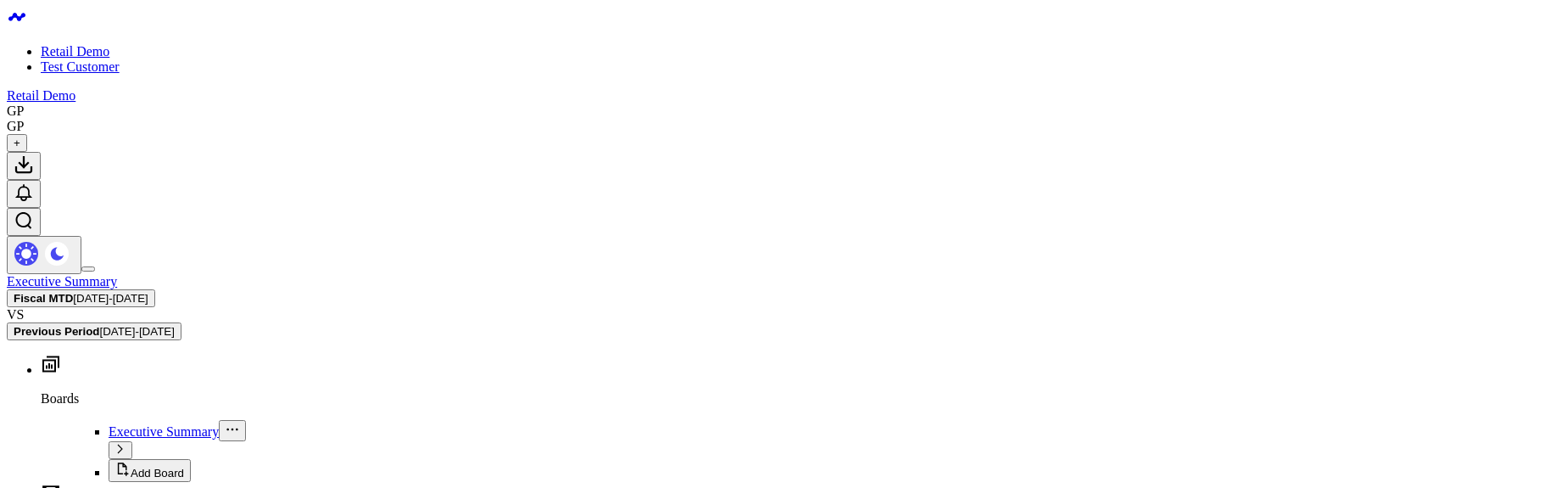
click at [147, 292] on span "[DATE] - [DATE]" at bounding box center [110, 298] width 74 height 13
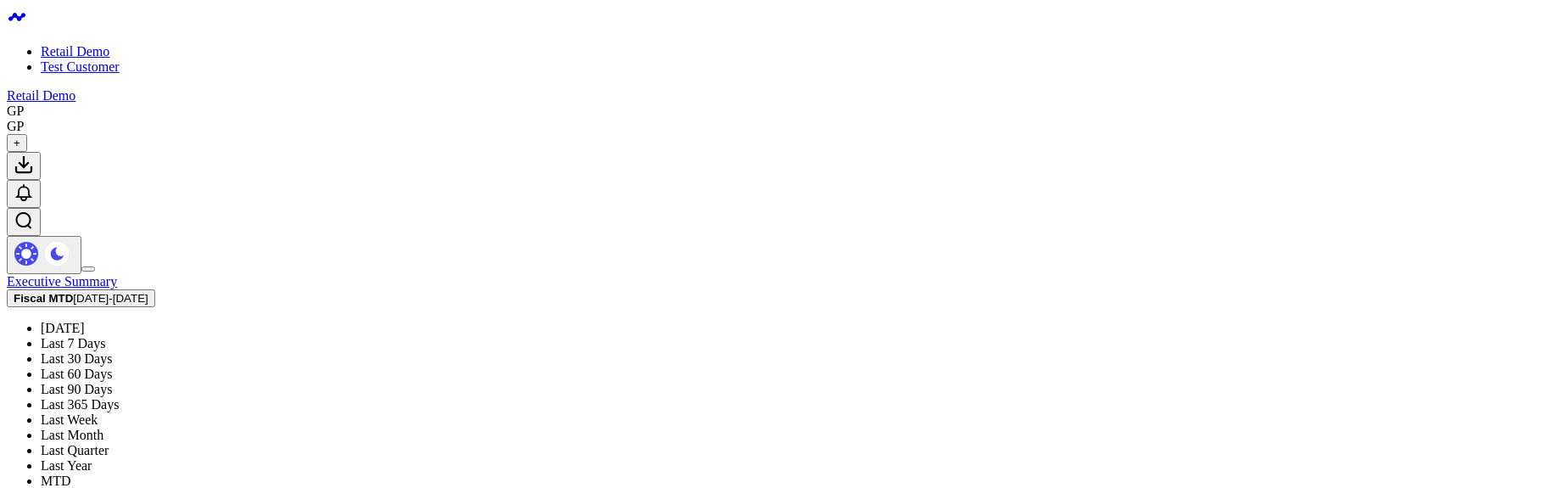
scroll to position [204, 0]
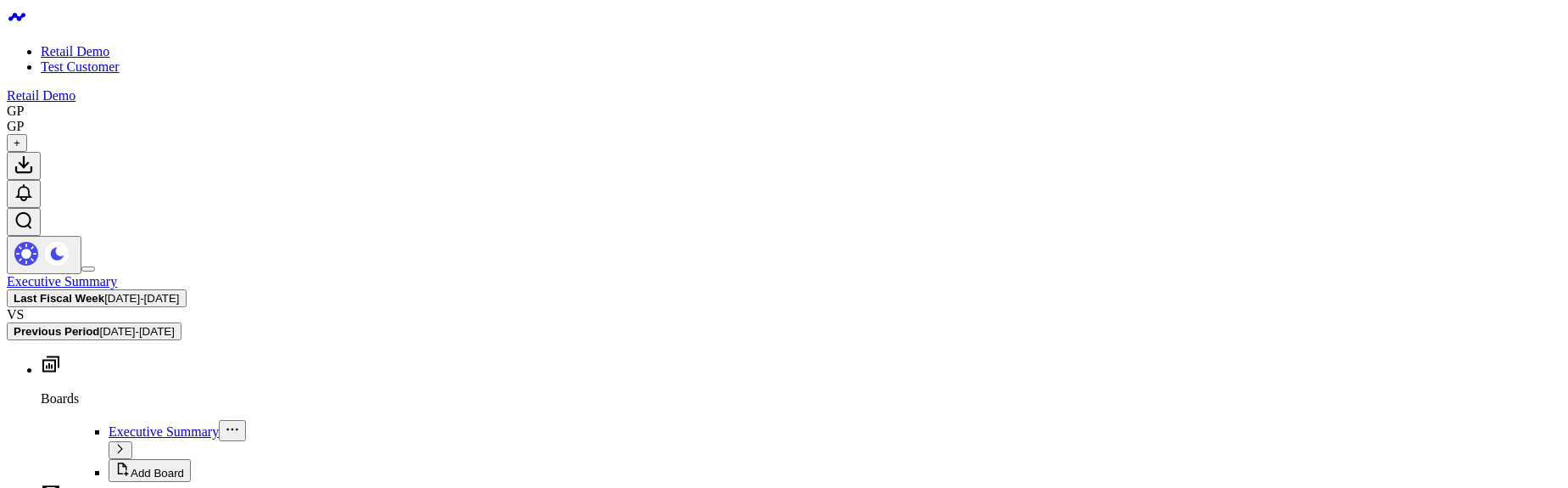
click at [104, 292] on b "Last Fiscal Week" at bounding box center [59, 298] width 90 height 13
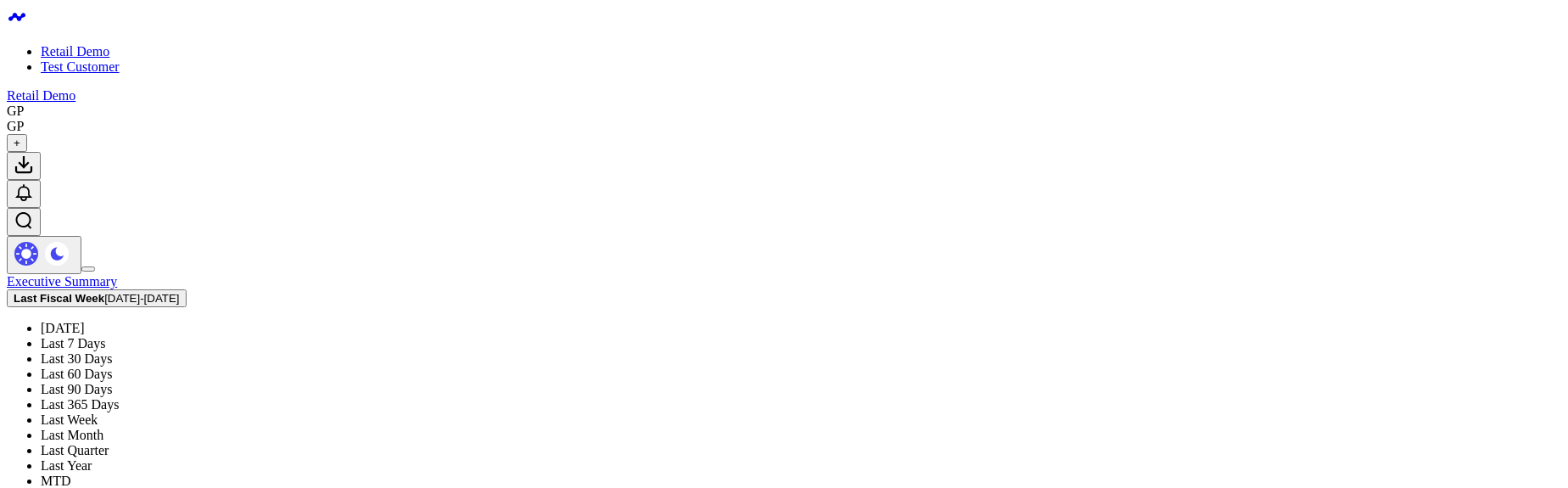
scroll to position [67, 0]
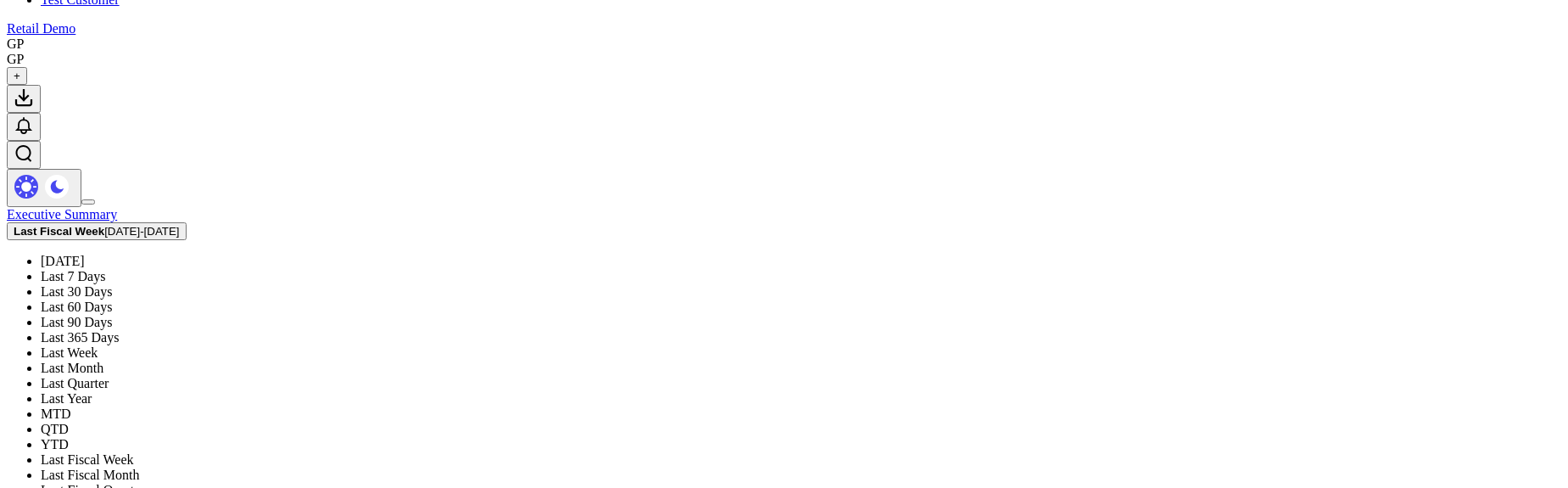
click at [139, 467] on link "Last Fiscal Month" at bounding box center [90, 474] width 99 height 14
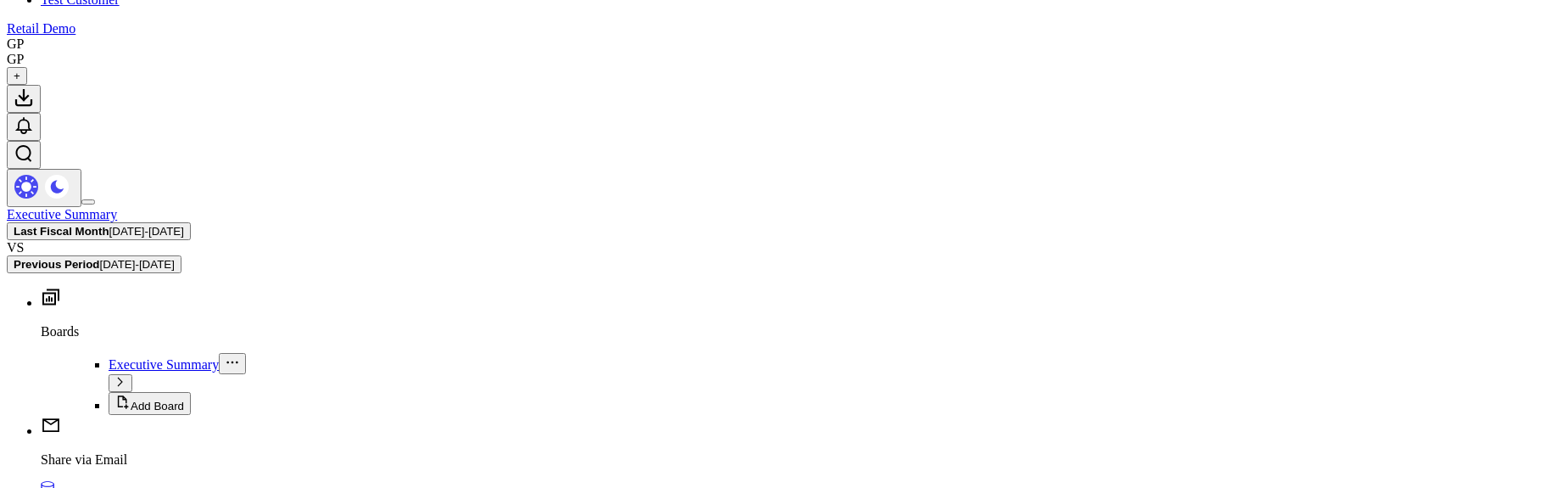
click at [184, 225] on span "07/15/25 - 08/14/25" at bounding box center [147, 231] width 74 height 13
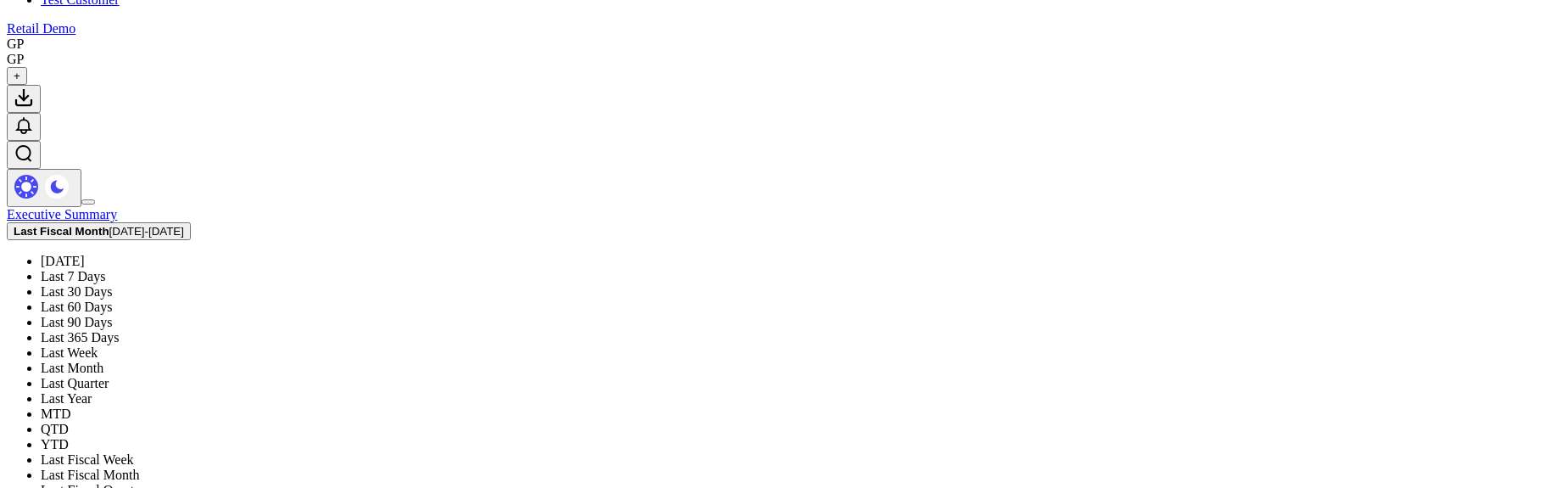
scroll to position [395, 0]
click at [145, 483] on link "Last Fiscal Quarter" at bounding box center [92, 490] width 104 height 14
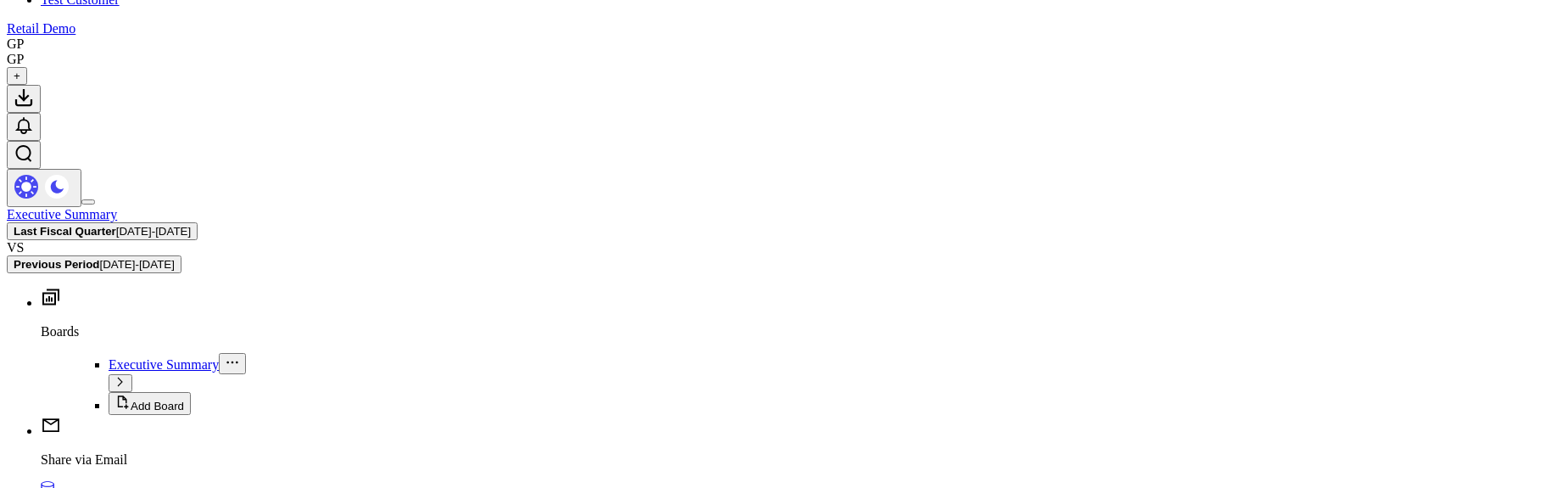
click at [191, 225] on span "05/15/25 - 08/14/25" at bounding box center [153, 231] width 74 height 13
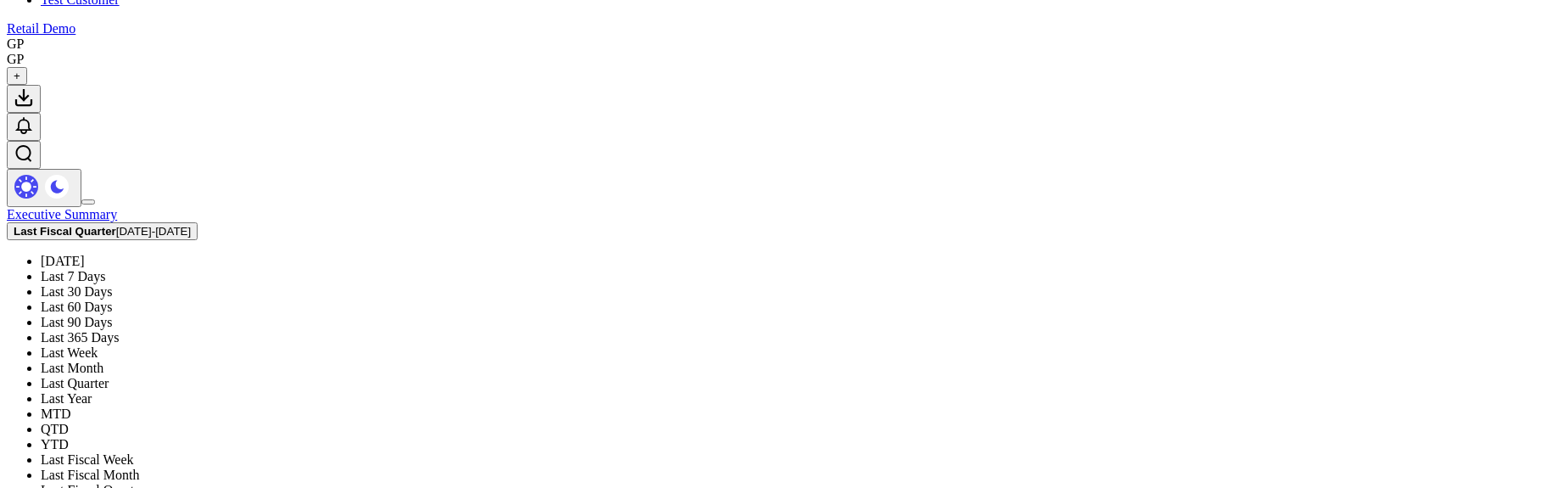
scroll to position [395, 0]
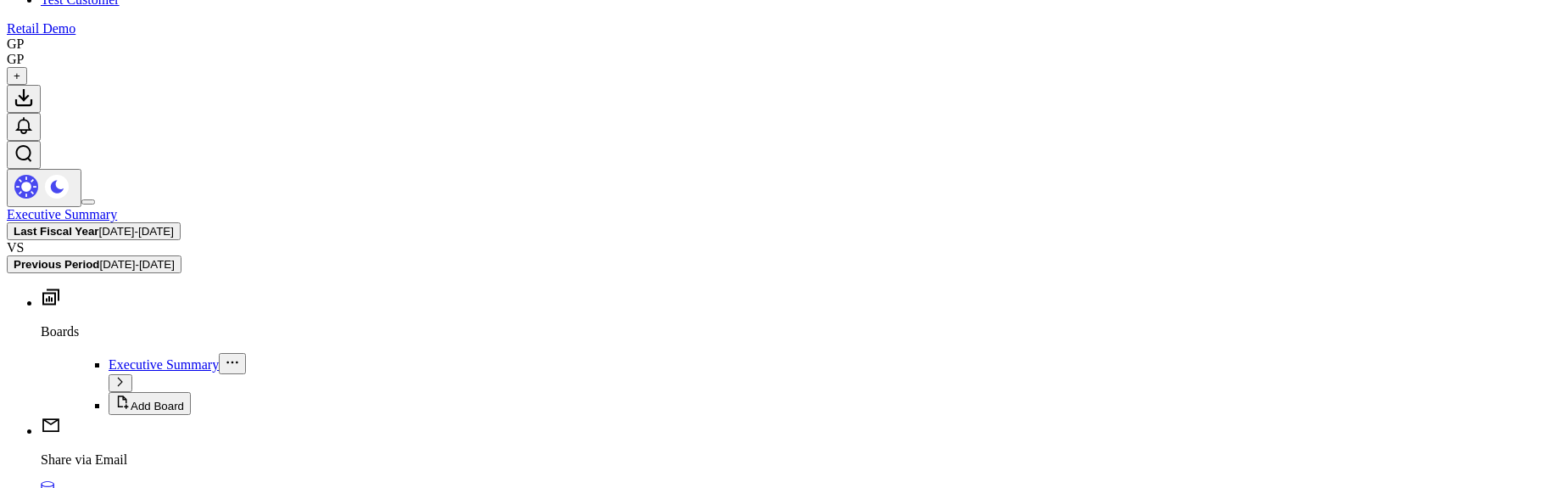
click at [174, 225] on span "02/15/24 - 02/14/25" at bounding box center [137, 231] width 74 height 13
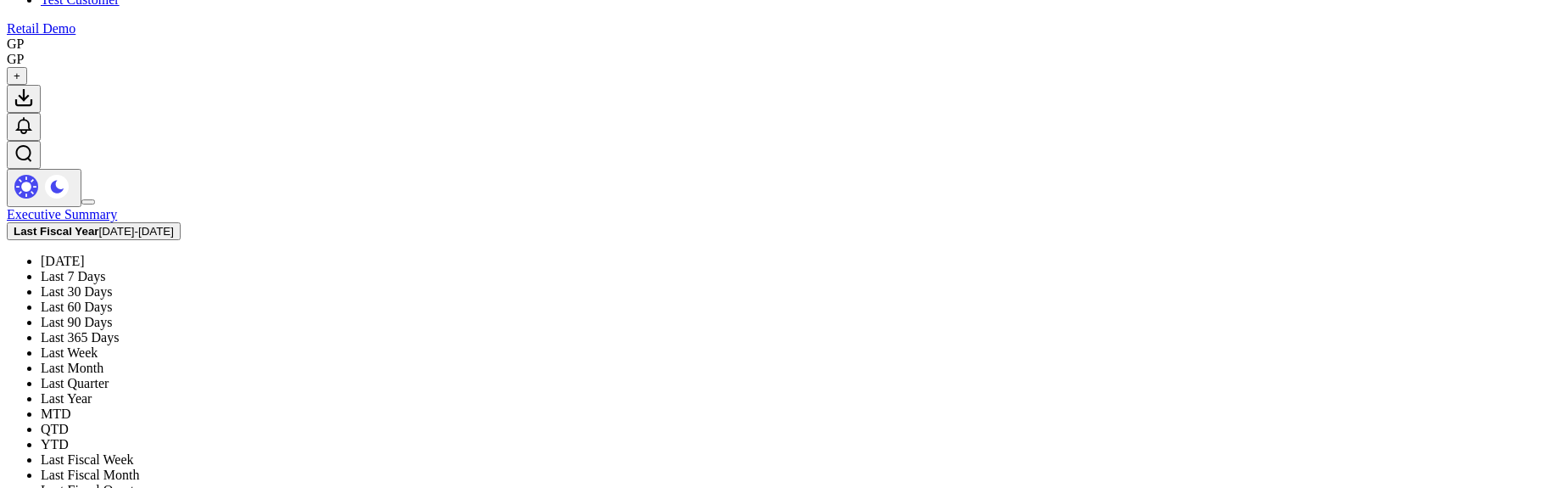
scroll to position [395, 0]
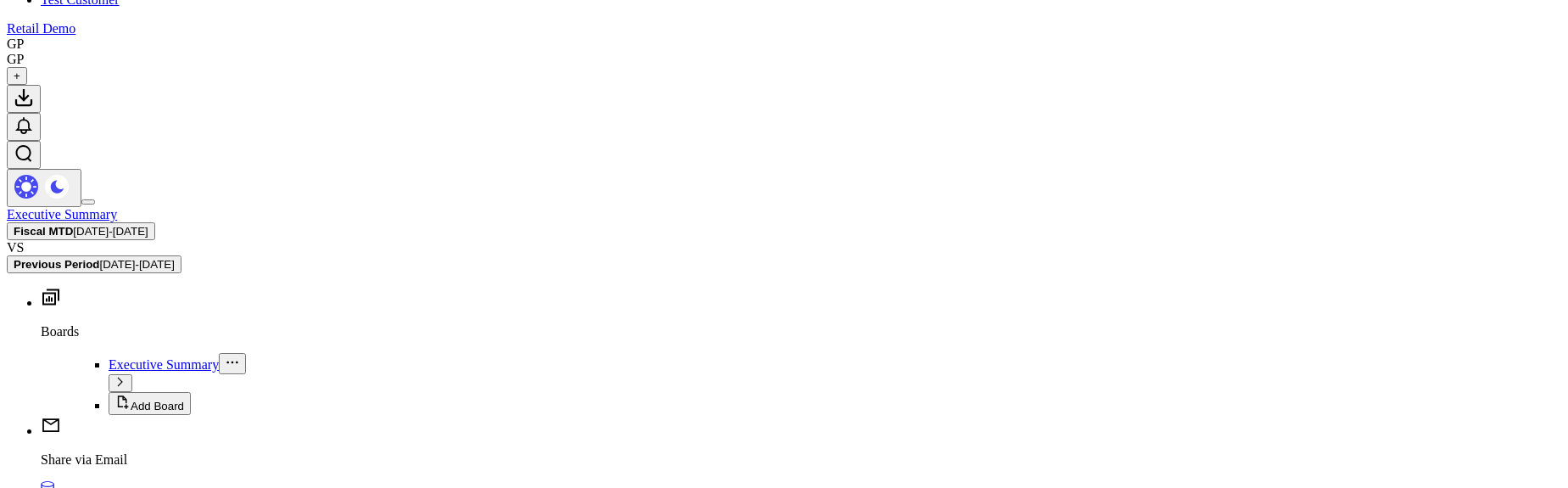
click at [147, 225] on span "08/15/25 - 09/04/25" at bounding box center [110, 231] width 74 height 13
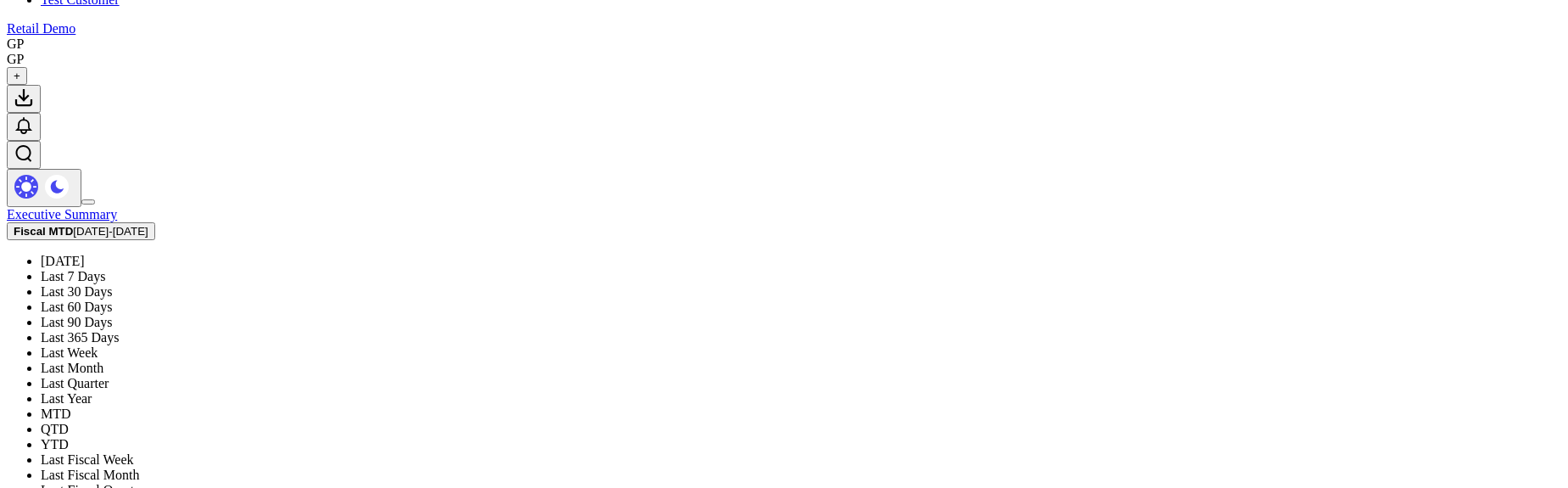
scroll to position [395, 0]
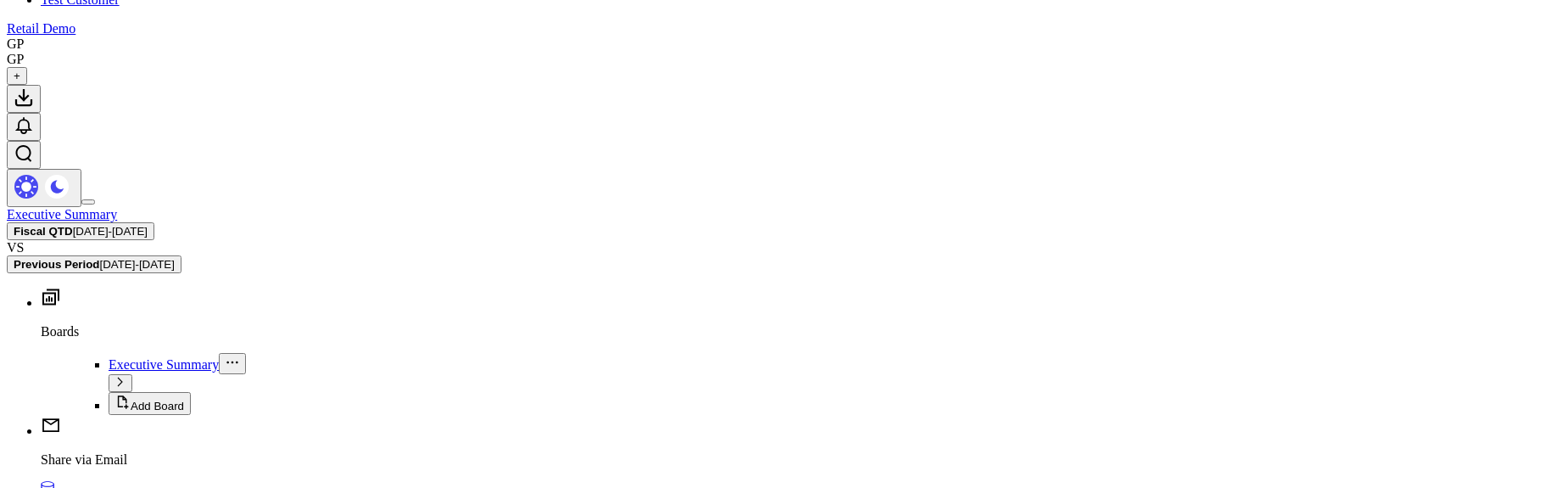
click at [147, 225] on span "08/15/25 - 09/03/25" at bounding box center [110, 231] width 74 height 13
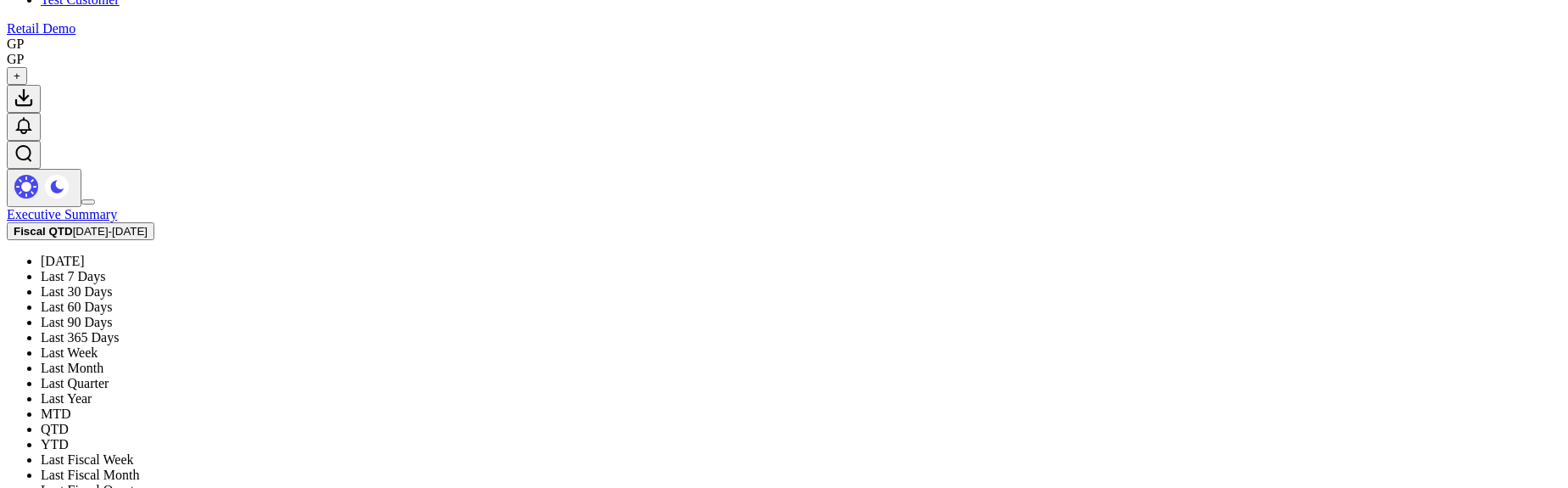
scroll to position [395, 0]
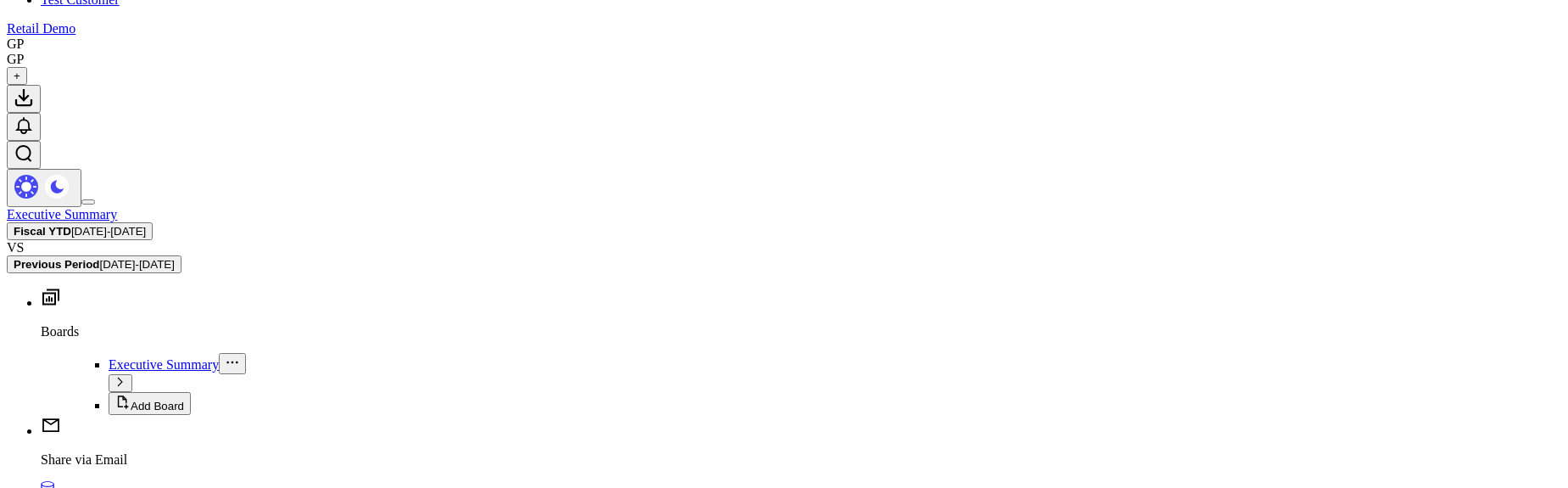
click at [100, 258] on b "Previous Period" at bounding box center [56, 264] width 86 height 13
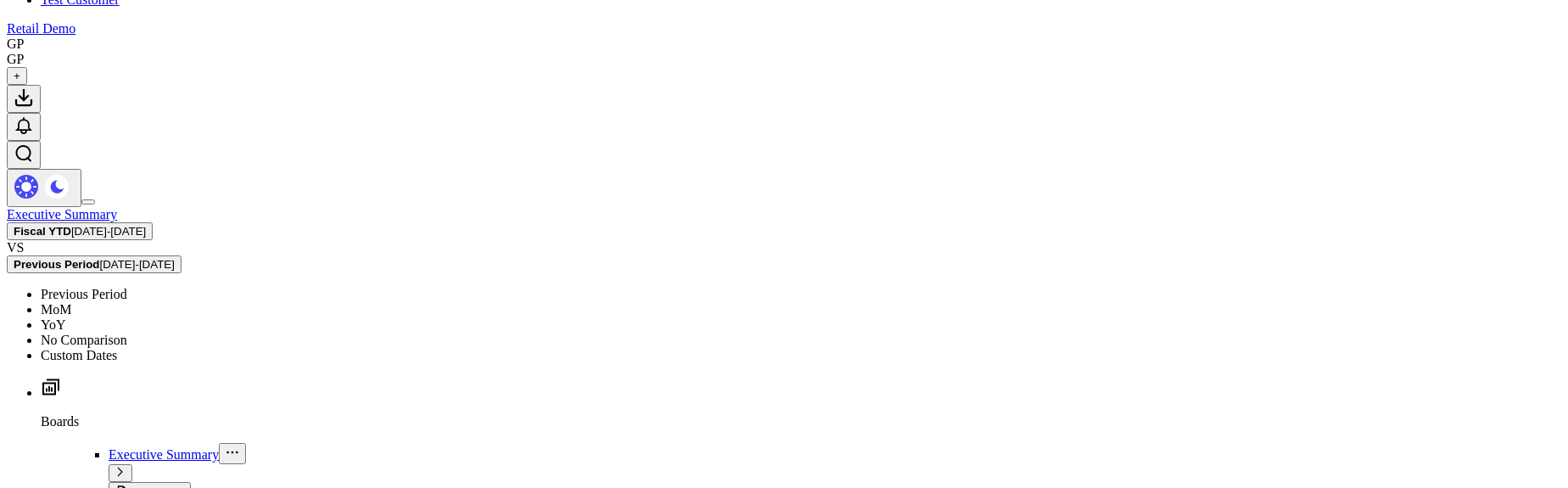
click at [71, 302] on link "MoM" at bounding box center [56, 310] width 31 height 14
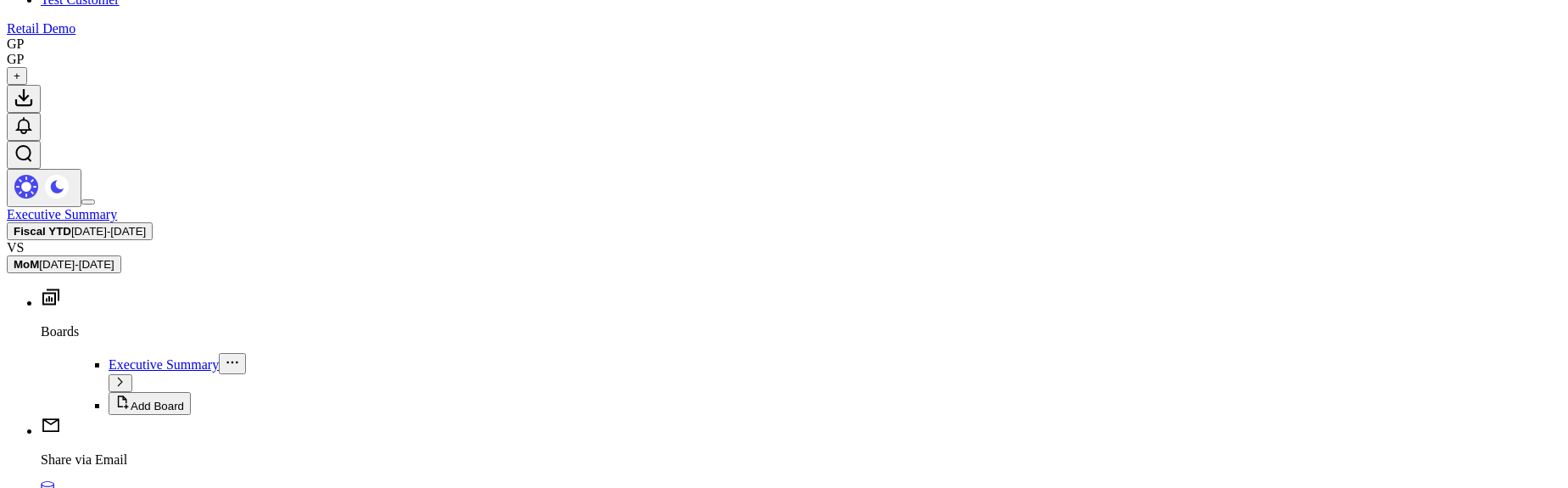
click at [114, 258] on span "01/15/25 - 08/03/25" at bounding box center [76, 264] width 74 height 13
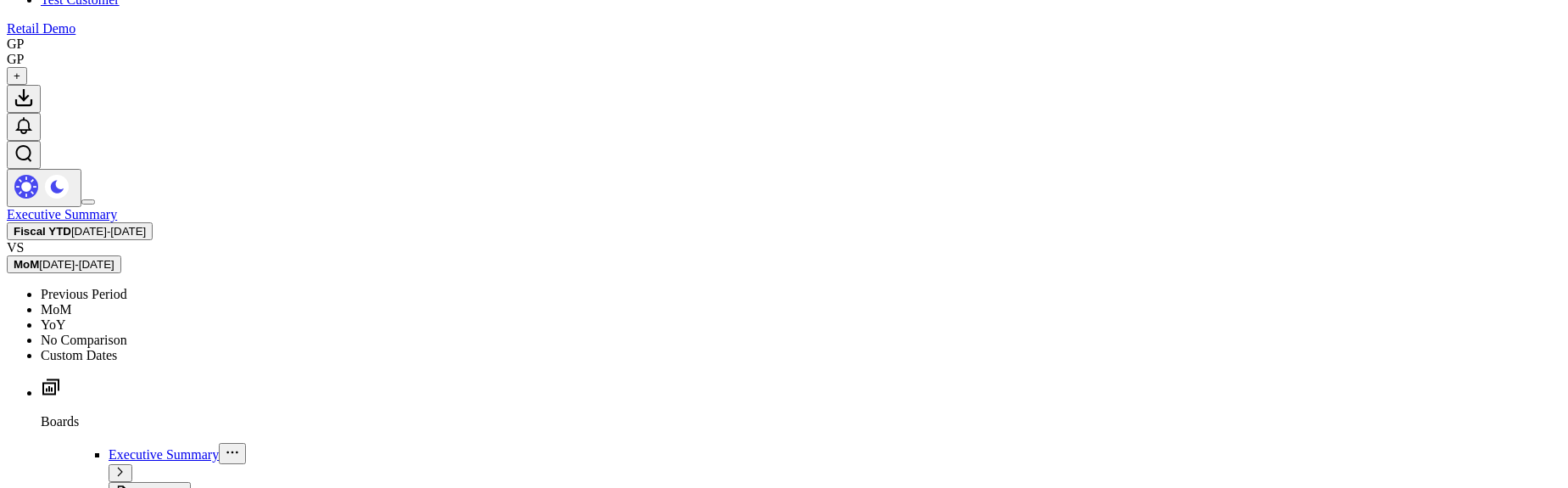
click at [66, 317] on link "YoY" at bounding box center [53, 324] width 25 height 14
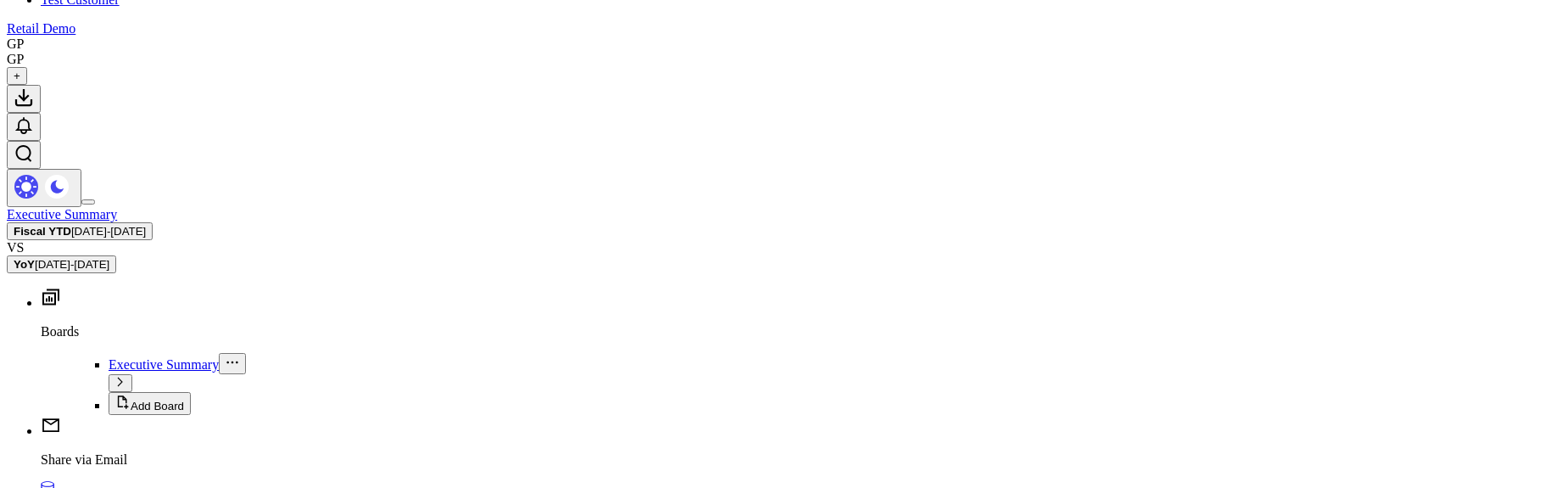
click at [1261, 207] on div "Executive Summary Fiscal YTD 02/15/25 - 09/03/25 VS YoY 02/15/24 - 09/03/24" at bounding box center [784, 240] width 1554 height 66
click at [146, 225] on span "02/15/25 - 09/03/25" at bounding box center [109, 231] width 74 height 13
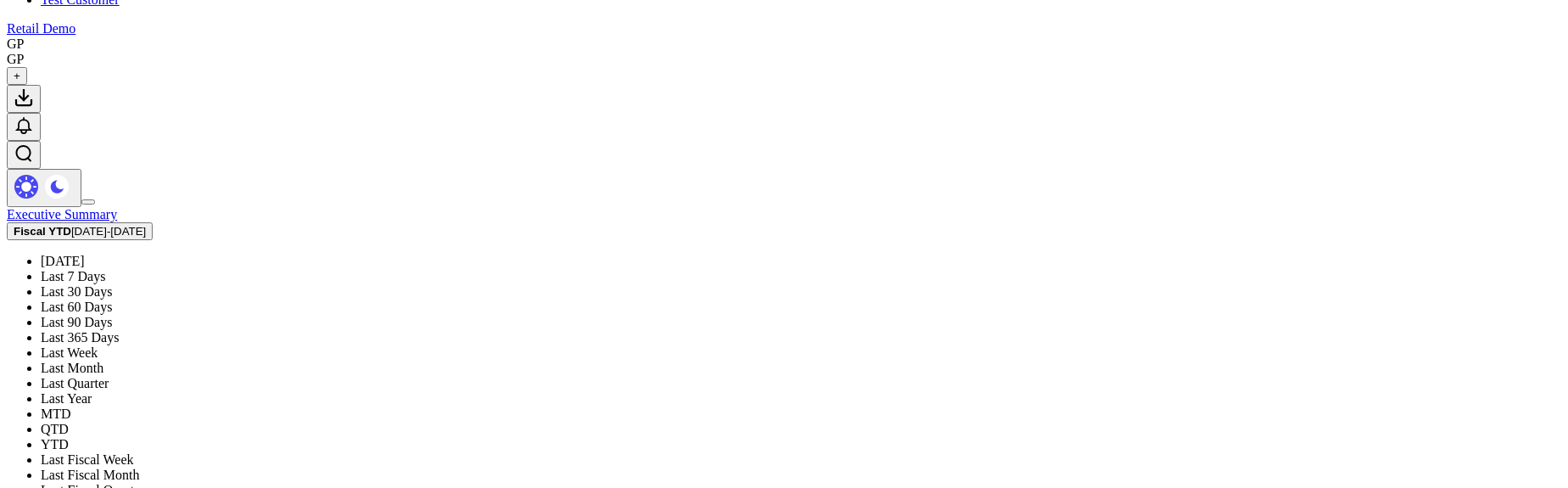
scroll to position [204, 0]
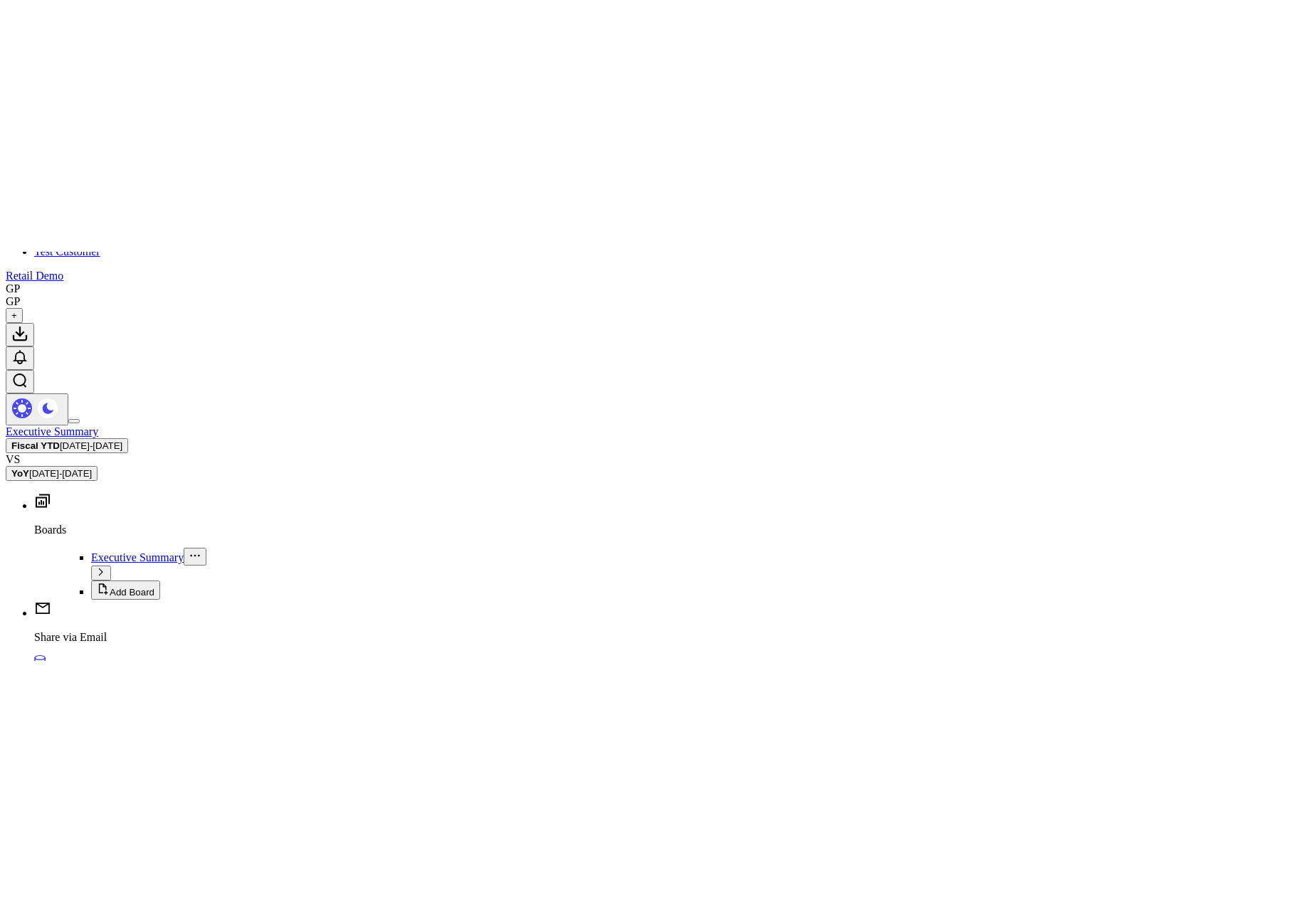
scroll to position [0, 0]
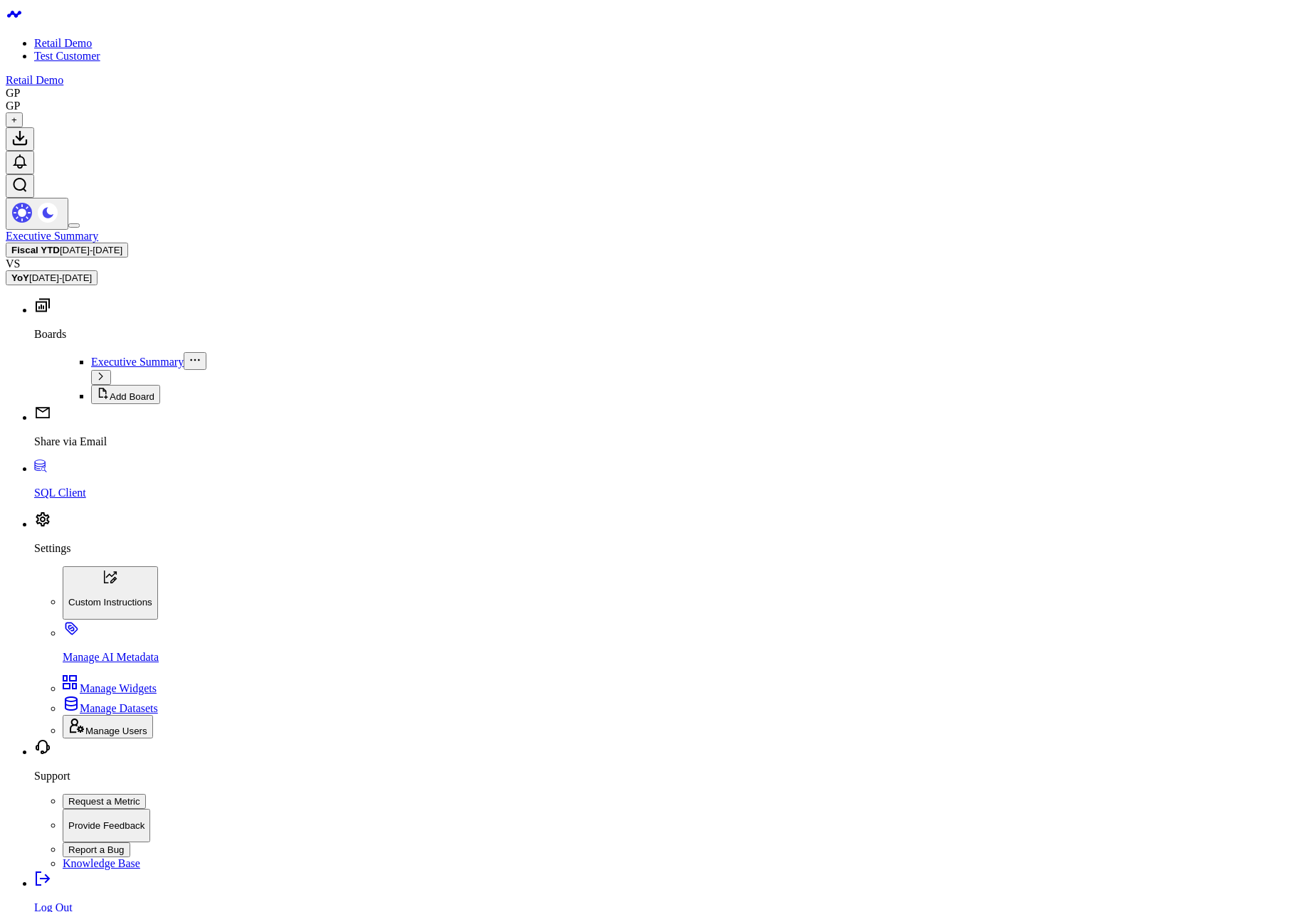
click at [52, 409] on p "Settings" at bounding box center [672, 548] width 1276 height 13
click at [122, 245] on span "01/01/25 - 09/03/25" at bounding box center [91, 250] width 62 height 11
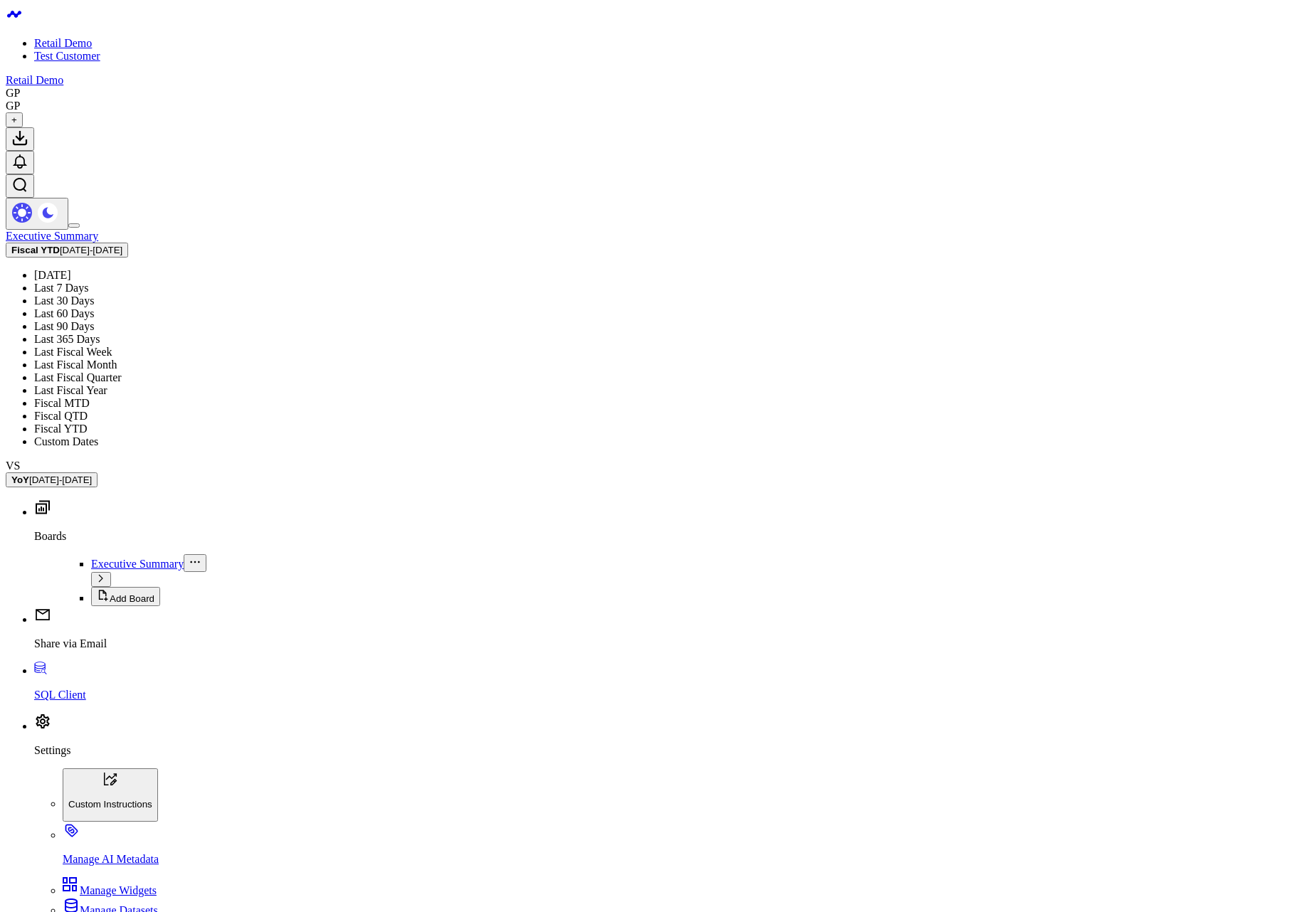
click at [112, 346] on link "Last Fiscal Week" at bounding box center [73, 352] width 78 height 12
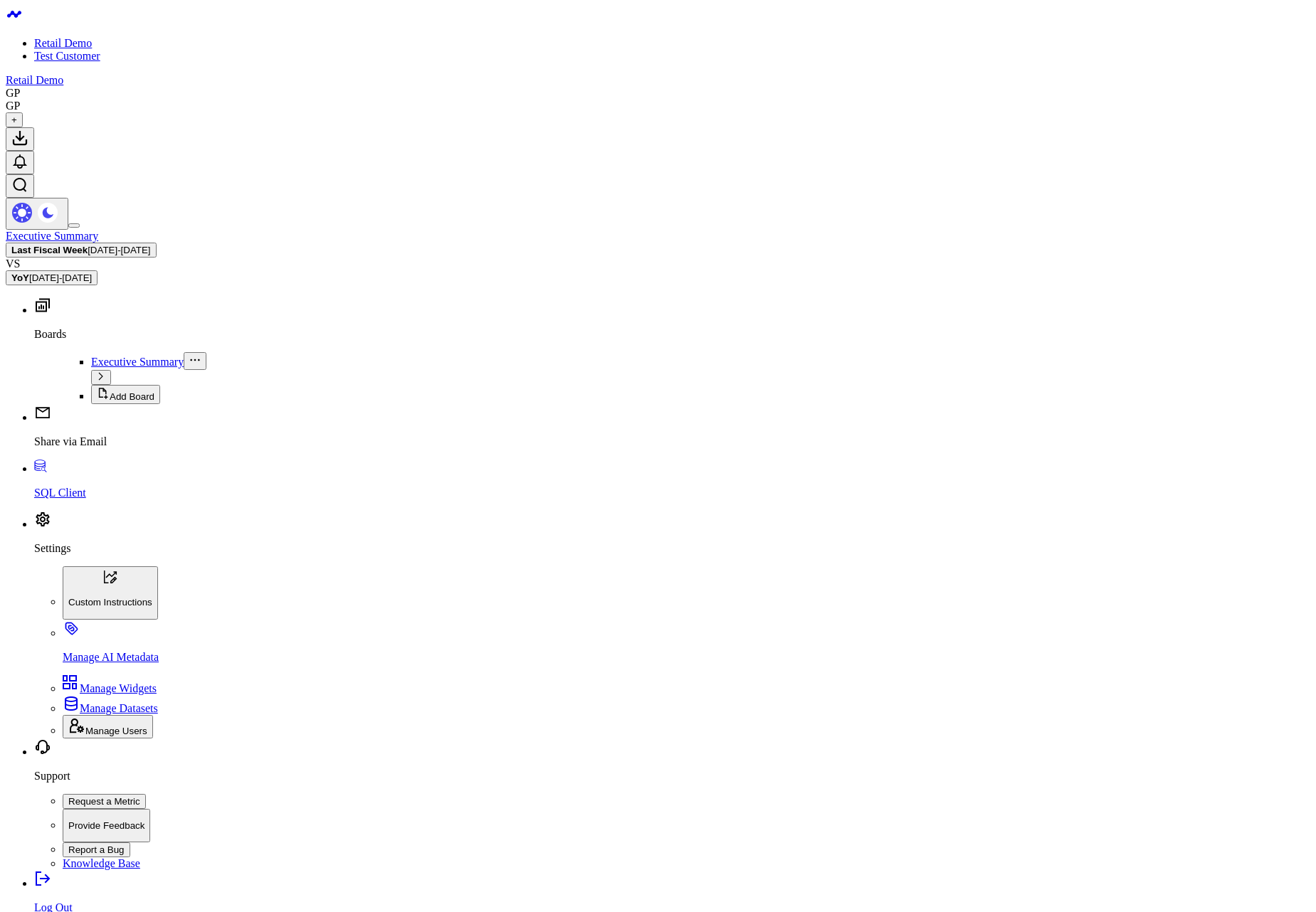
click at [87, 245] on b "Last Fiscal Week" at bounding box center [49, 250] width 76 height 11
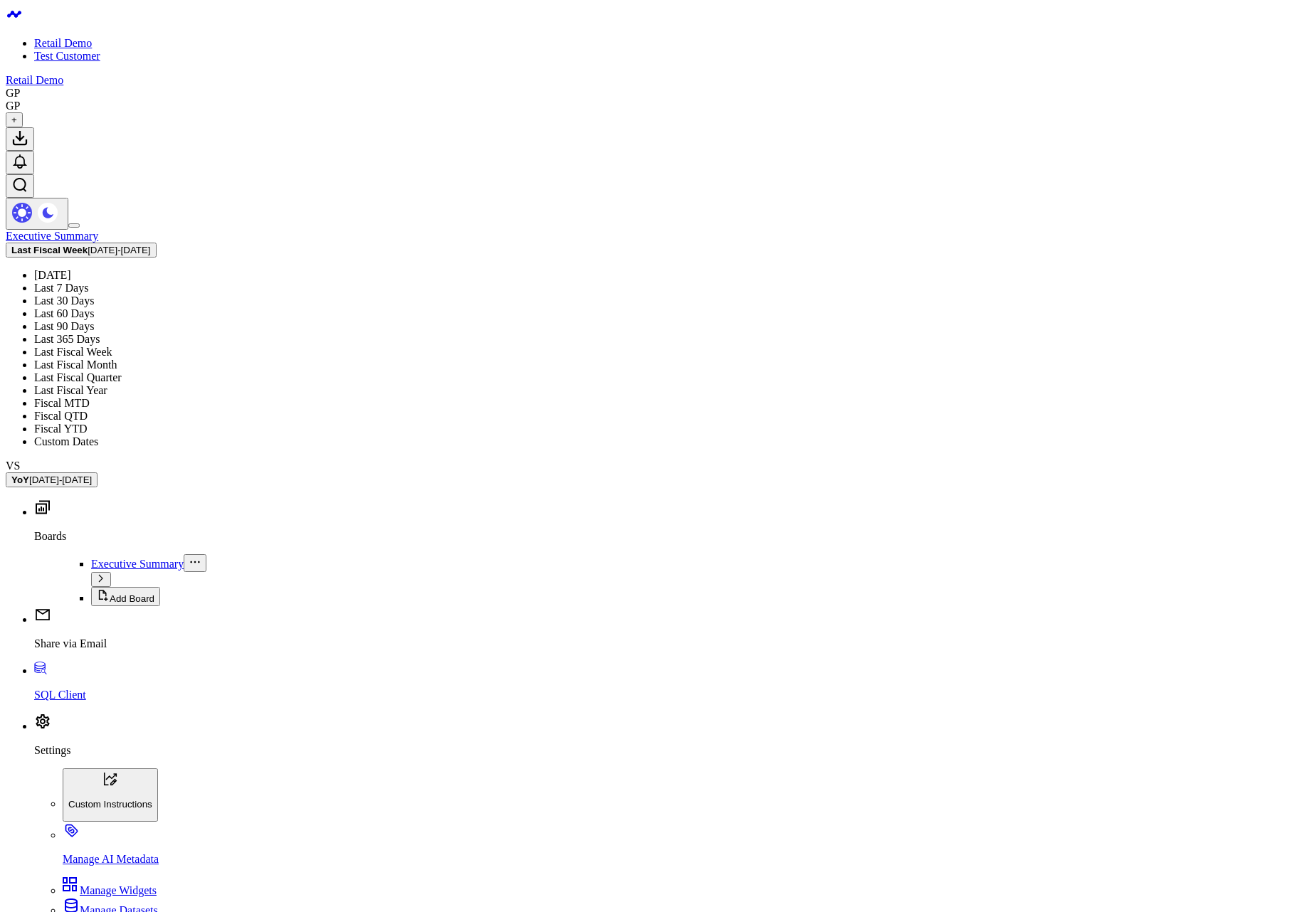
click at [117, 358] on link "Last Fiscal Month" at bounding box center [75, 364] width 83 height 12
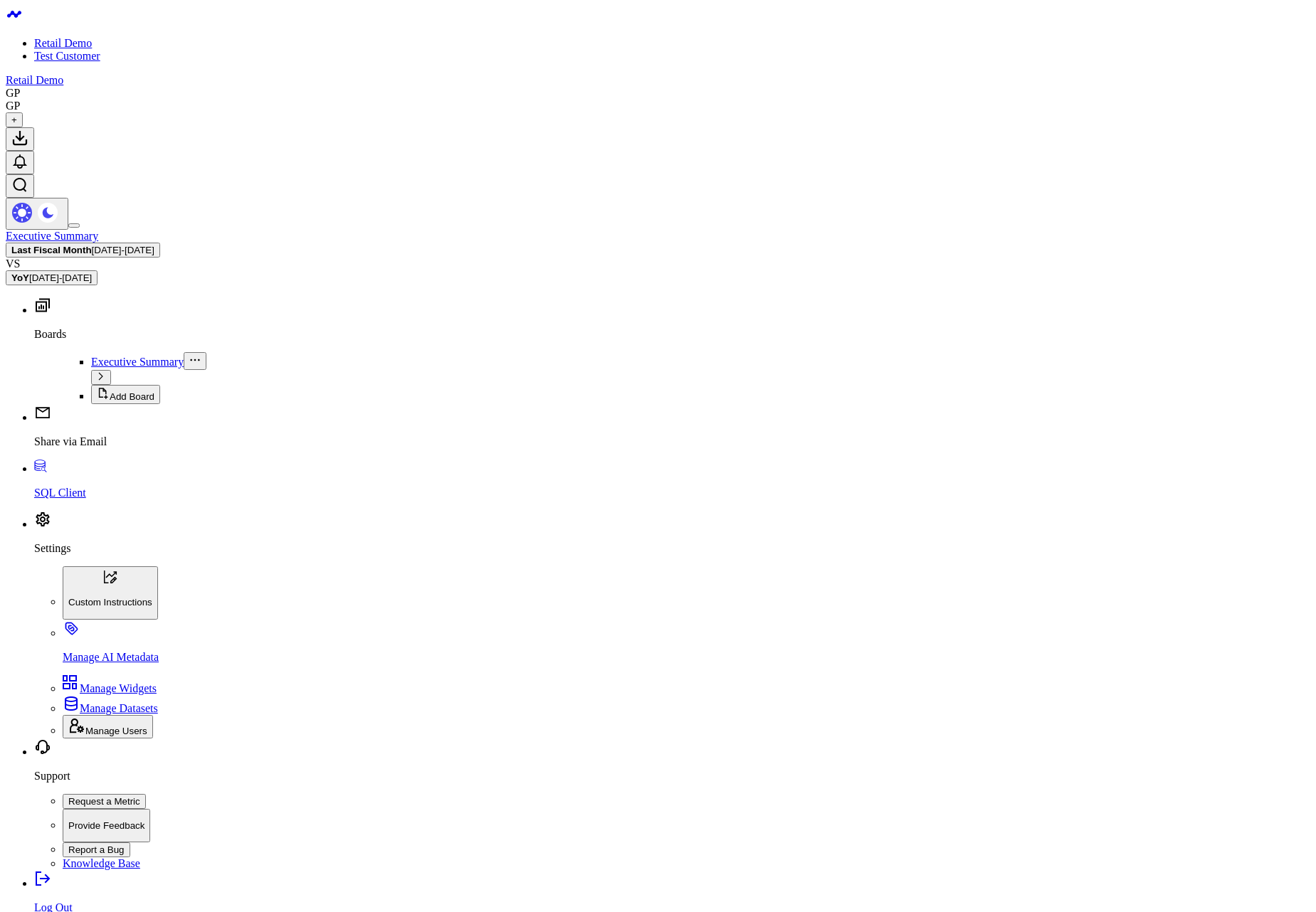
click at [92, 245] on b "Last Fiscal Month" at bounding box center [52, 250] width 80 height 11
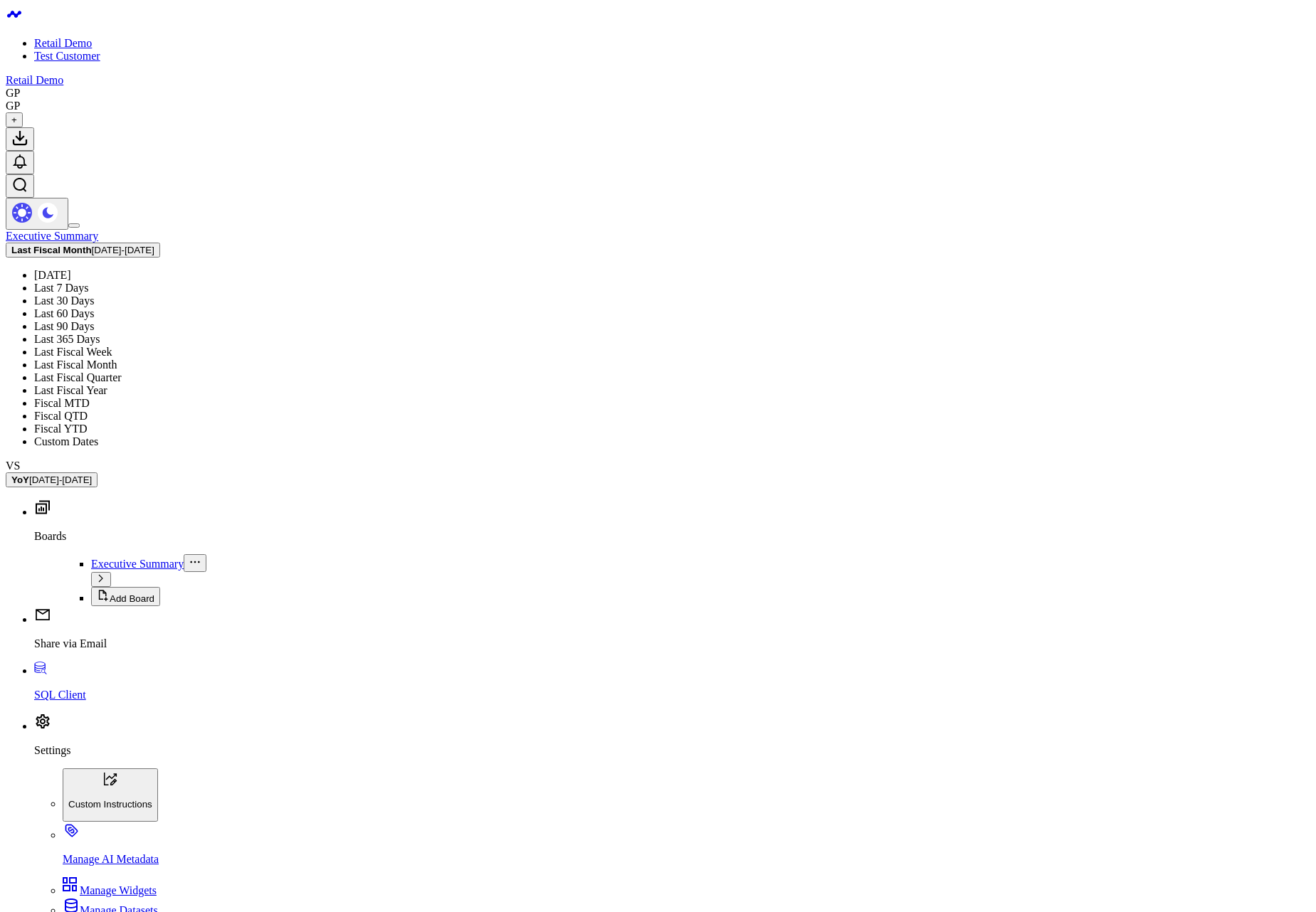
click at [117, 358] on link "Last Fiscal Month" at bounding box center [75, 364] width 83 height 12
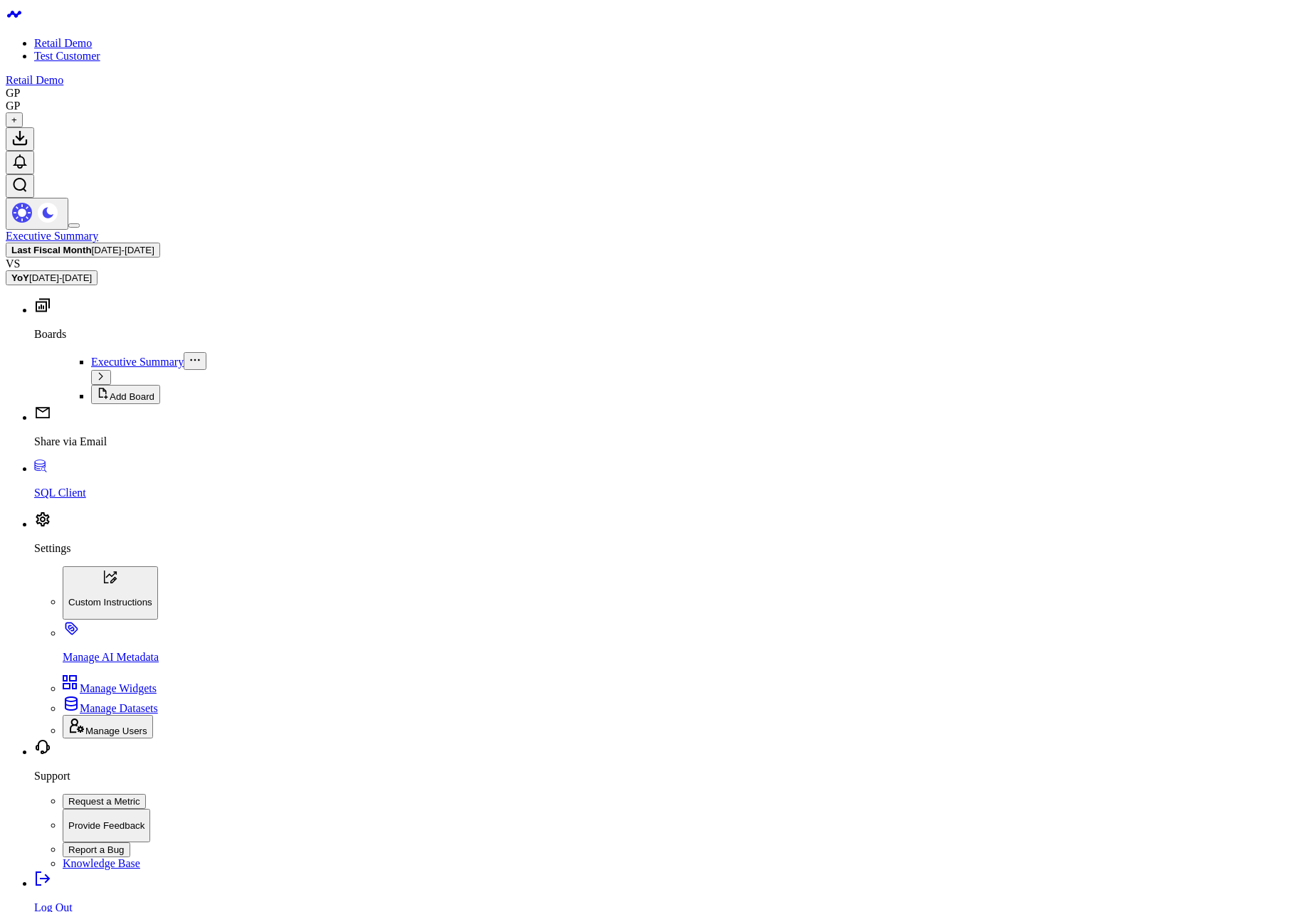
click at [154, 245] on span "[DATE] - [DATE]" at bounding box center [123, 250] width 62 height 11
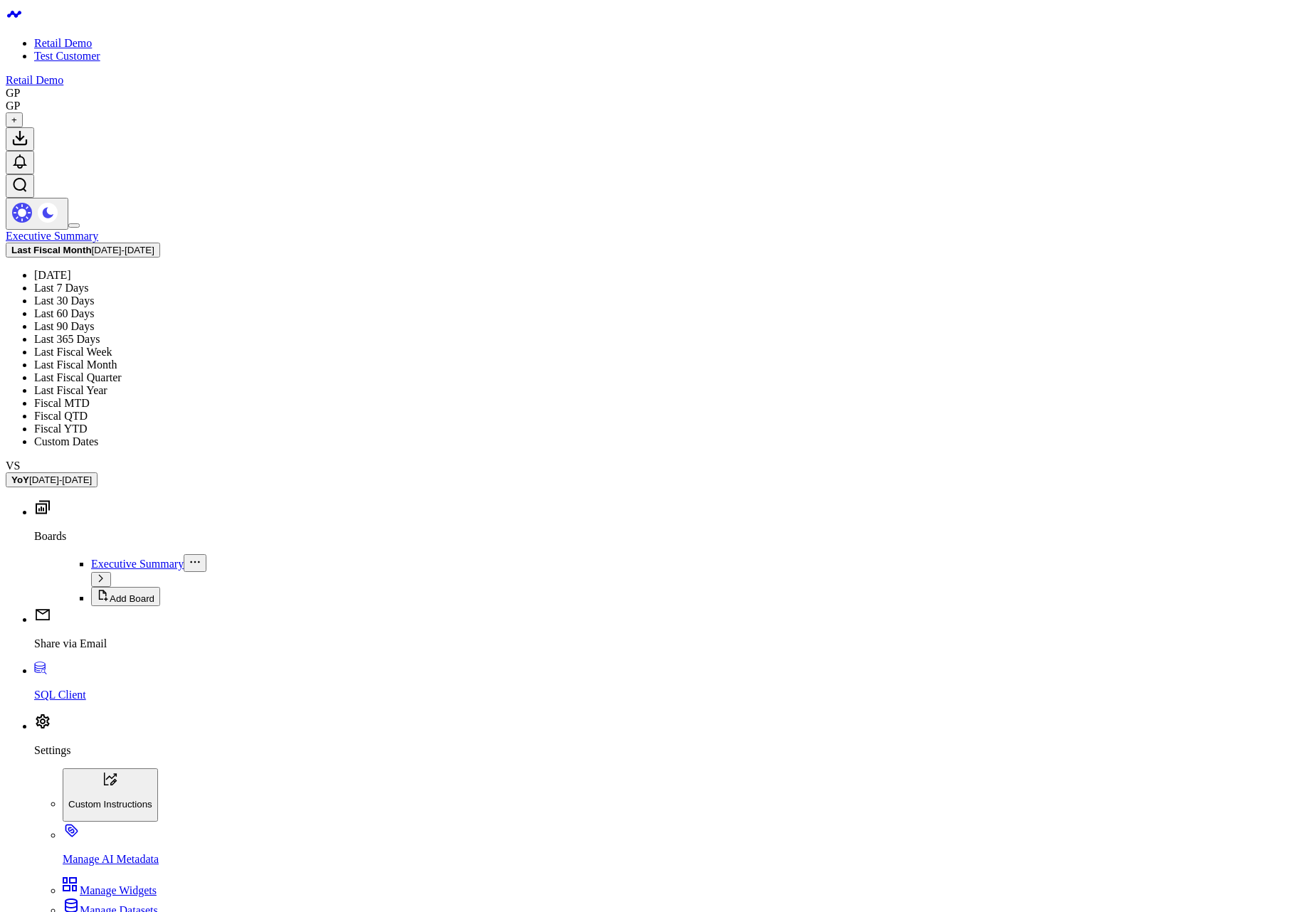
click at [94, 320] on link "Last 90 Days" at bounding box center [64, 327] width 60 height 12
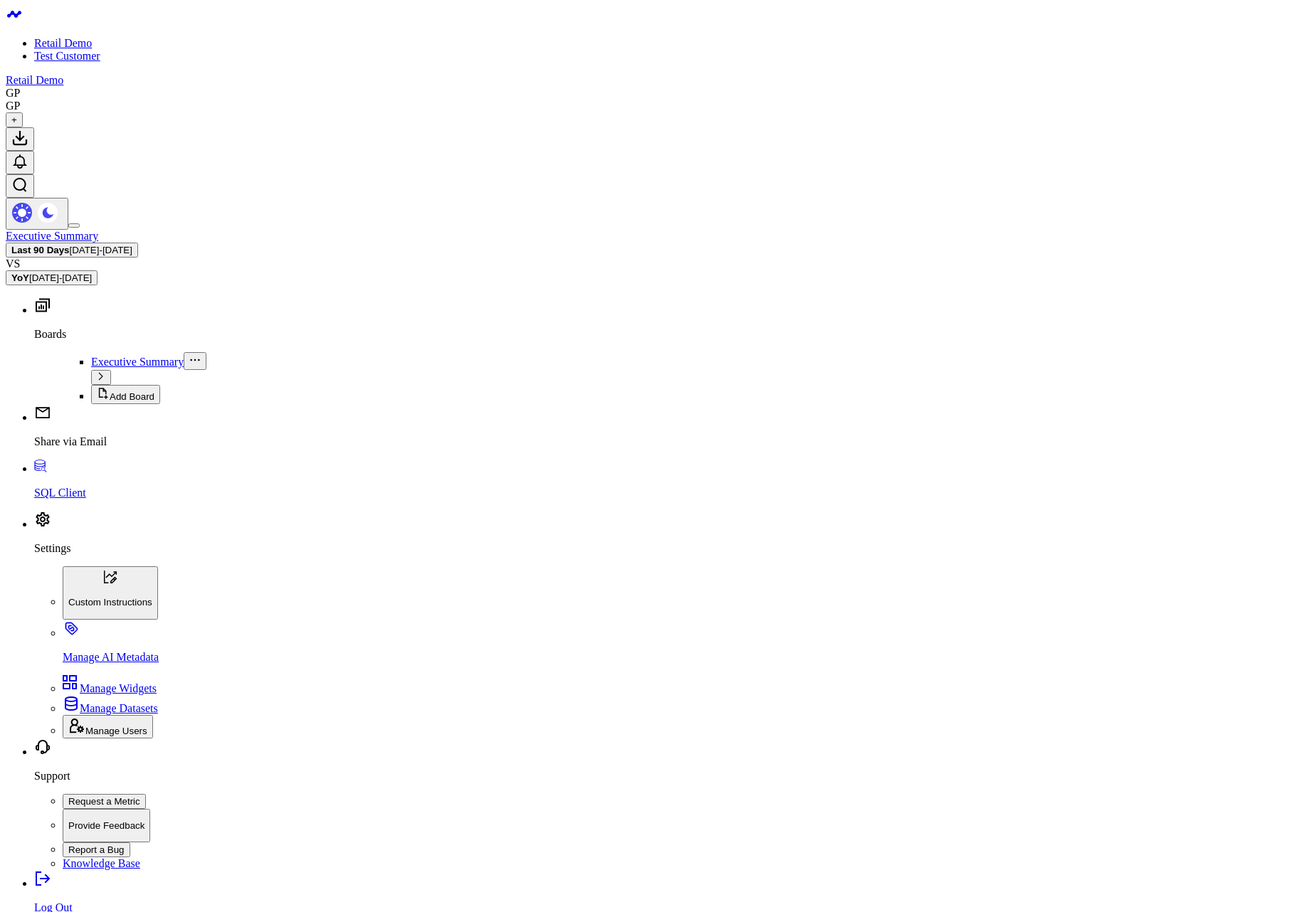
click at [132, 245] on span "[DATE] - [DATE]" at bounding box center [101, 250] width 62 height 11
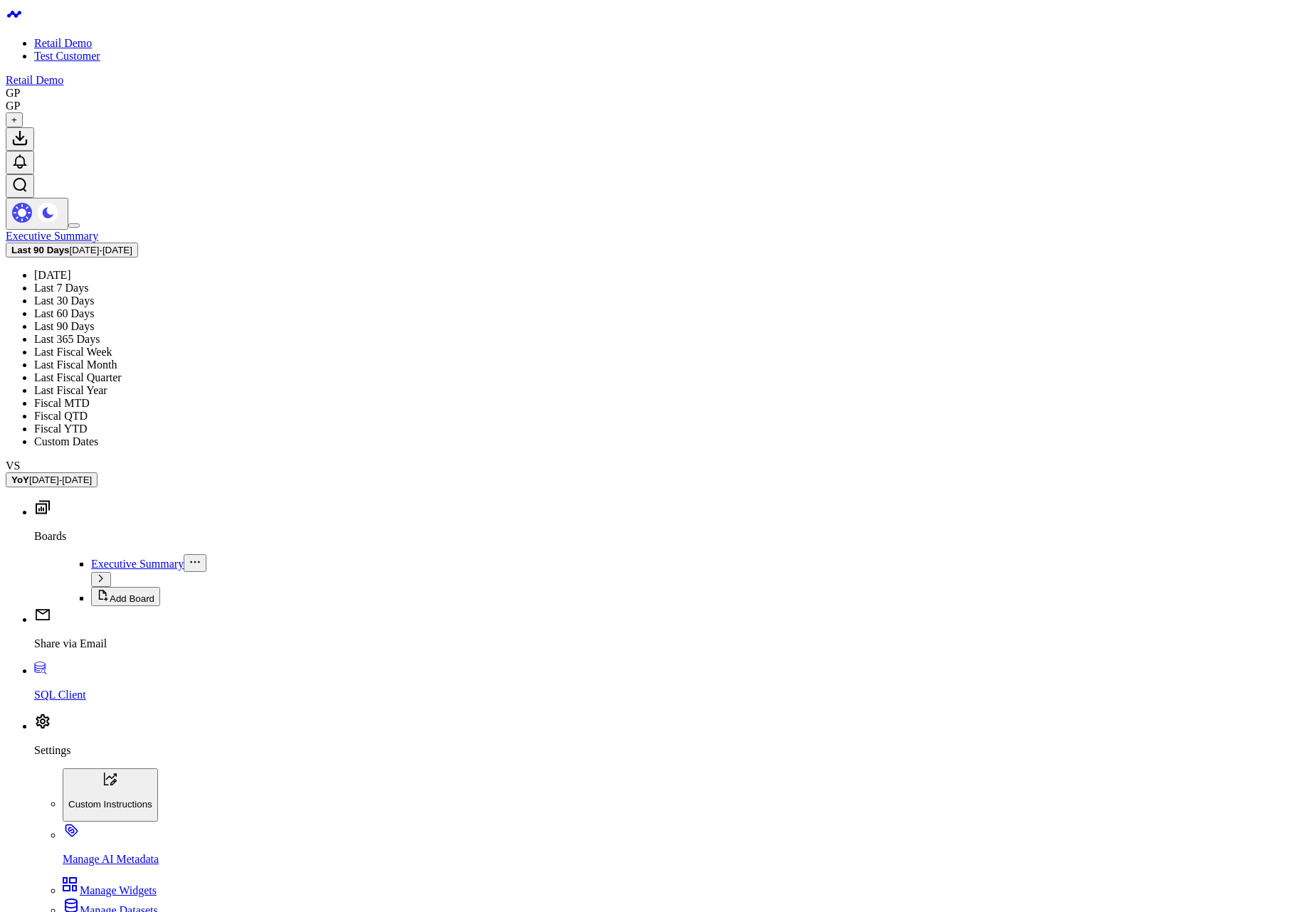
click at [112, 346] on link "Last Fiscal Week" at bounding box center [73, 352] width 78 height 12
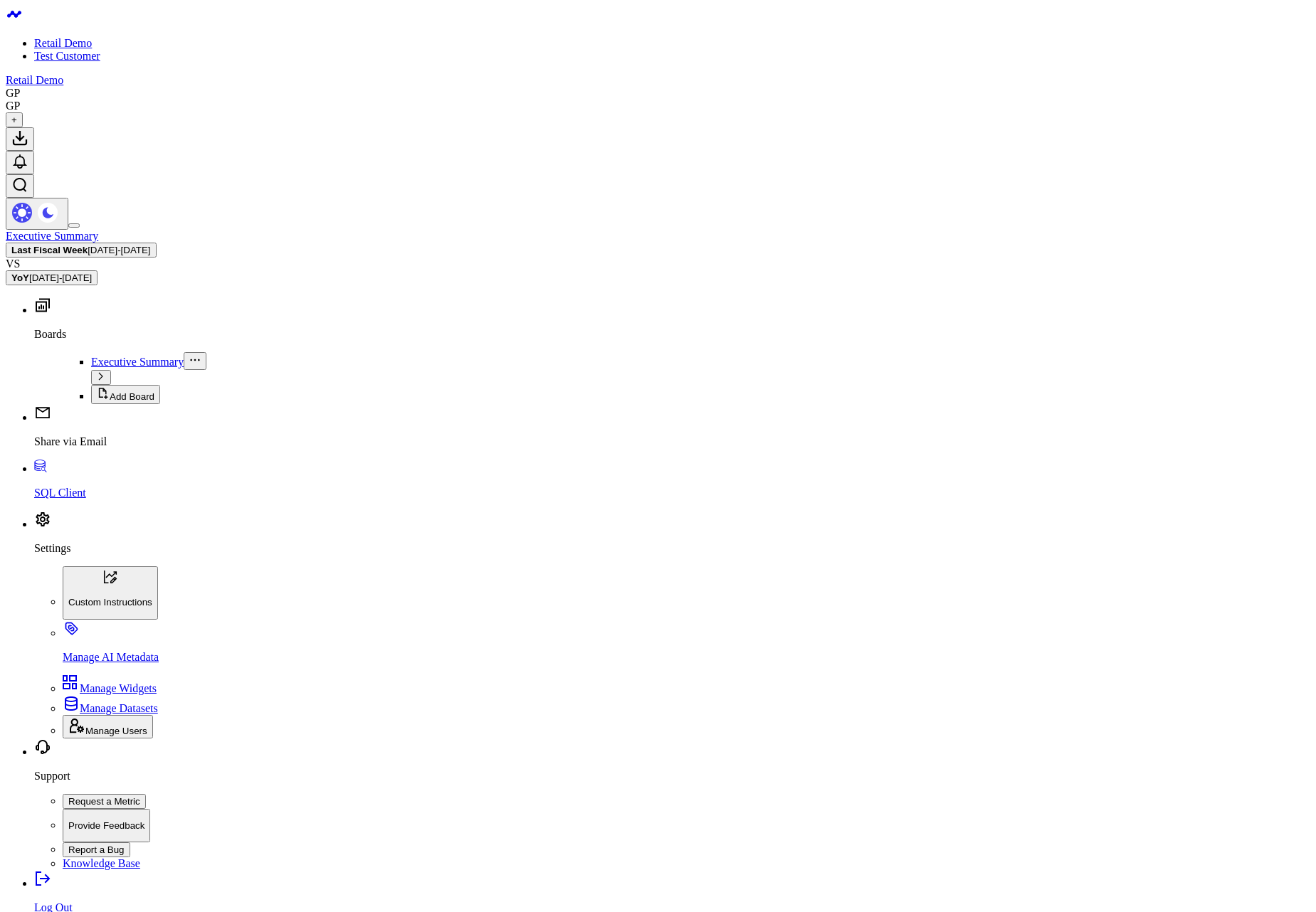
drag, startPoint x: 1052, startPoint y: 65, endPoint x: 1053, endPoint y: 77, distance: 12.0
click at [150, 245] on span "[DATE] - [DATE]" at bounding box center [118, 250] width 62 height 11
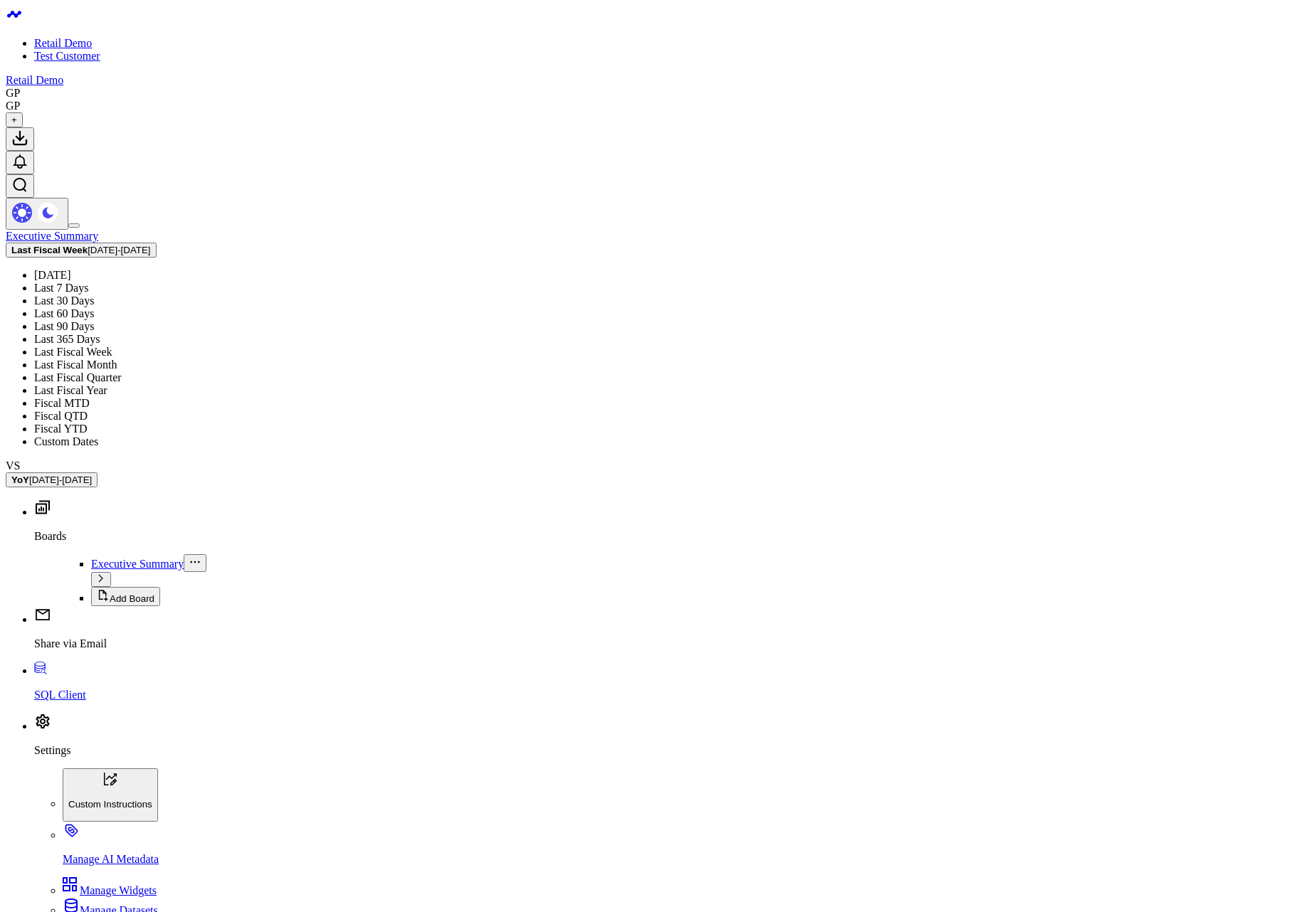
click at [117, 358] on link "Last Fiscal Month" at bounding box center [75, 364] width 83 height 12
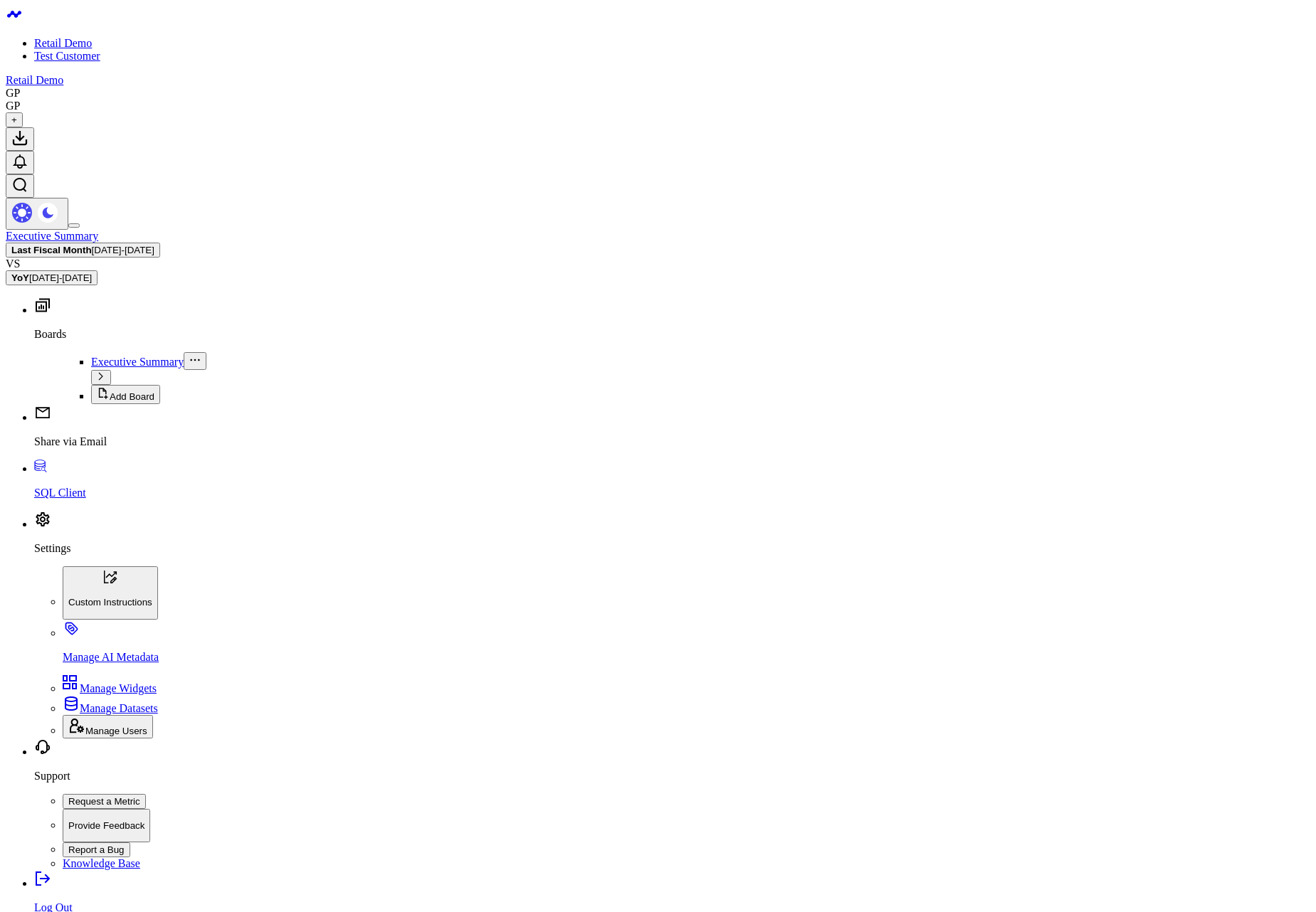
click at [154, 245] on span "[DATE] - [DATE]" at bounding box center [123, 250] width 62 height 11
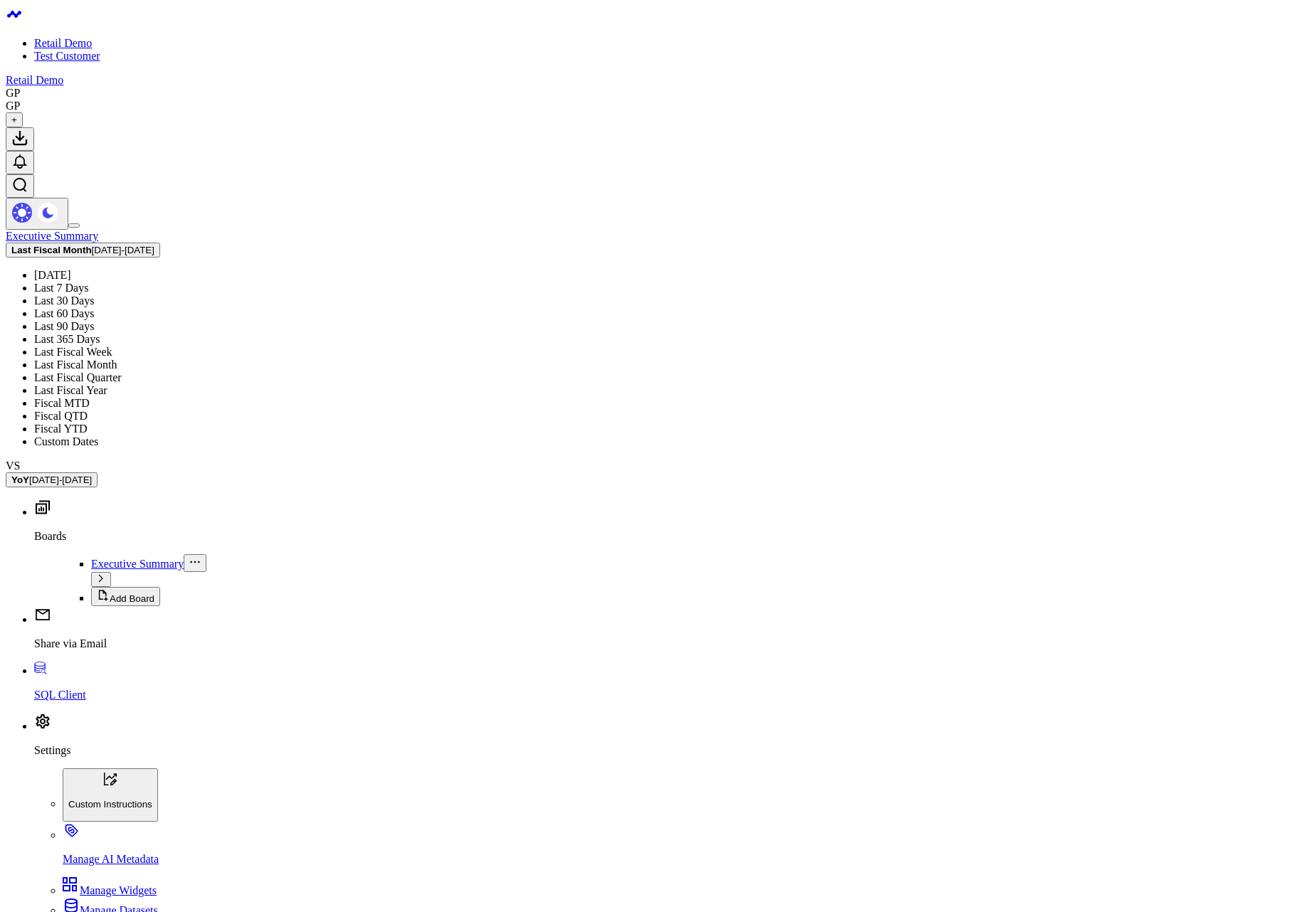
click at [117, 358] on link "Last Fiscal Month" at bounding box center [75, 364] width 83 height 12
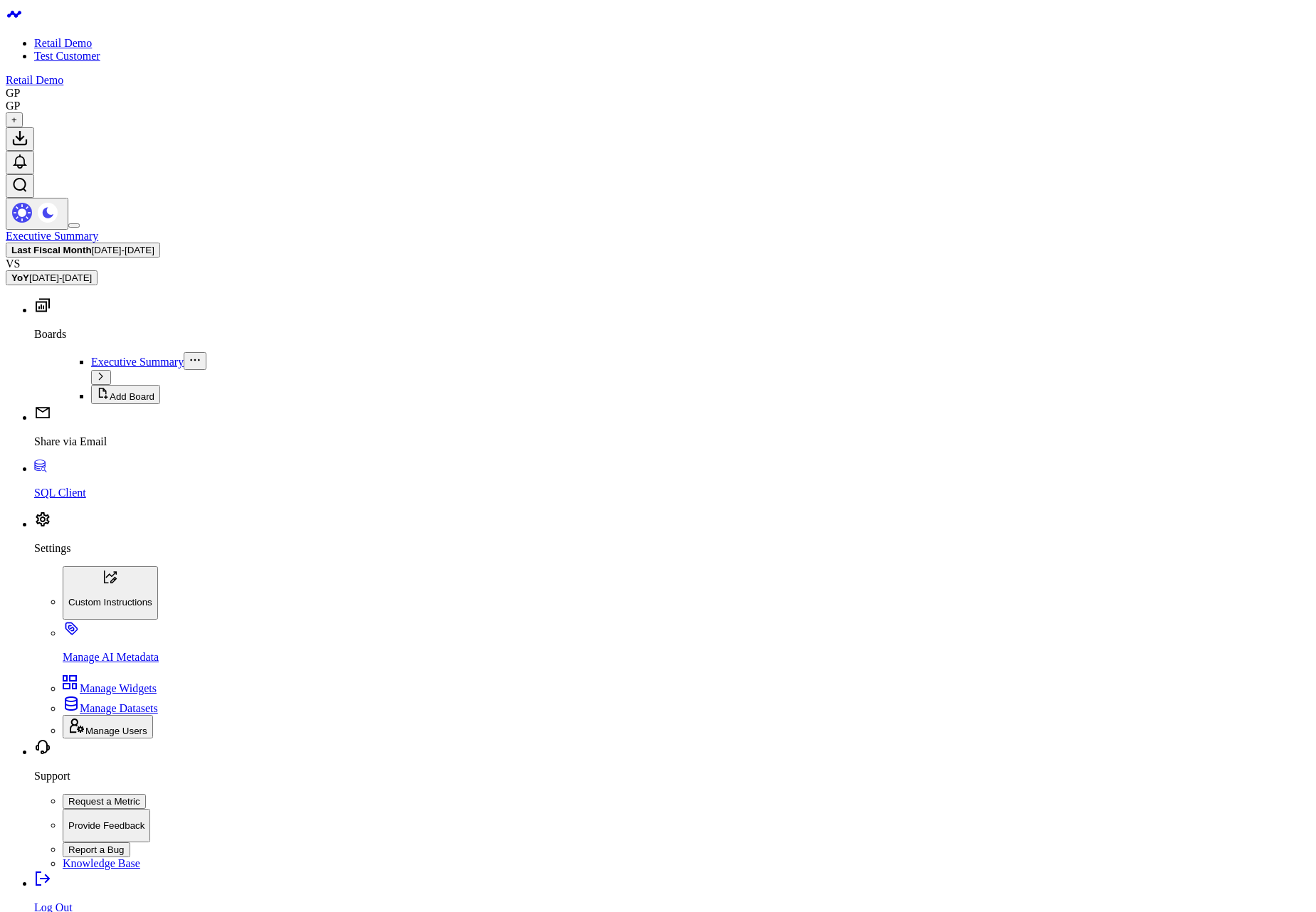
click at [160, 243] on button "Last Fiscal Month [DATE] - [DATE]" at bounding box center [82, 251] width 154 height 15
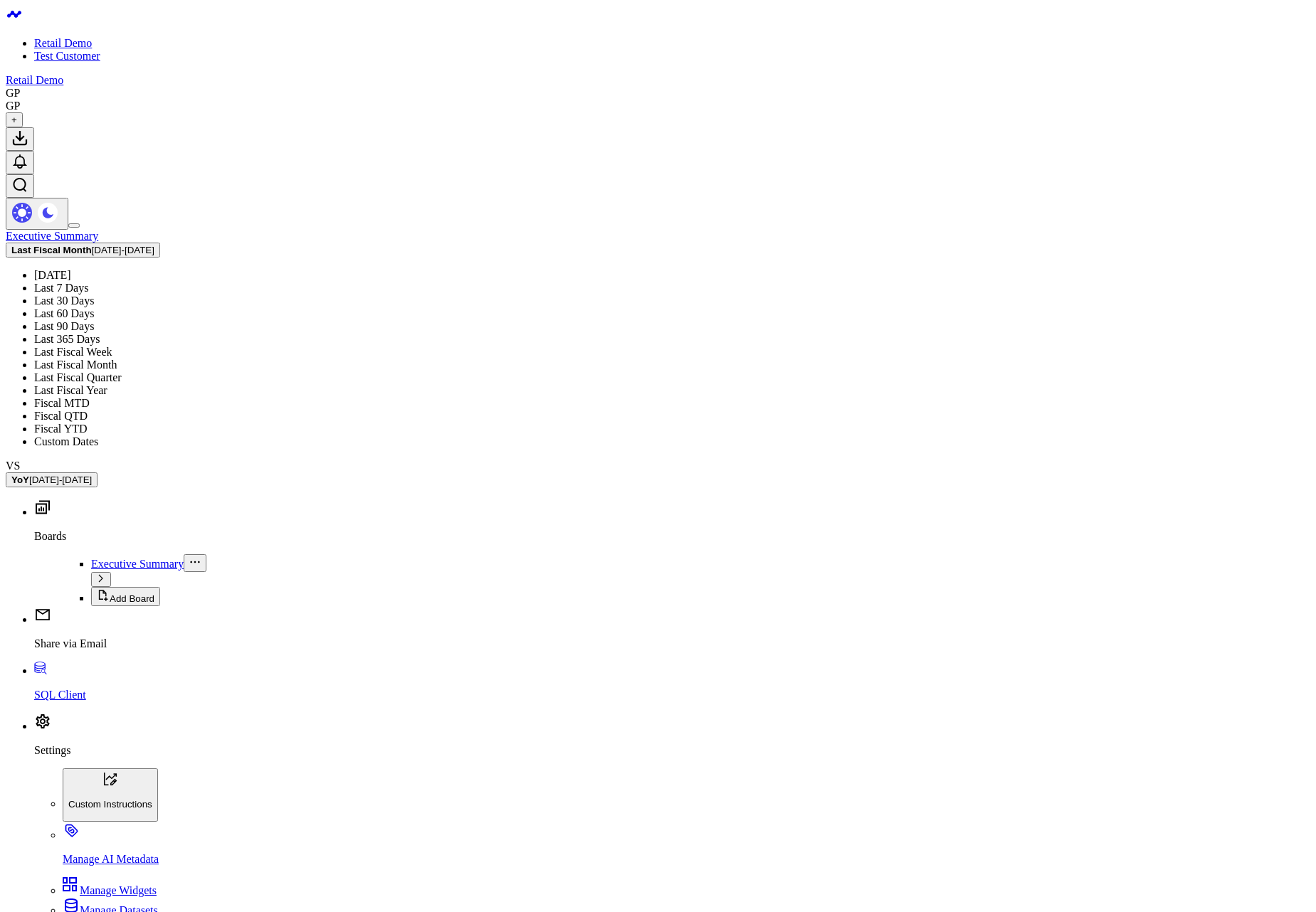
click at [122, 371] on link "Last Fiscal Quarter" at bounding box center [77, 377] width 87 height 12
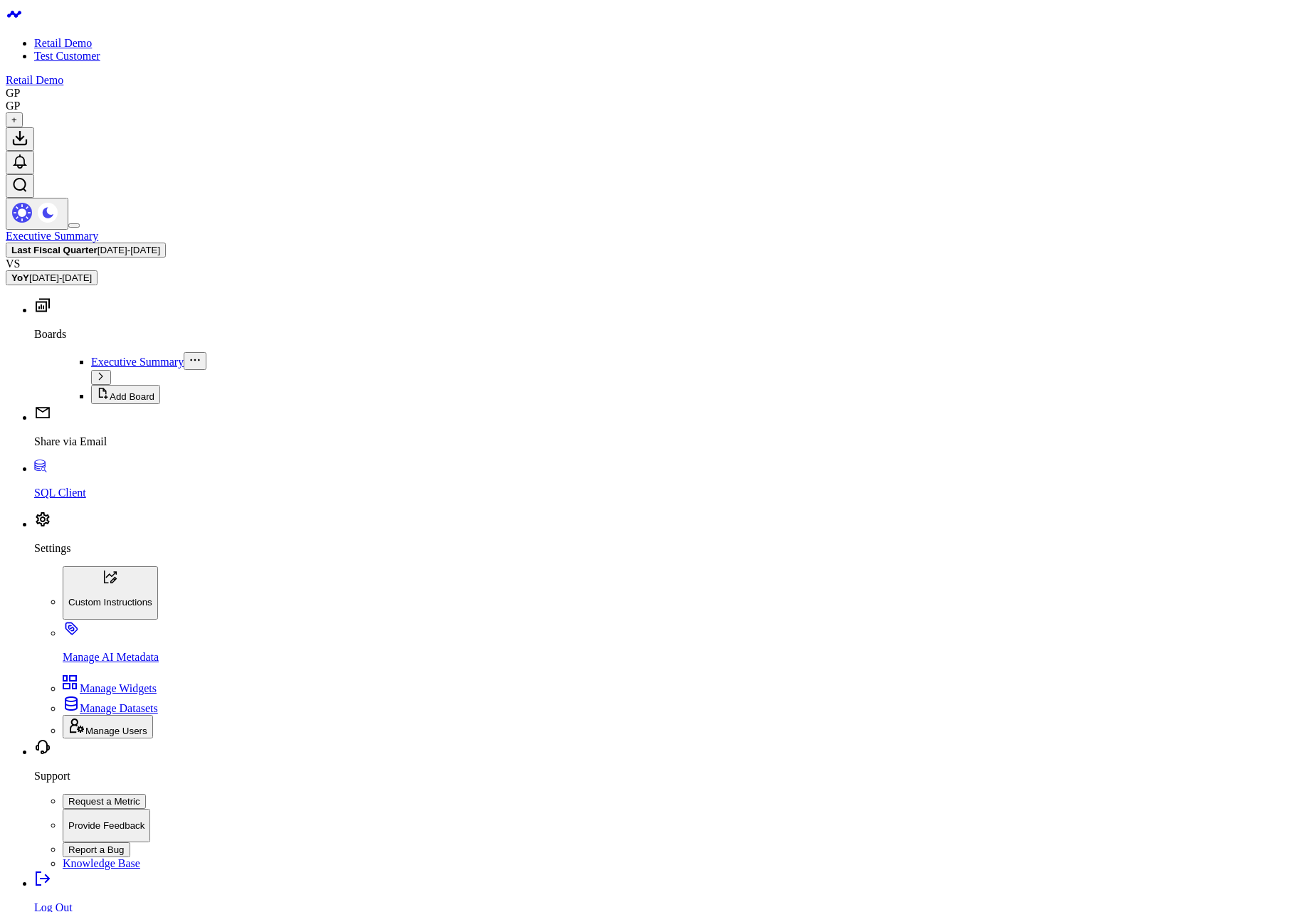
click at [160, 245] on span "05/15/25 - 08/14/25" at bounding box center [128, 250] width 62 height 11
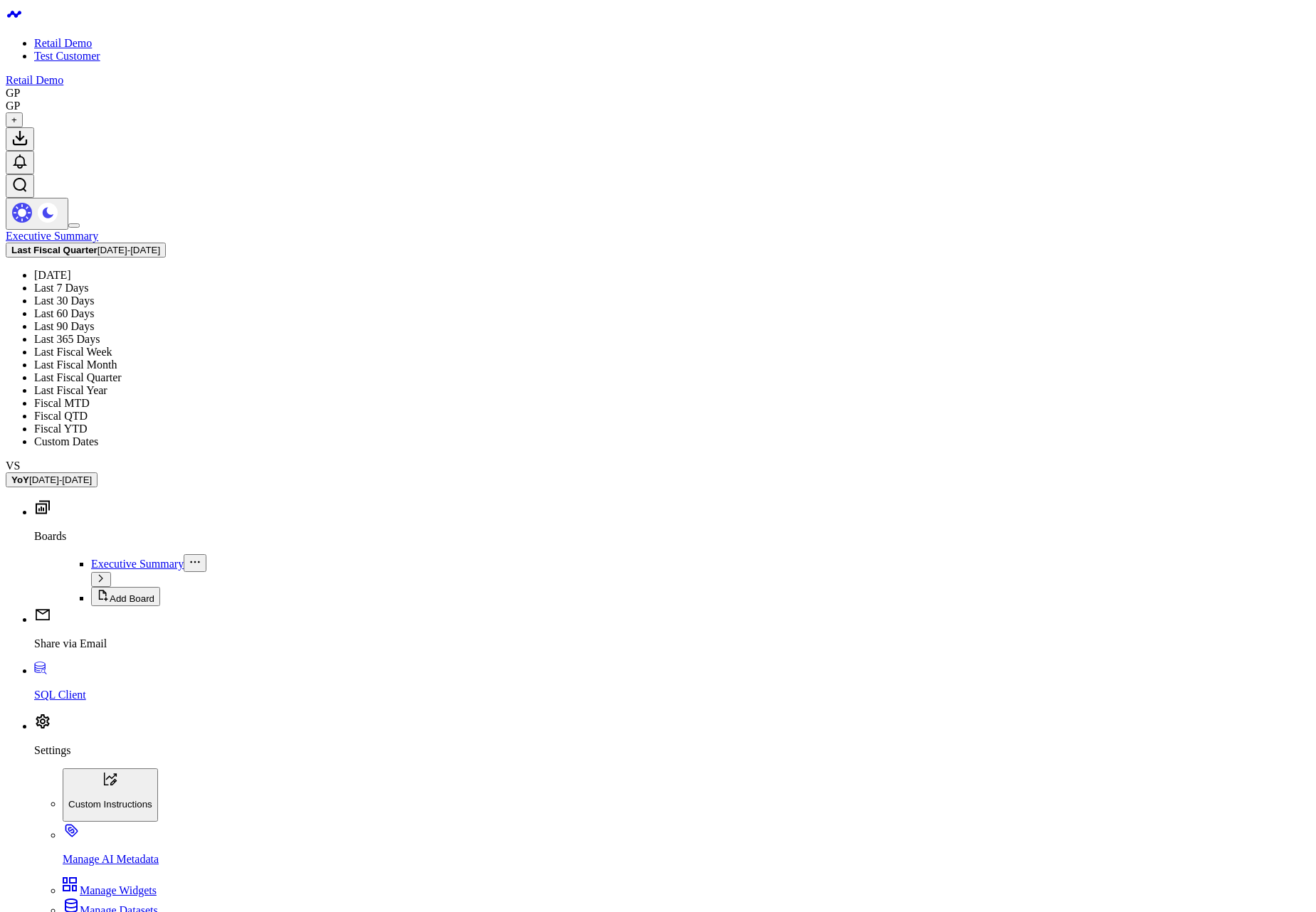
click at [117, 358] on link "Last Fiscal Month" at bounding box center [75, 364] width 83 height 12
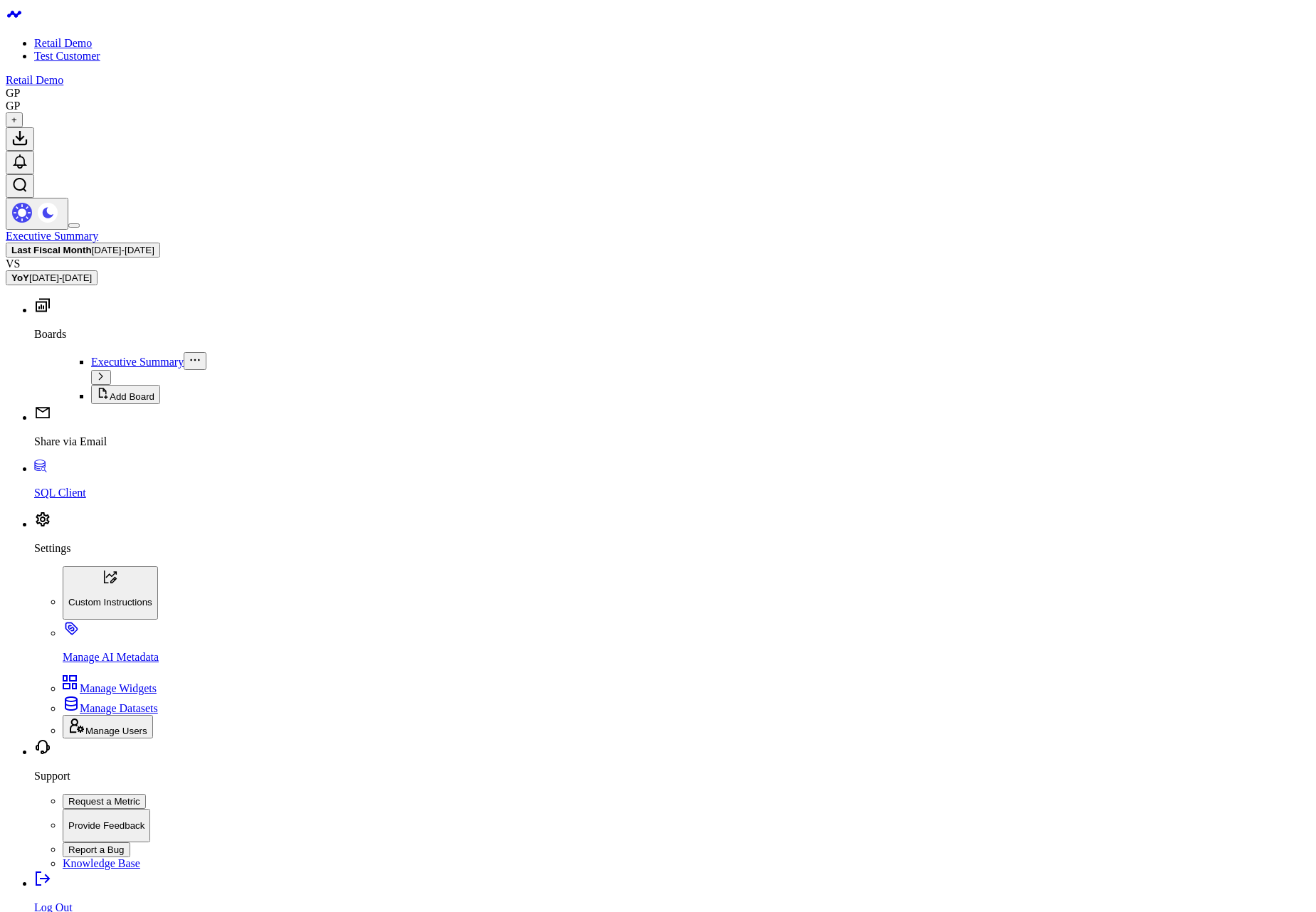
click at [17, 115] on span "+" at bounding box center [14, 120] width 5 height 11
drag, startPoint x: 541, startPoint y: 500, endPoint x: 516, endPoint y: 500, distance: 25.0
click at [866, 470] on body "Retail Demo Test Customer Retail Demo GP GP + Executive Summary Last Fiscal Mon…" at bounding box center [658, 875] width 1305 height 1740
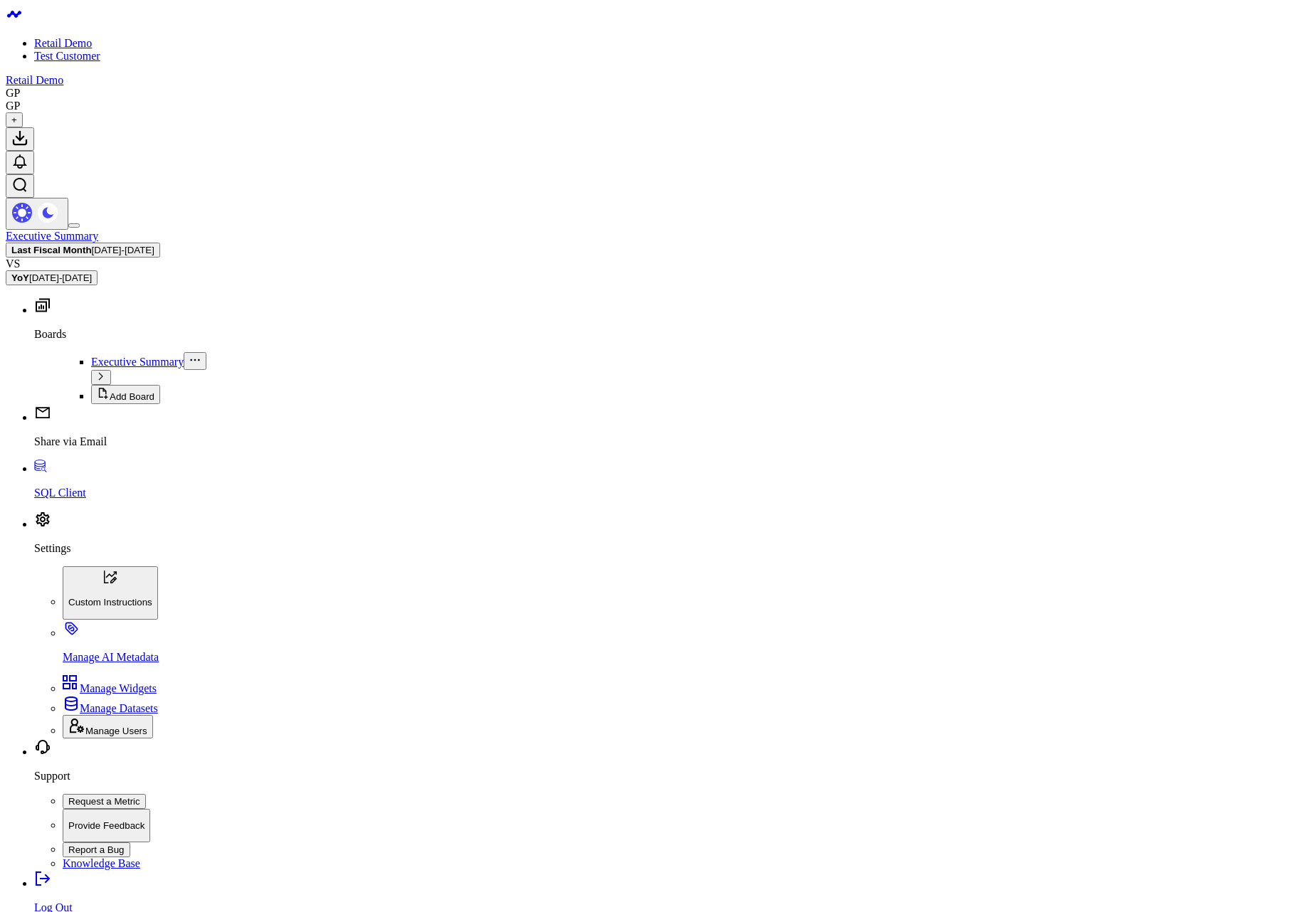
click at [92, 245] on b "Last Fiscal Month" at bounding box center [52, 250] width 80 height 11
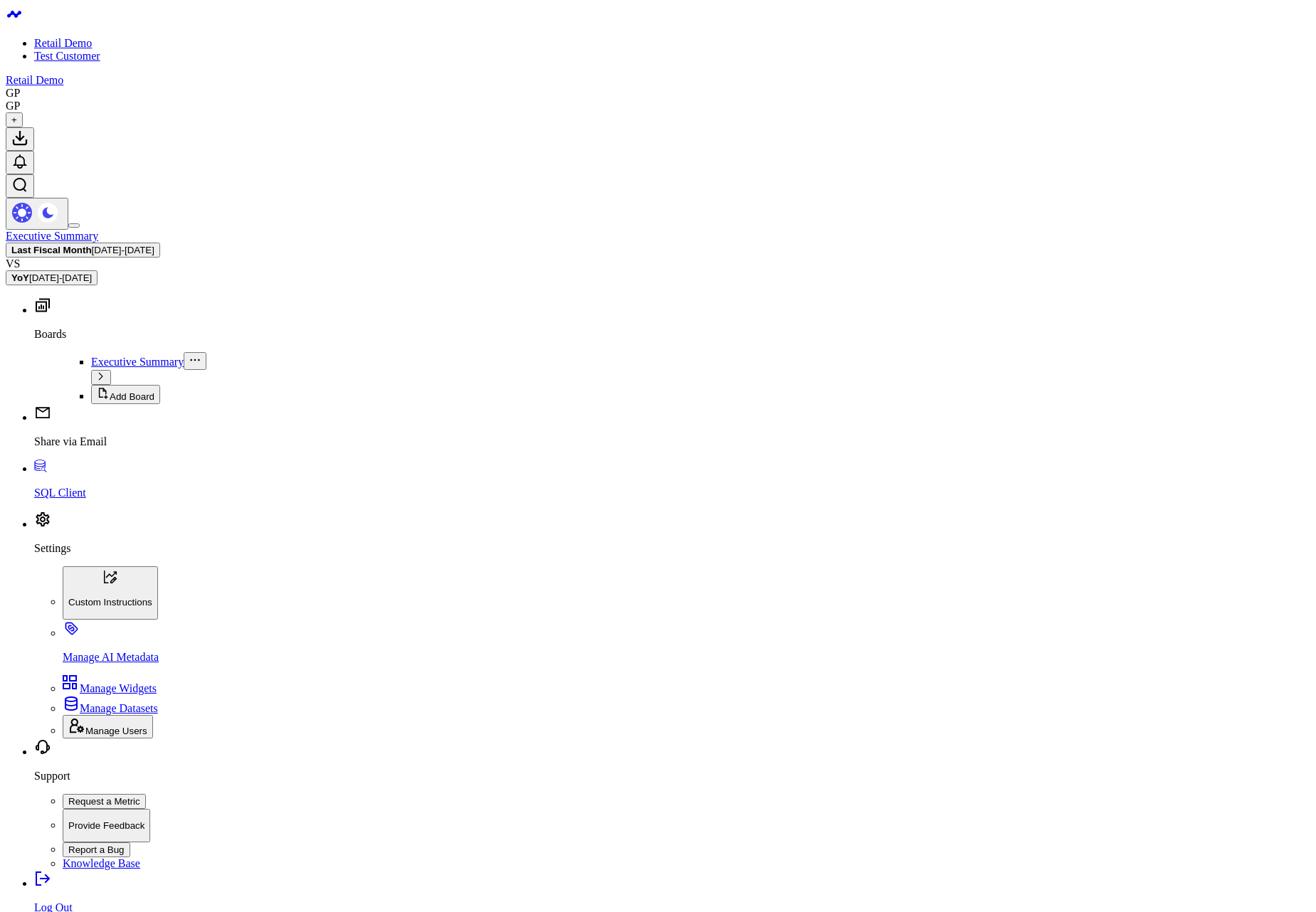
click at [154, 245] on span "08/01/25 - 08/31/25" at bounding box center [123, 250] width 62 height 11
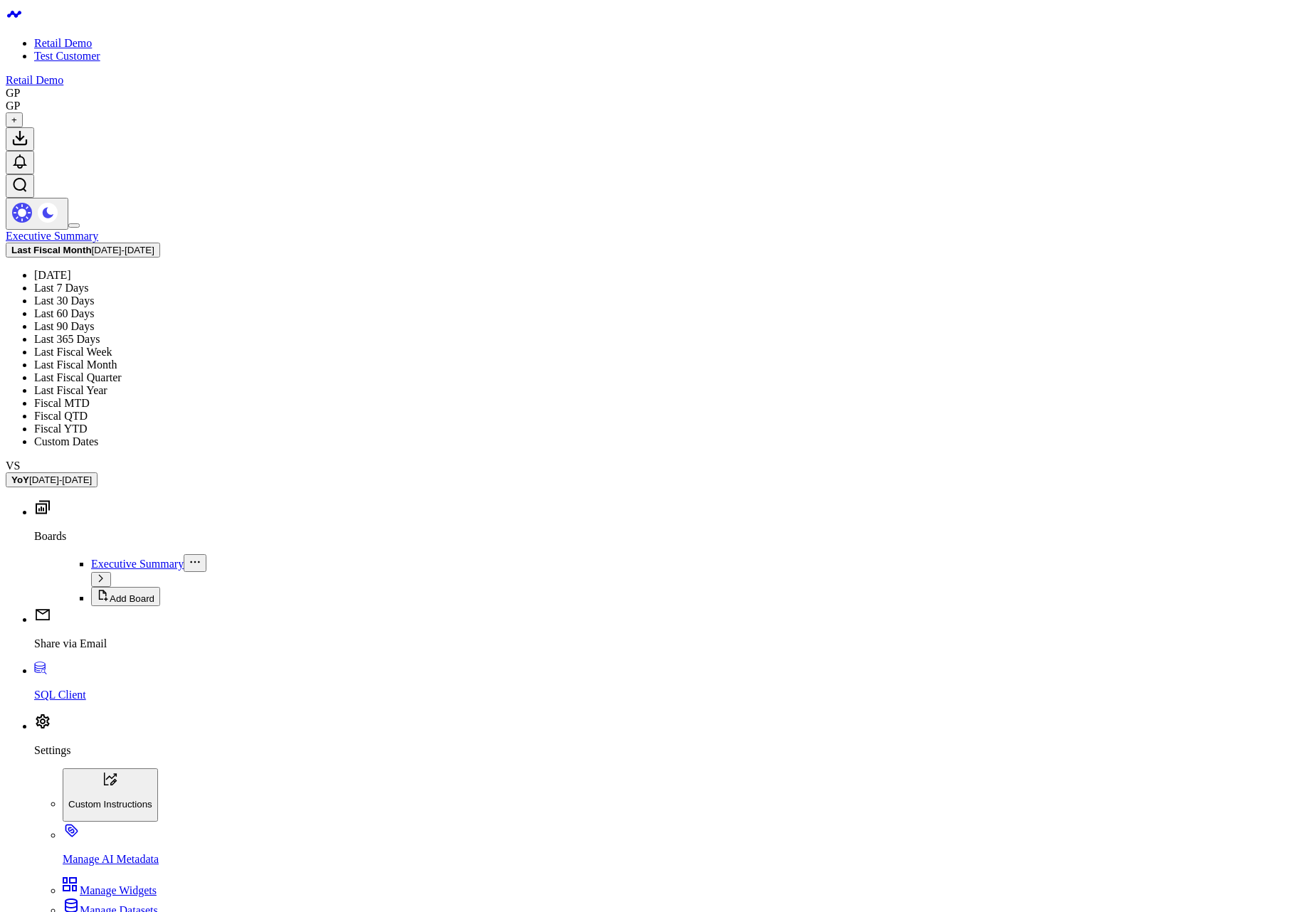
click at [117, 358] on link "Last Fiscal Month" at bounding box center [75, 364] width 83 height 12
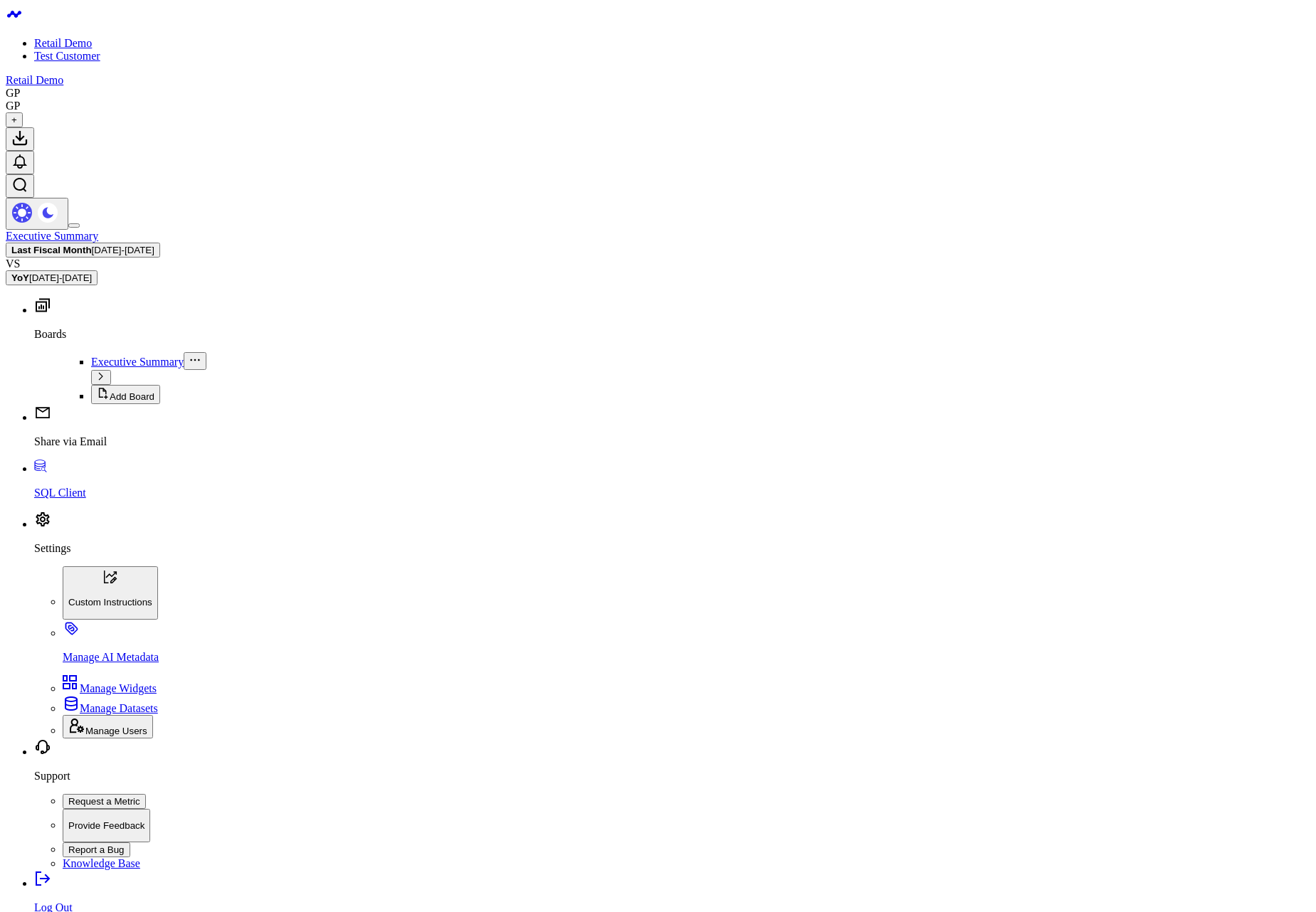
click at [154, 245] on span "08/01/25 - 08/31/25" at bounding box center [123, 250] width 62 height 11
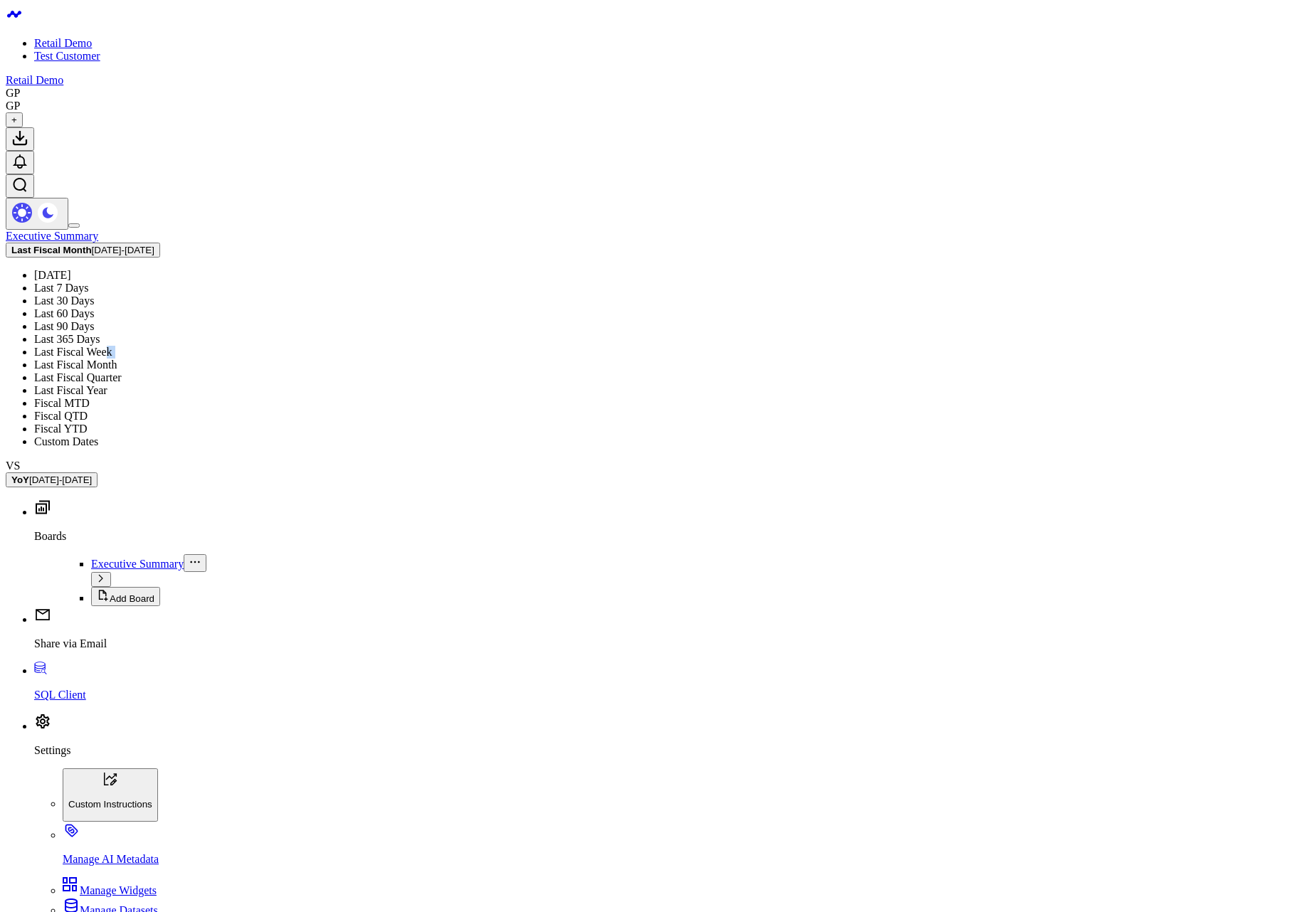
drag, startPoint x: 1043, startPoint y: 277, endPoint x: 1034, endPoint y: 264, distance: 15.8
click at [1037, 269] on ul "Yesterday Last 7 Days Last 30 Days Last 60 Days Last 90 Days Last 365 Days Last…" at bounding box center [658, 358] width 1305 height 179
click at [112, 346] on link "Last Fiscal Week" at bounding box center [73, 352] width 78 height 12
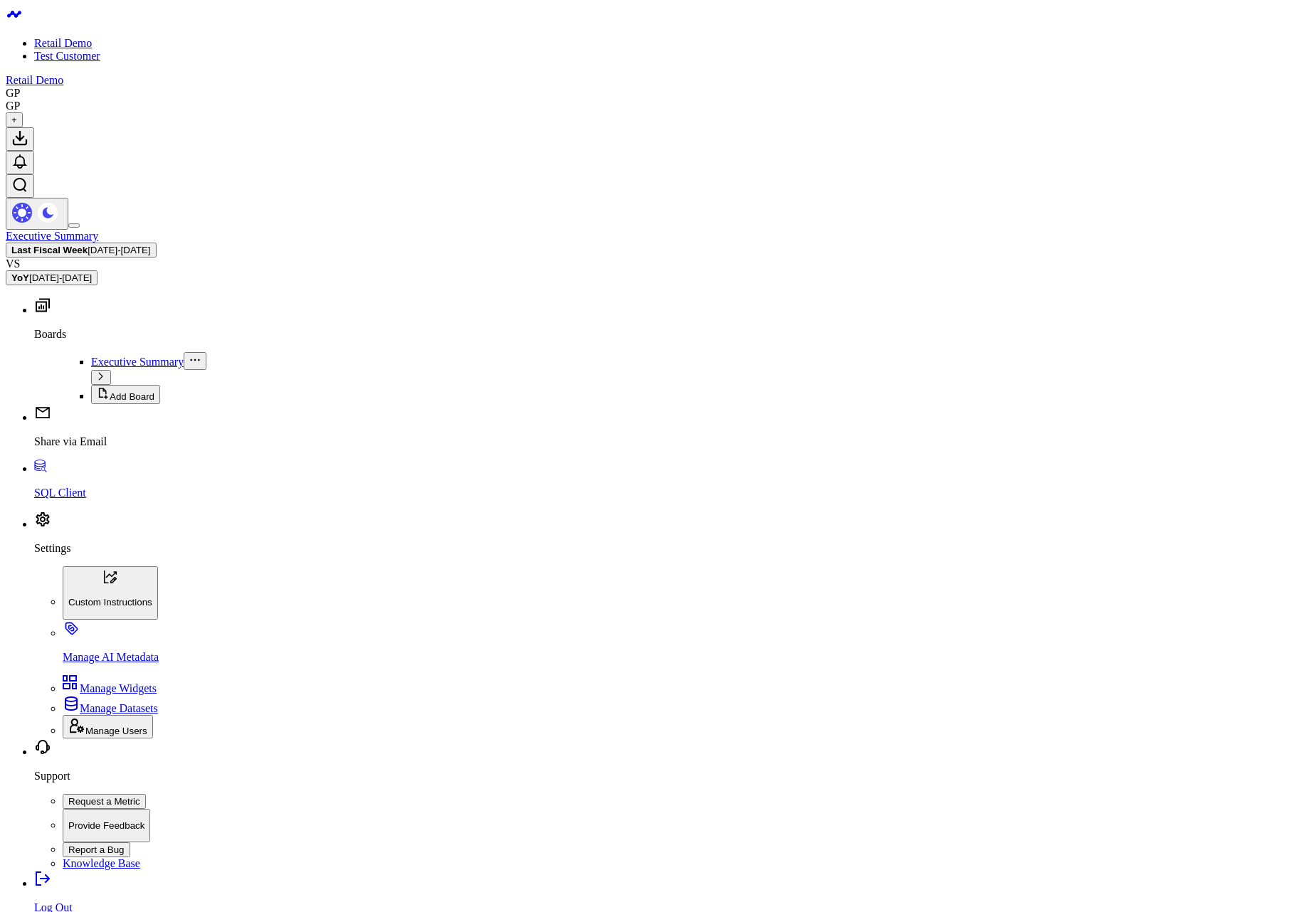
click at [150, 245] on span "[DATE] - [DATE]" at bounding box center [118, 250] width 62 height 11
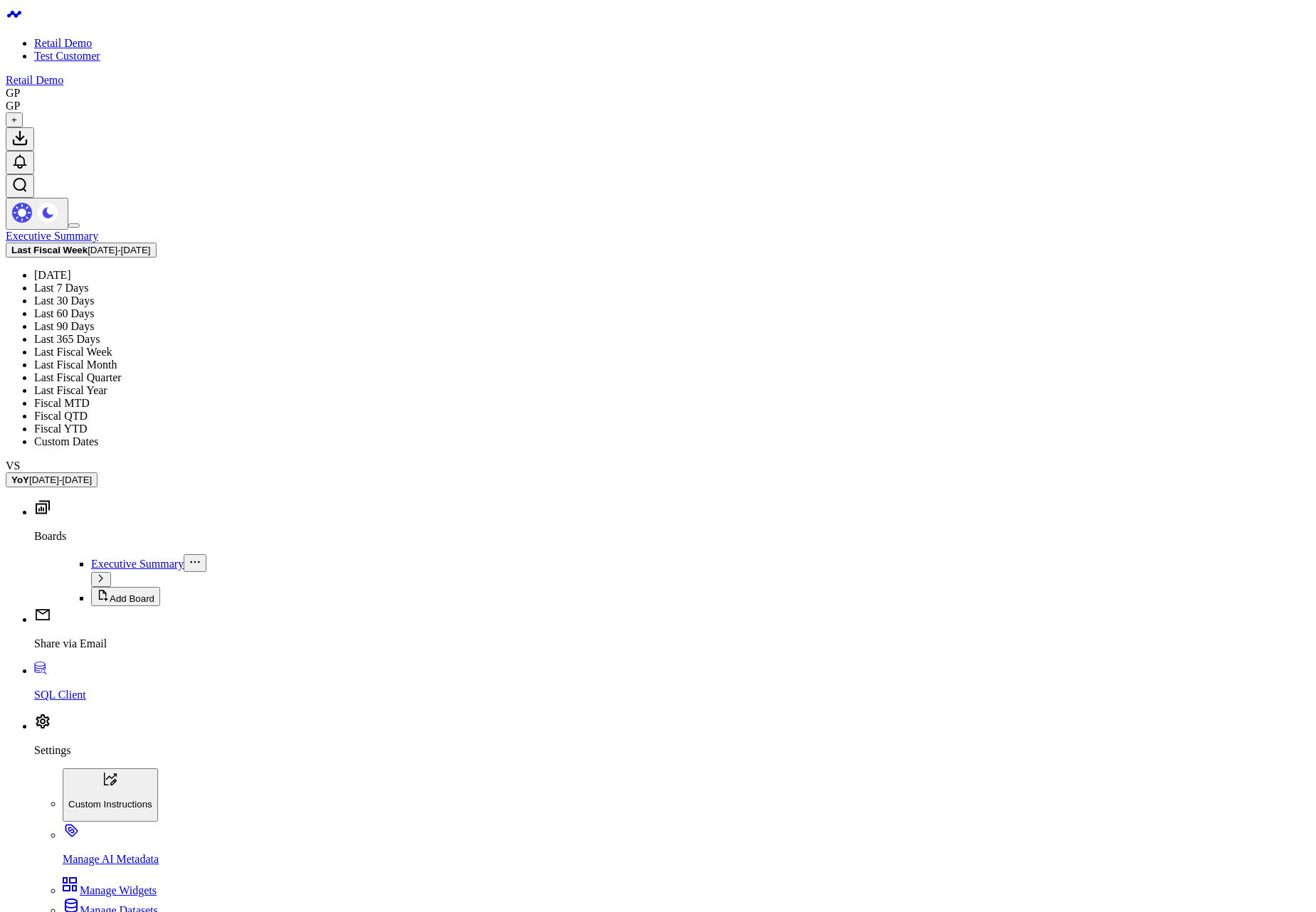
click at [122, 371] on link "Last Fiscal Quarter" at bounding box center [77, 377] width 87 height 12
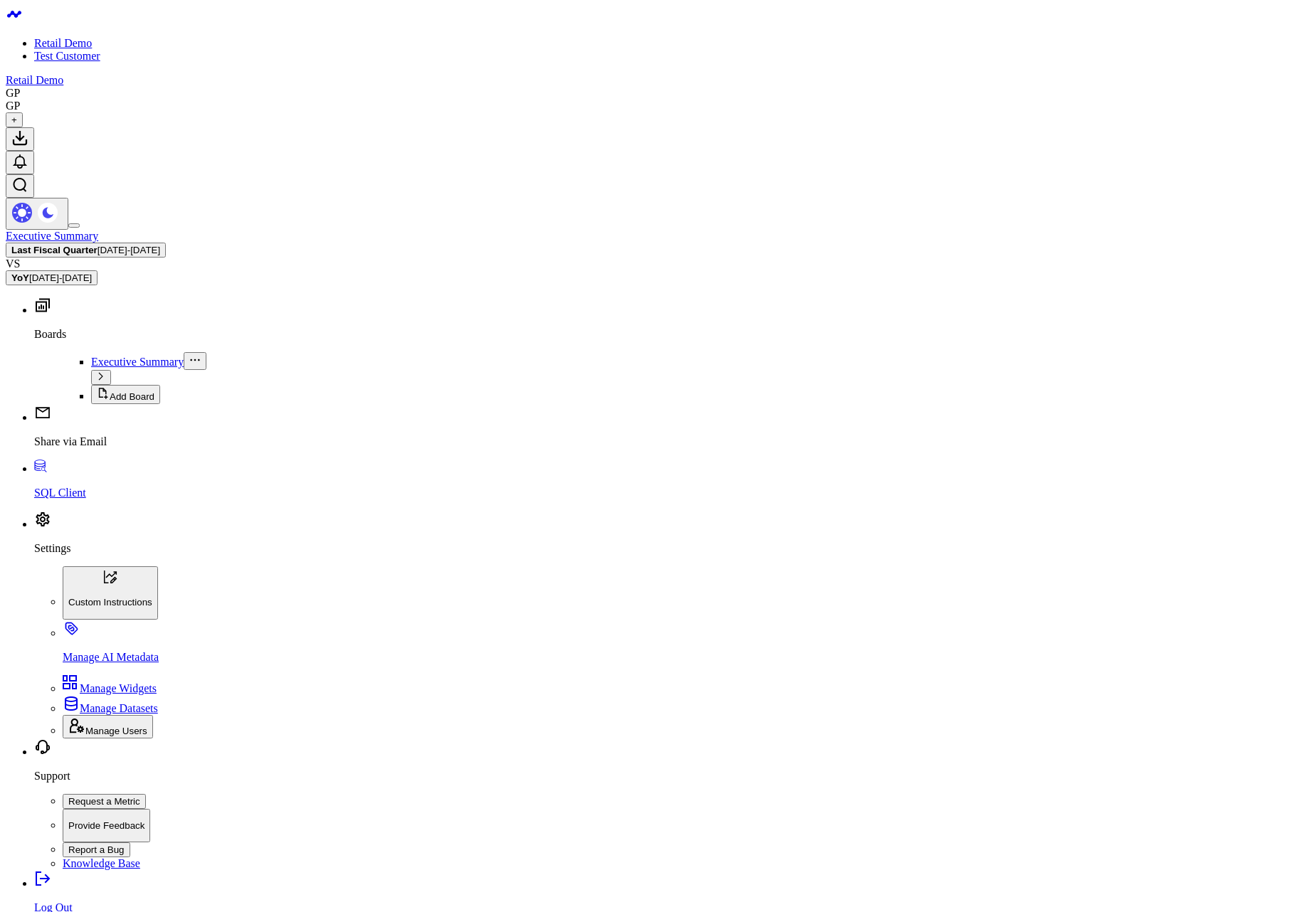
click at [160, 245] on span "[DATE] - [DATE]" at bounding box center [128, 250] width 62 height 11
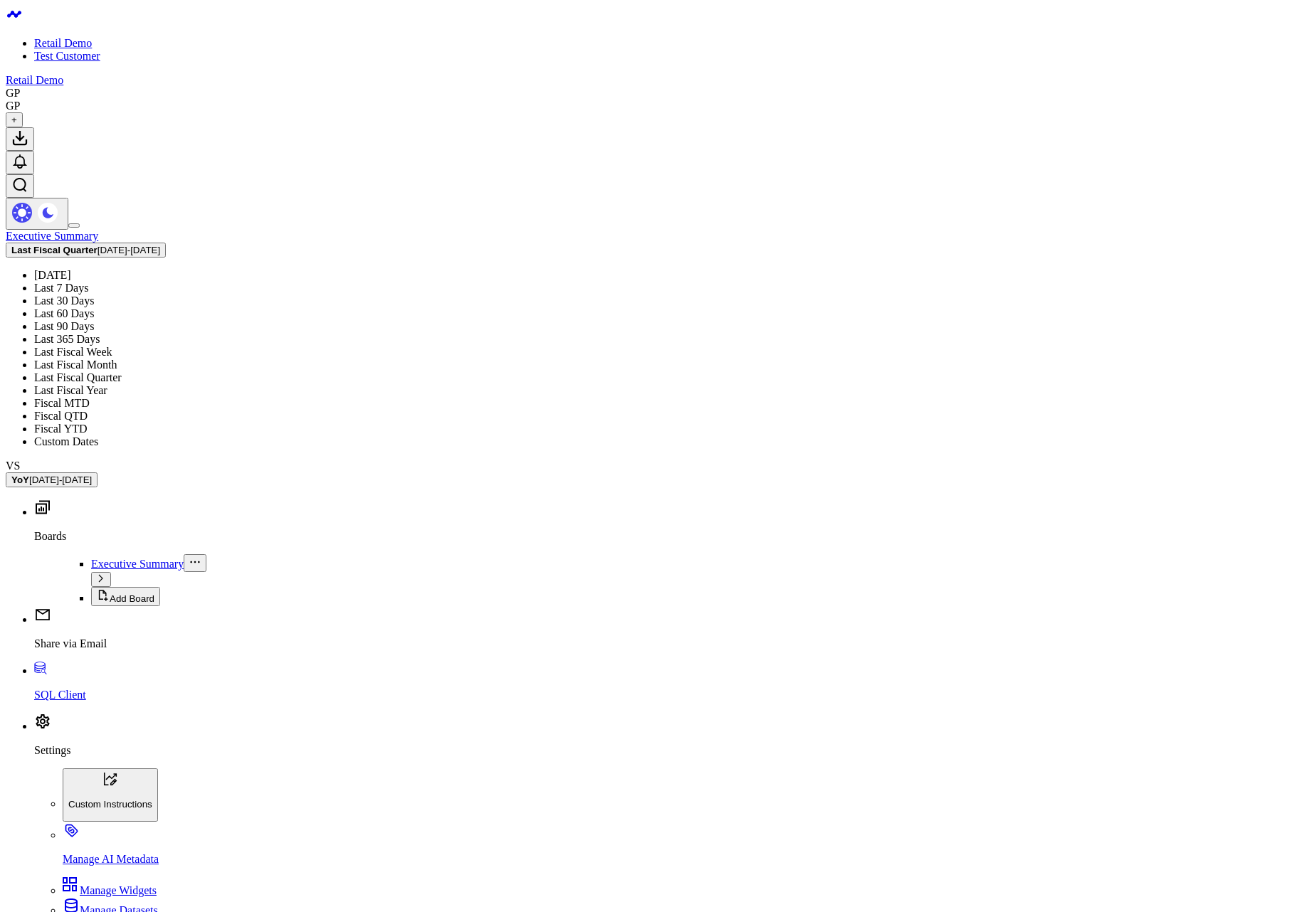
click at [112, 346] on link "Last Fiscal Week" at bounding box center [73, 352] width 78 height 12
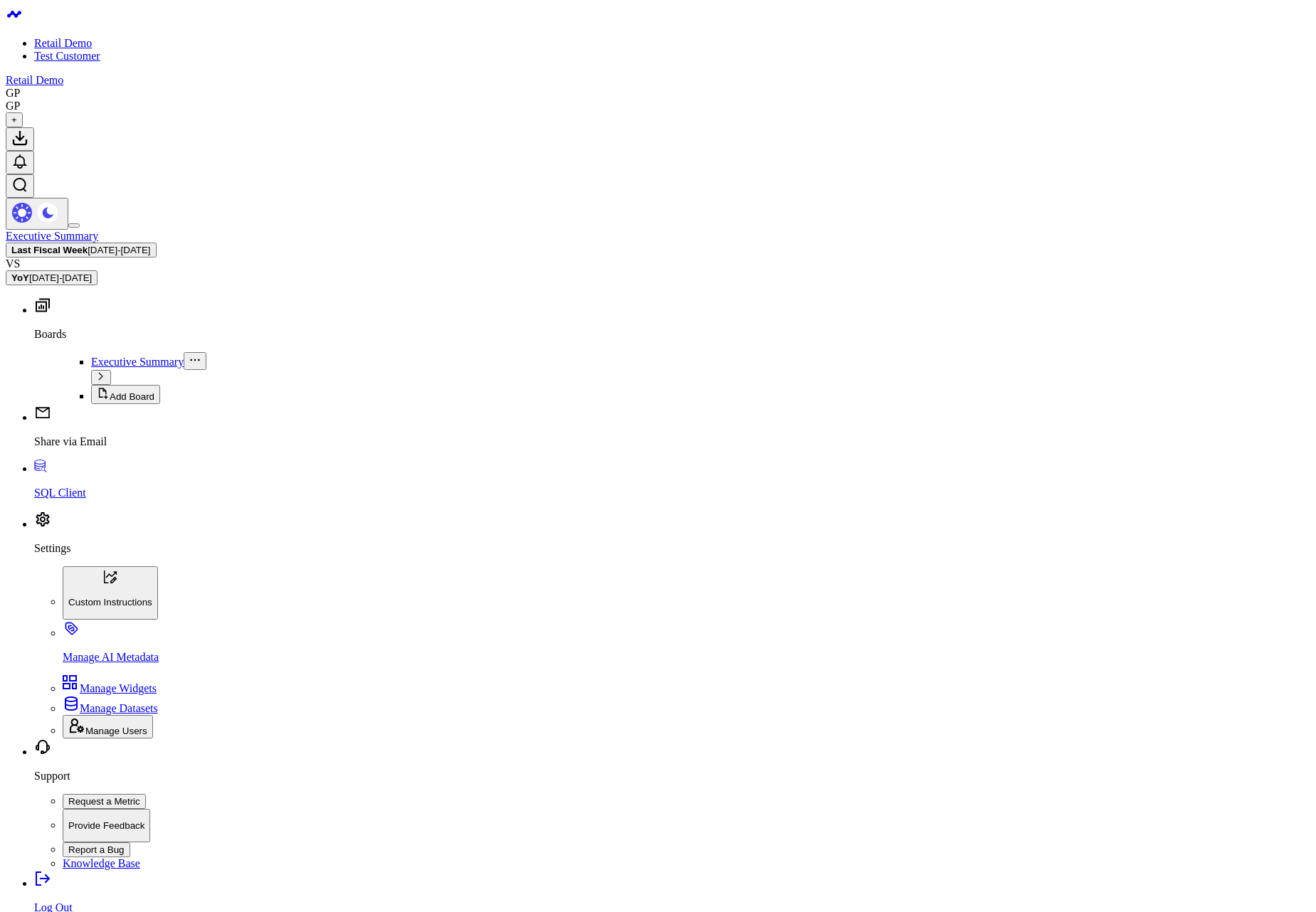
click at [156, 243] on button "Last Fiscal Week [DATE] - [DATE]" at bounding box center [80, 251] width 151 height 15
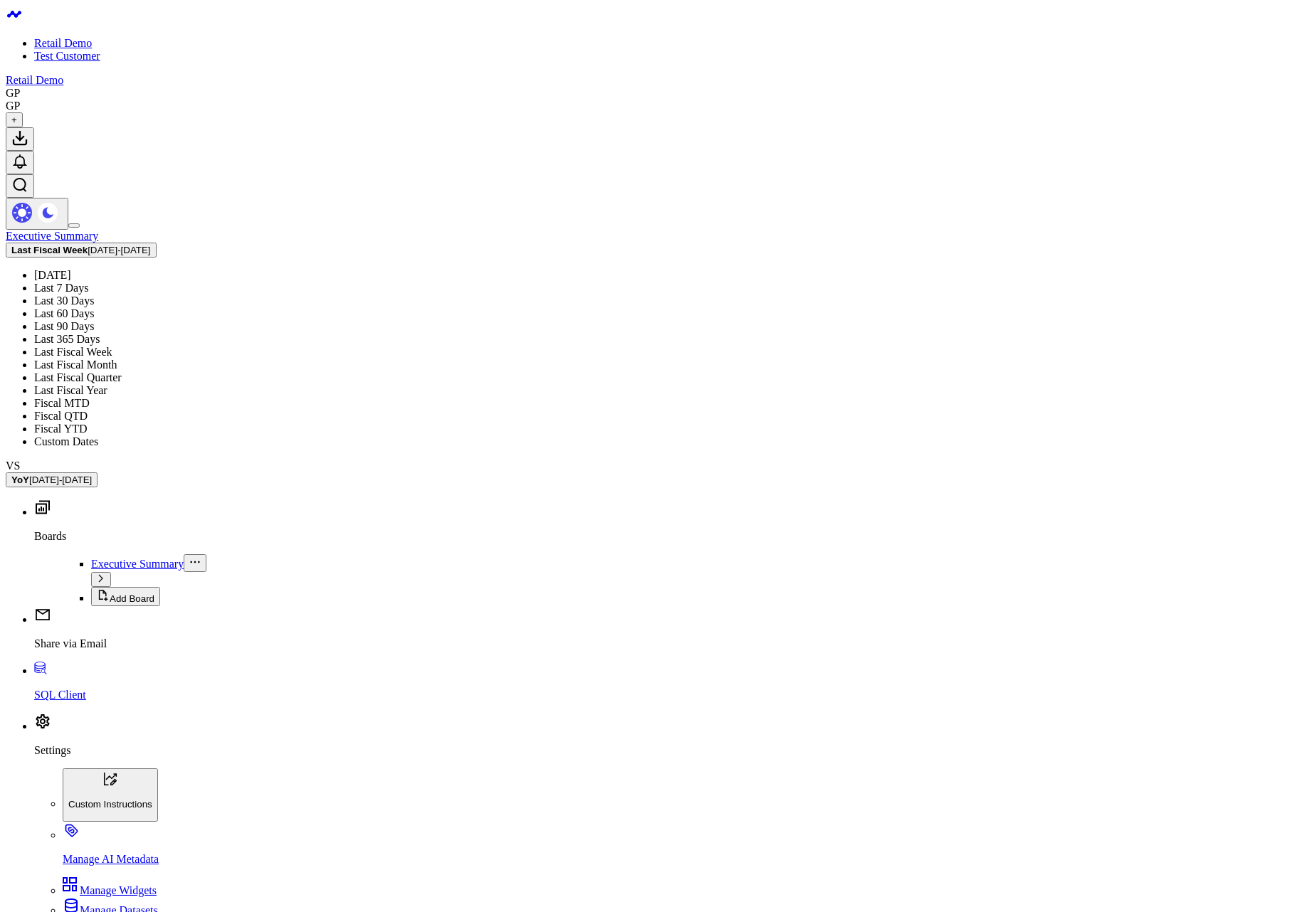
click at [122, 371] on link "Last Fiscal Quarter" at bounding box center [77, 377] width 87 height 12
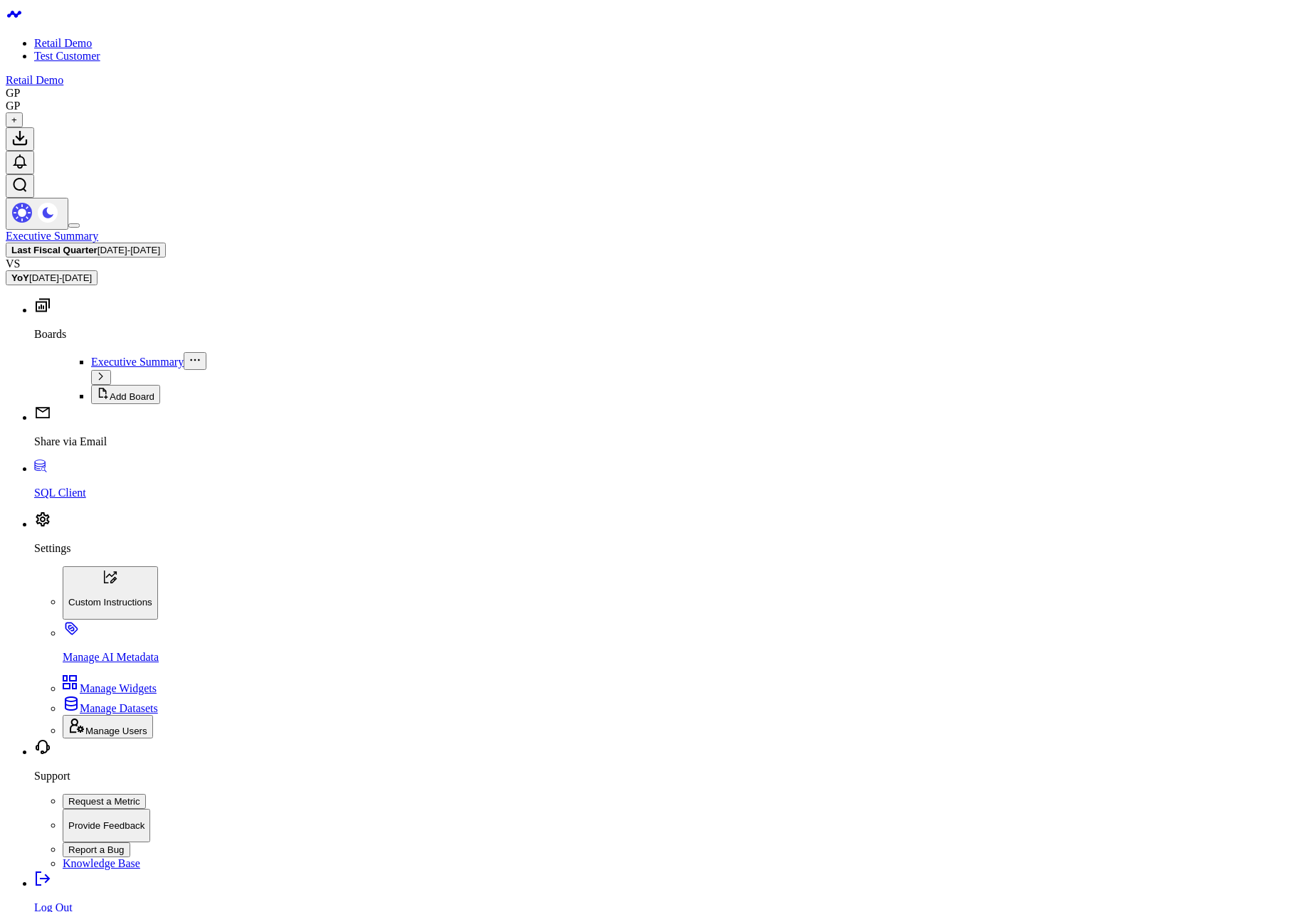
click at [160, 245] on span "05/15/25 - 08/14/25" at bounding box center [128, 250] width 62 height 11
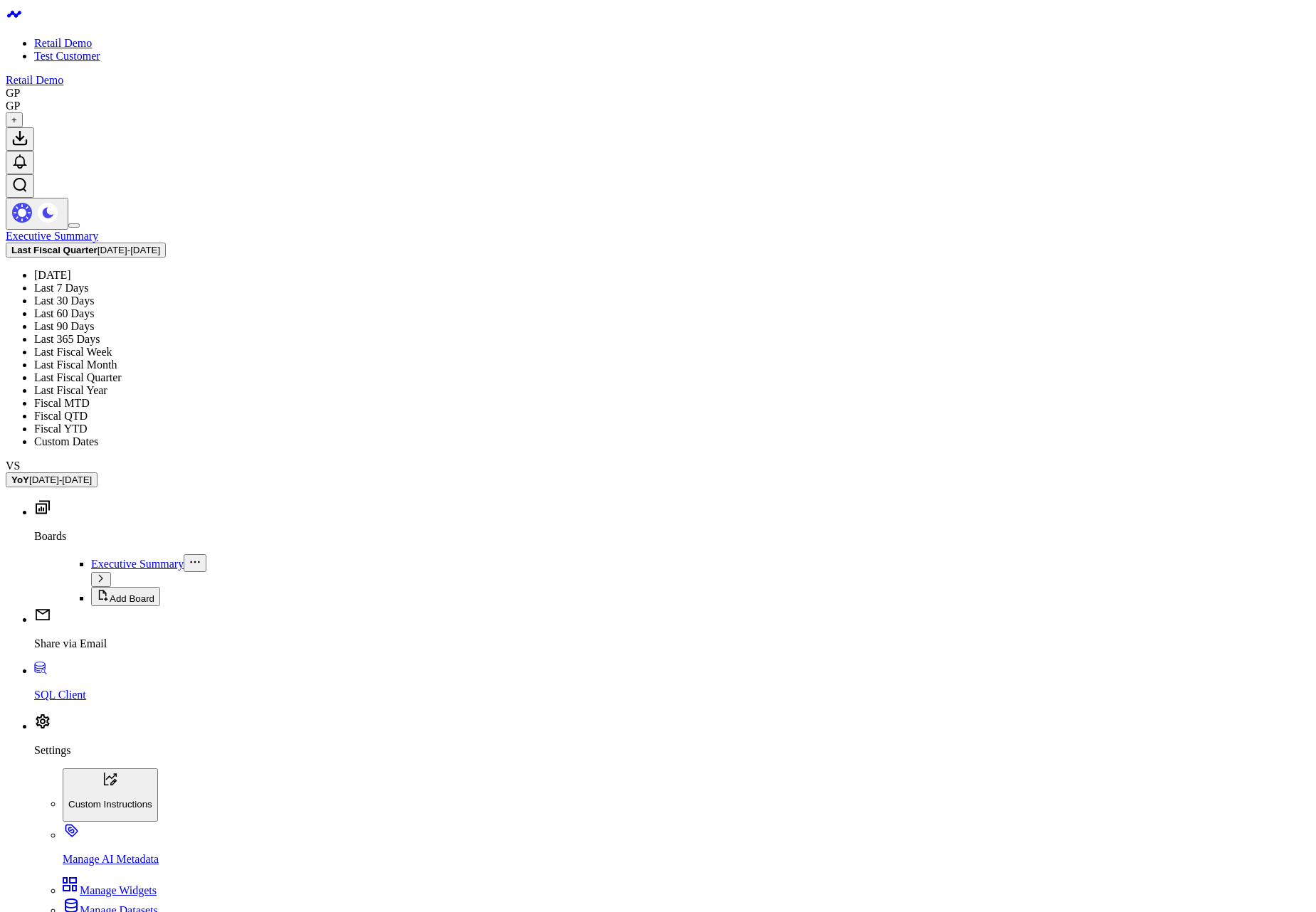
click at [108, 384] on link "Last Fiscal Year" at bounding box center [71, 390] width 74 height 12
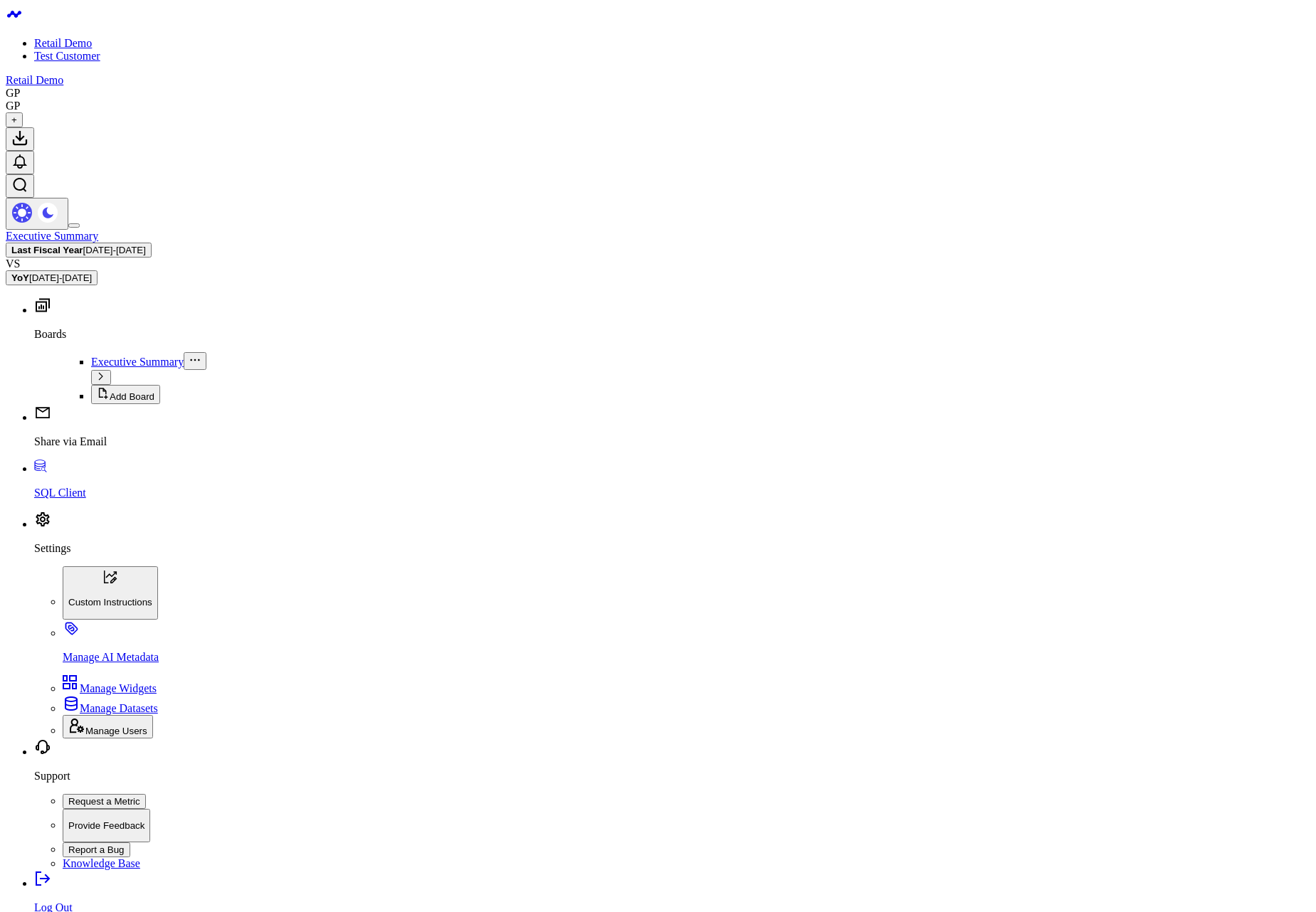
click at [146, 245] on span "02/15/24 - 02/14/25" at bounding box center [115, 250] width 62 height 11
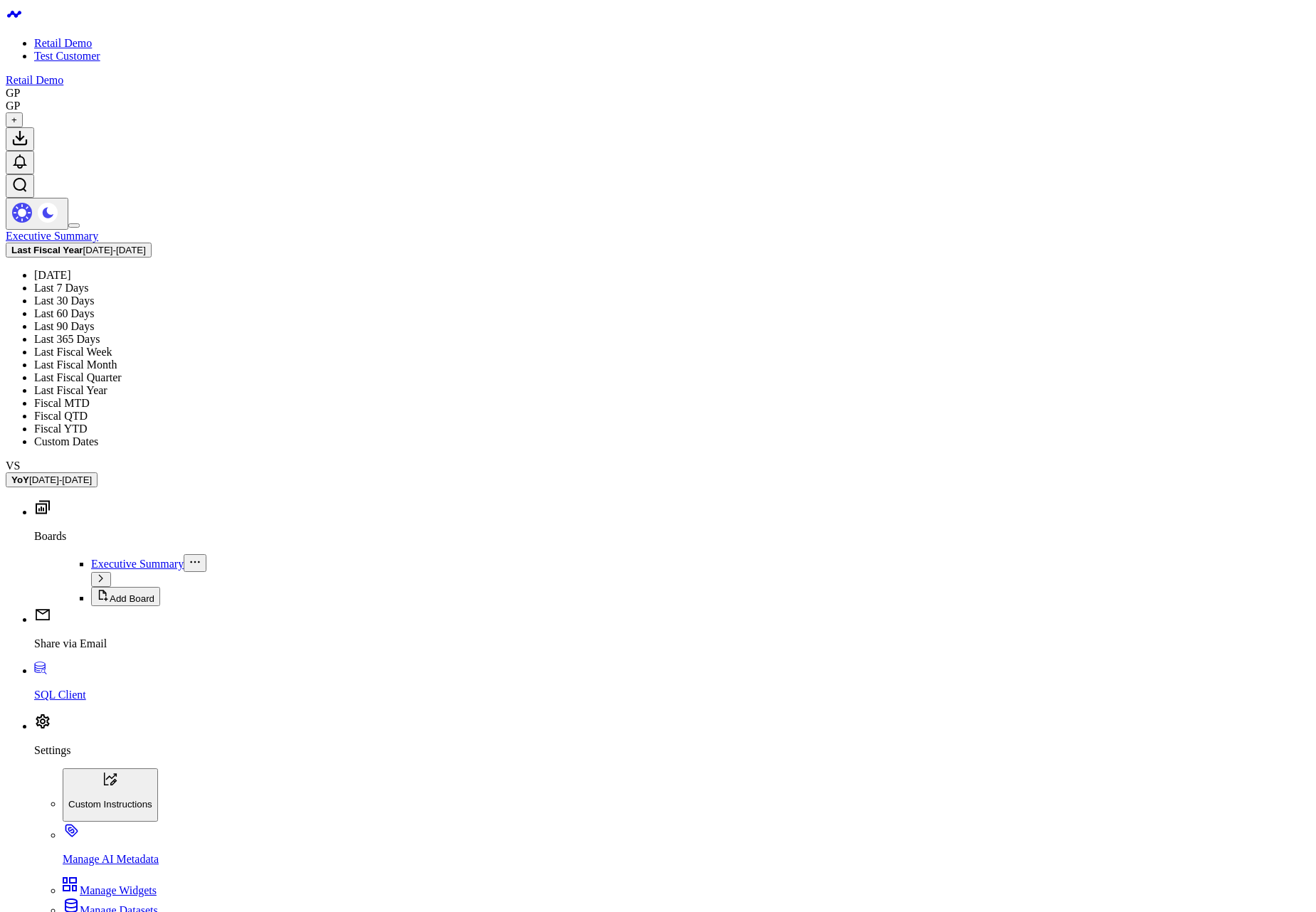
click at [87, 423] on link "Fiscal YTD" at bounding box center [61, 429] width 53 height 12
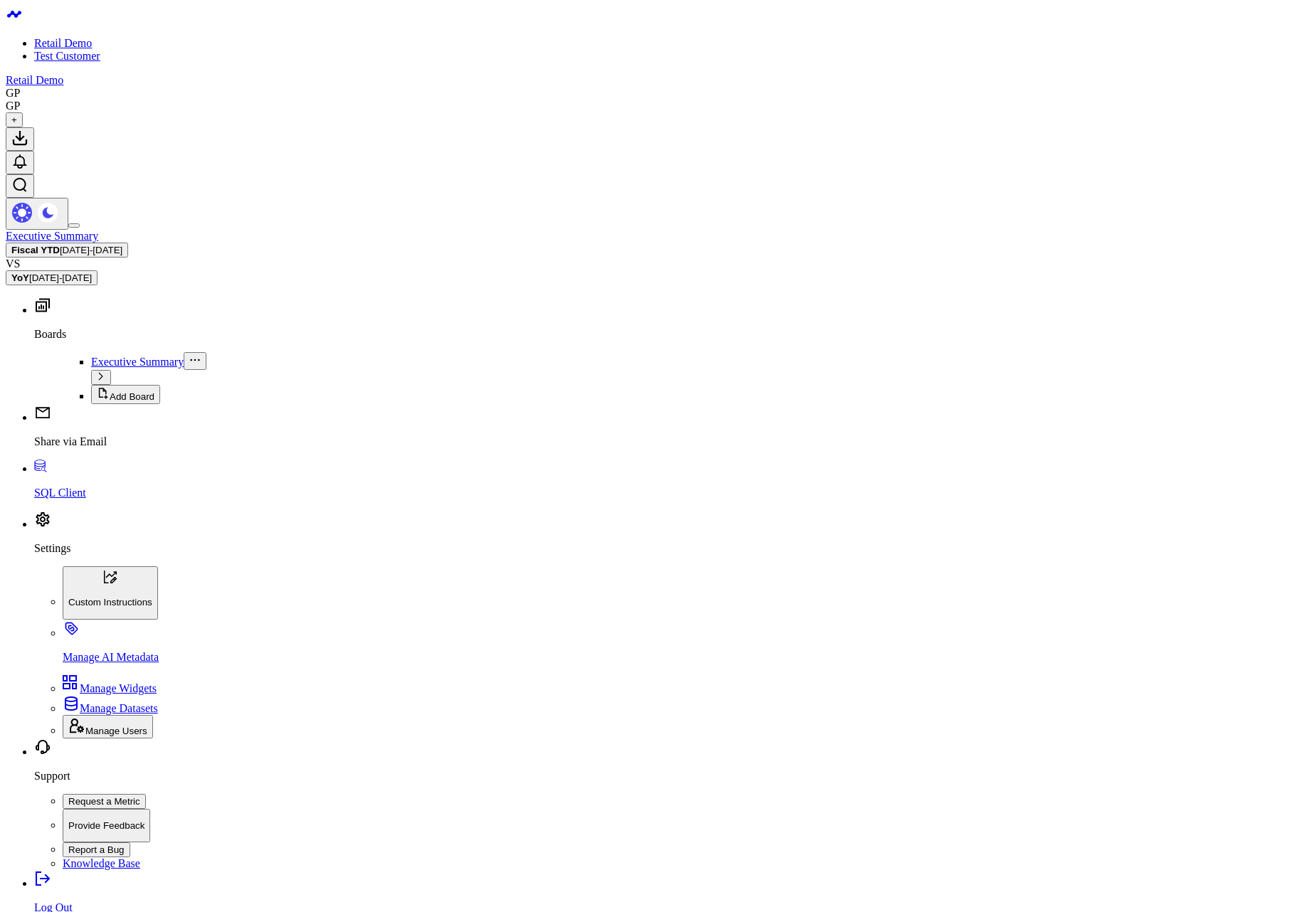
click at [122, 245] on span "02/15/25 - 09/03/25" at bounding box center [91, 250] width 62 height 11
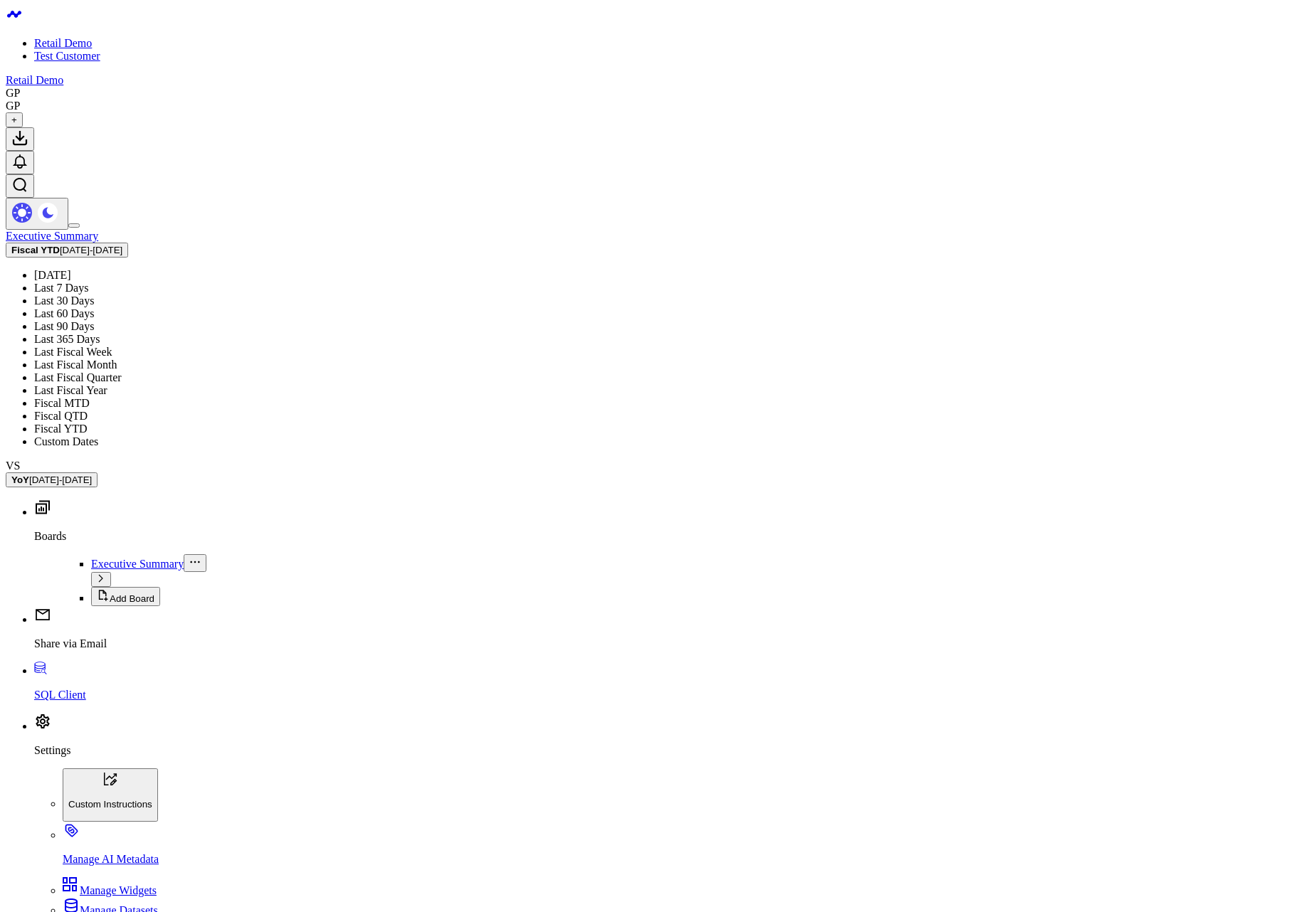
click at [87, 410] on link "Fiscal QTD" at bounding box center [61, 416] width 53 height 12
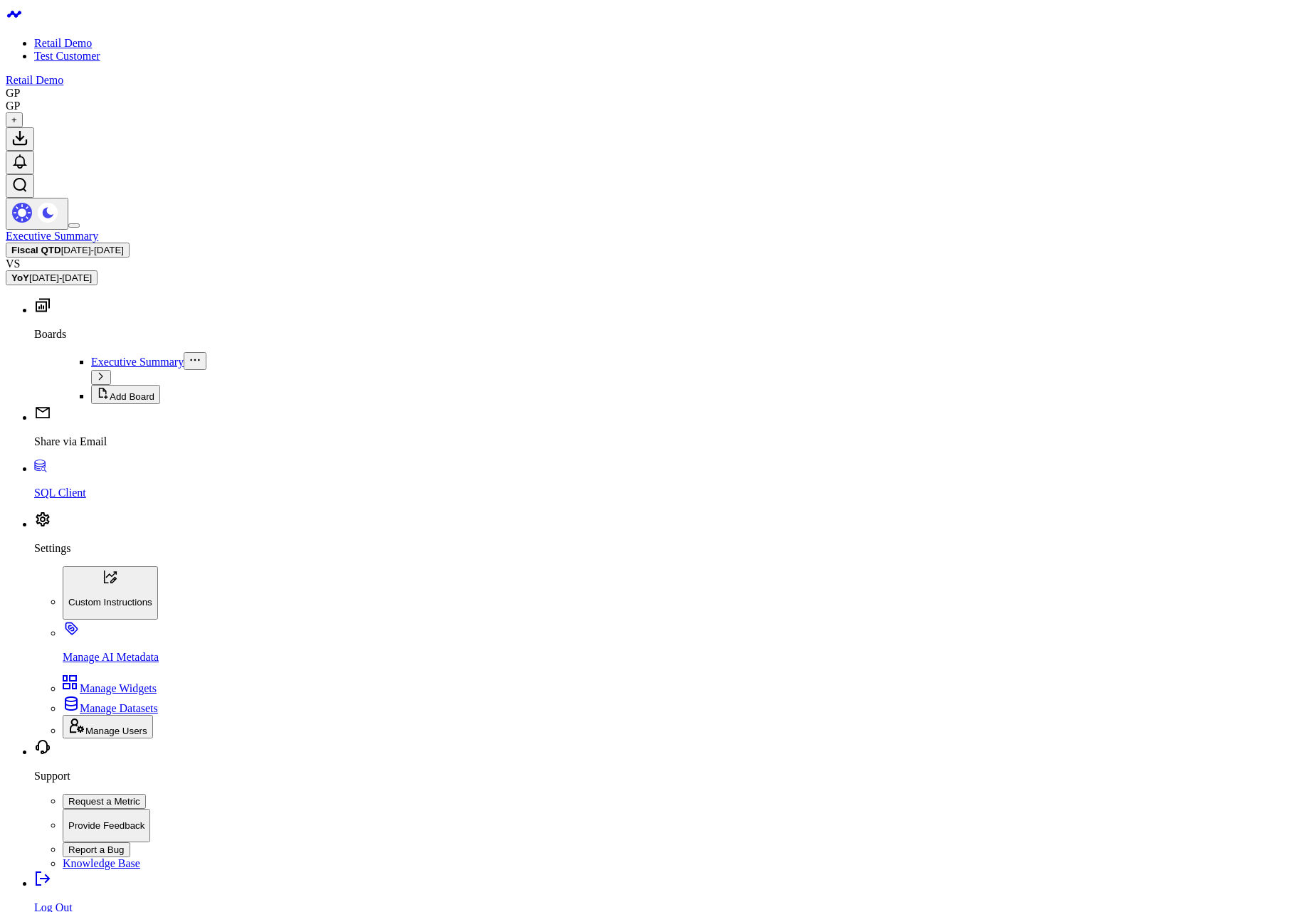
click at [130, 243] on button "Fiscal QTD 08/15/25 - 09/03/25" at bounding box center [67, 251] width 124 height 15
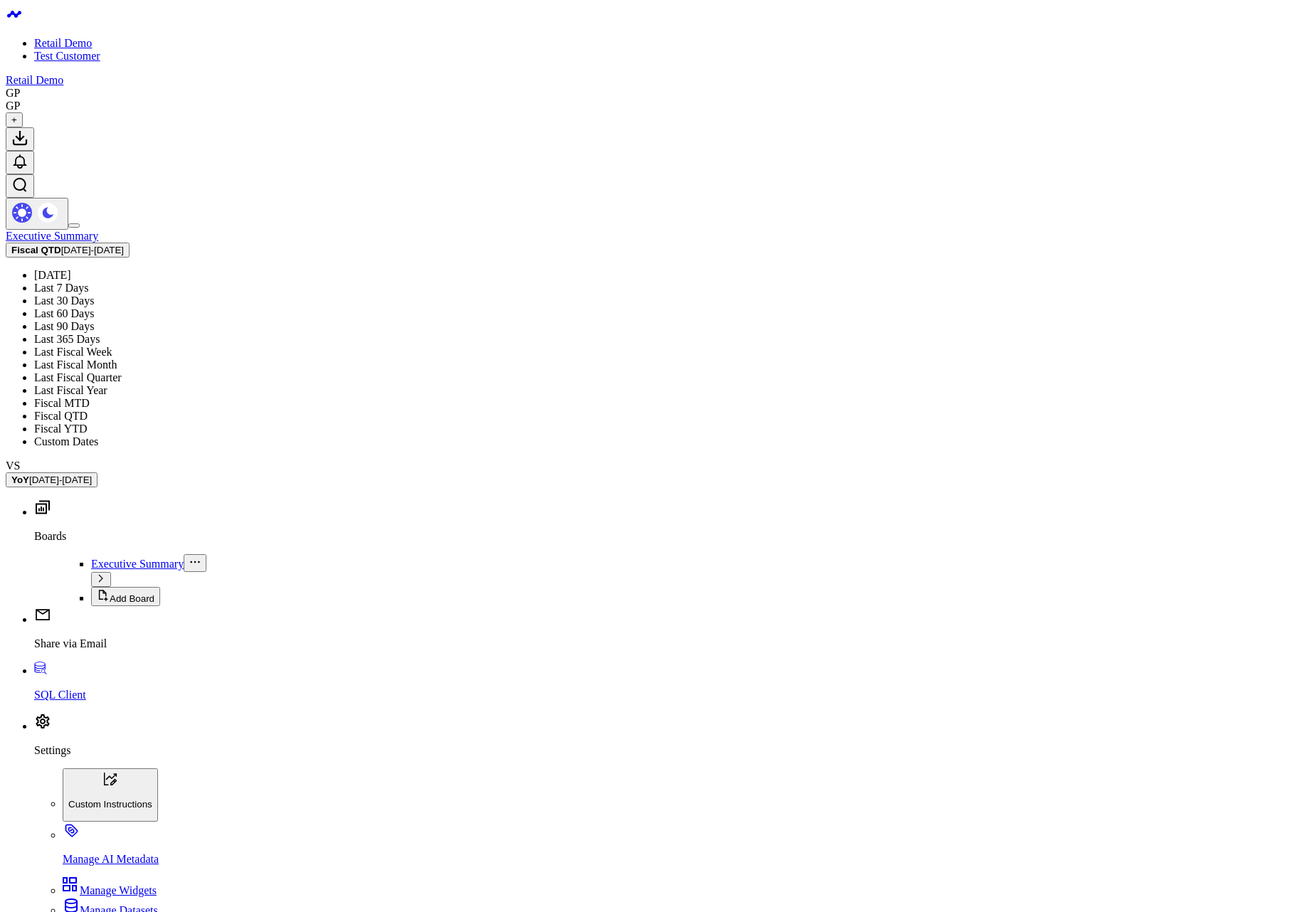
click at [87, 424] on link "Fiscal YTD" at bounding box center [61, 429] width 53 height 12
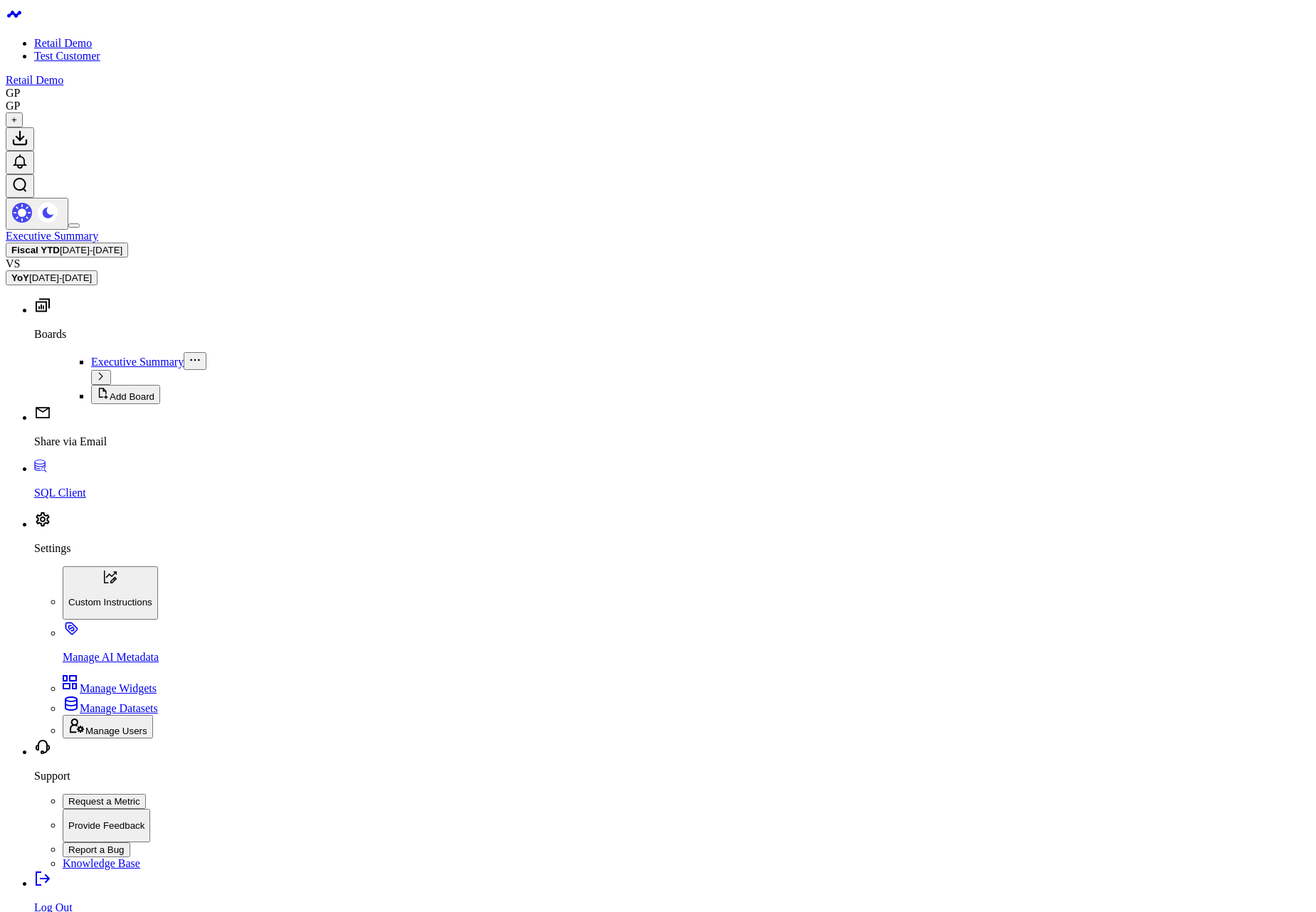
click at [122, 245] on span "02/15/25 - 09/03/25" at bounding box center [91, 250] width 62 height 11
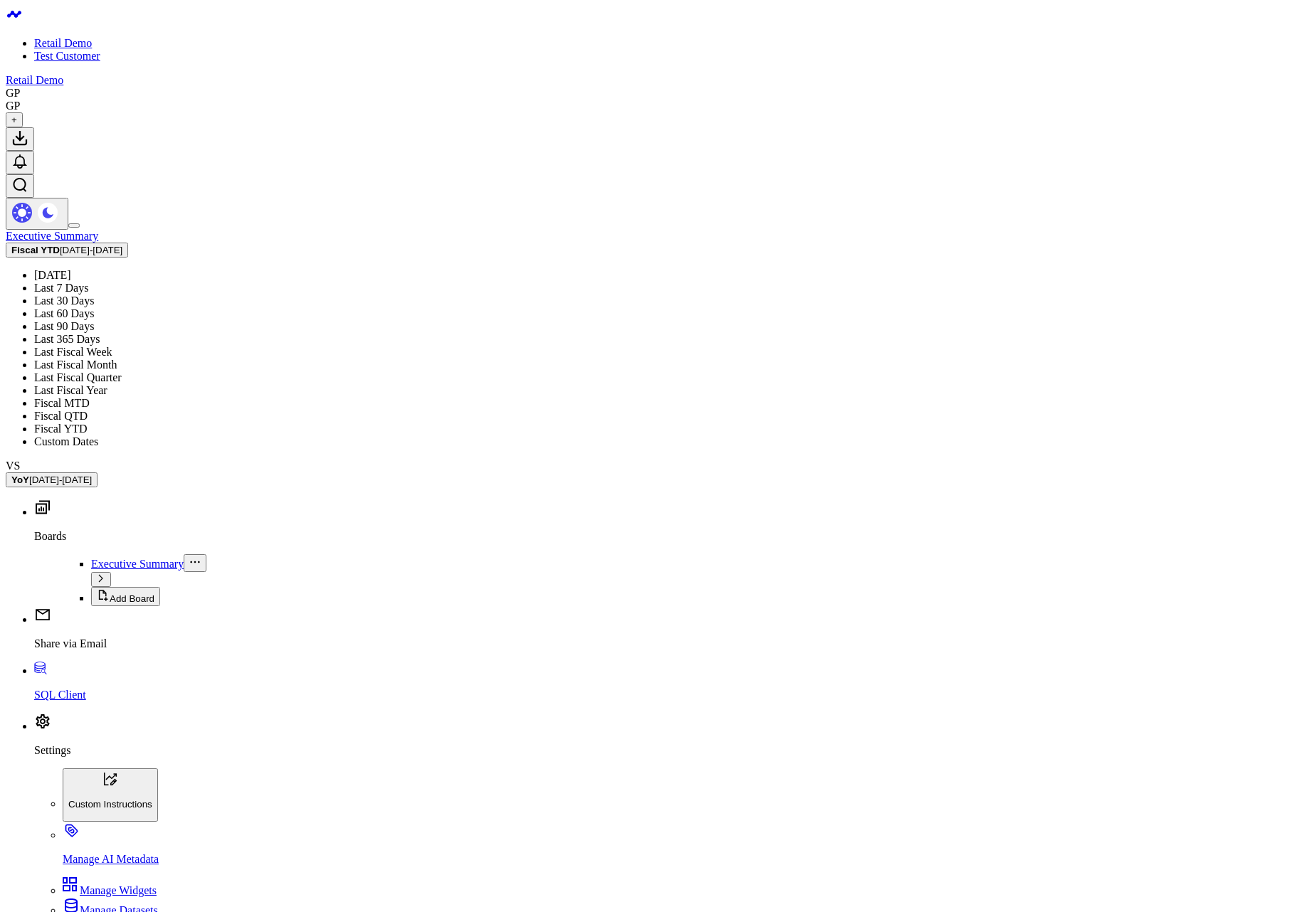
click at [112, 346] on link "Last Fiscal Week" at bounding box center [73, 352] width 78 height 12
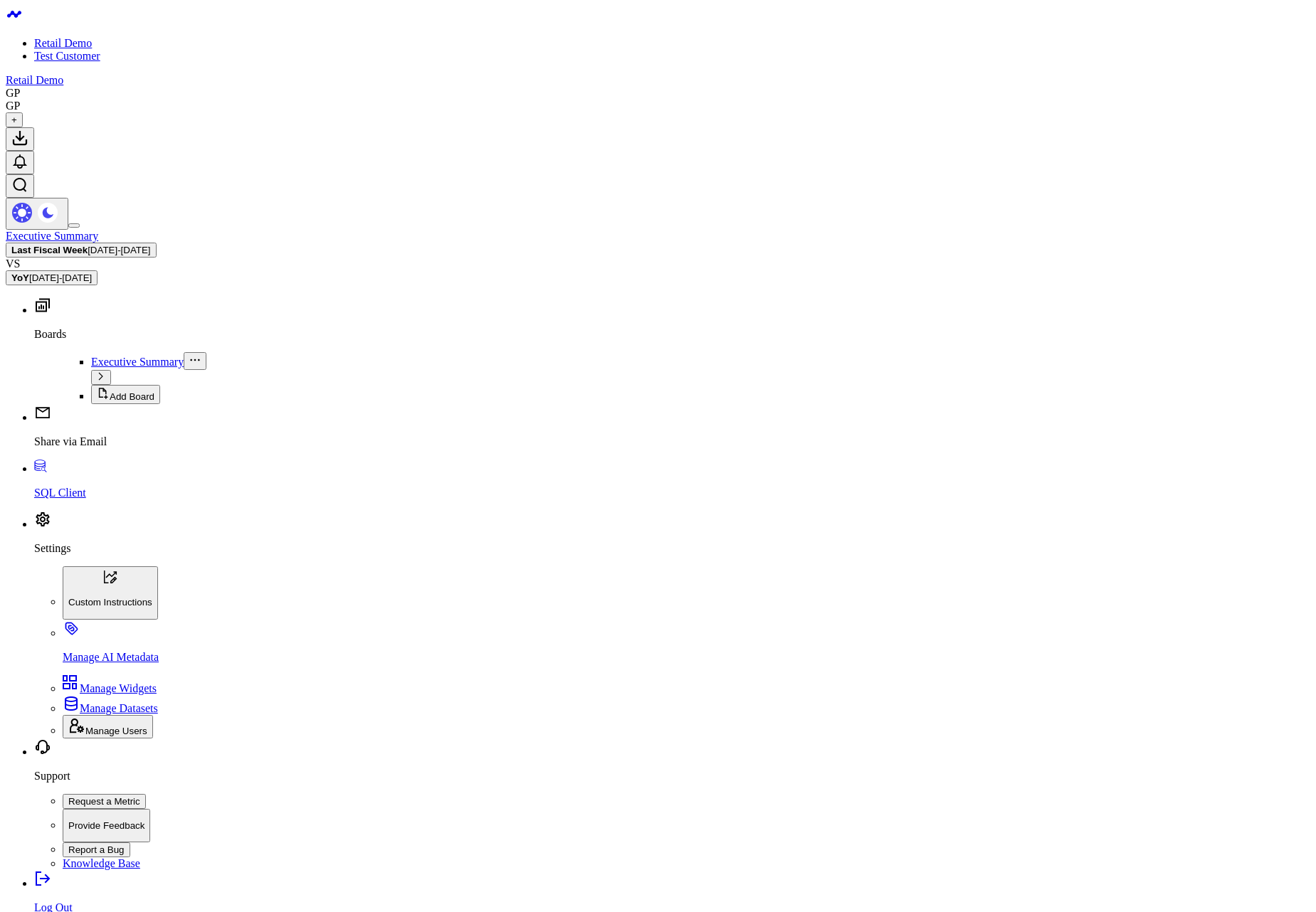
click at [150, 245] on span "08/24/25 - 08/30/25" at bounding box center [118, 250] width 62 height 11
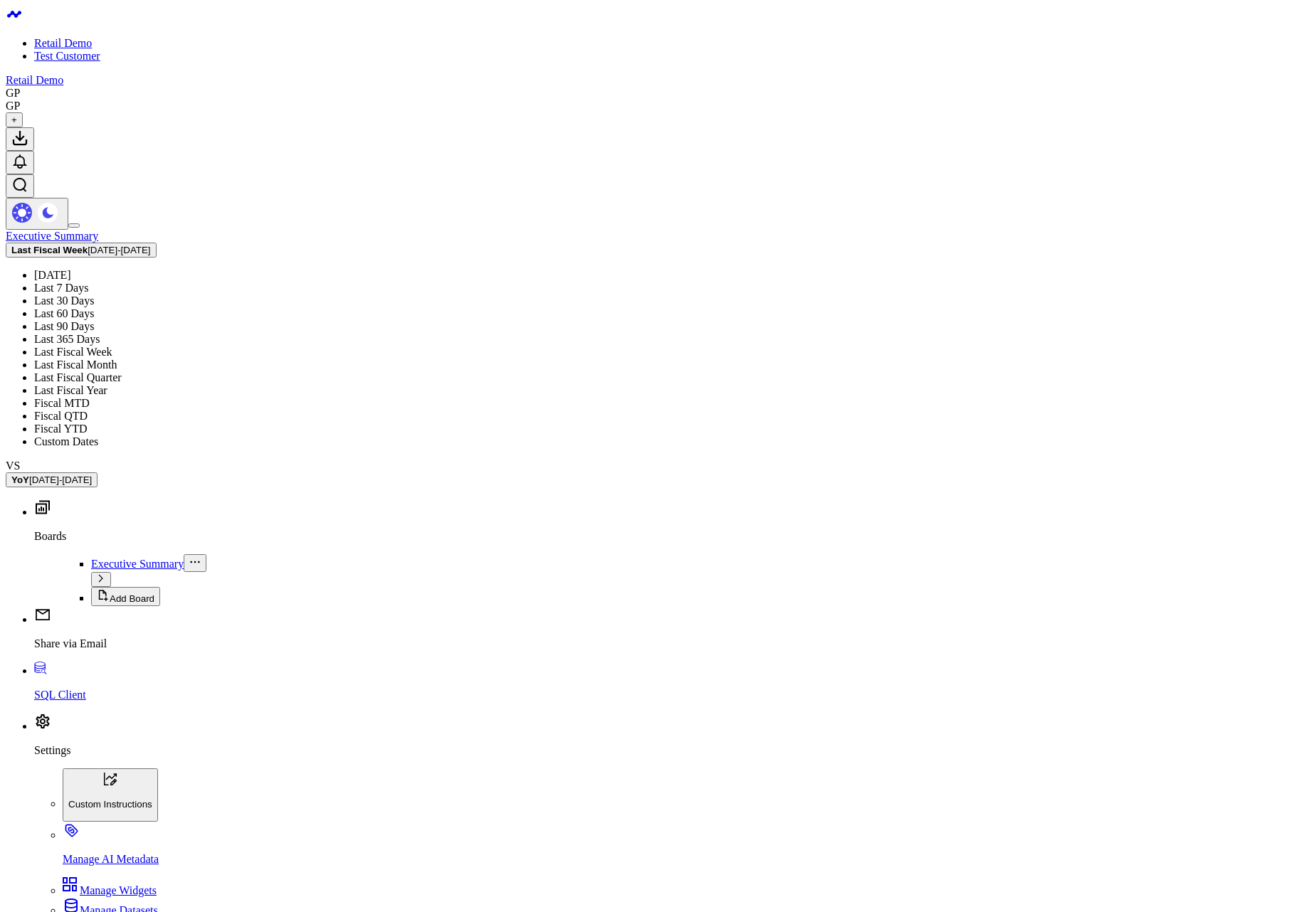
click at [88, 282] on link "Last 7 Days" at bounding box center [61, 288] width 54 height 12
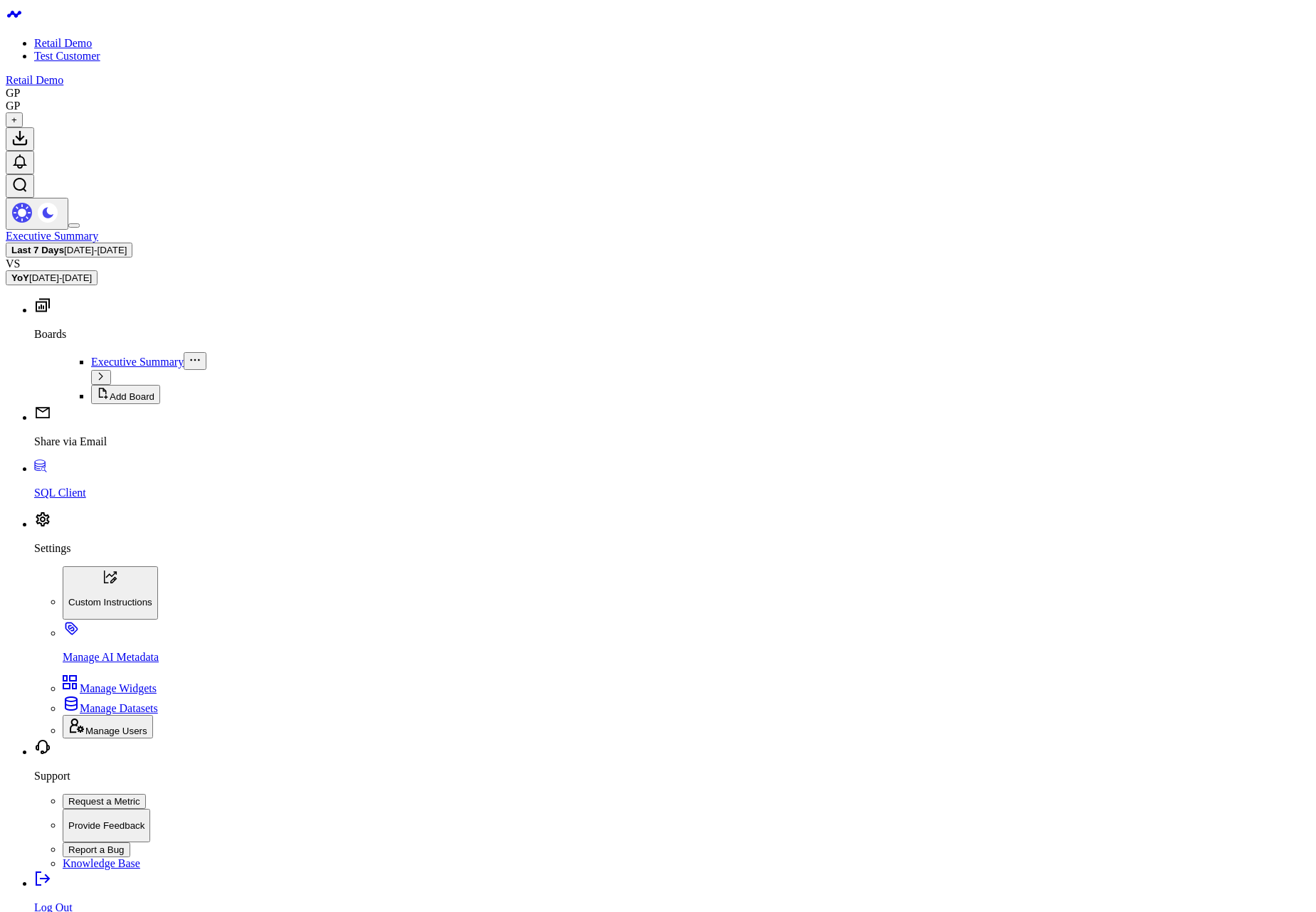
click at [127, 245] on span "08/28/25 - 09/03/25" at bounding box center [95, 250] width 62 height 11
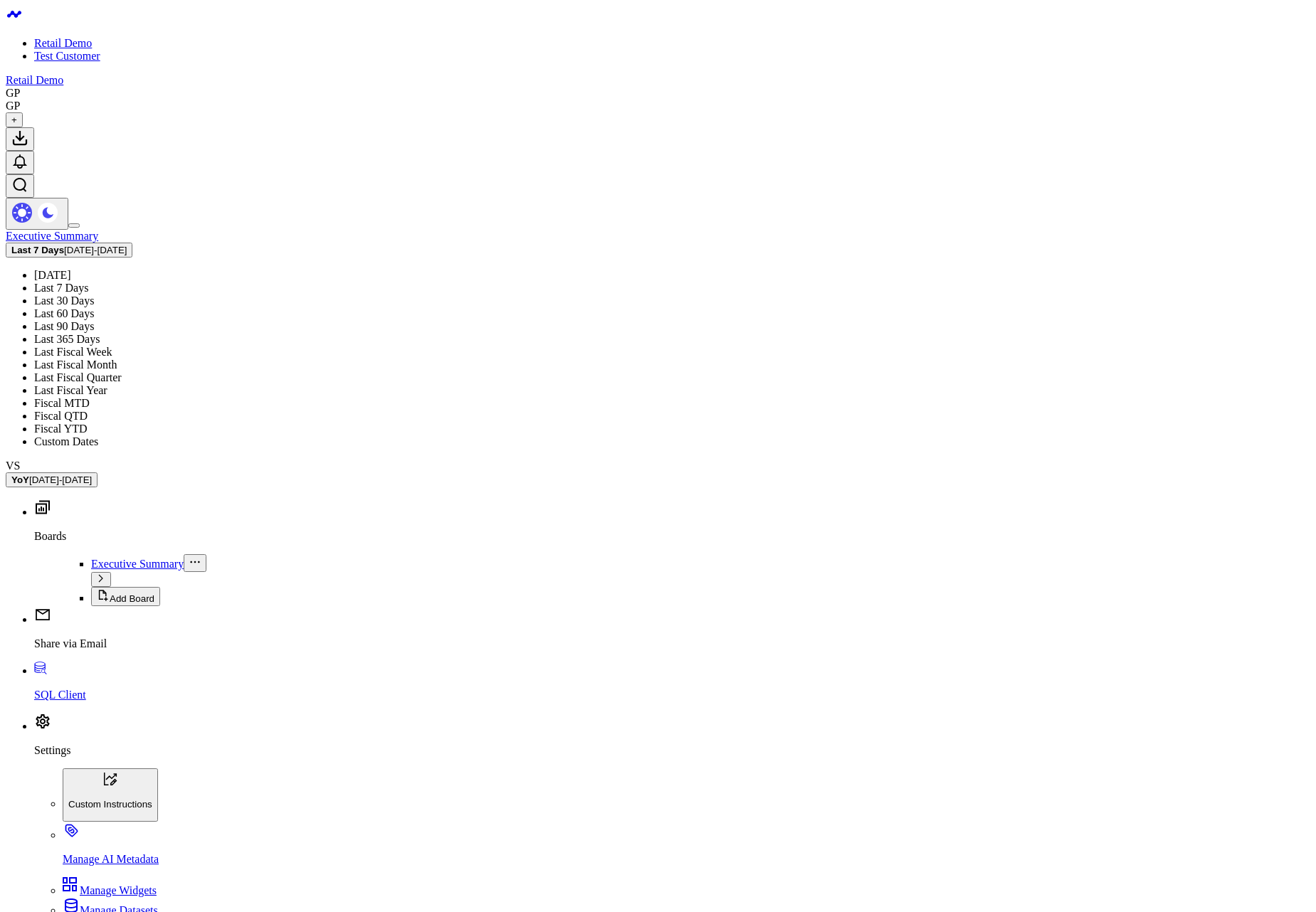
click at [90, 397] on link "Fiscal MTD" at bounding box center [62, 403] width 55 height 12
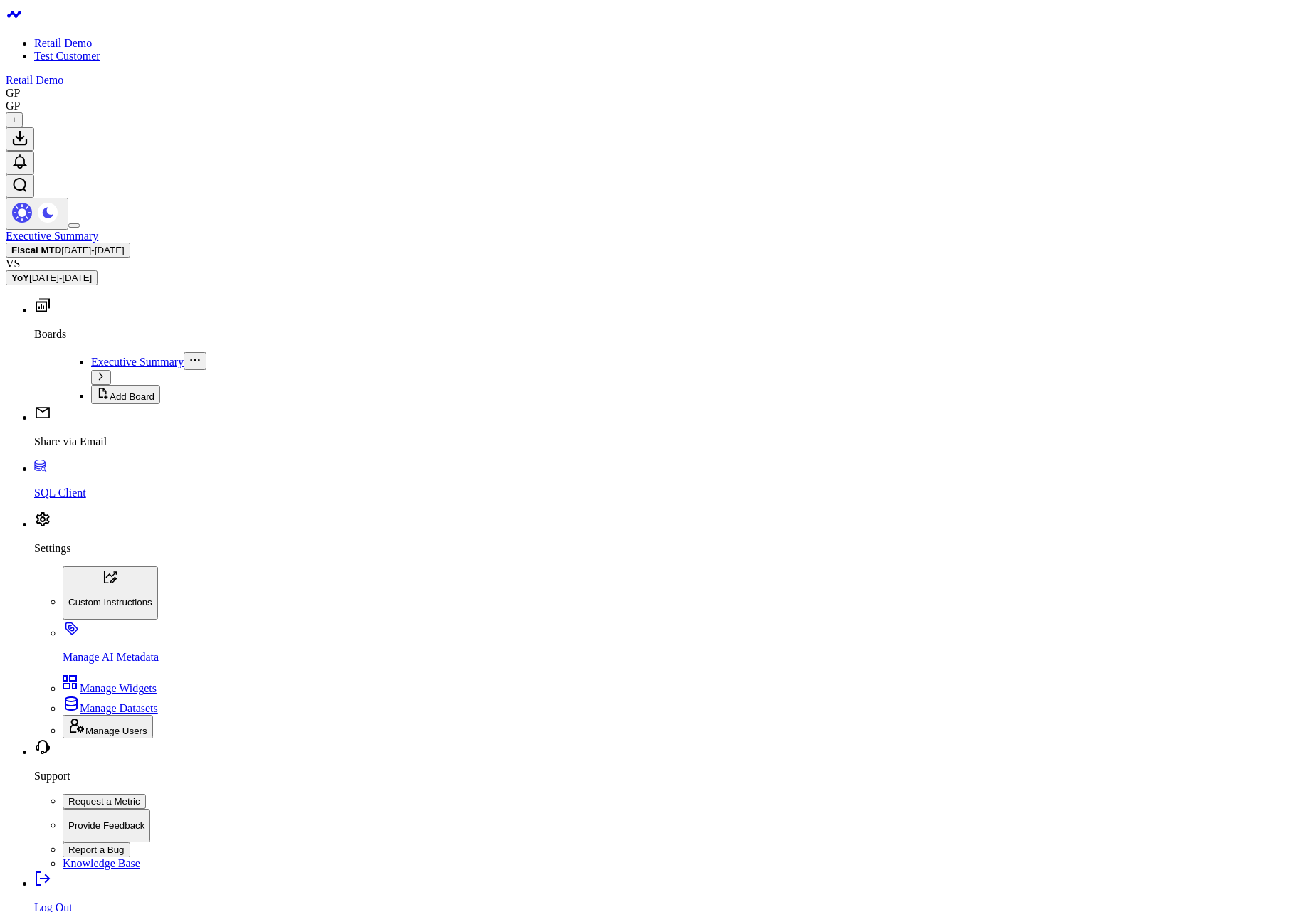
click at [124, 245] on span "08/15/25 - 09/04/25" at bounding box center [93, 250] width 62 height 11
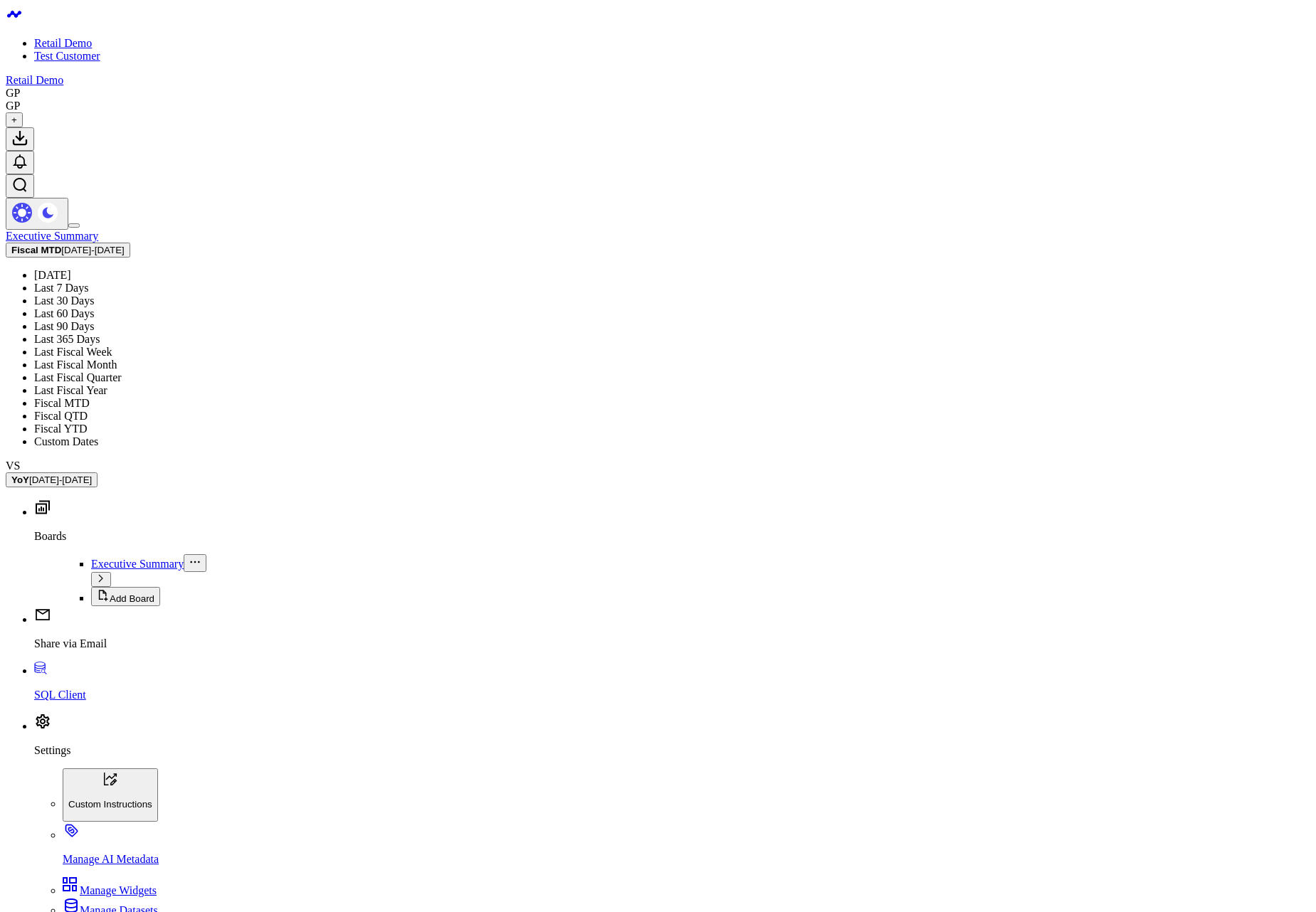
click at [87, 410] on link "Fiscal QTD" at bounding box center [61, 416] width 53 height 12
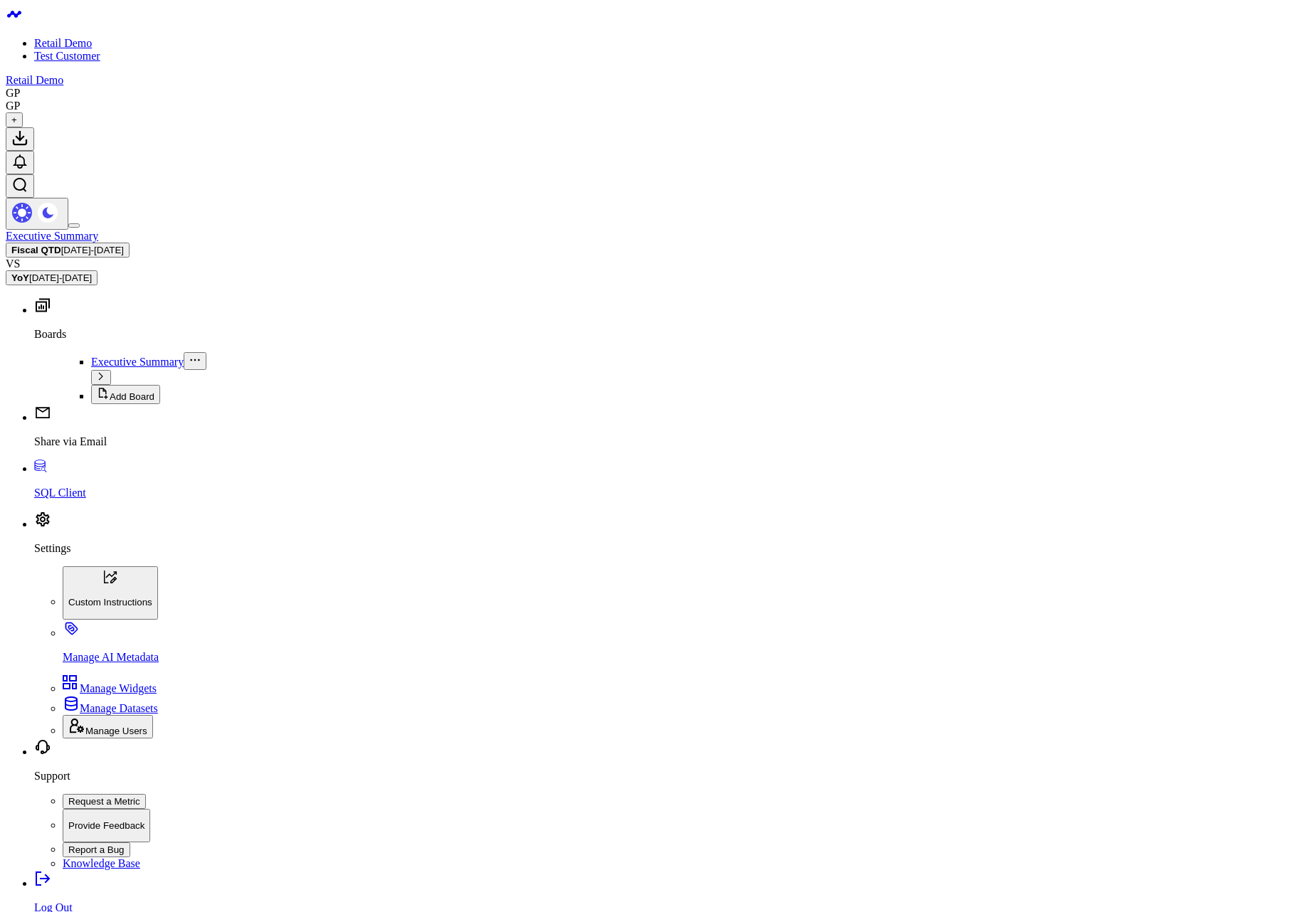
click at [124, 245] on span "08/15/25 - 09/03/25" at bounding box center [93, 250] width 62 height 11
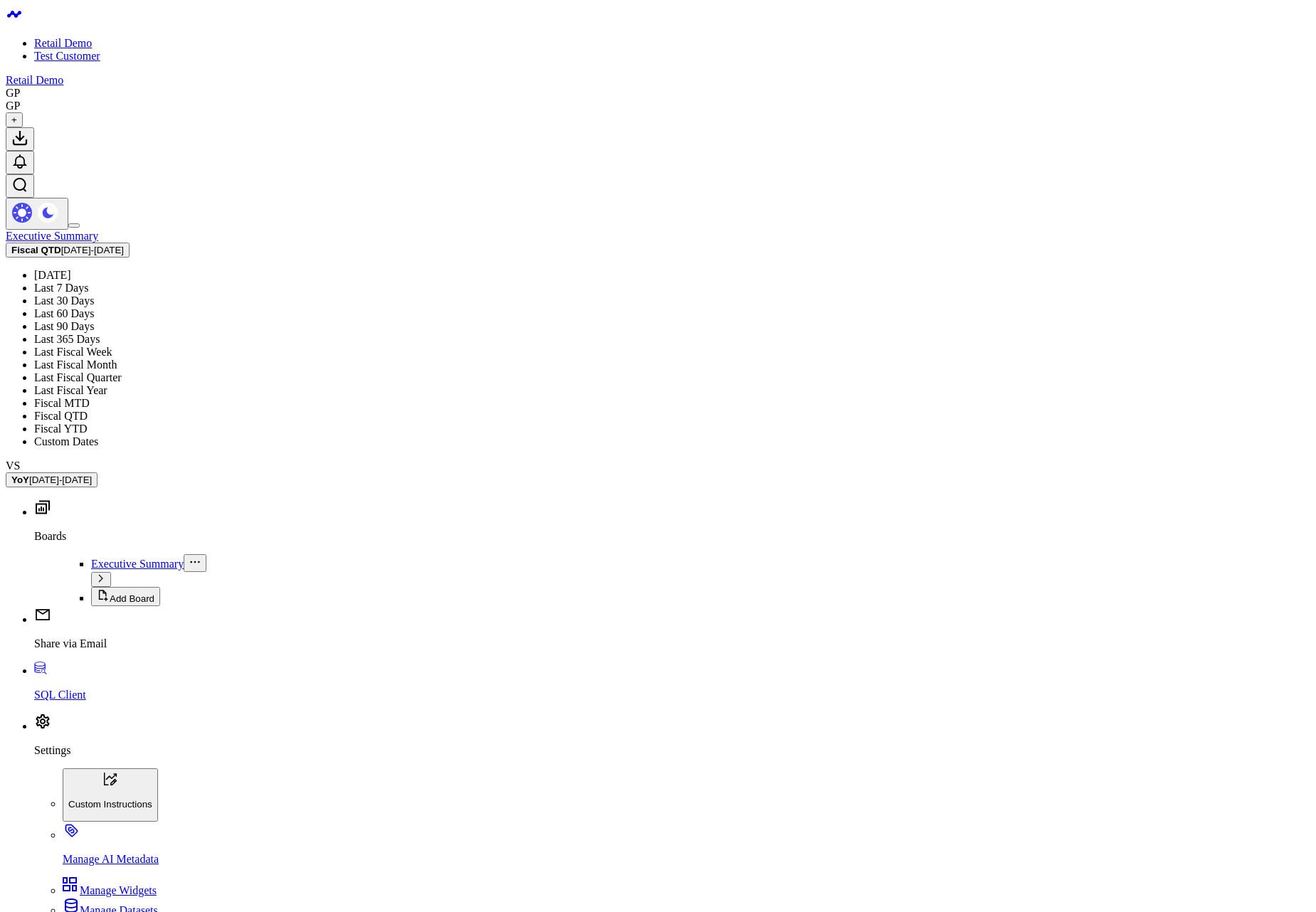
click at [90, 397] on link "Fiscal MTD" at bounding box center [62, 403] width 55 height 12
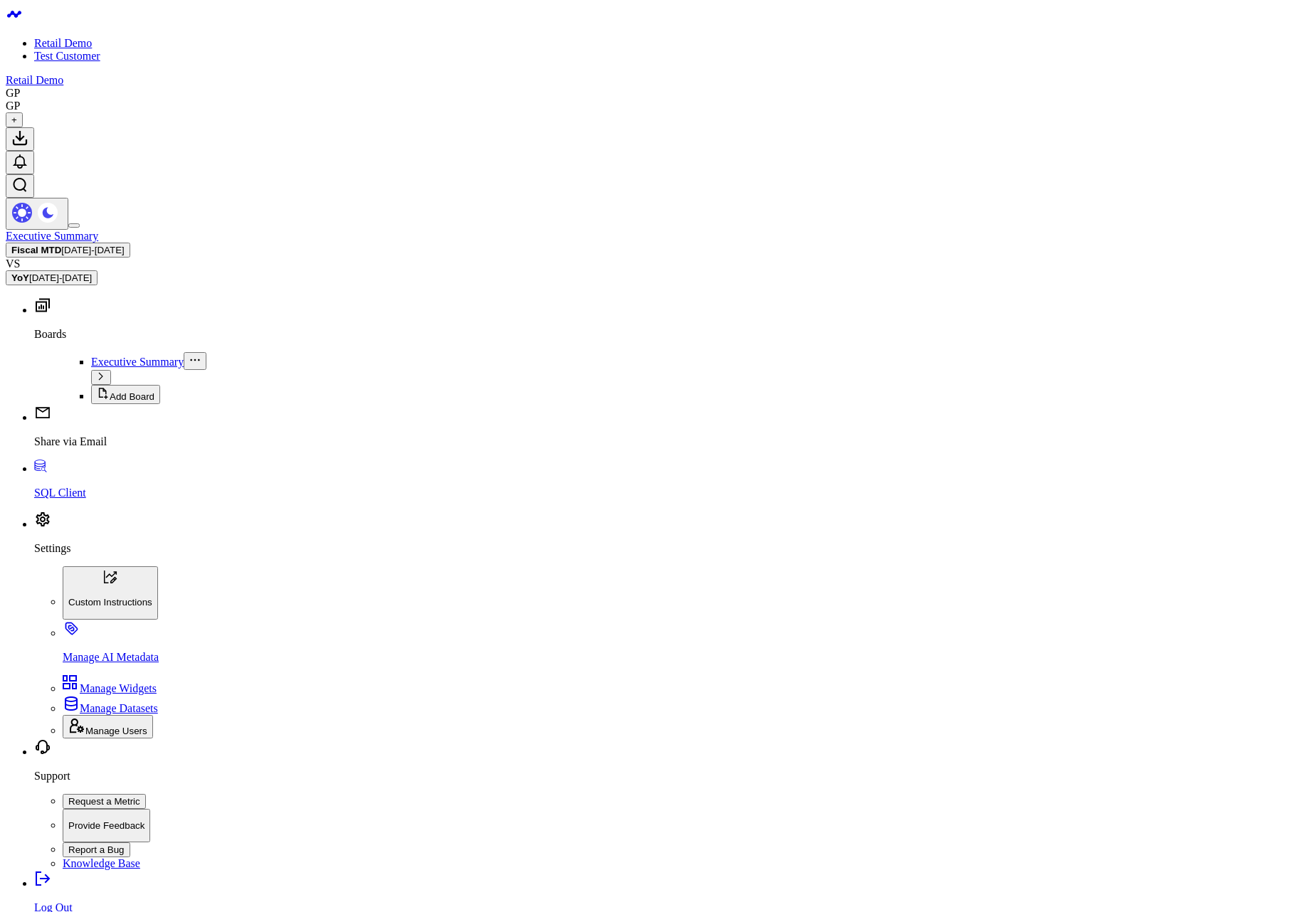
click at [124, 245] on span "08/15/25 - 09/04/25" at bounding box center [93, 250] width 62 height 11
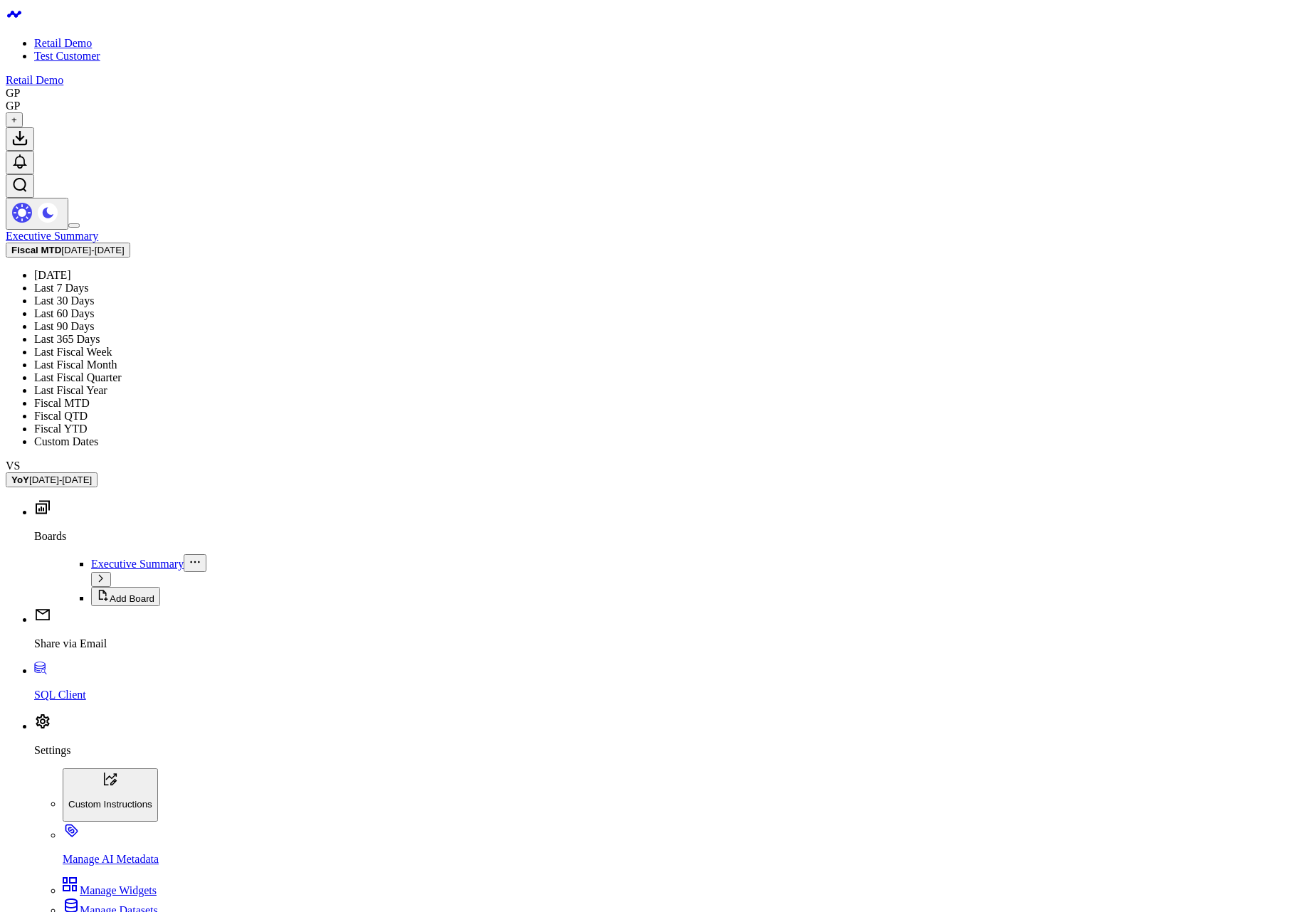
click at [94, 295] on link "Last 30 Days" at bounding box center [64, 301] width 60 height 12
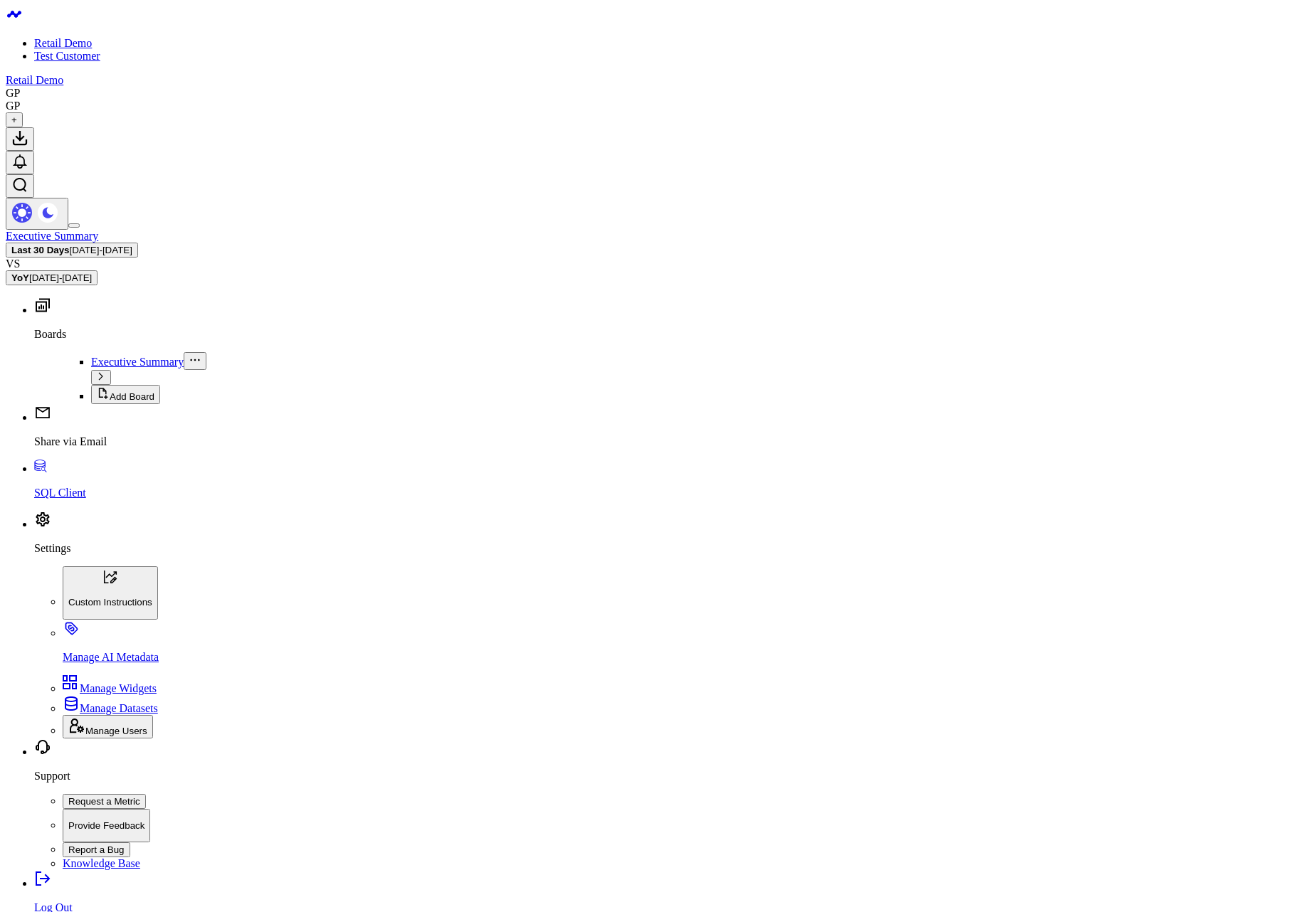
click at [132, 245] on span "08/05/25 - 09/03/25" at bounding box center [101, 250] width 62 height 11
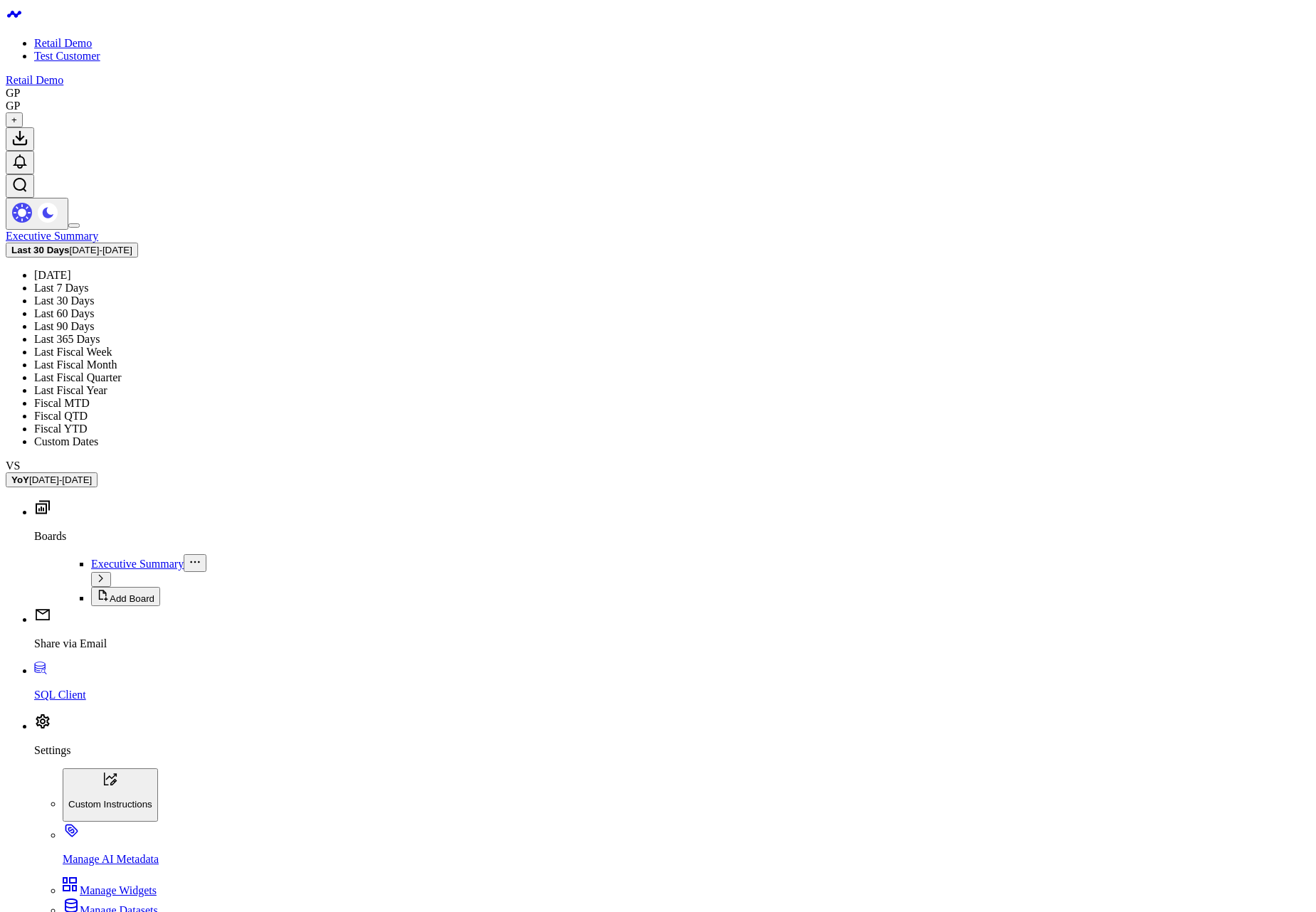
click at [94, 308] on link "Last 60 Days" at bounding box center [64, 314] width 60 height 12
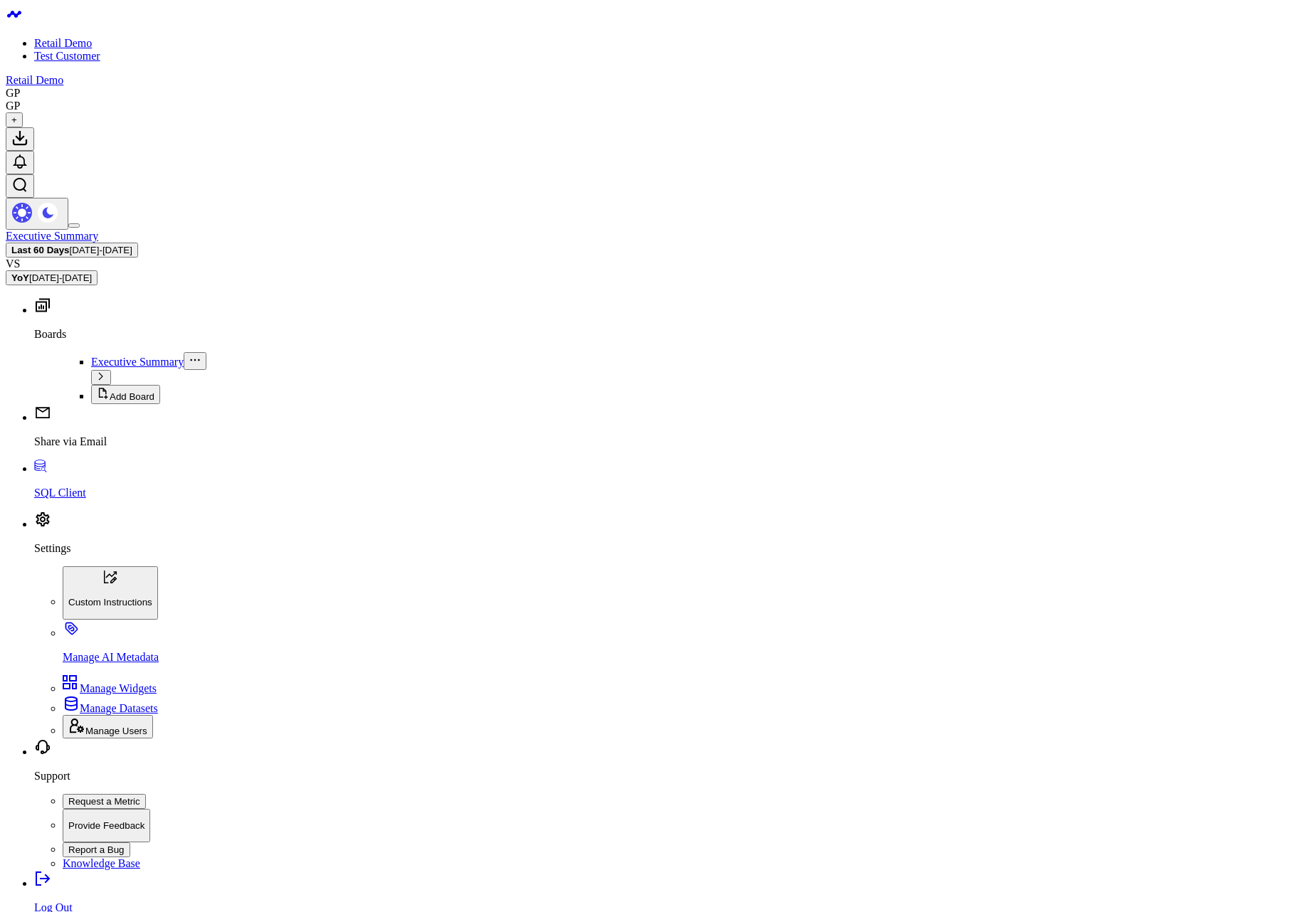
click at [132, 245] on span "[DATE] - [DATE]" at bounding box center [101, 250] width 62 height 11
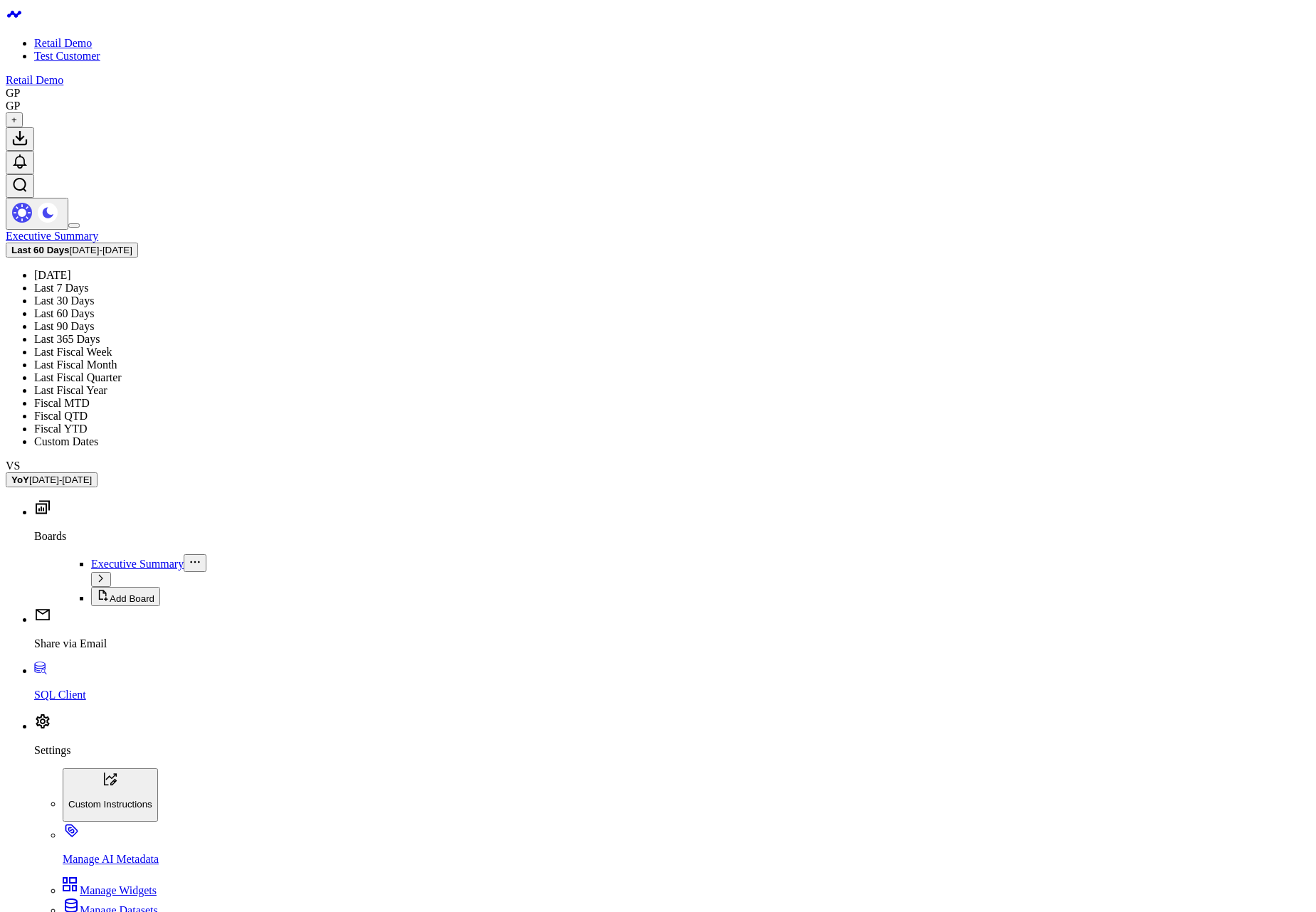
click at [112, 346] on link "Last Fiscal Week" at bounding box center [73, 352] width 78 height 12
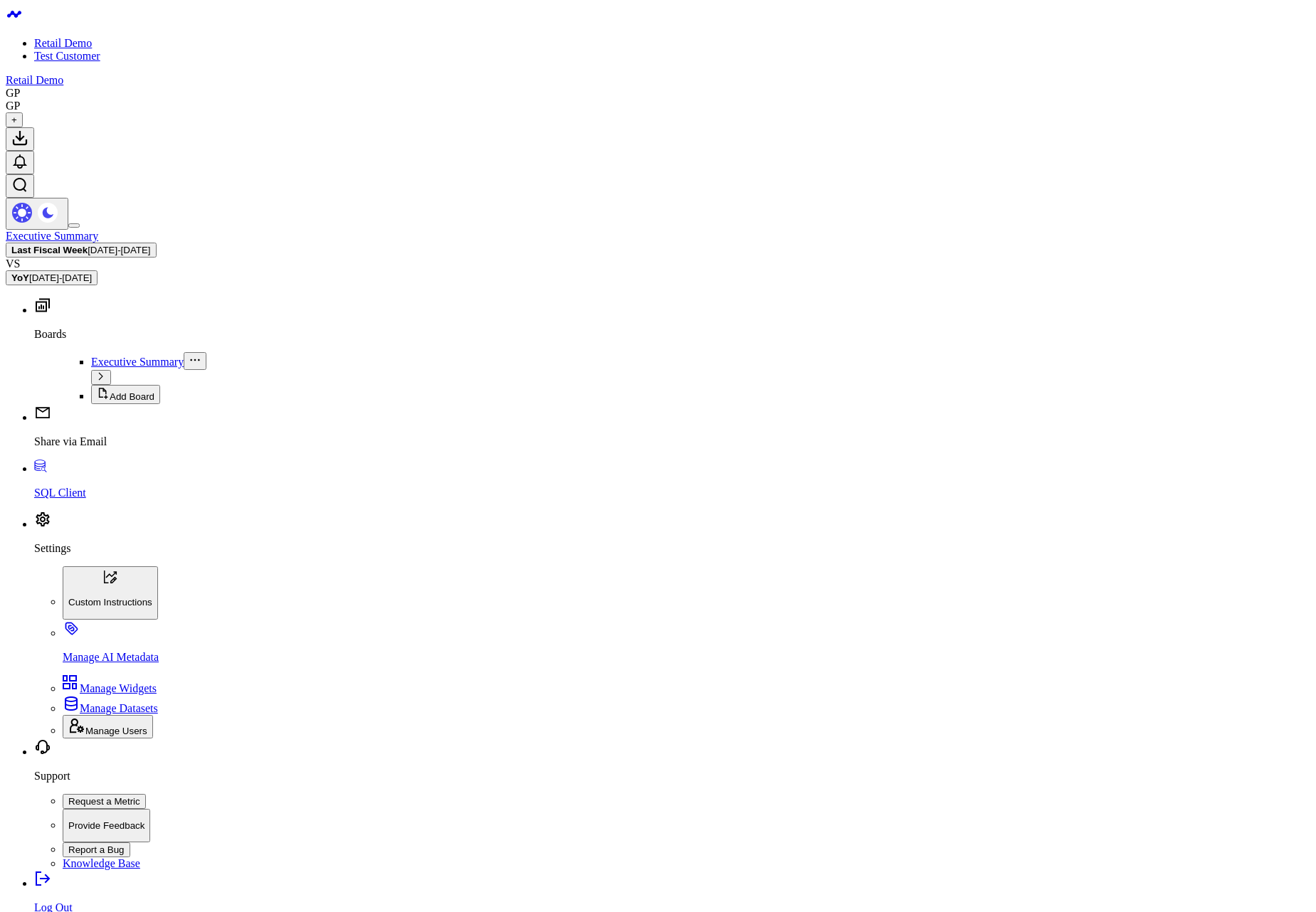
click at [62, 555] on p "Settings" at bounding box center [672, 548] width 1276 height 13
click at [150, 245] on span "[DATE] - [DATE]" at bounding box center [118, 250] width 62 height 11
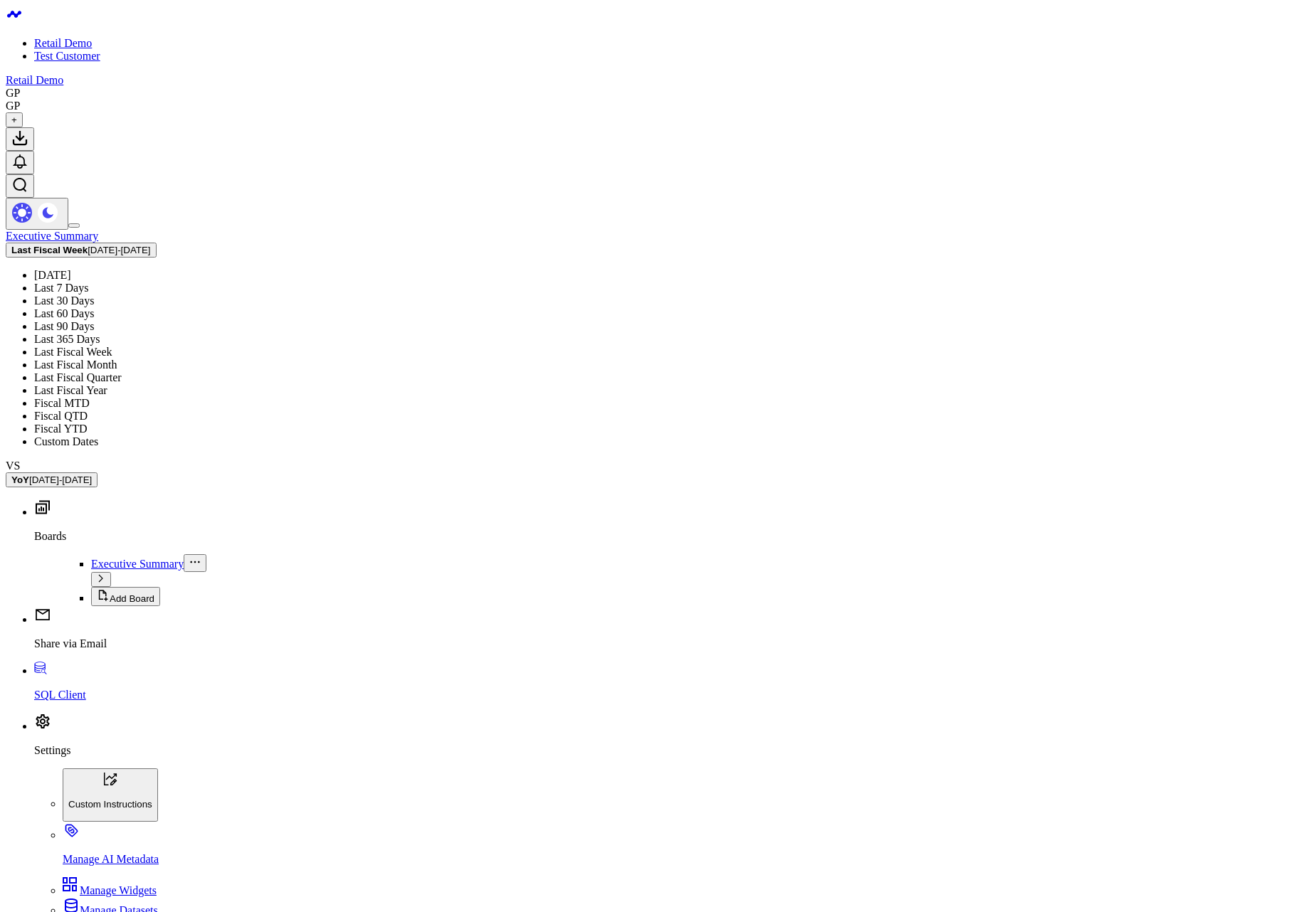
click at [117, 358] on link "Last Fiscal Month" at bounding box center [75, 364] width 83 height 12
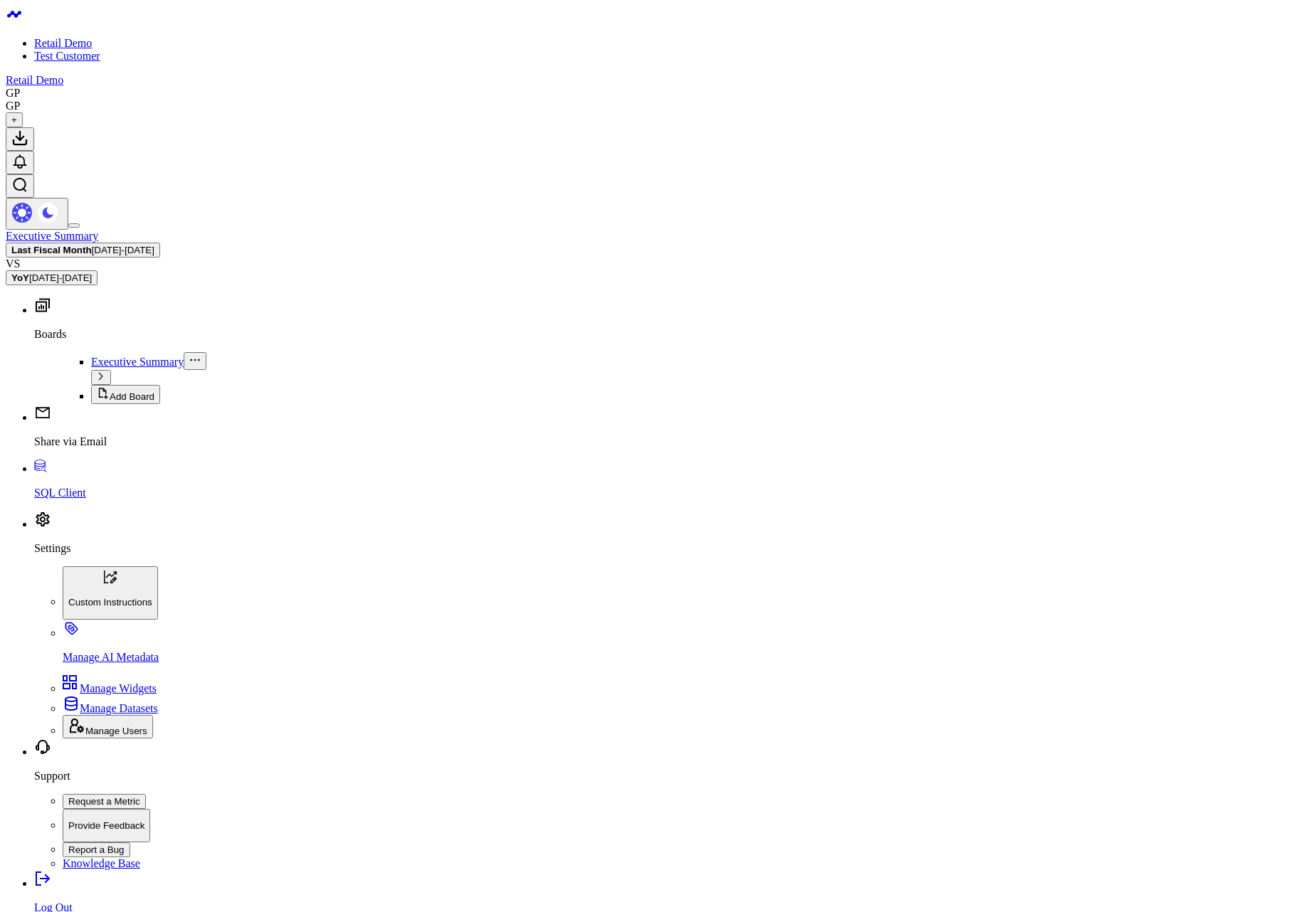
click at [154, 245] on span "[DATE] - [DATE]" at bounding box center [123, 250] width 62 height 11
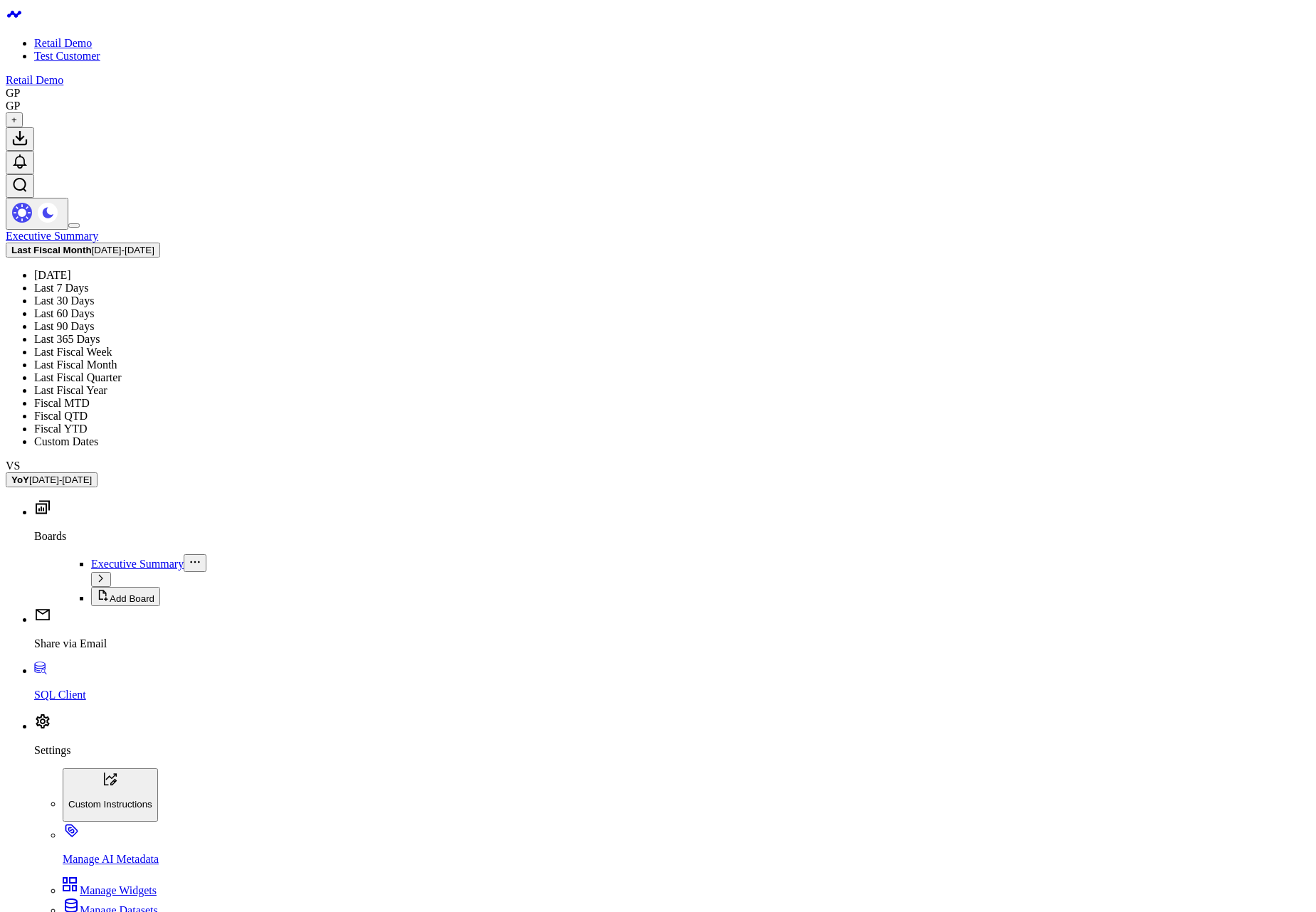
click at [90, 397] on link "Fiscal MTD" at bounding box center [62, 403] width 55 height 12
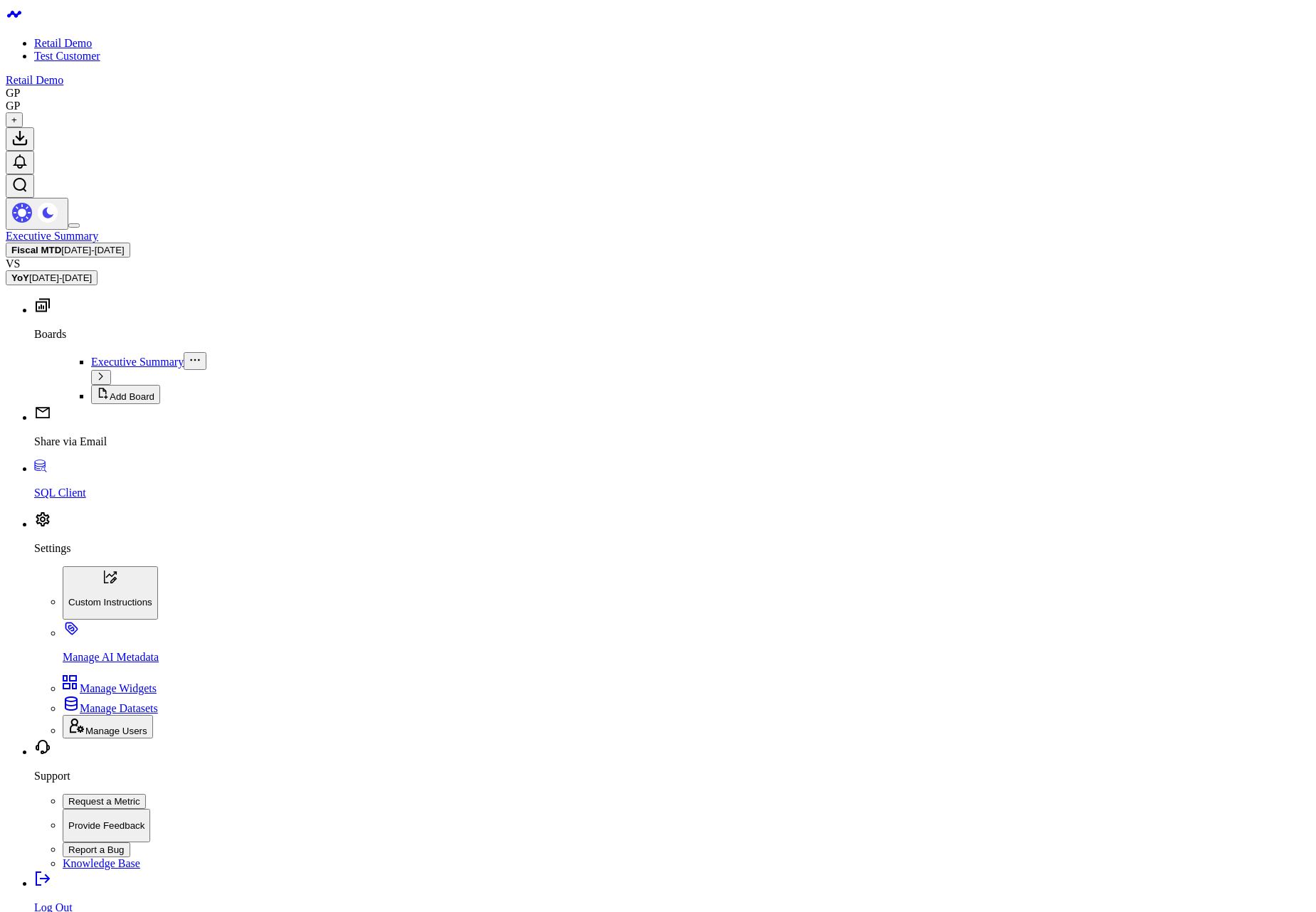
click at [131, 243] on button "Fiscal MTD [DATE] - [DATE]" at bounding box center [68, 251] width 125 height 15
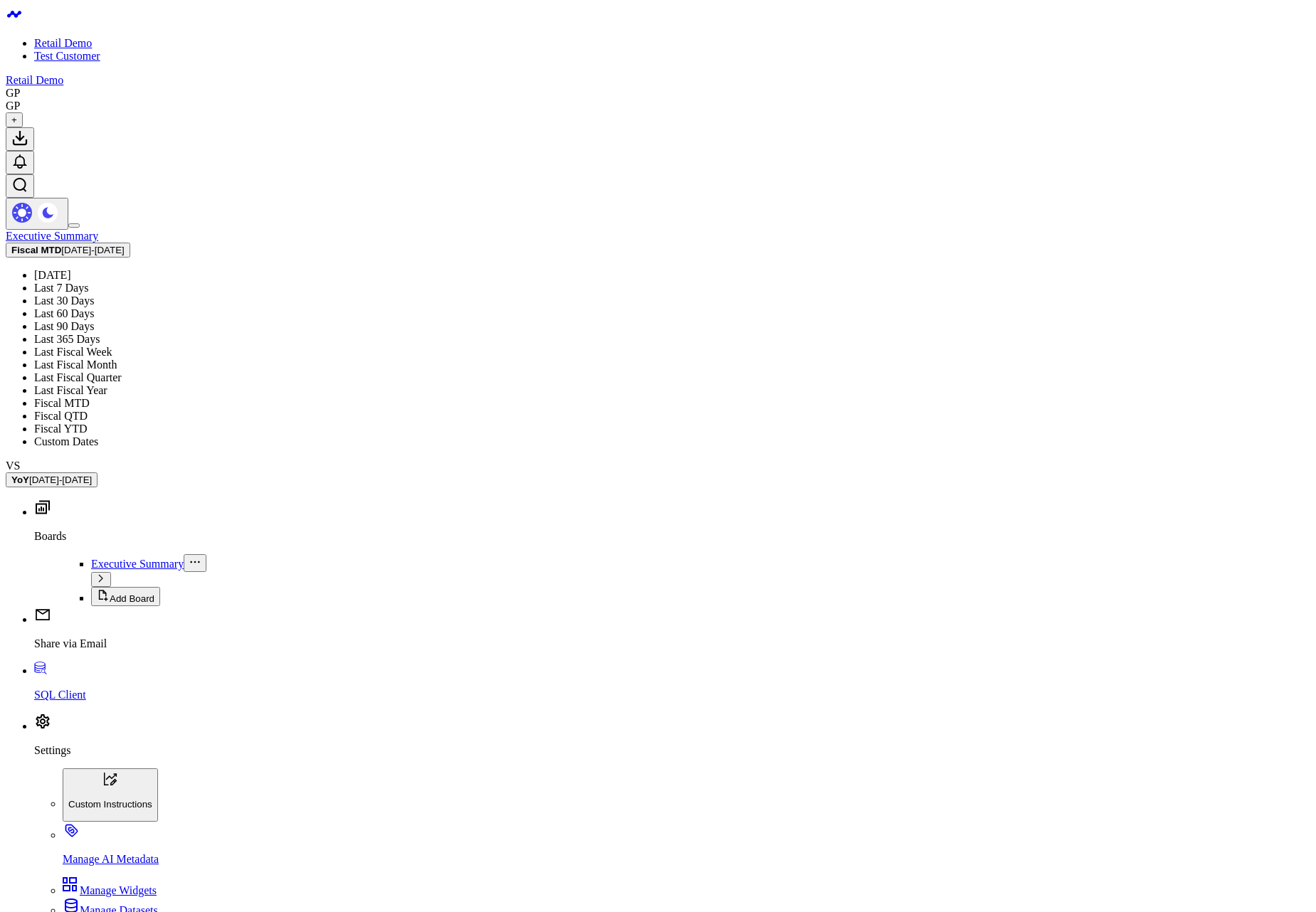
click at [94, 308] on link "Last 60 Days" at bounding box center [64, 314] width 60 height 12
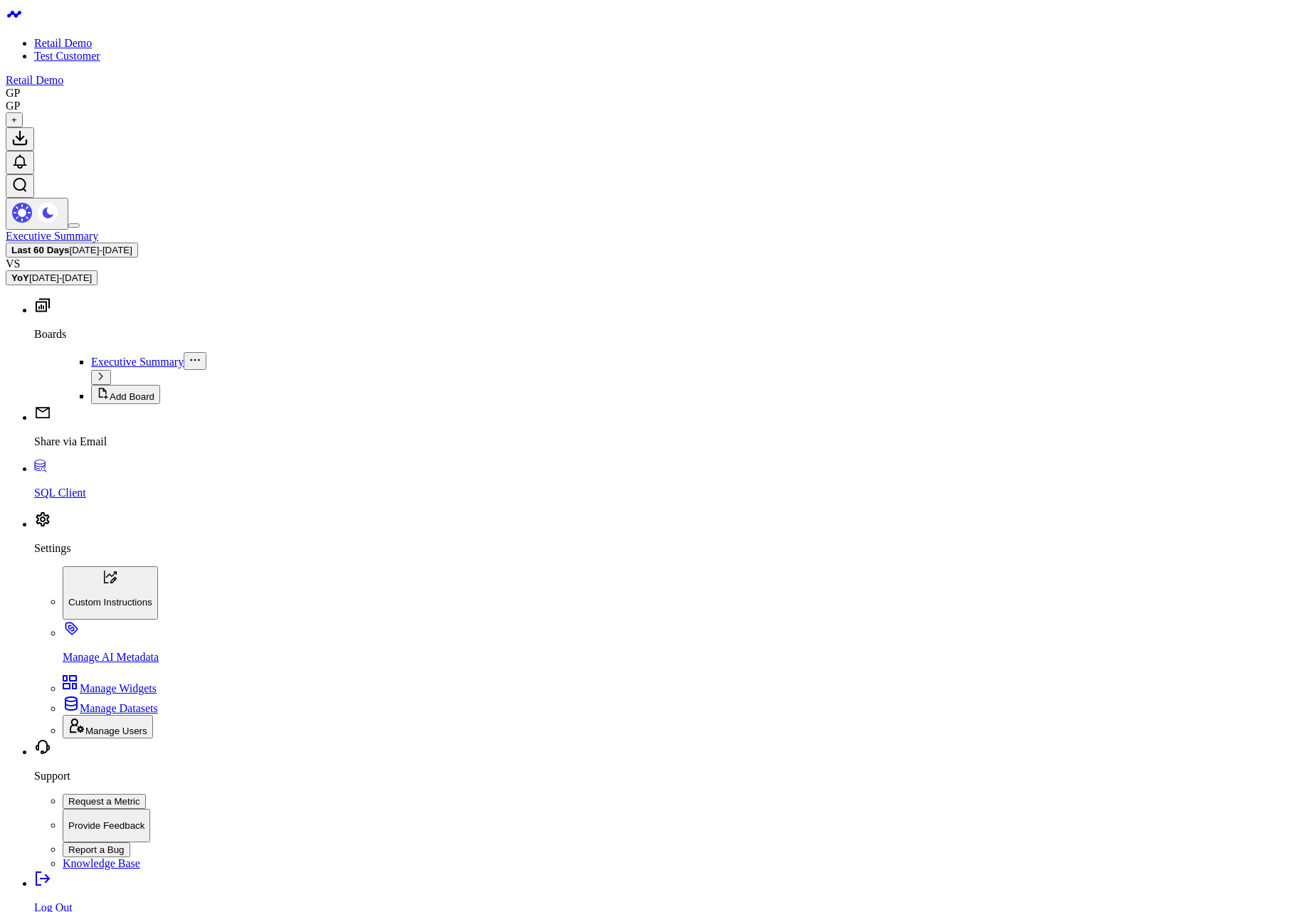
click at [132, 245] on span "[DATE] - [DATE]" at bounding box center [101, 250] width 62 height 11
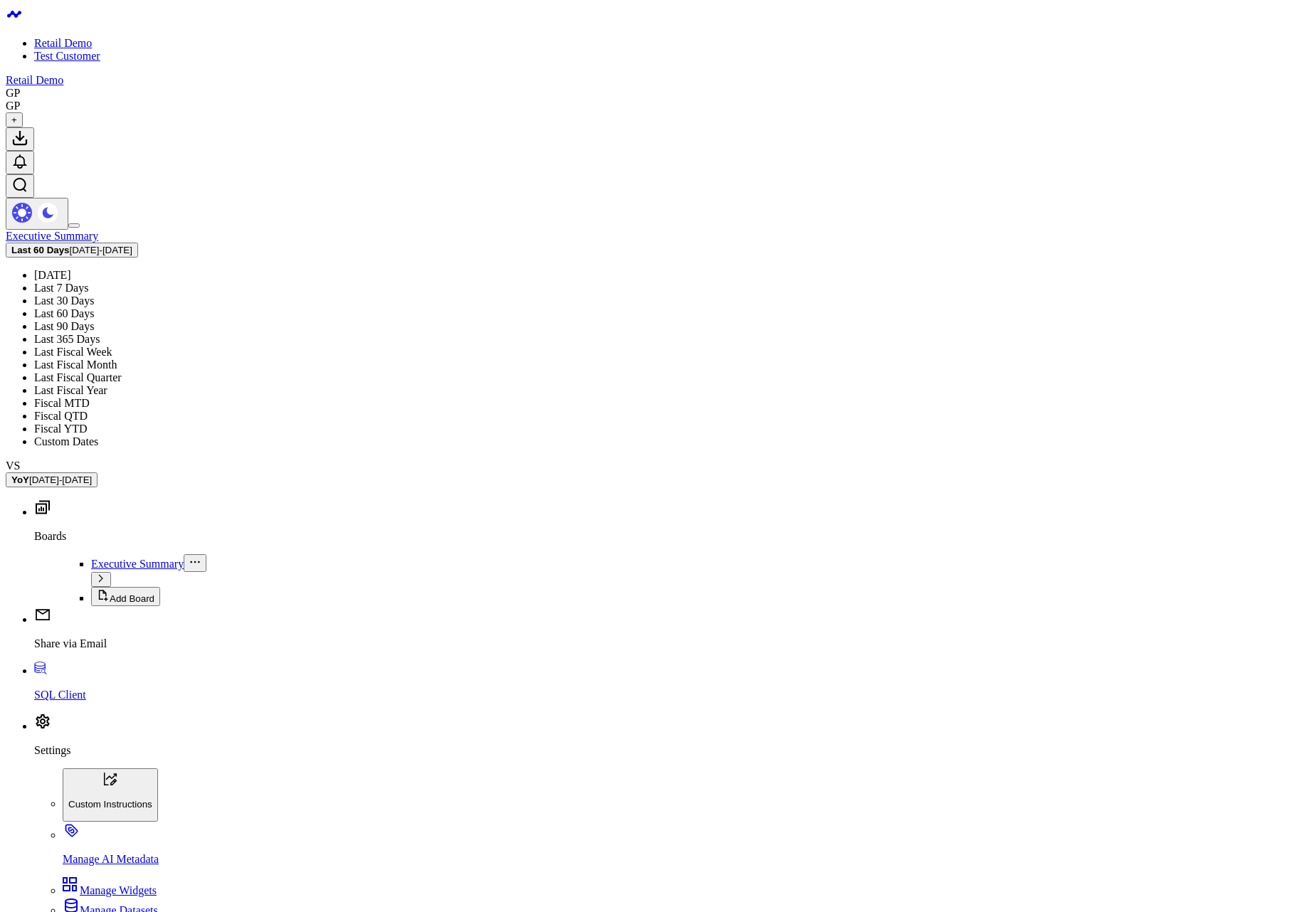
click at [90, 397] on link "Fiscal MTD" at bounding box center [62, 403] width 55 height 12
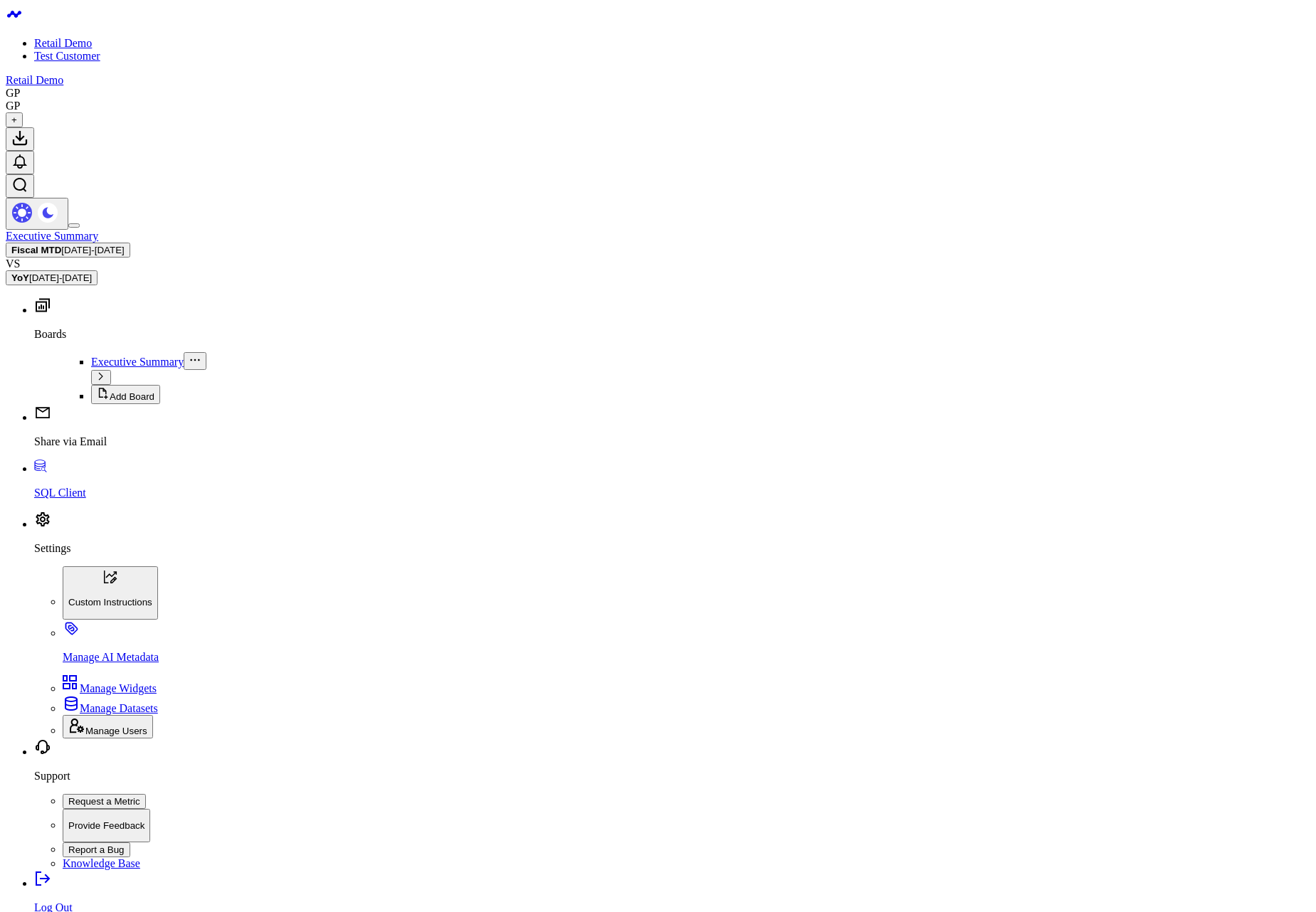
click at [62, 245] on b "Fiscal MTD" at bounding box center [36, 250] width 50 height 11
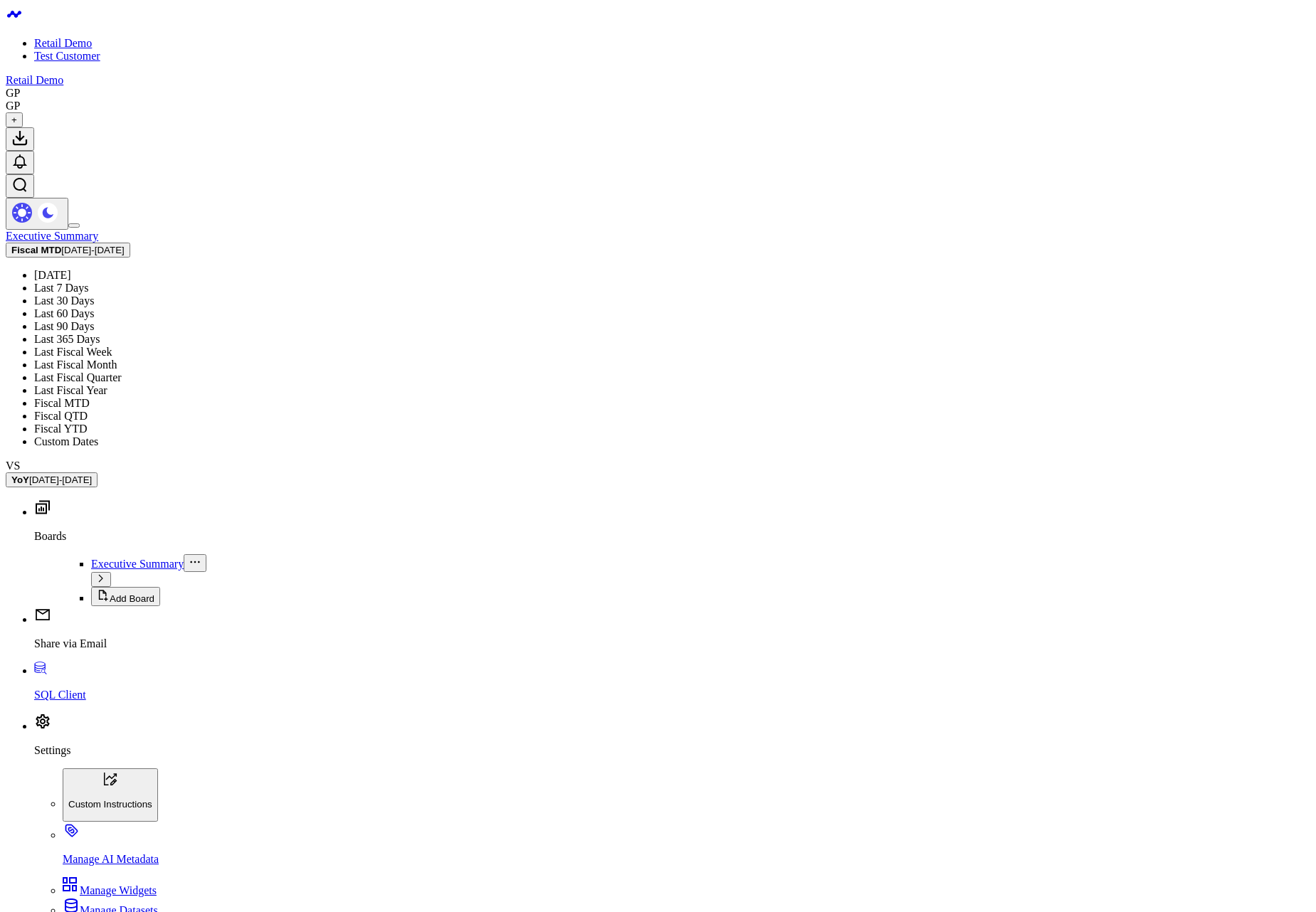
click at [87, 410] on link "Fiscal QTD" at bounding box center [61, 416] width 53 height 12
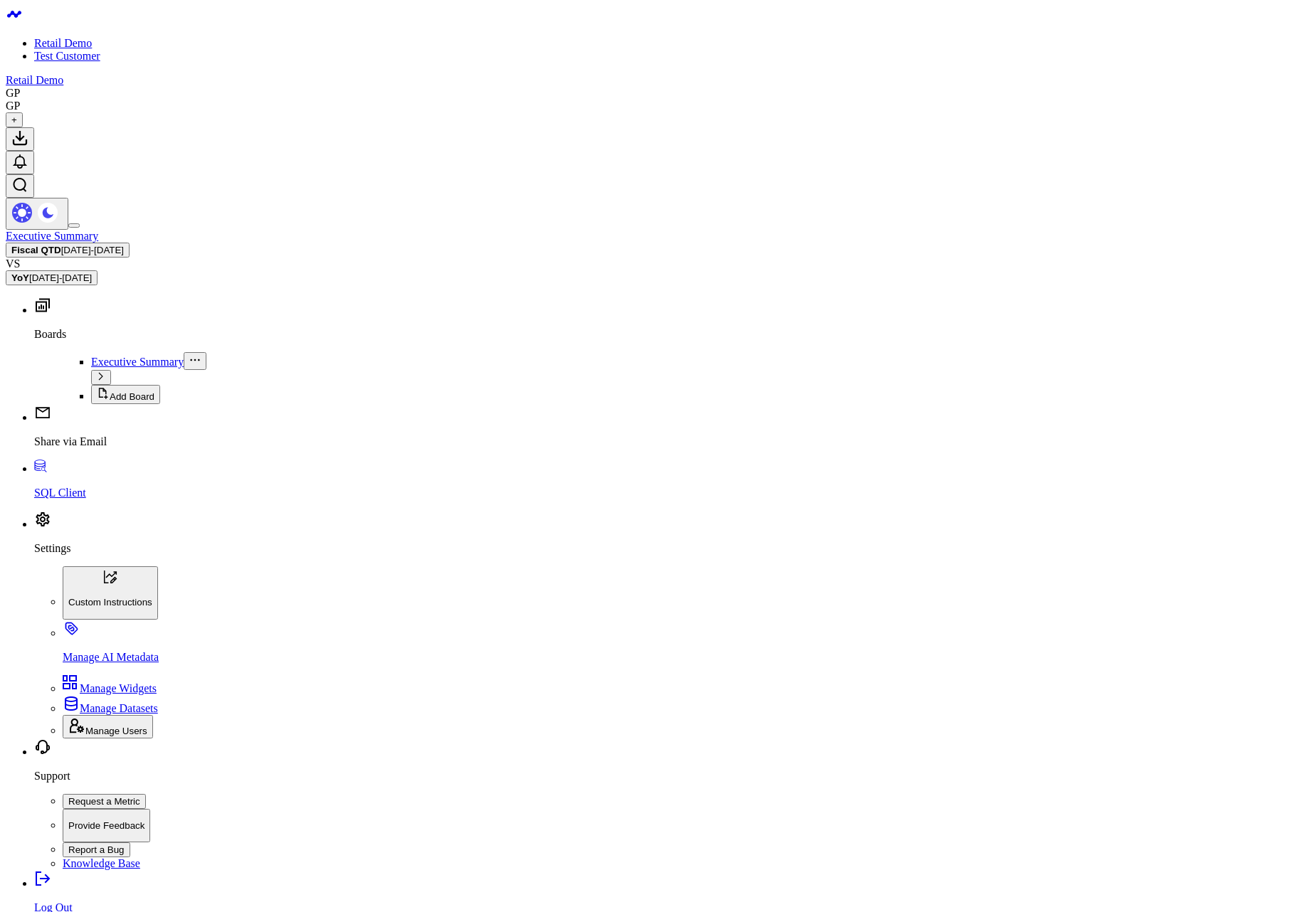
click at [124, 245] on span "[DATE] - [DATE]" at bounding box center [93, 250] width 62 height 11
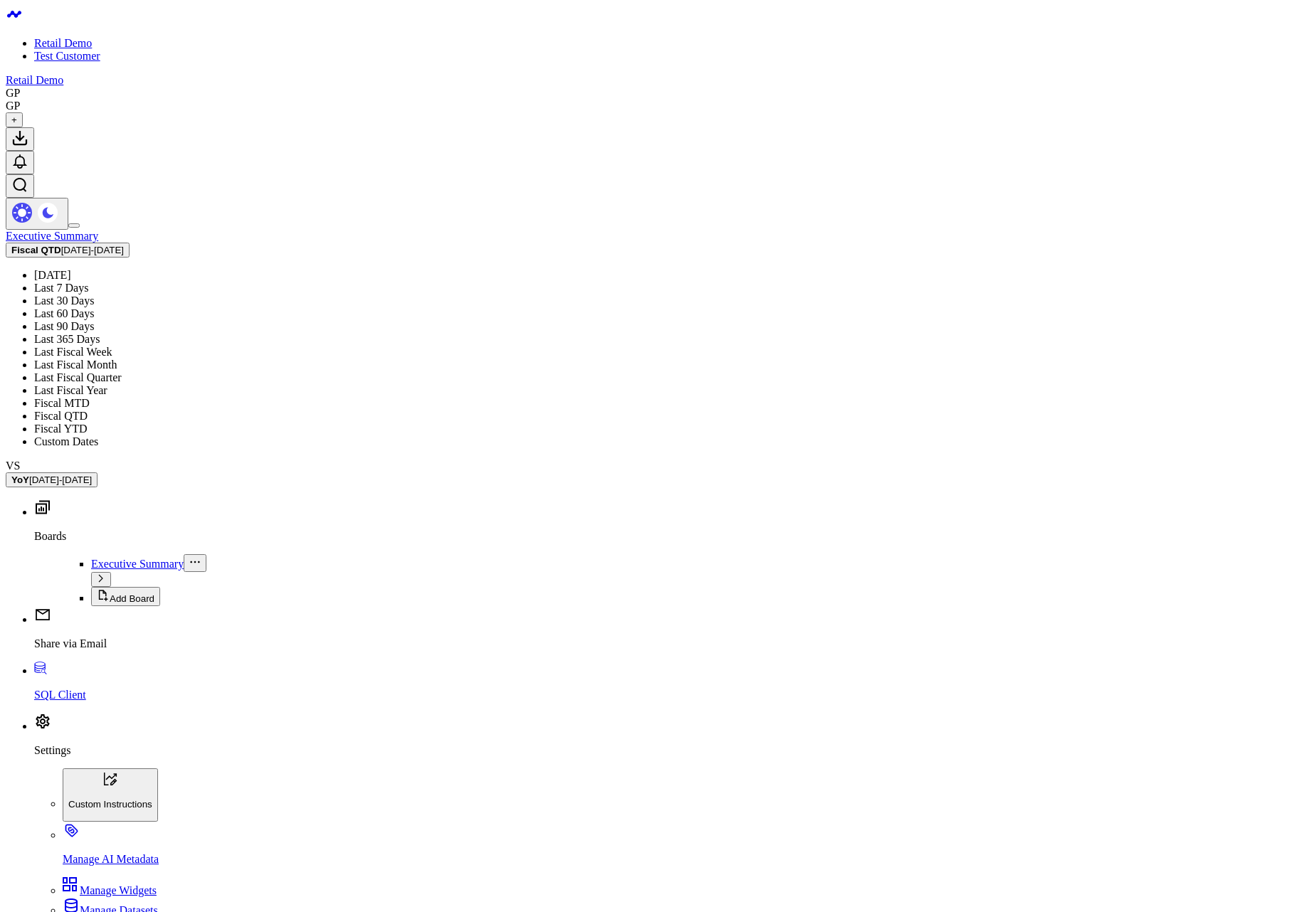
click at [87, 428] on link "Fiscal YTD" at bounding box center [61, 429] width 53 height 12
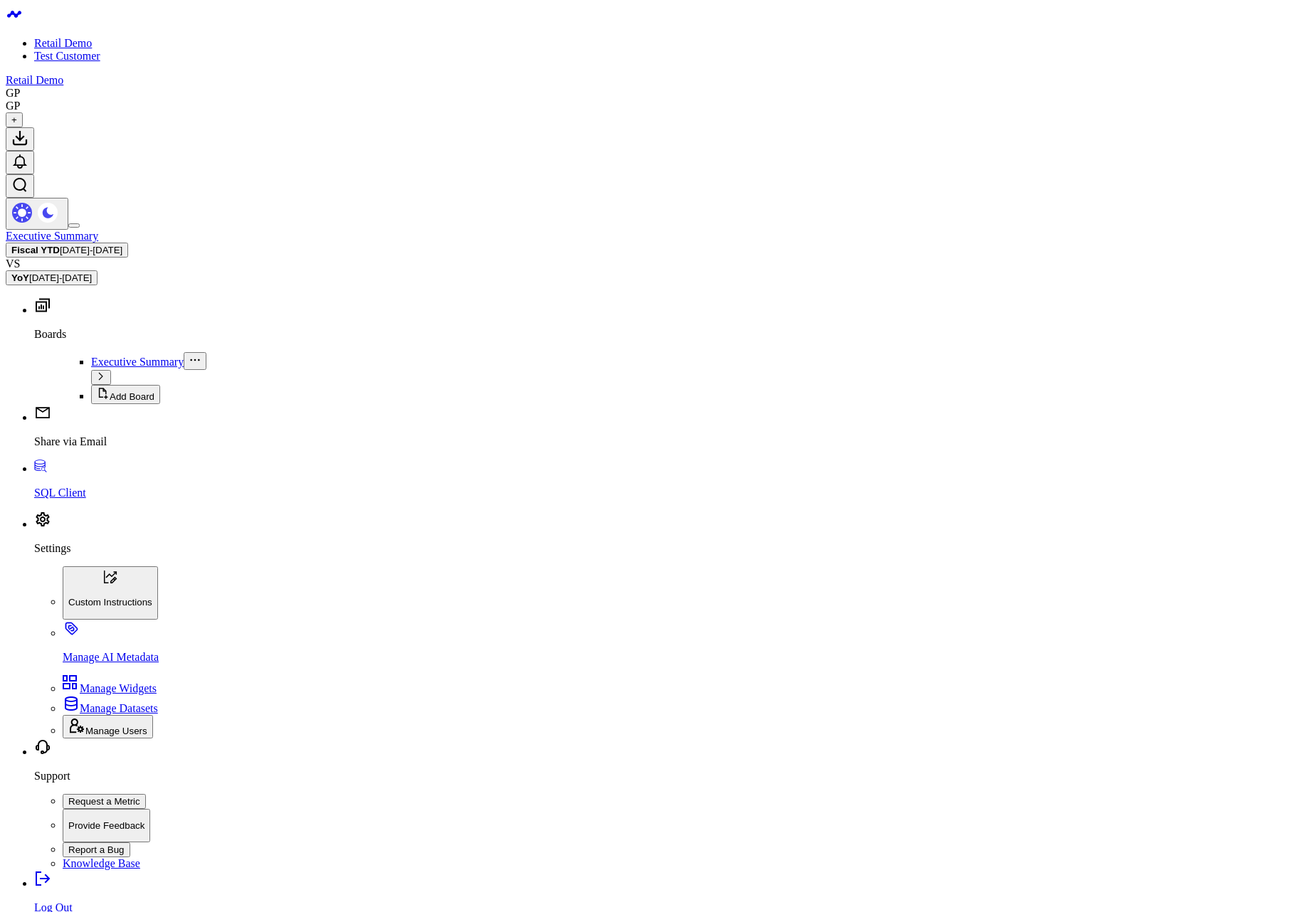
click at [128, 243] on button "Fiscal YTD [DATE] - [DATE]" at bounding box center [66, 251] width 122 height 15
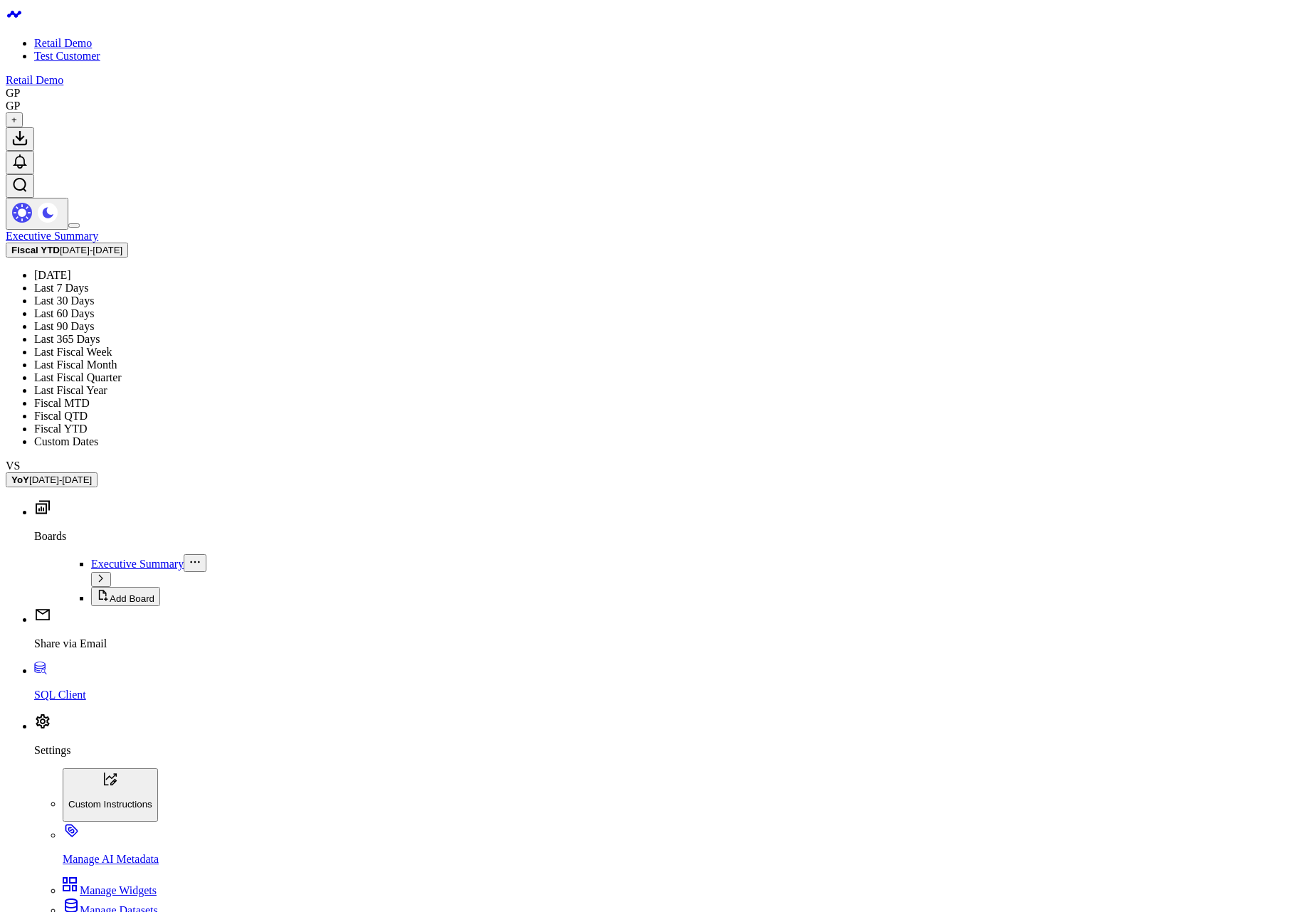
click at [90, 397] on link "Fiscal MTD" at bounding box center [62, 403] width 55 height 12
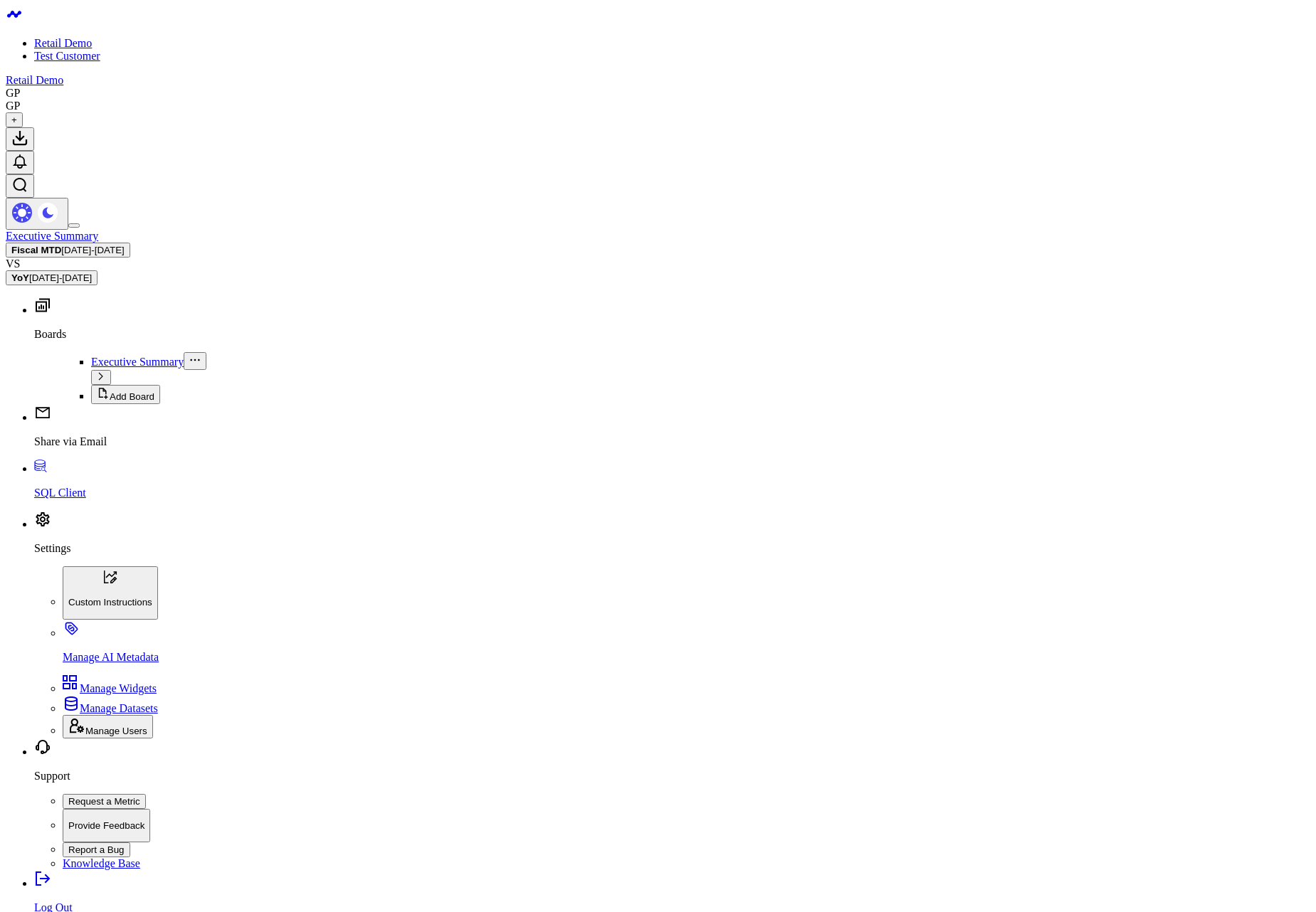
click at [124, 245] on span "[DATE] - [DATE]" at bounding box center [93, 250] width 62 height 11
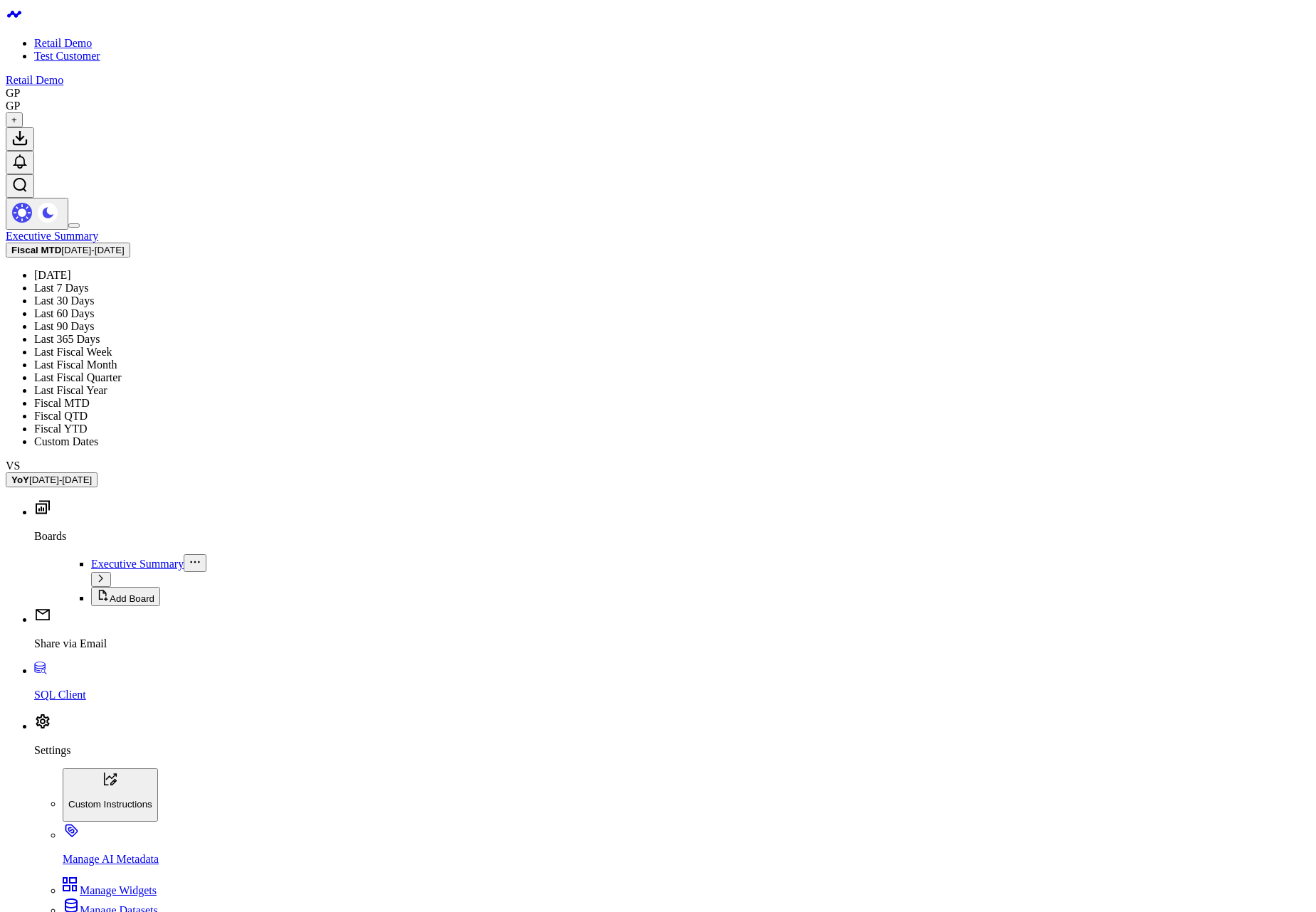
click at [108, 384] on link "Last Fiscal Year" at bounding box center [71, 390] width 74 height 12
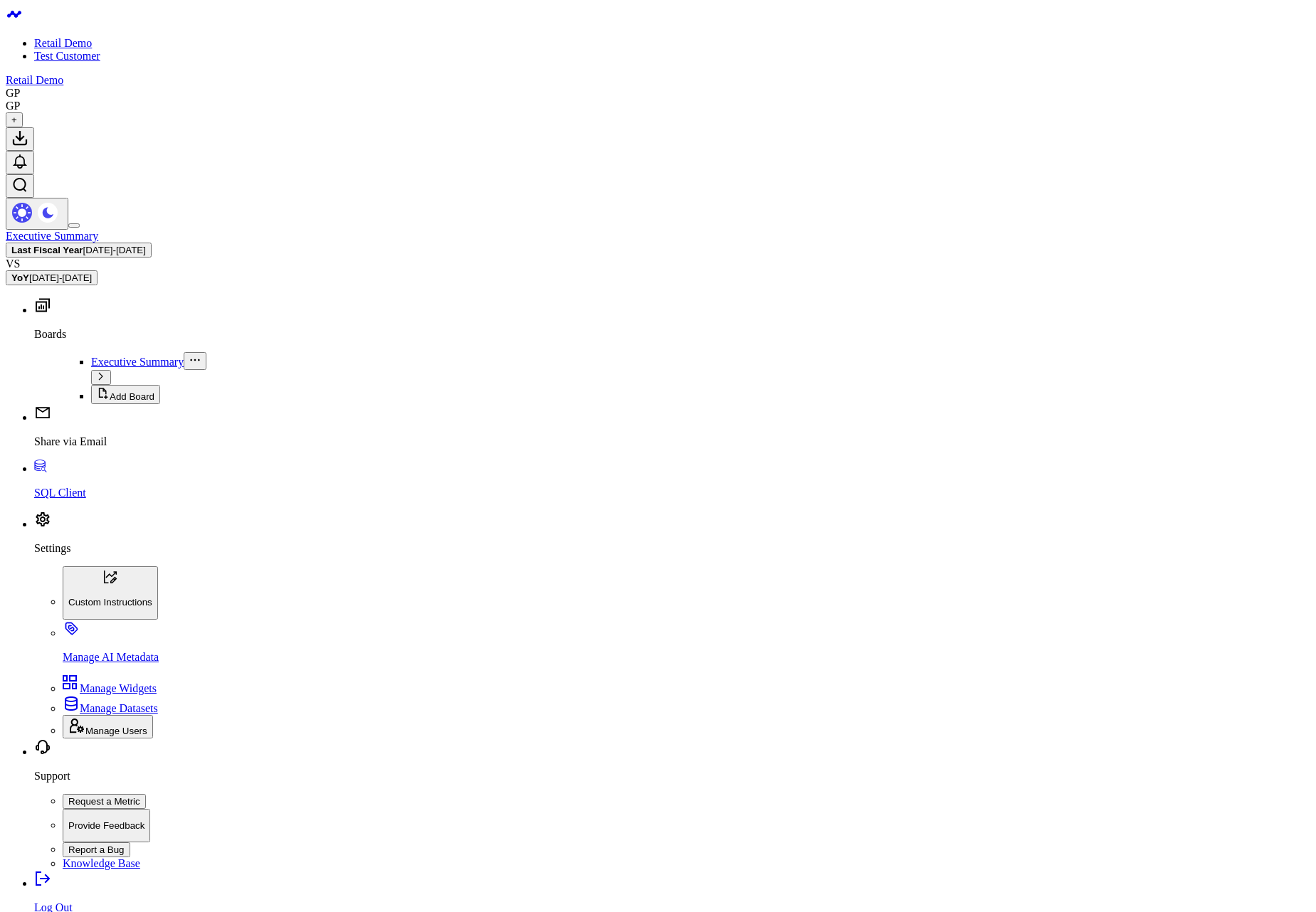
click at [100, 57] on link "Test Customer" at bounding box center [67, 56] width 66 height 12
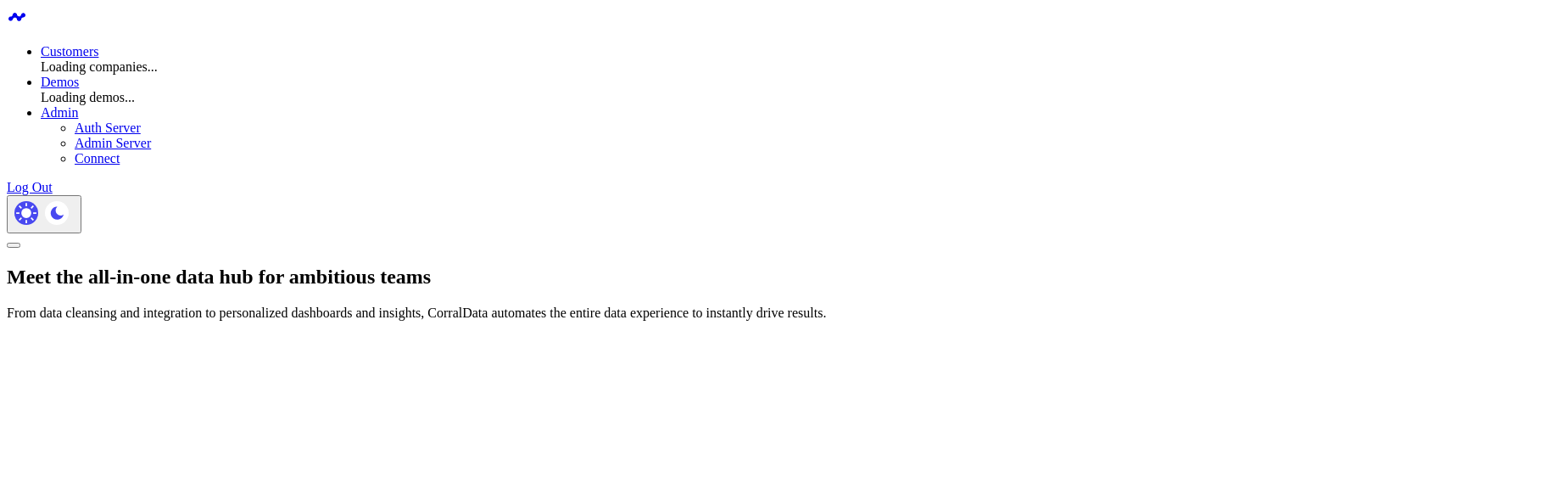
click at [878, 289] on h1 "Meet the all-in-one data hub for ambitious teams" at bounding box center [784, 276] width 1554 height 23
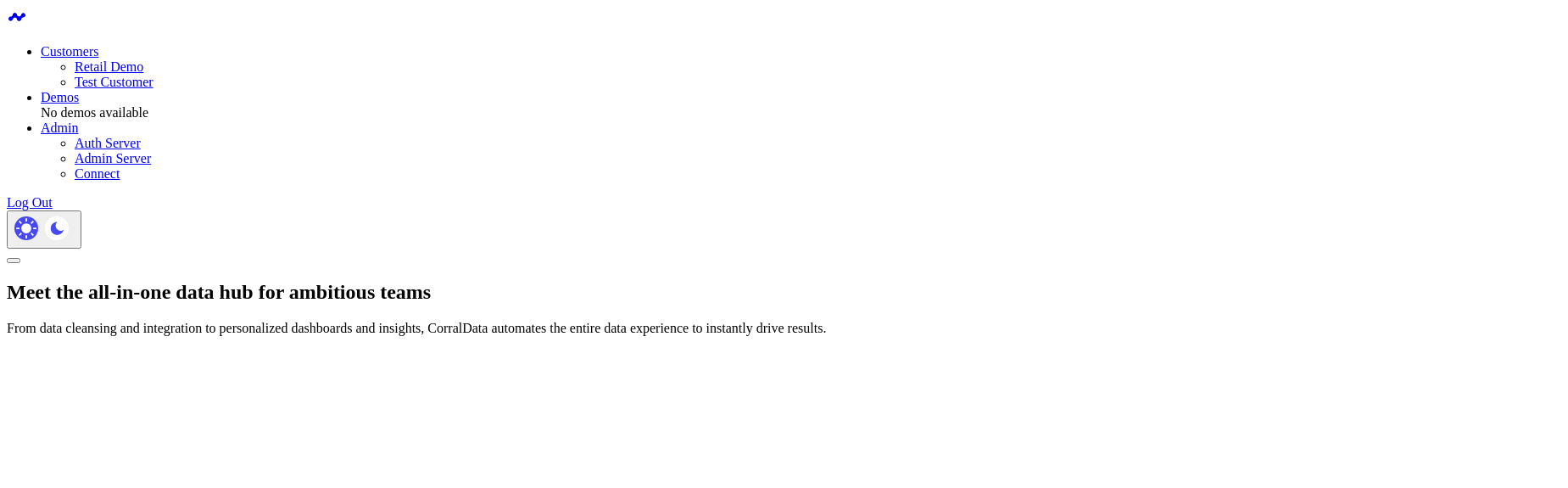
click at [541, 288] on div "Meet the all-in-one data hub for ambitious teams From data cleansing and integr…" at bounding box center [784, 308] width 1554 height 55
click at [154, 89] on link "Test Customer" at bounding box center [113, 81] width 79 height 14
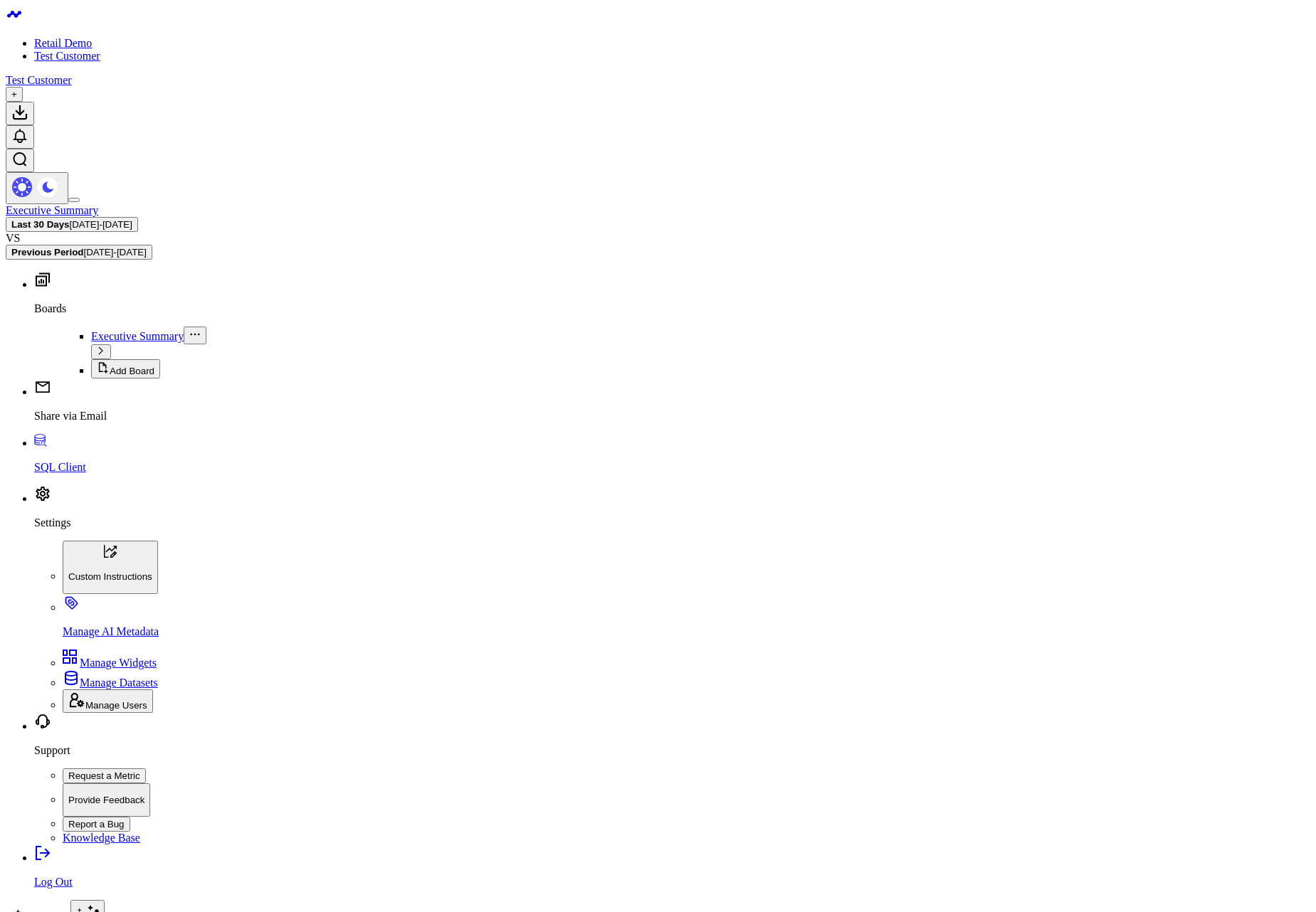
click at [138, 217] on button "Last 30 Days [DATE] - [DATE]" at bounding box center [71, 225] width 132 height 15
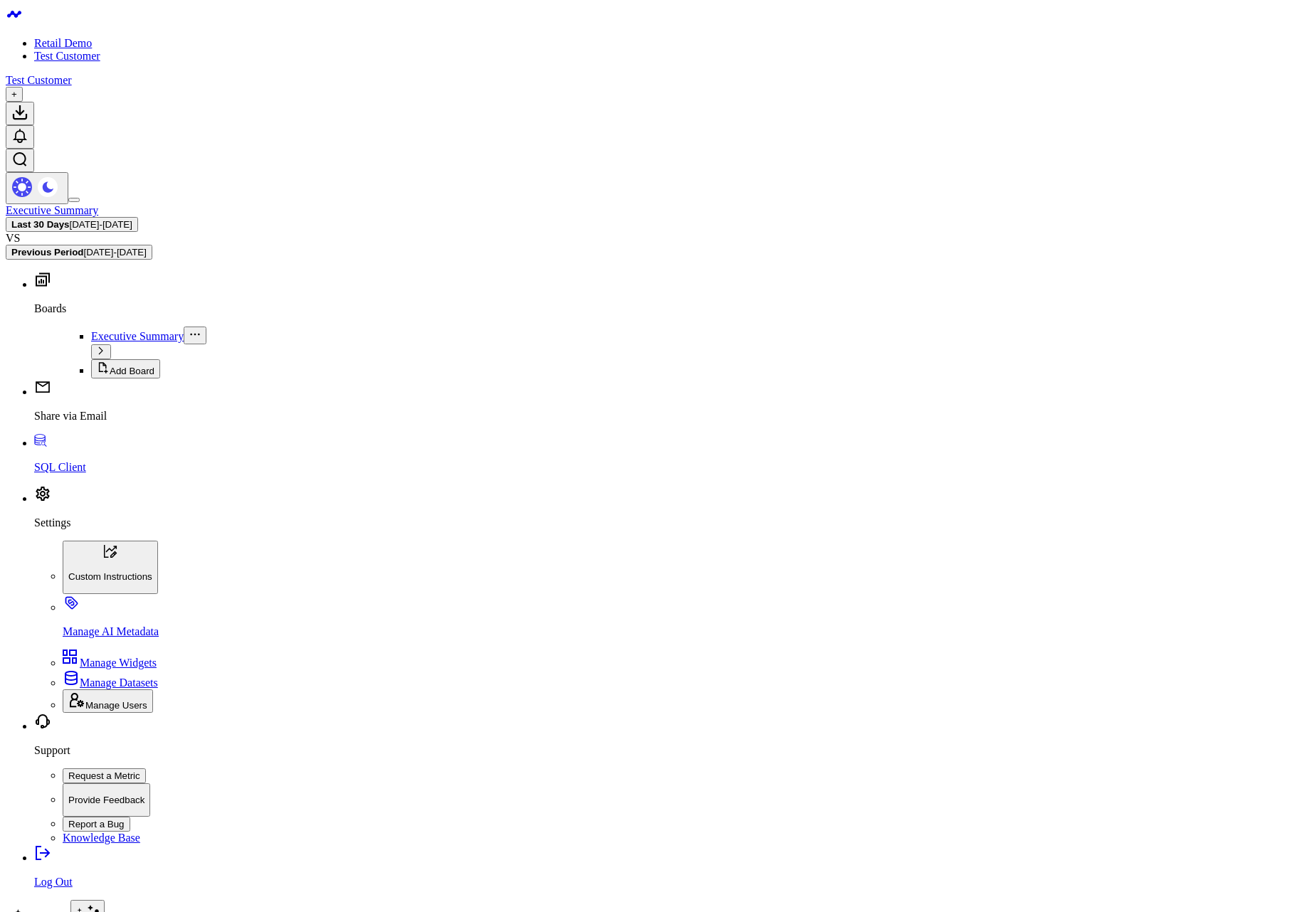
click at [75, 37] on link "Retail Demo" at bounding box center [63, 43] width 58 height 12
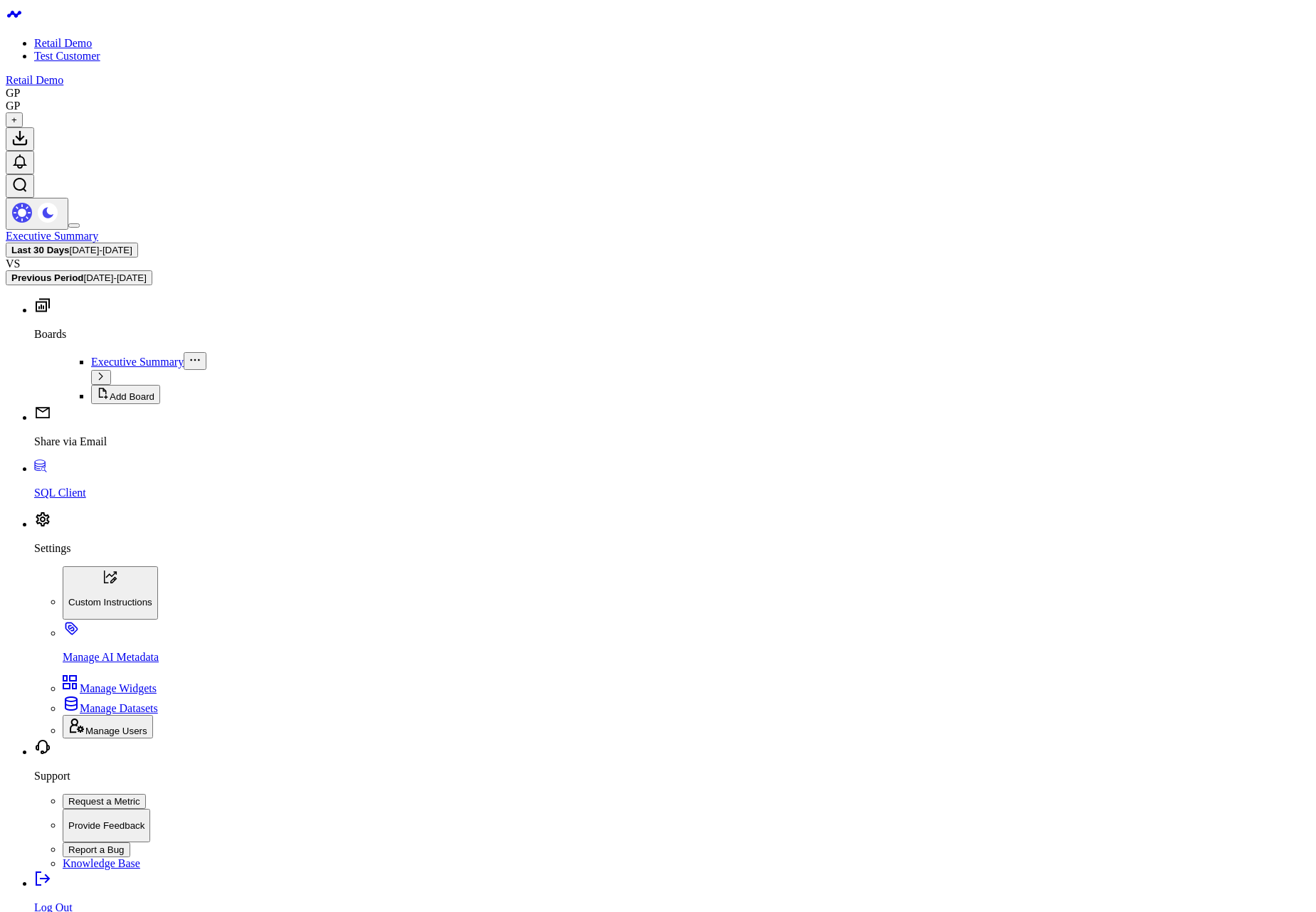
click at [70, 245] on b "Last 30 Days" at bounding box center [40, 250] width 58 height 11
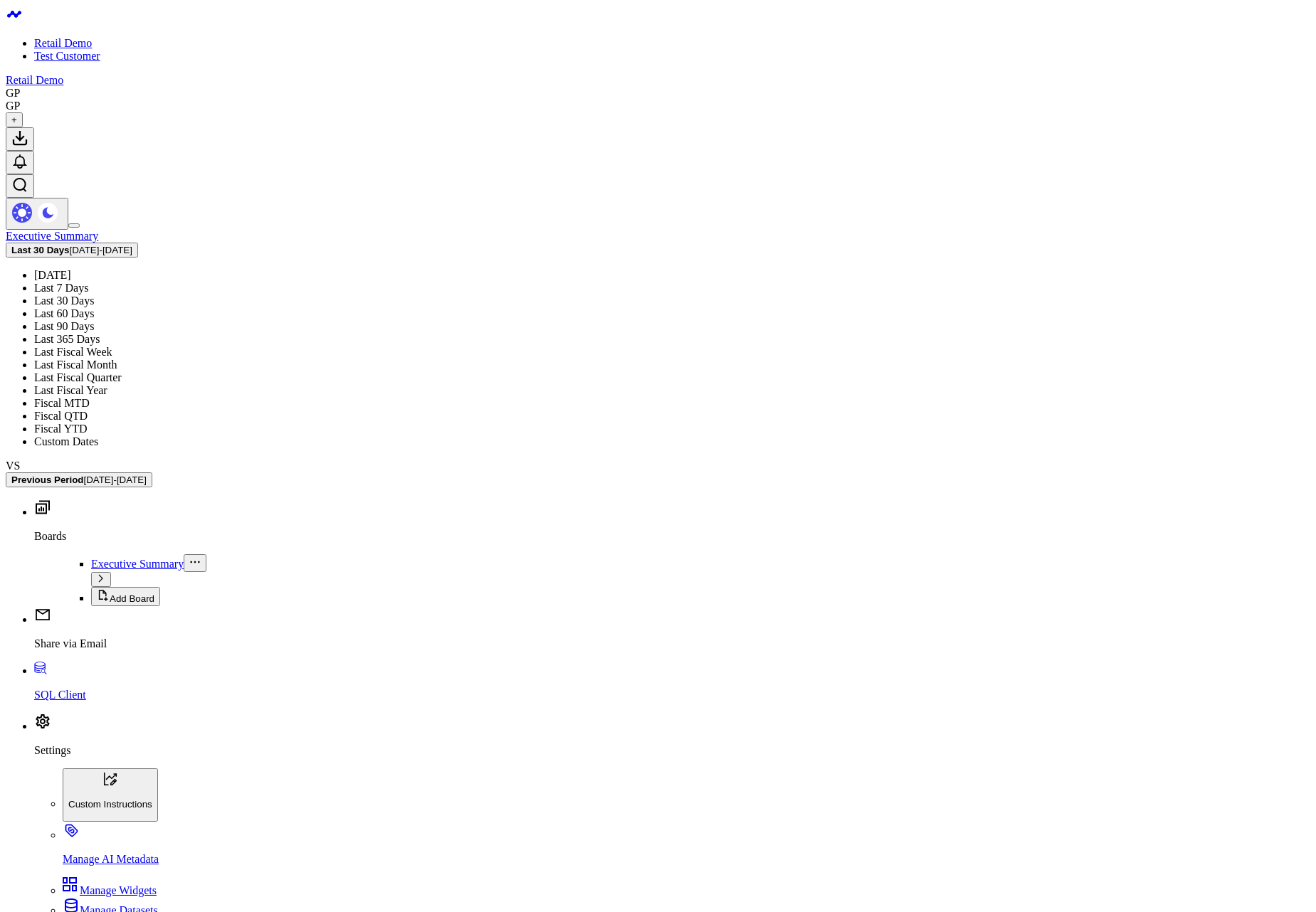
click at [112, 346] on link "Last Fiscal Week" at bounding box center [73, 352] width 78 height 12
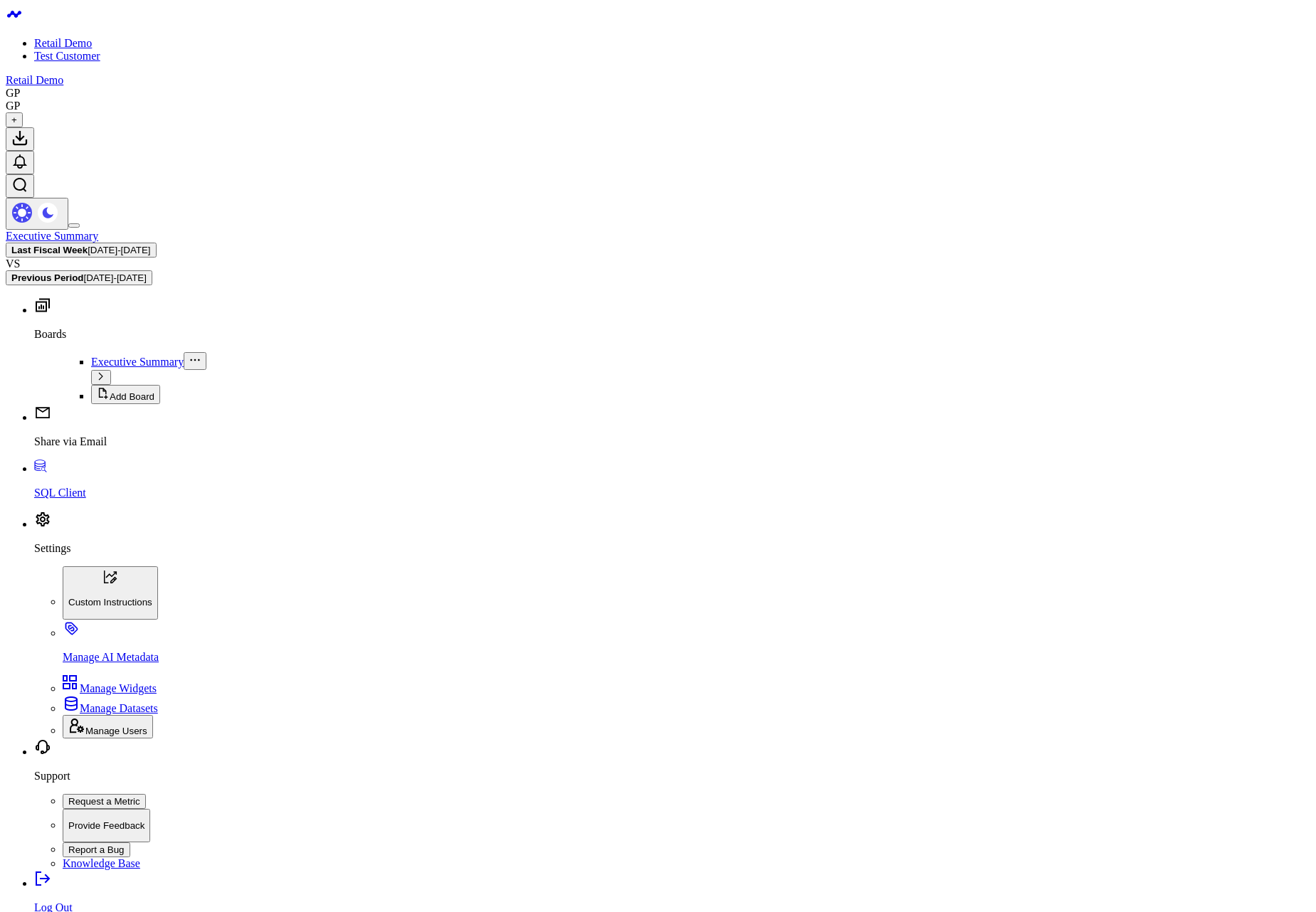
click at [87, 245] on b "Last Fiscal Week" at bounding box center [49, 250] width 76 height 11
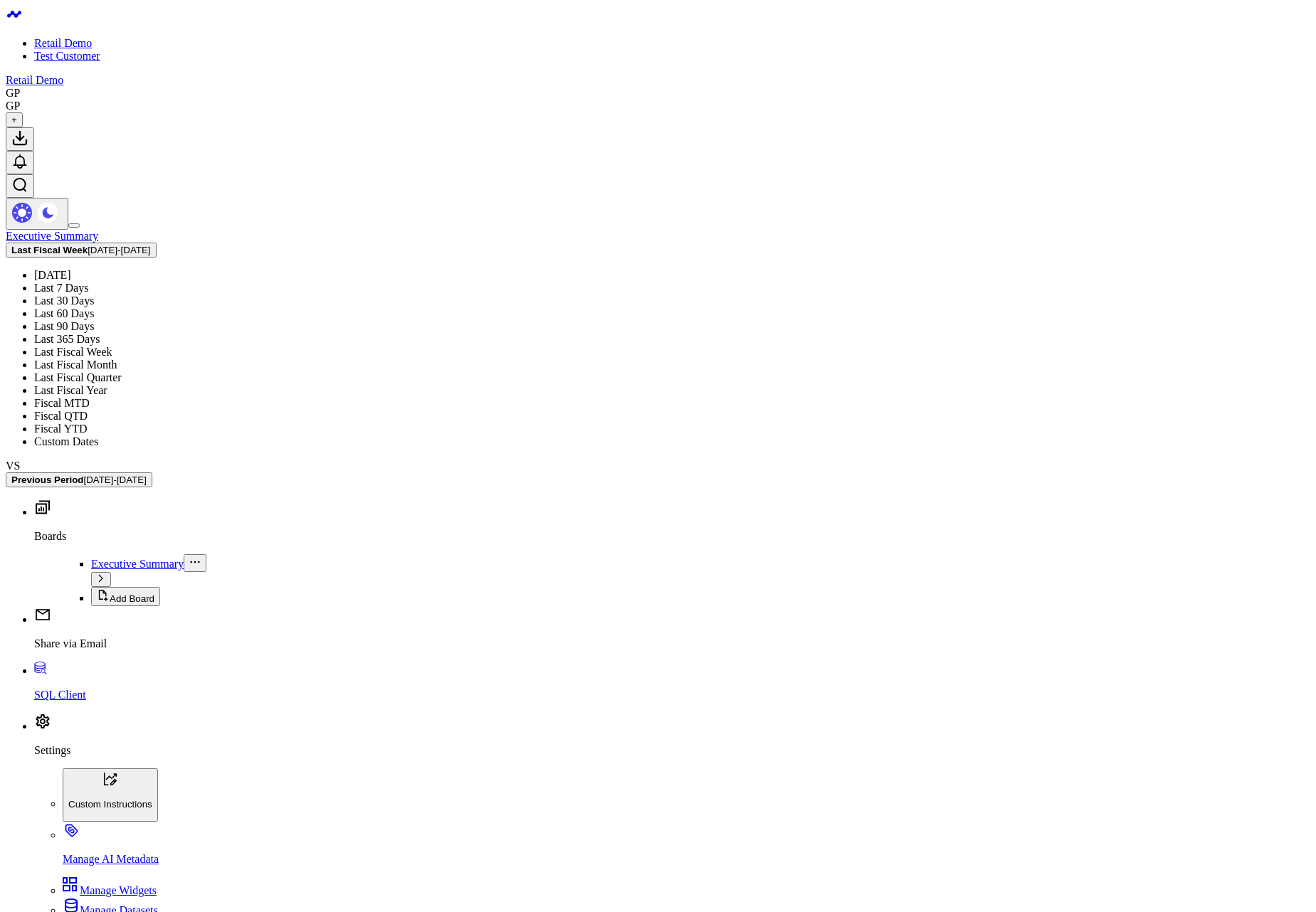
click at [108, 384] on link "Last Fiscal Year" at bounding box center [71, 390] width 74 height 12
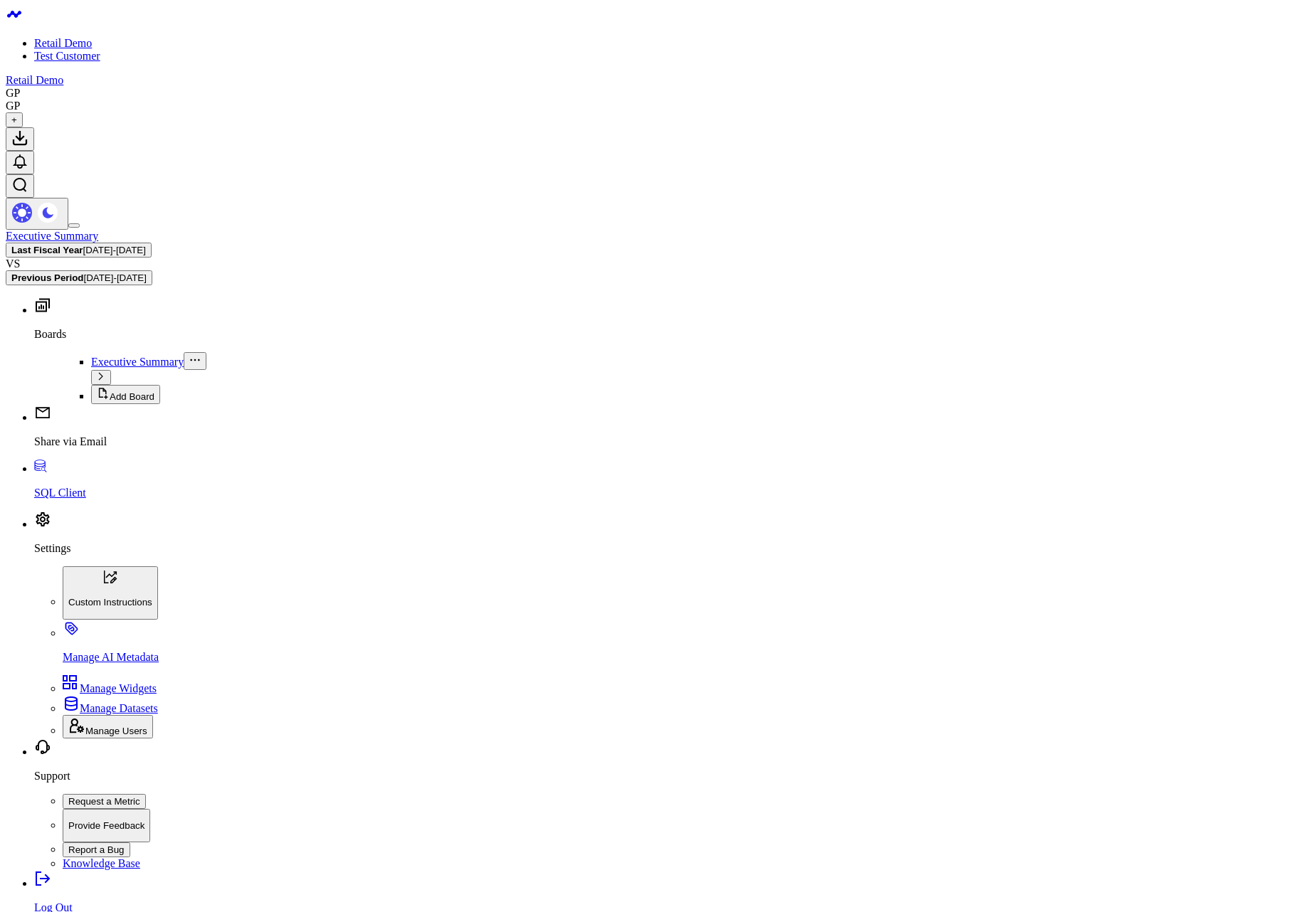
click at [653, 557] on body "Retail Demo Test Customer Retail Demo GP GP + Executive Summary Last Fiscal Yea…" at bounding box center [658, 875] width 1305 height 1740
click at [152, 243] on button "Last Fiscal Year 03/04/24 - 03/03/25" at bounding box center [78, 251] width 146 height 15
